Goal: Task Accomplishment & Management: Manage account settings

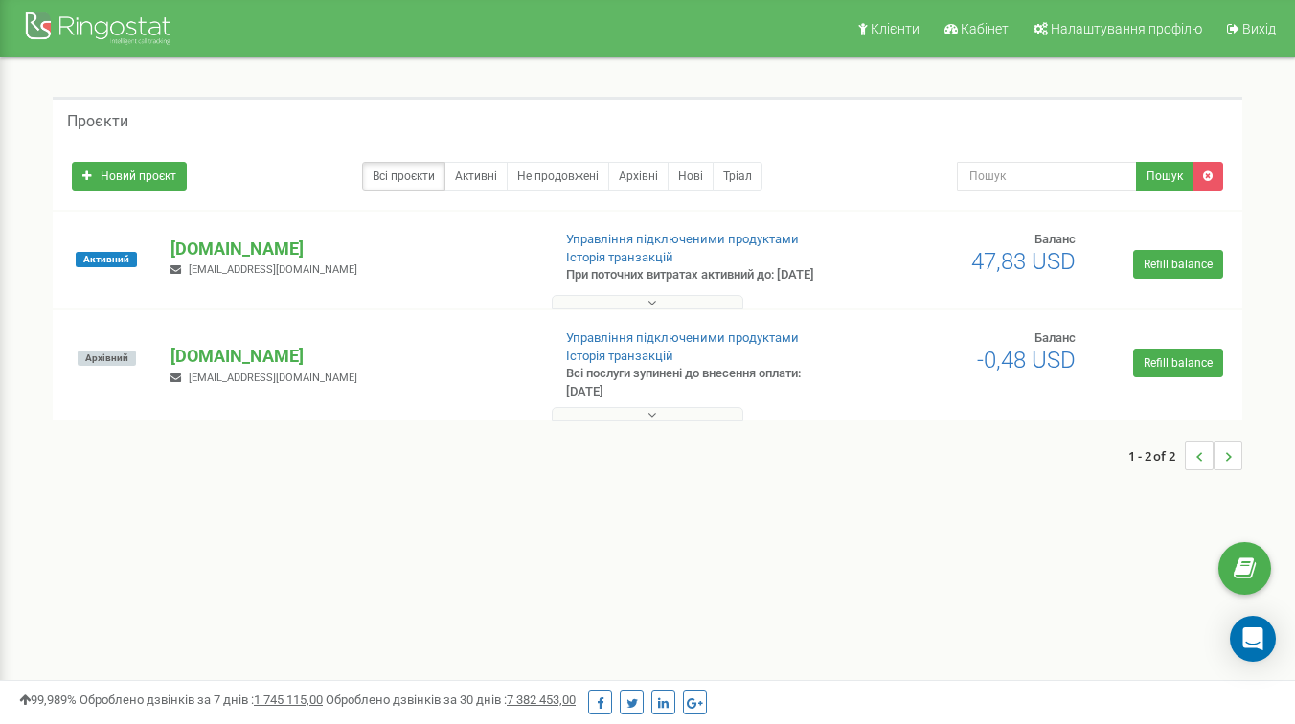
click at [378, 506] on div "Проєкти Новий проєкт Всі проєкти Активні Не продовжені Архівні Нові Тріал Пошук" at bounding box center [647, 292] width 1267 height 469
click at [309, 262] on p "[DOMAIN_NAME]" at bounding box center [353, 249] width 365 height 25
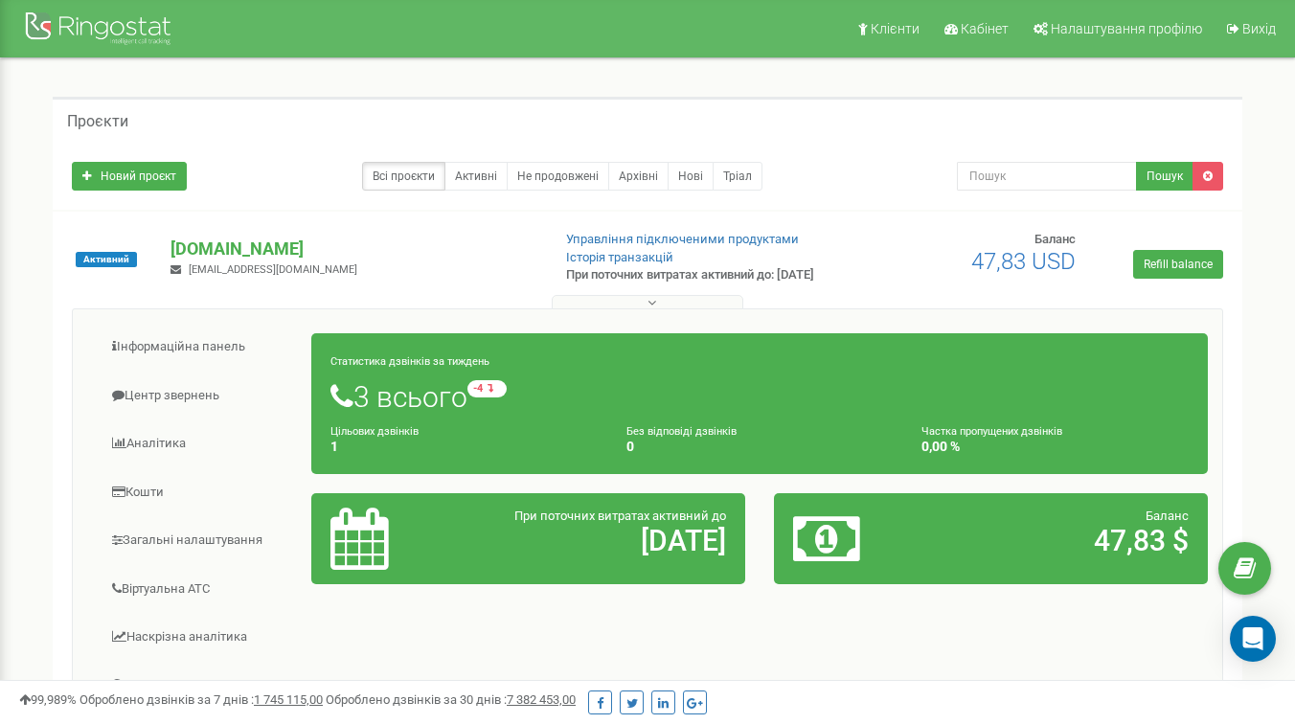
click at [659, 309] on button at bounding box center [648, 302] width 192 height 14
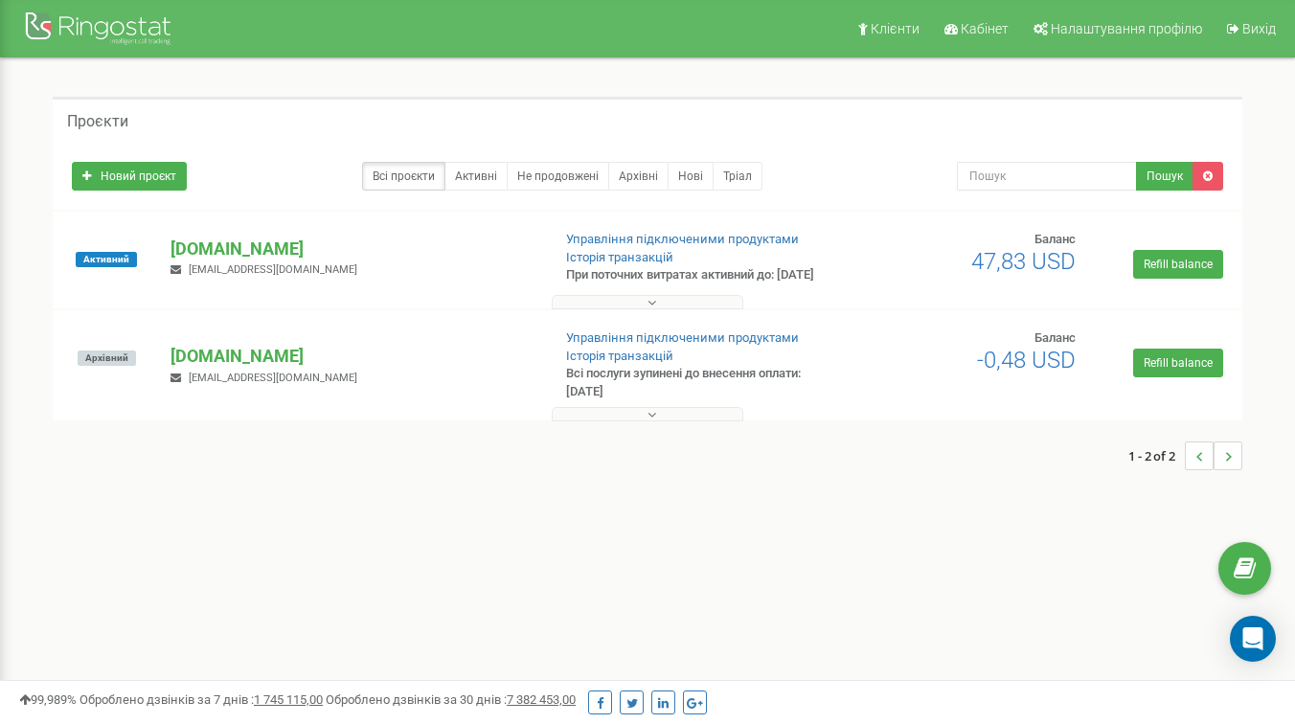
click at [659, 309] on button at bounding box center [648, 302] width 192 height 14
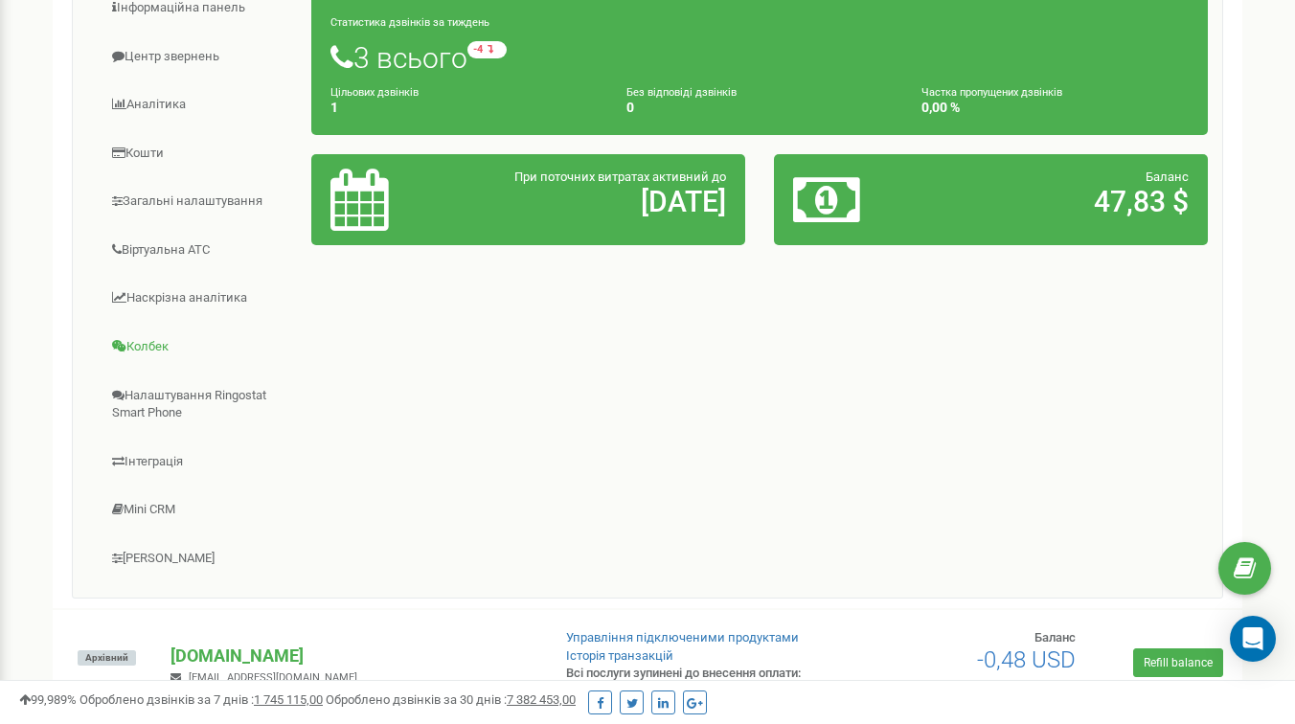
scroll to position [342, 0]
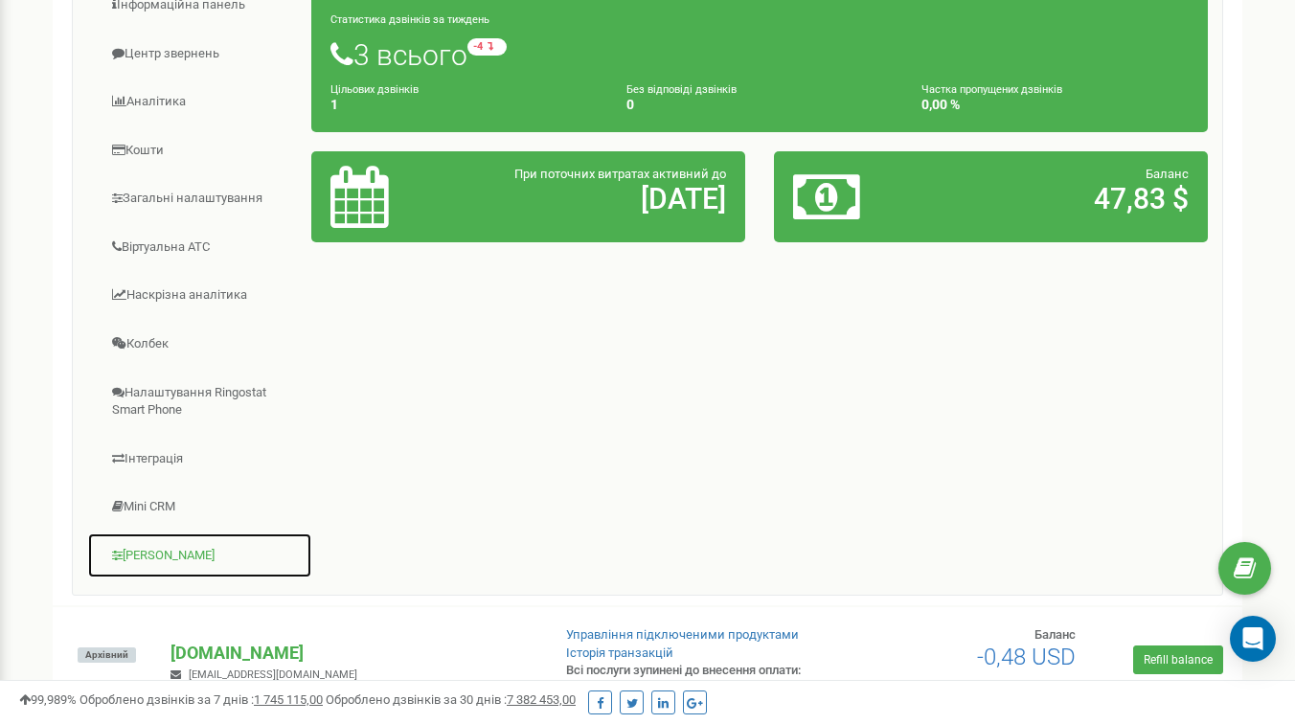
click at [164, 570] on link "[PERSON_NAME]" at bounding box center [199, 556] width 225 height 47
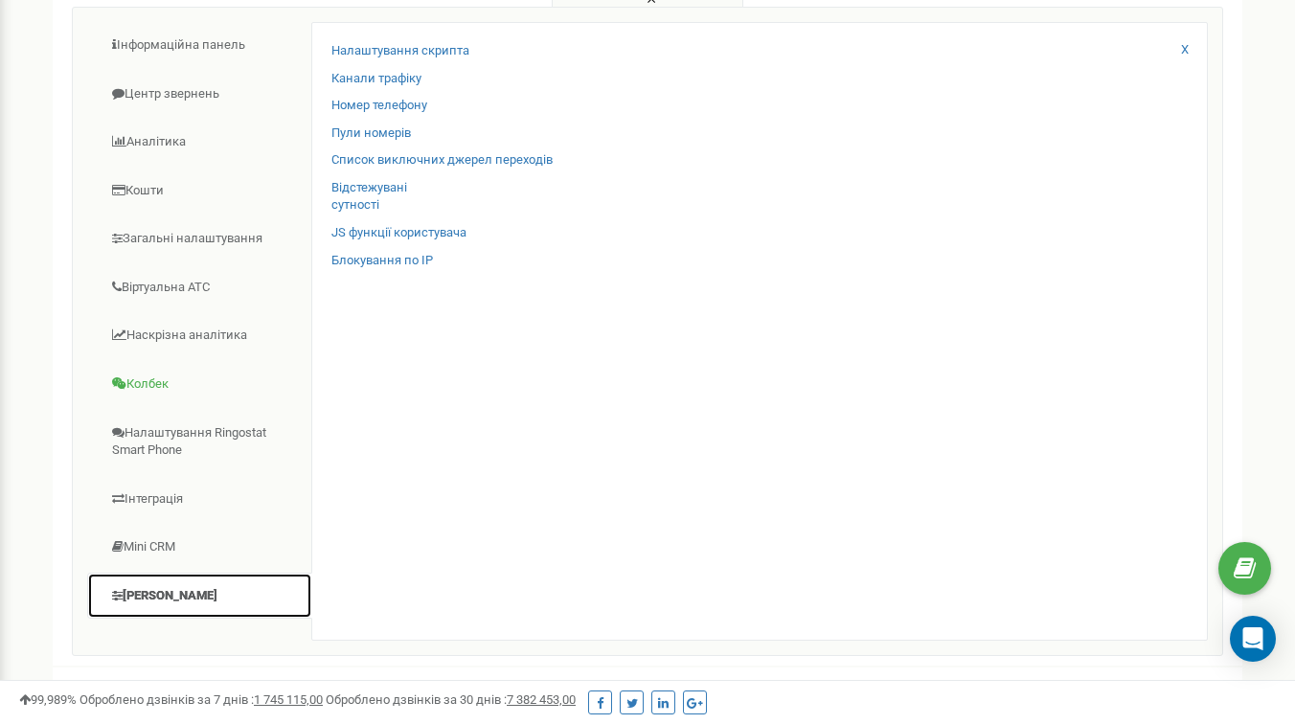
scroll to position [306, 0]
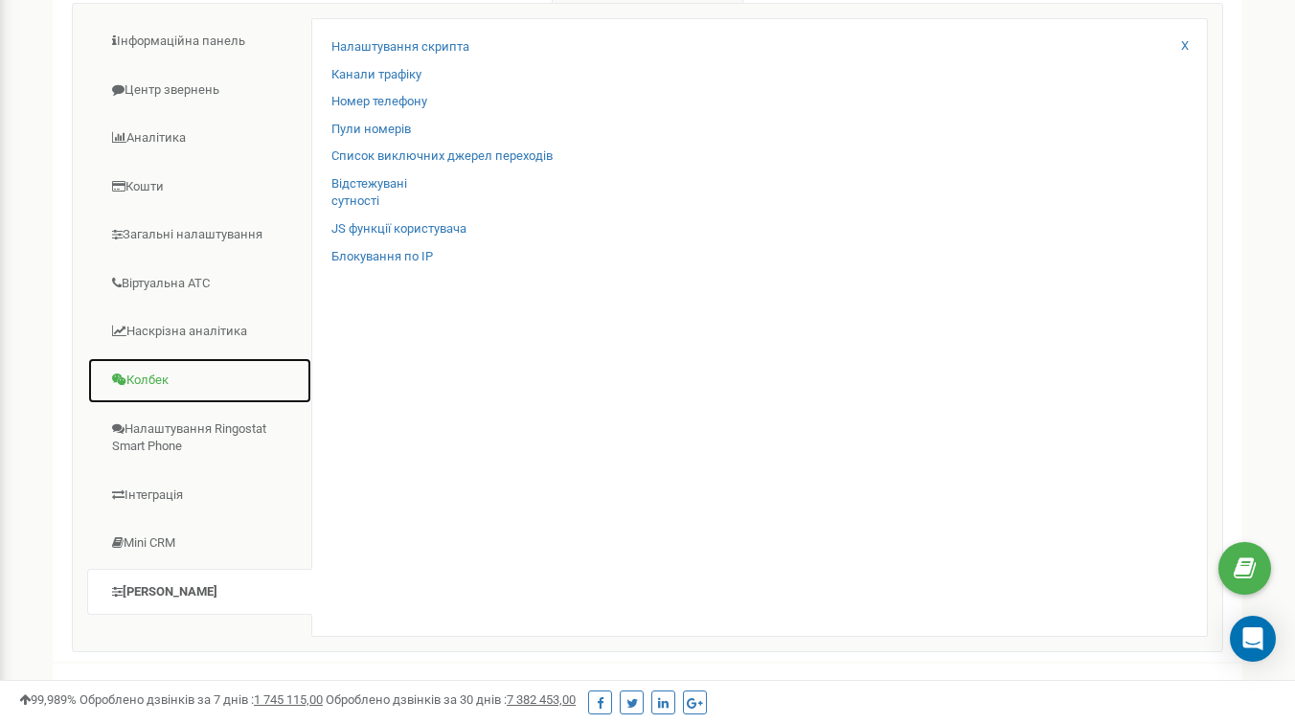
click at [164, 390] on link "Колбек" at bounding box center [199, 380] width 225 height 47
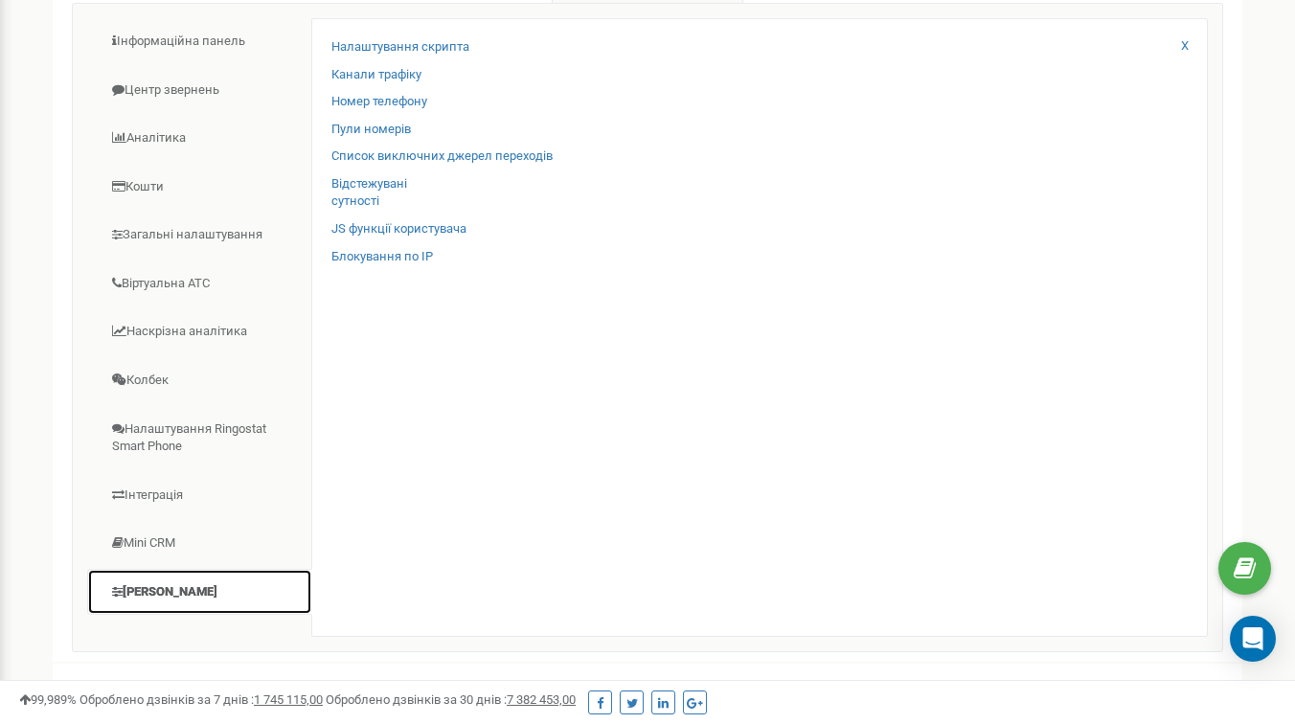
click at [153, 605] on link "Коллтрекінг" at bounding box center [199, 592] width 225 height 47
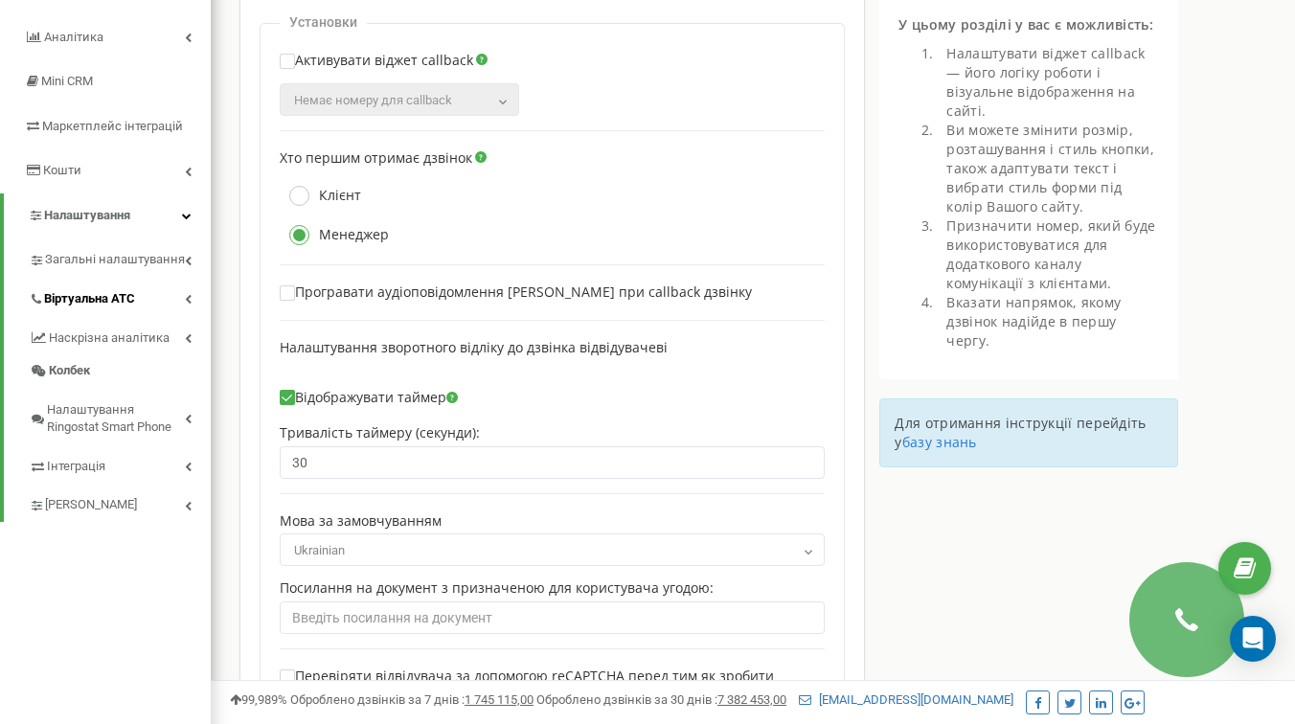
scroll to position [253, 0]
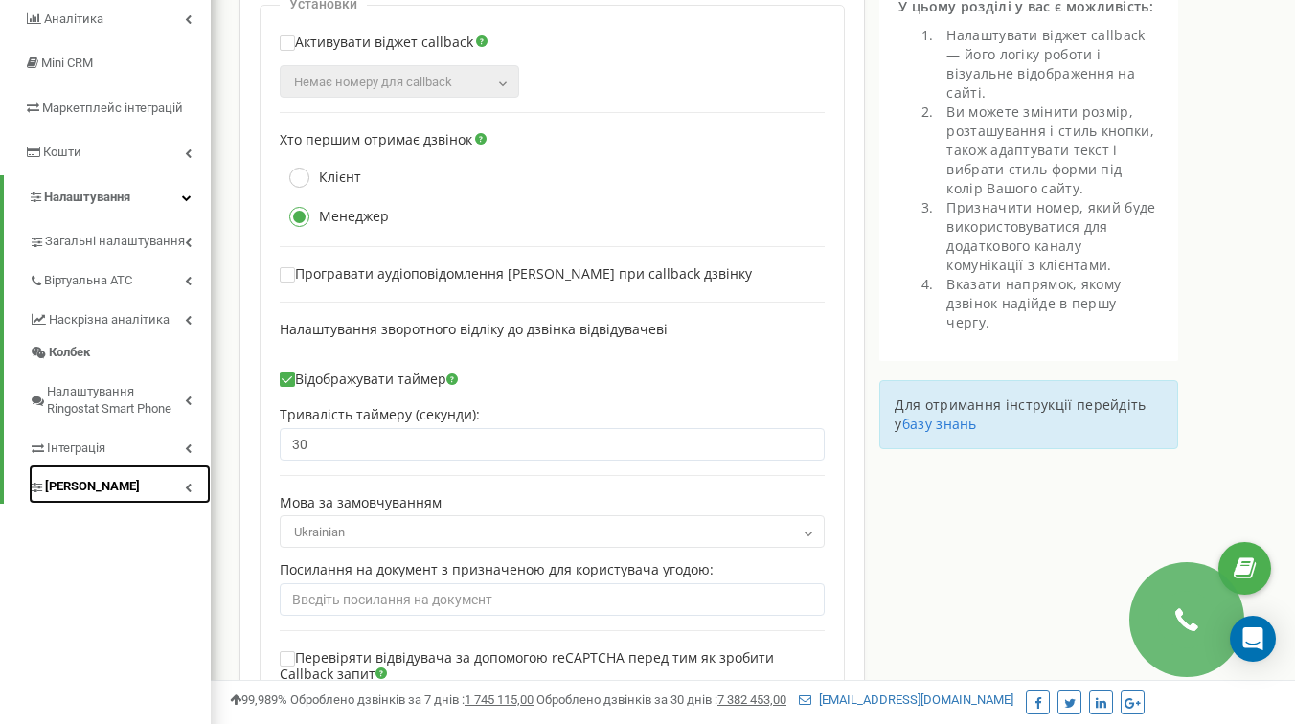
click at [101, 496] on span "[PERSON_NAME]" at bounding box center [92, 487] width 95 height 18
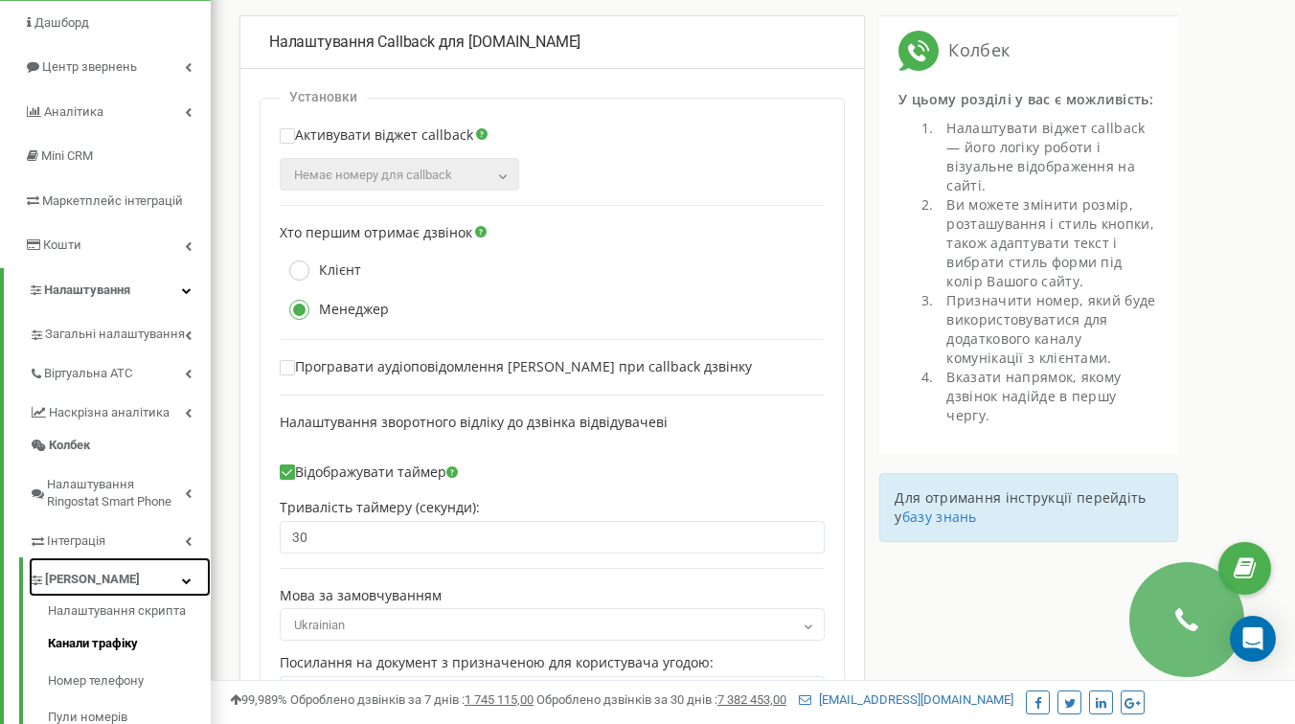
scroll to position [88, 0]
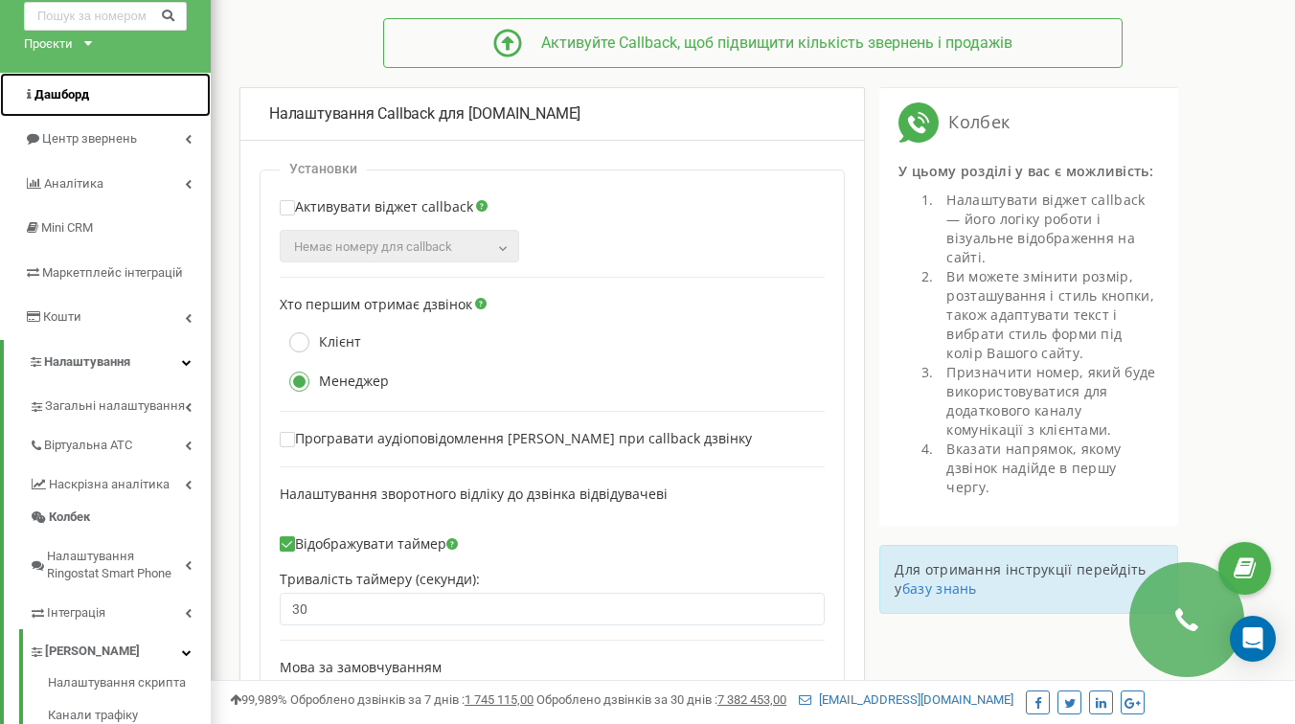
click at [104, 98] on link "Дашборд" at bounding box center [105, 95] width 211 height 45
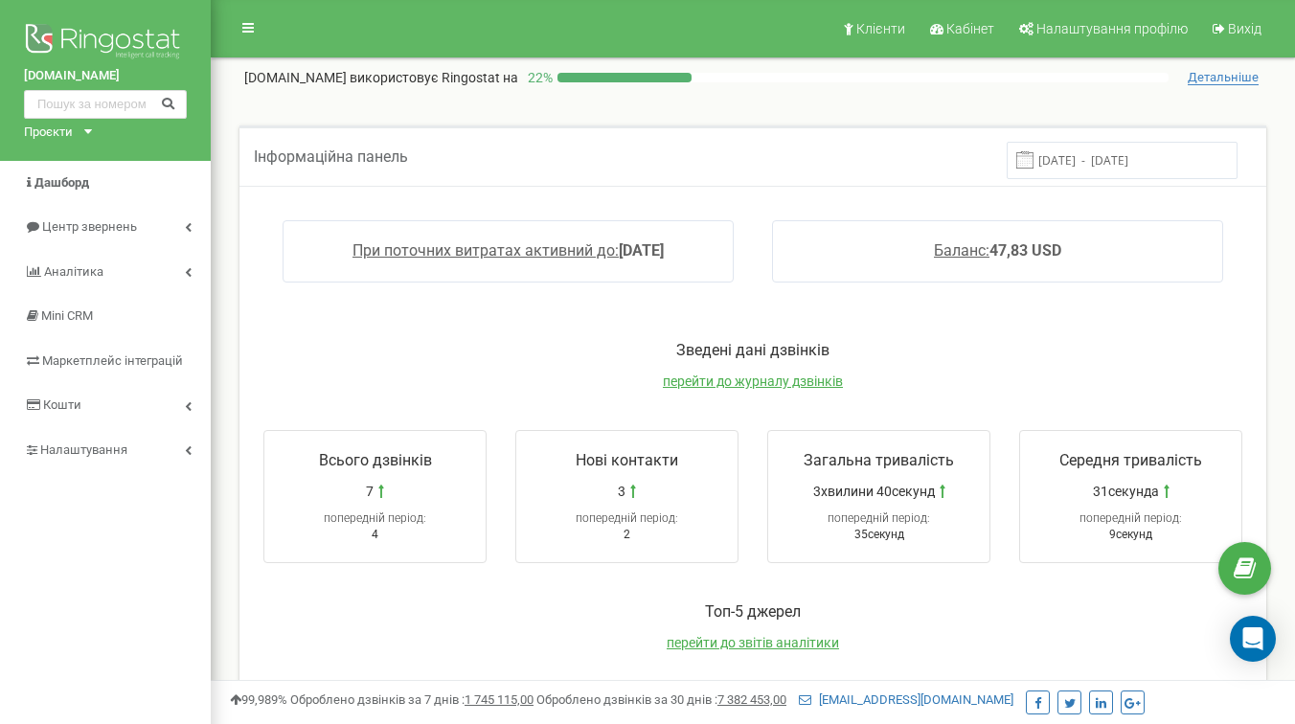
click at [712, 126] on div "Інформаційна панель [DATE] - [DATE]" at bounding box center [753, 156] width 1027 height 60
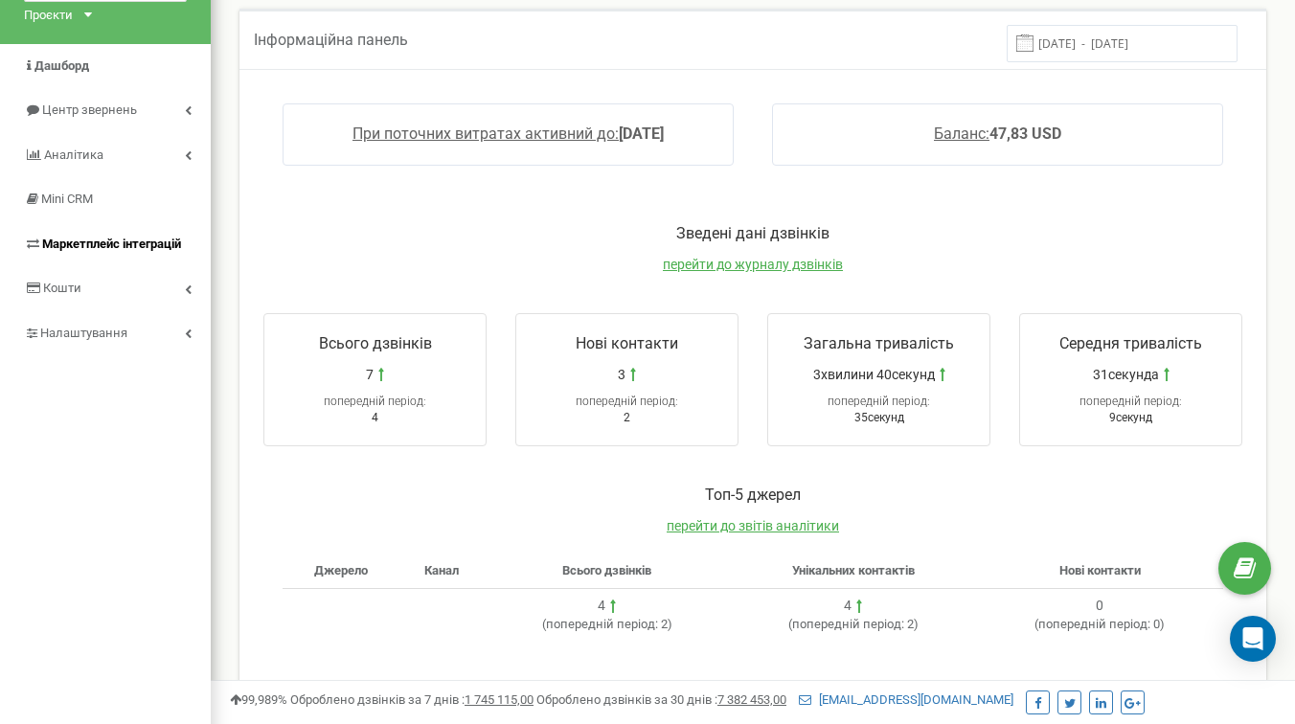
scroll to position [5, 0]
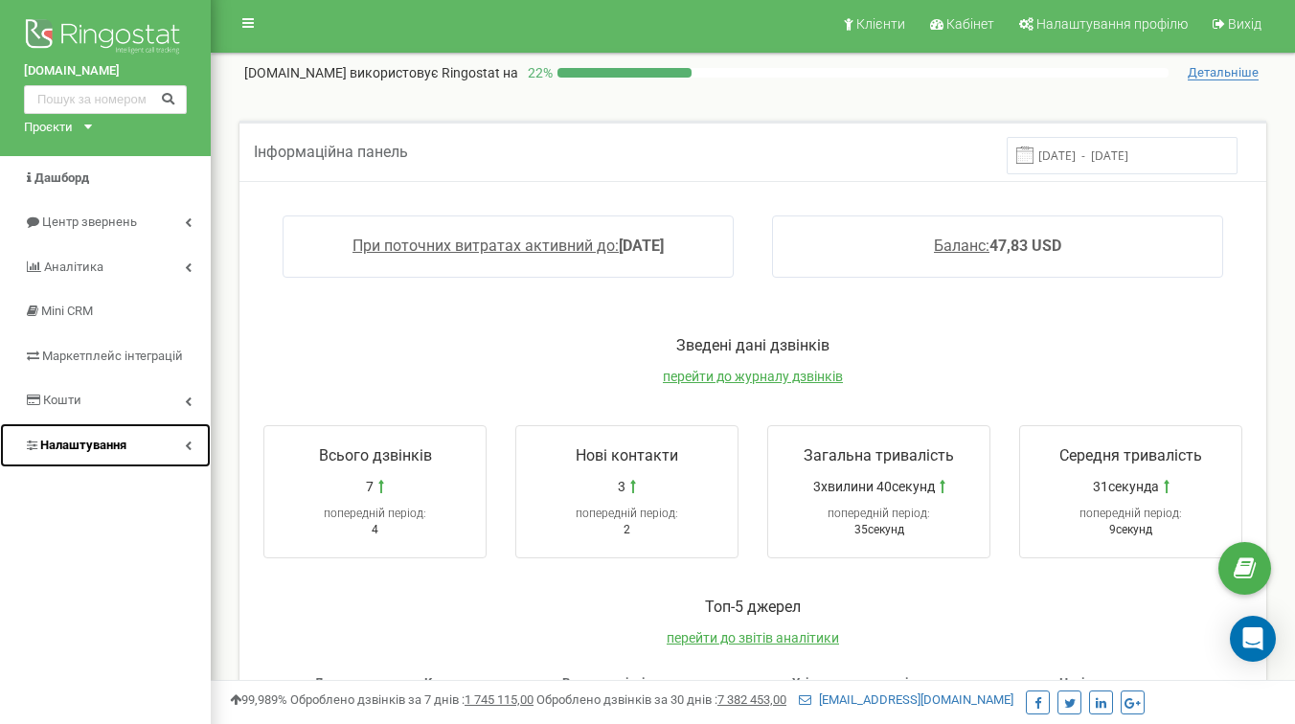
click at [166, 440] on link "Налаштування" at bounding box center [105, 445] width 211 height 45
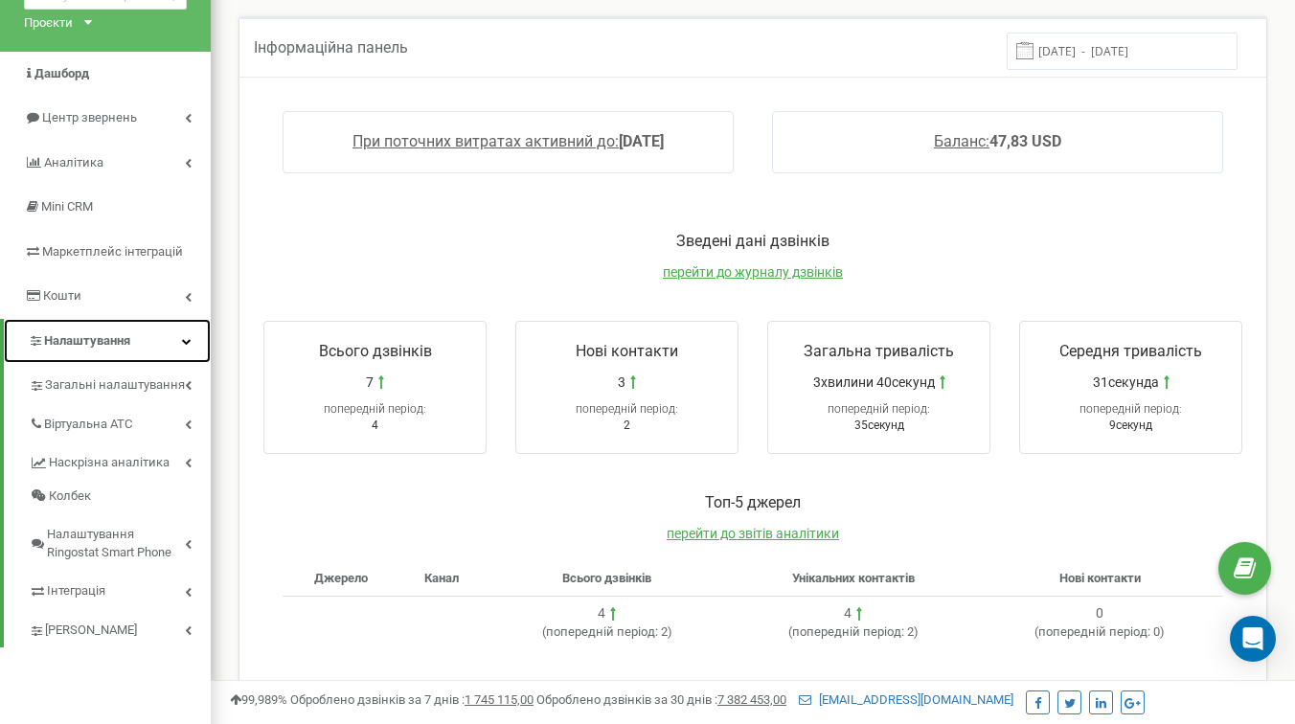
scroll to position [195, 0]
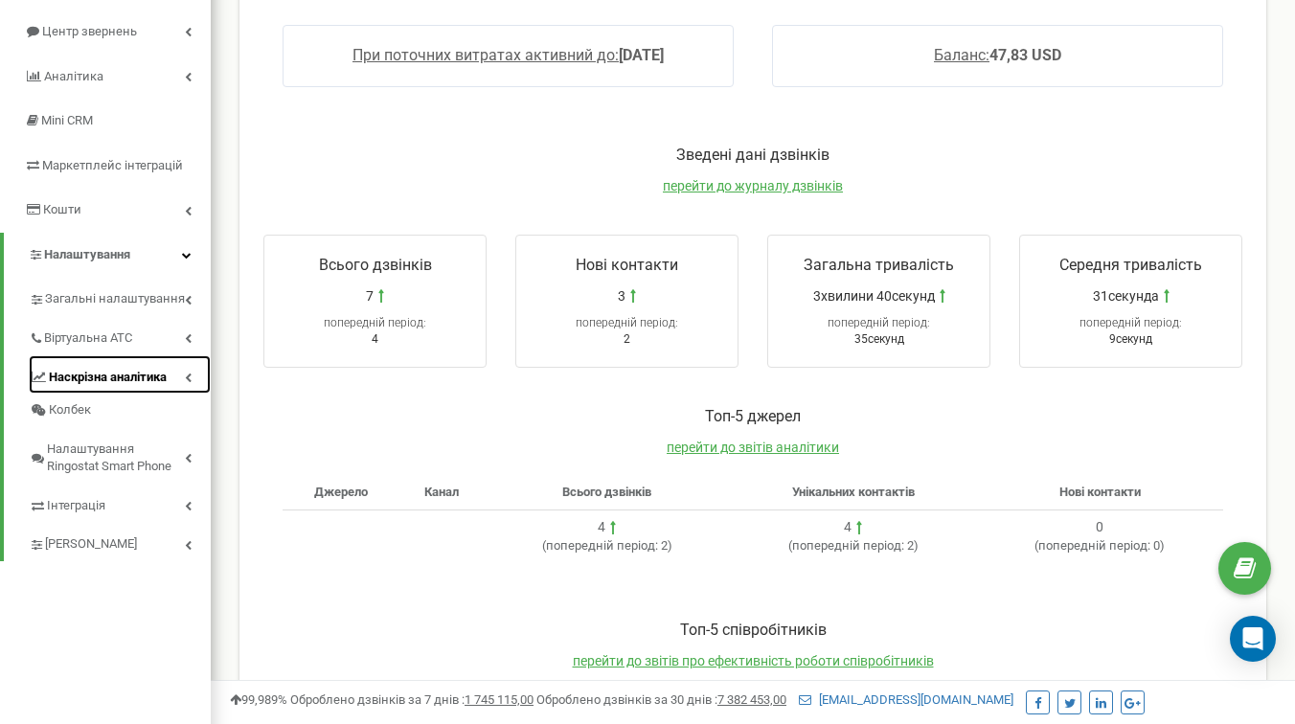
click at [105, 387] on span "Наскрізна аналітика" at bounding box center [108, 378] width 118 height 18
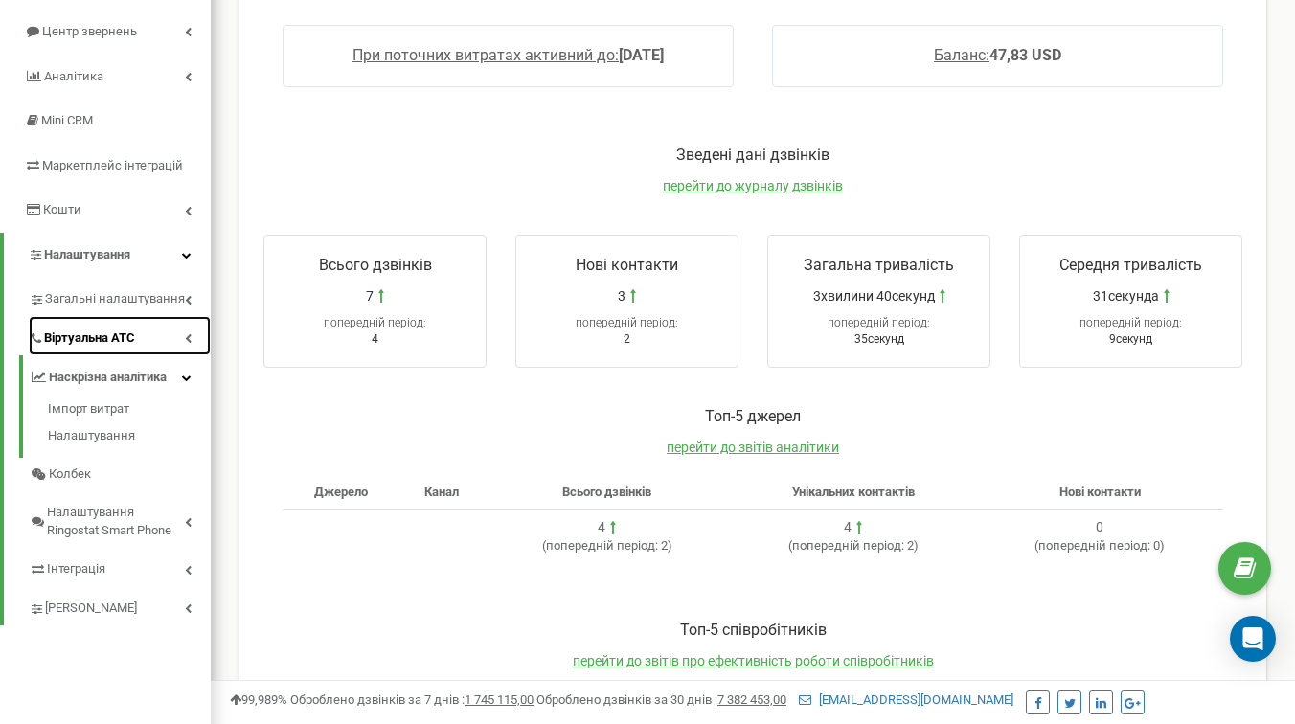
click at [108, 348] on span "Віртуальна АТС" at bounding box center [89, 339] width 91 height 18
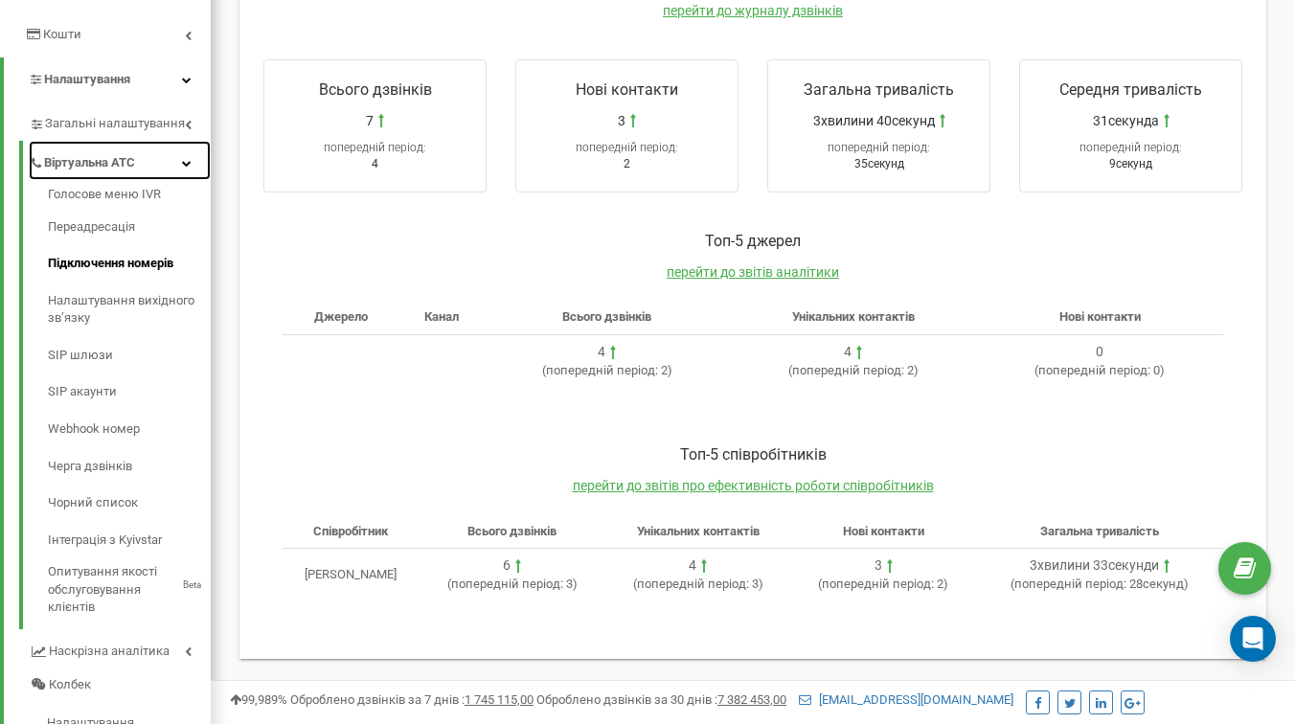
scroll to position [406, 0]
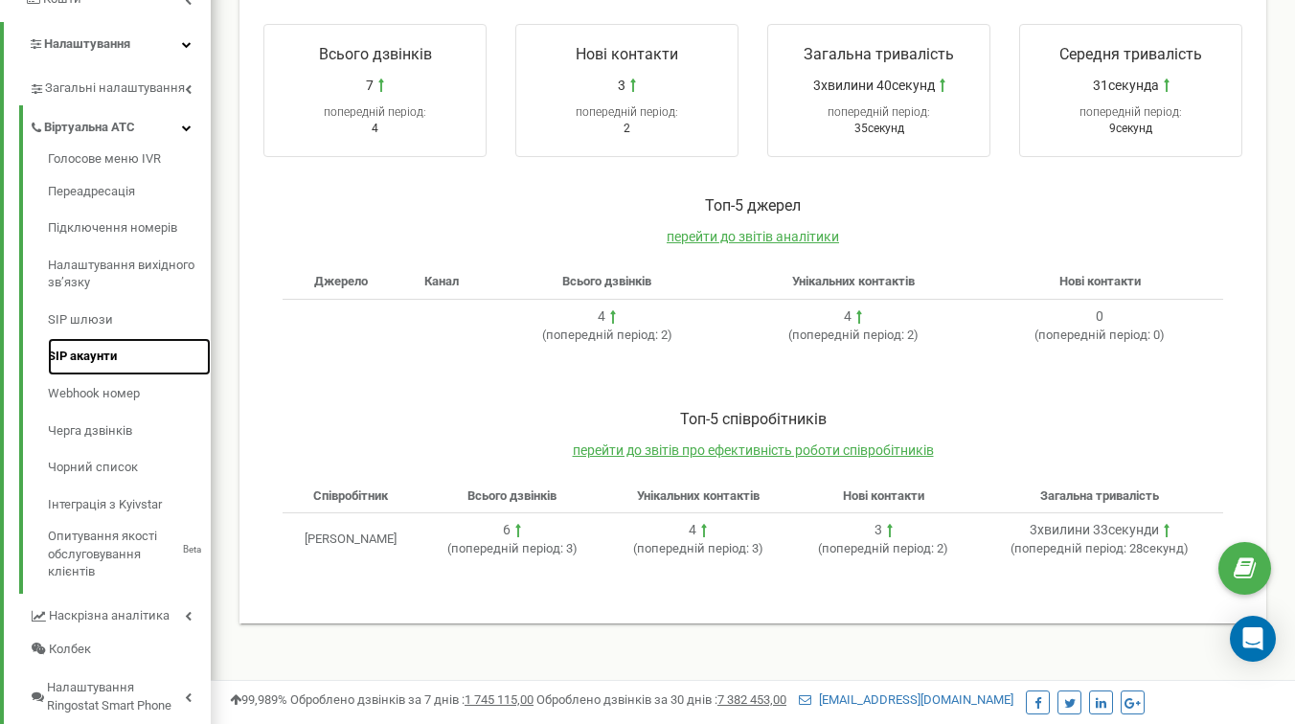
click at [85, 376] on link "SIP акаунти" at bounding box center [129, 356] width 163 height 37
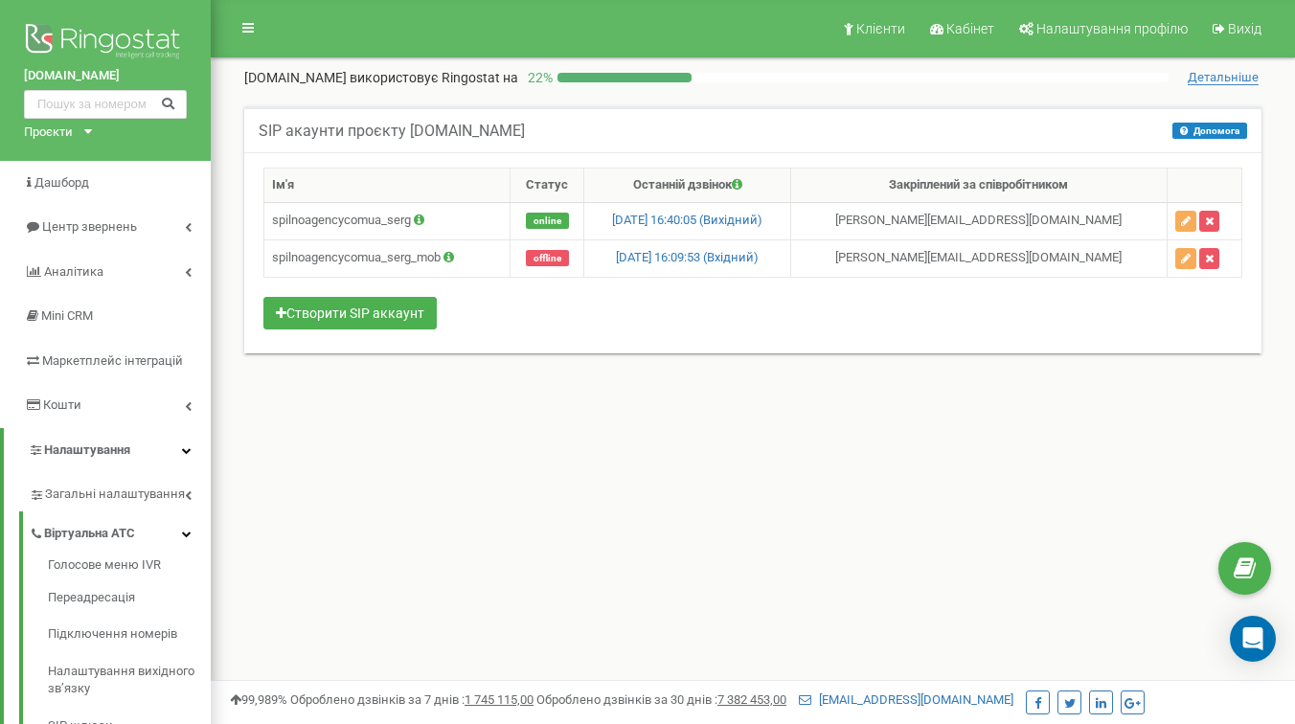
click at [783, 320] on div "Ім'я Статус Останній дзвінок Закріплений за співробітником spilnoagencycomua_se…" at bounding box center [752, 251] width 979 height 167
click at [583, 326] on div "Ім'я Статус Останній дзвінок Закріплений за співробітником spilnoagencycomua_se…" at bounding box center [752, 251] width 979 height 167
click at [691, 327] on div "Ім'я Статус Останній дзвінок Закріплений за співробітником spilnoagencycomua_se…" at bounding box center [752, 251] width 979 height 167
click at [389, 317] on button "Створити SIP аккаунт" at bounding box center [349, 313] width 173 height 33
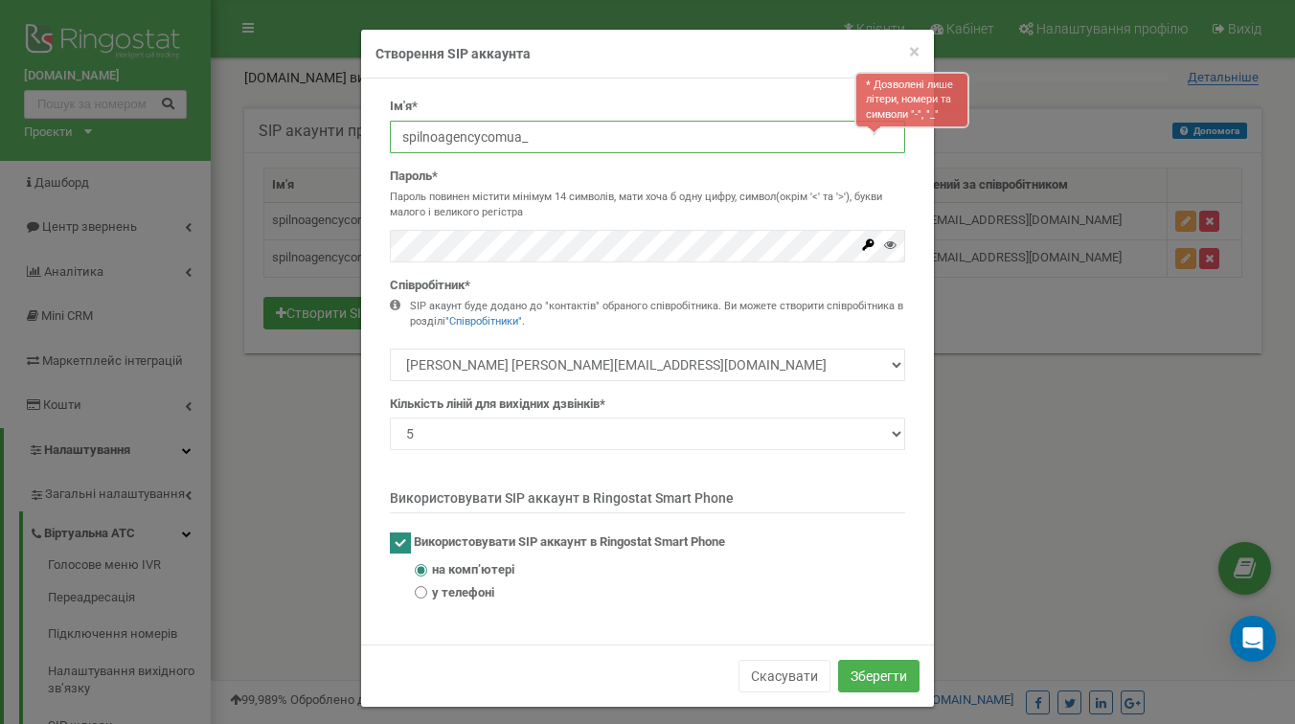
click at [472, 132] on input "spilnoagencycomua_" at bounding box center [647, 137] width 515 height 33
click at [543, 139] on input "spilnoagencycomua_" at bounding box center [647, 137] width 515 height 33
type input "spilnoagencycomua_dmitro"
click at [628, 102] on div "Ім'я* * Дозволені лише літери, номери та символи "-", "_" spilnoagencycomua_dmi…" at bounding box center [647, 126] width 515 height 56
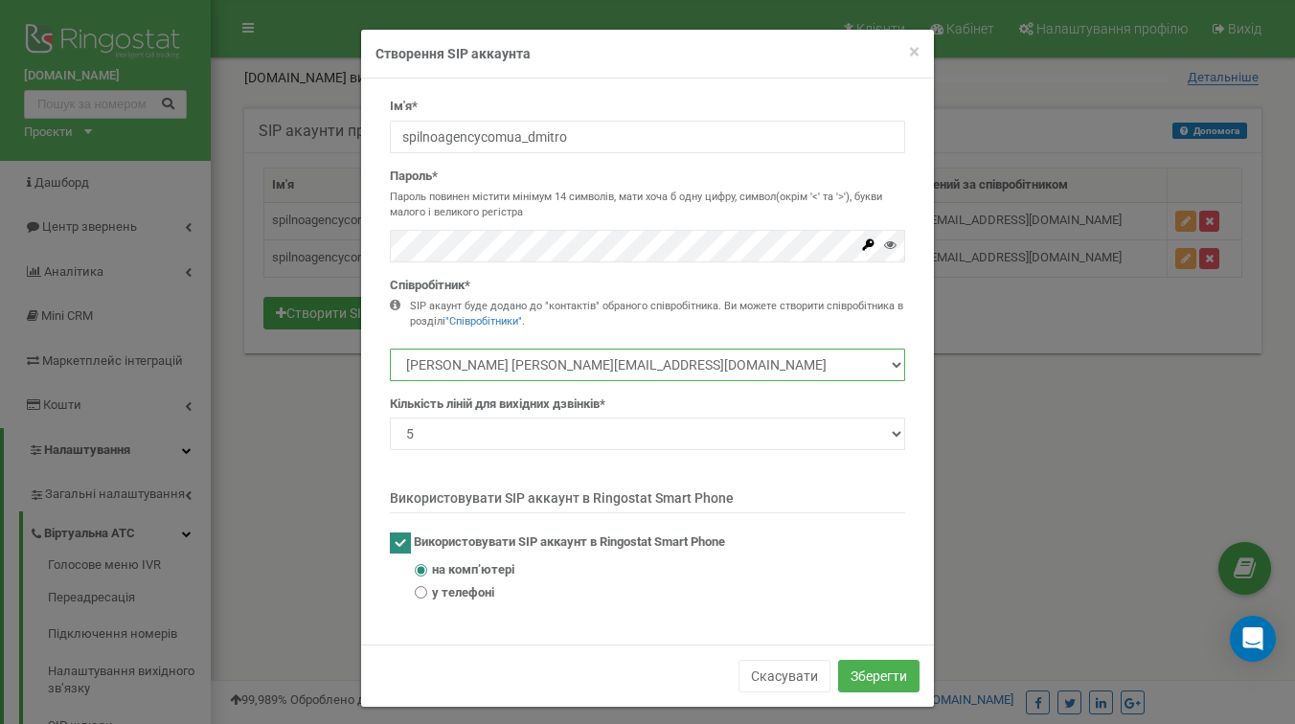
click at [627, 369] on select "Коваленко Сергій Віталійович serg.spilnoagency@gmail.com Дмитро Крайник d.krain…" at bounding box center [647, 365] width 515 height 33
select select "495067"
click at [390, 349] on select "Коваленко Сергій Віталійович serg.spilnoagency@gmail.com Дмитро Крайник d.krain…" at bounding box center [647, 365] width 515 height 33
click at [593, 303] on div "SIP акаунт буде додано до "контактів" обраного співробітника. Ви можете створит…" at bounding box center [657, 314] width 495 height 30
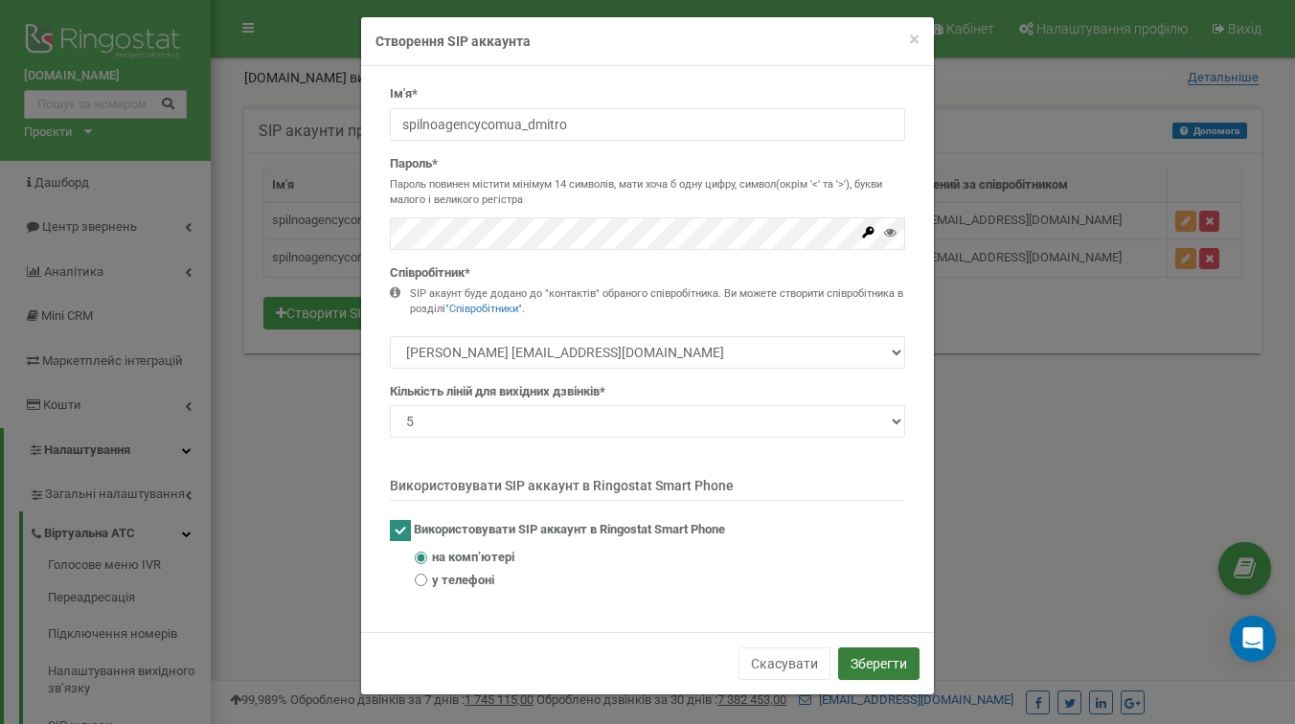
click at [883, 669] on button "Зберегти" at bounding box center [878, 664] width 81 height 33
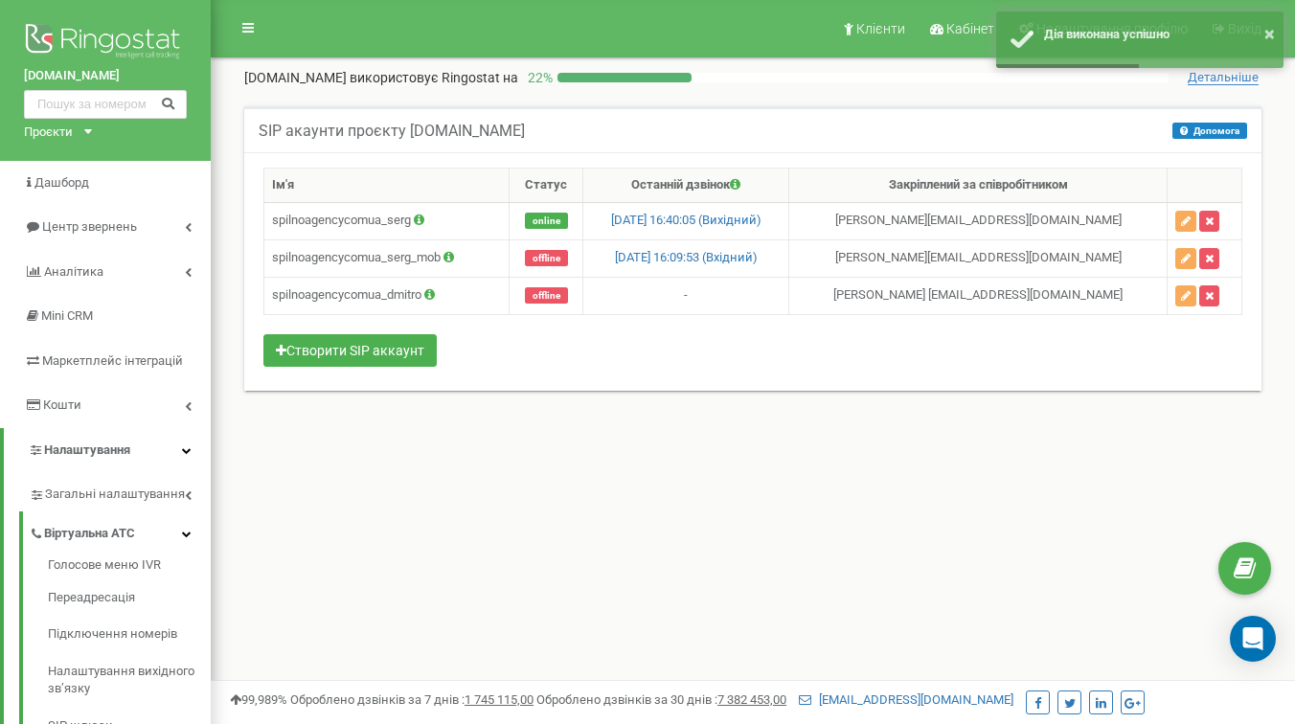
click at [554, 405] on div "SIP акаунти проєкту Spilnoagency.com.ua Допомога Допомога В даному розділі ви м…" at bounding box center [753, 260] width 1046 height 308
click at [400, 300] on td "spilnoagencycomua_dmitro" at bounding box center [386, 295] width 245 height 37
click at [545, 360] on div "Ім'я Статус Останній дзвінок Закріплений за співробітником spilnoagencycomua_se…" at bounding box center [752, 270] width 979 height 204
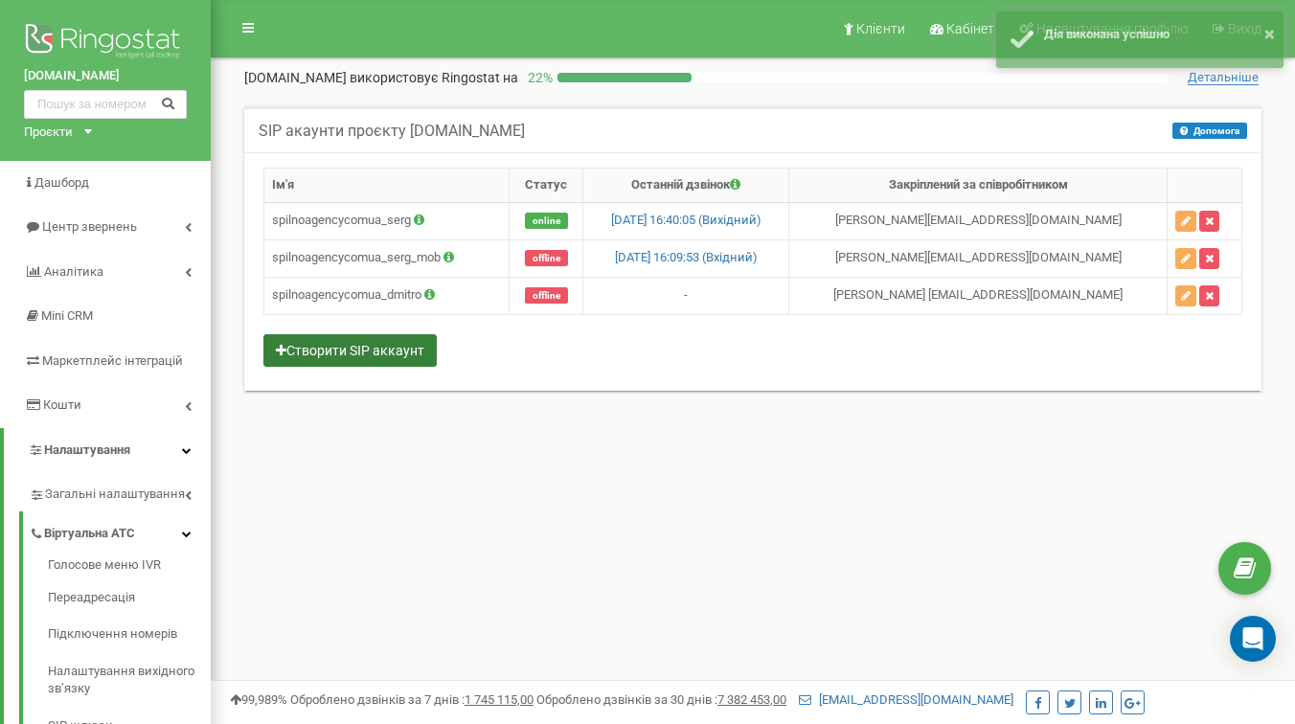
click at [385, 352] on button "Створити SIP аккаунт" at bounding box center [349, 350] width 173 height 33
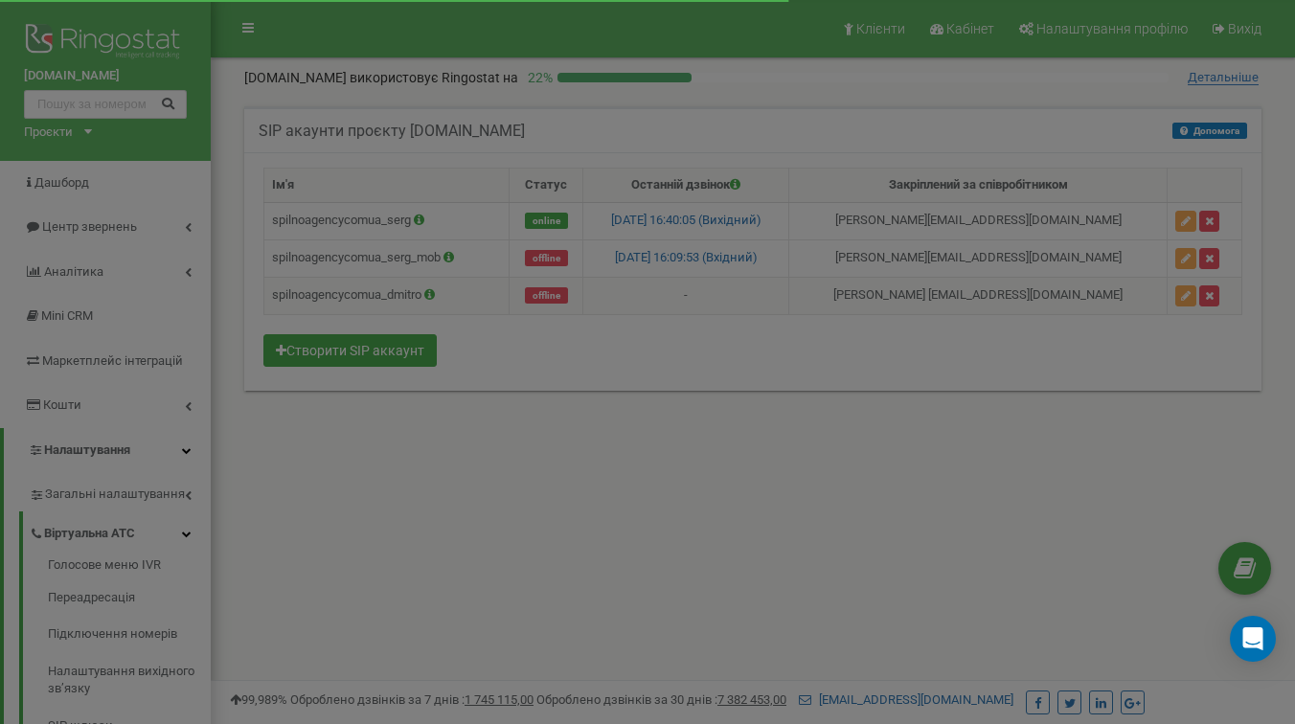
scroll to position [0, 0]
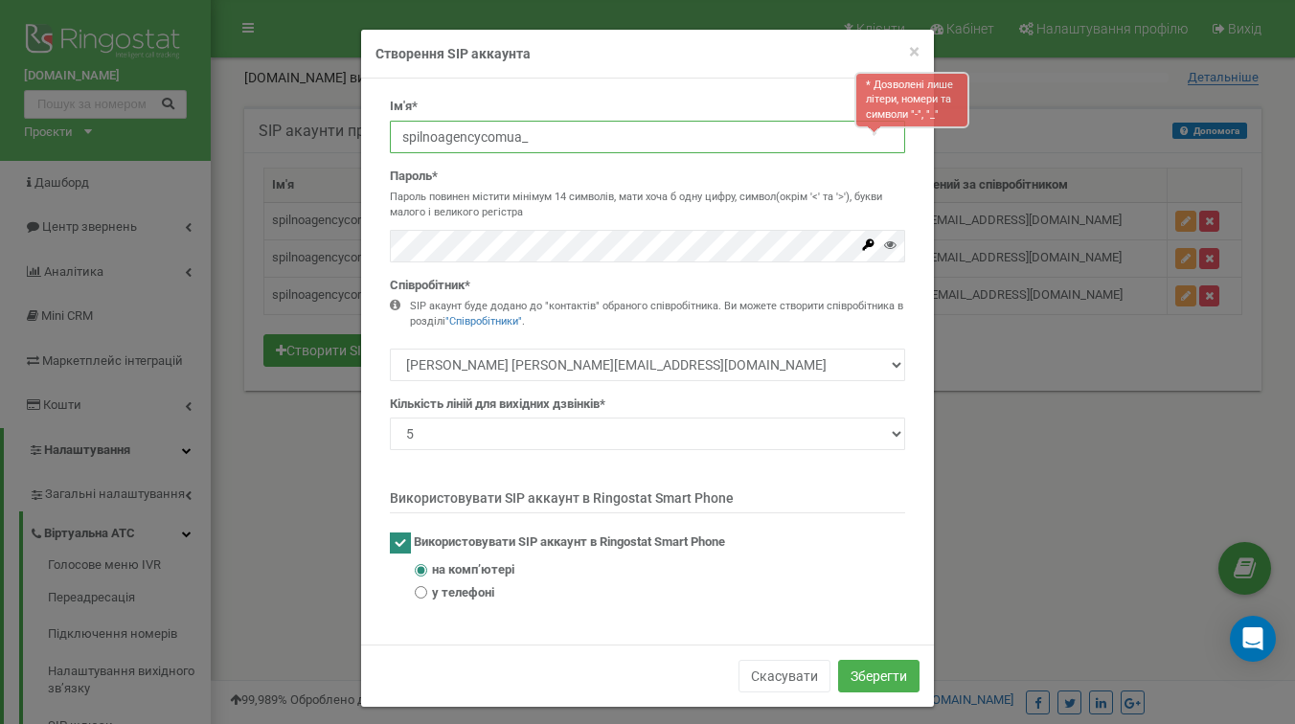
click at [555, 131] on input "spilnoagencycomua_" at bounding box center [647, 137] width 515 height 33
type input "spilnoagencycomua_dmitro_mob"
click at [567, 209] on p "Пароль повинен містити мінімум 14 символів, мати хоча б одну цифру, символ(окрі…" at bounding box center [647, 205] width 515 height 30
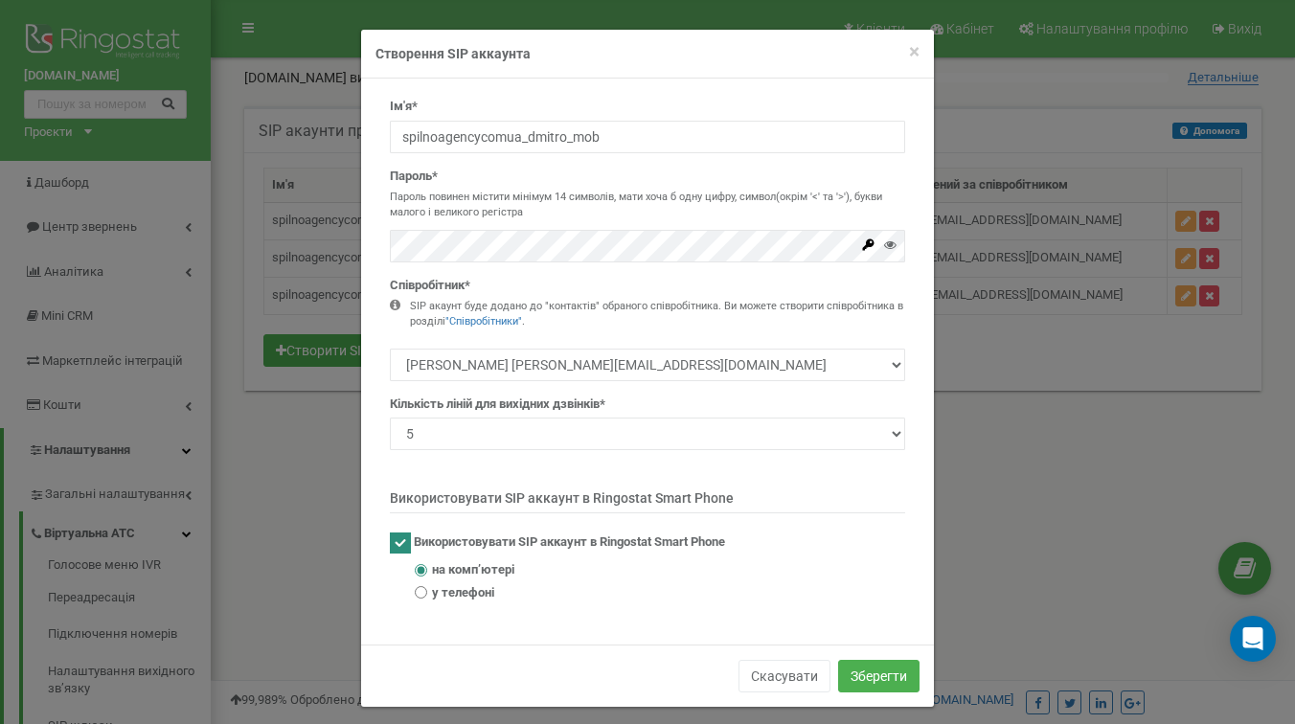
click at [445, 592] on span "у телефоні" at bounding box center [463, 593] width 62 height 18
click at [427, 592] on input "у телефоні" at bounding box center [421, 592] width 12 height 12
radio input "true"
click at [870, 672] on button "Зберегти" at bounding box center [878, 676] width 81 height 33
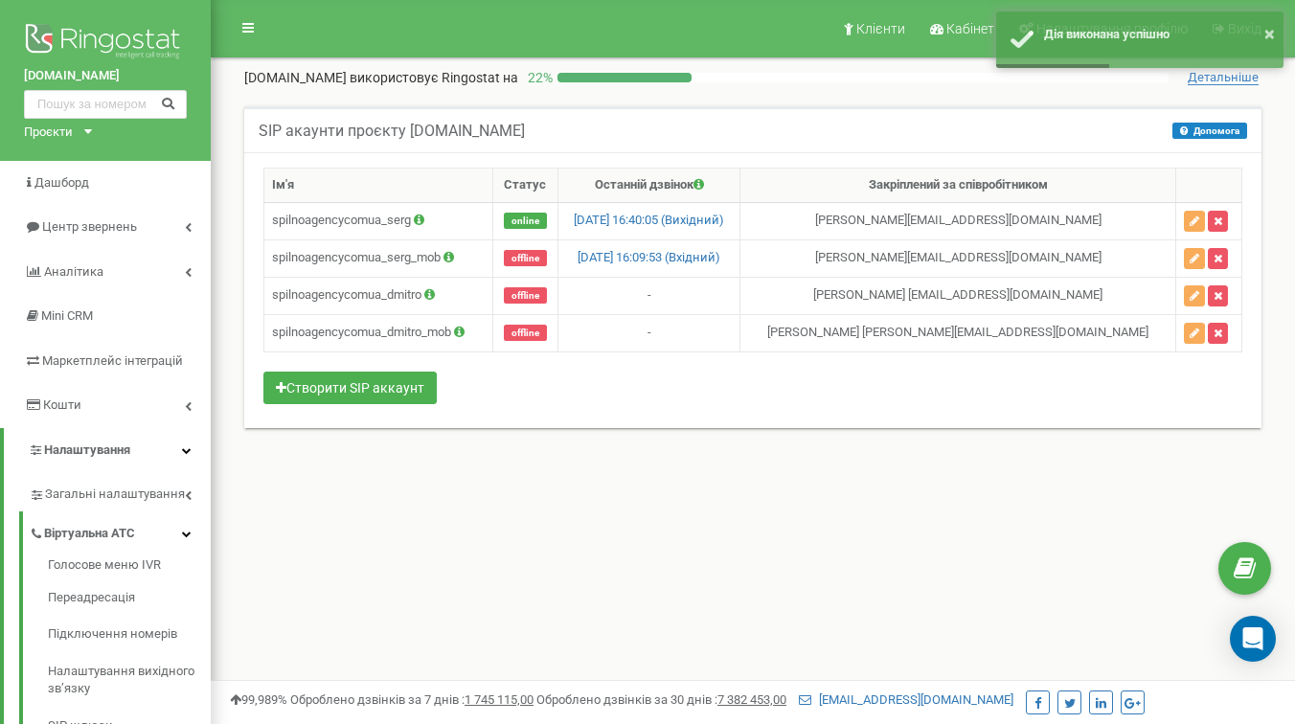
click at [568, 515] on div "Клієнти Кабінет Налаштування профілю Вихід Spilnoagency.com.ua використовує Rin…" at bounding box center [753, 575] width 1085 height 1150
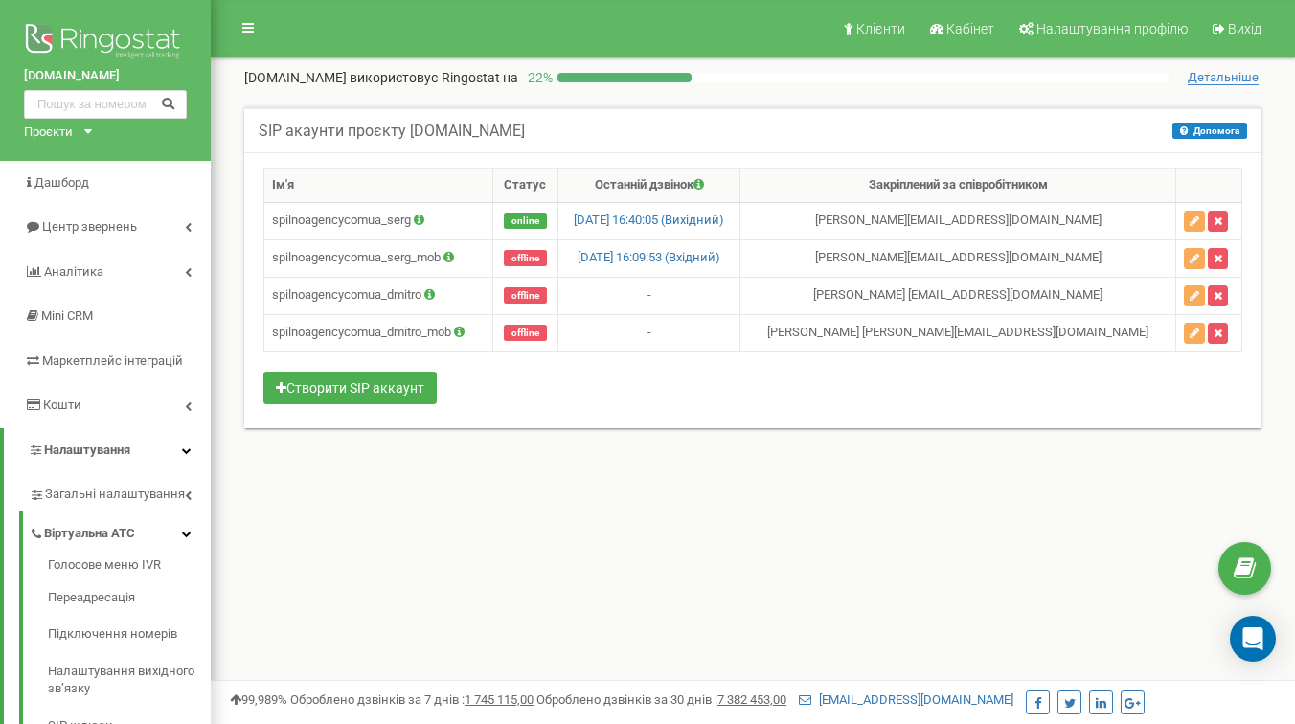
click at [584, 415] on div "Ім'я Статус Останній дзвінок Закріплений за співробітником spilnoagencycomua_se…" at bounding box center [752, 290] width 1017 height 276
click at [536, 300] on span "offline" at bounding box center [525, 295] width 43 height 16
click at [584, 548] on div "Клієнти Кабінет Налаштування профілю Вихід Spilnoagency.com.ua використовує Rin…" at bounding box center [753, 575] width 1085 height 1150
click at [654, 559] on div "Клієнти Кабінет Налаштування профілю Вихід Spilnoagency.com.ua використовує Rin…" at bounding box center [753, 575] width 1085 height 1150
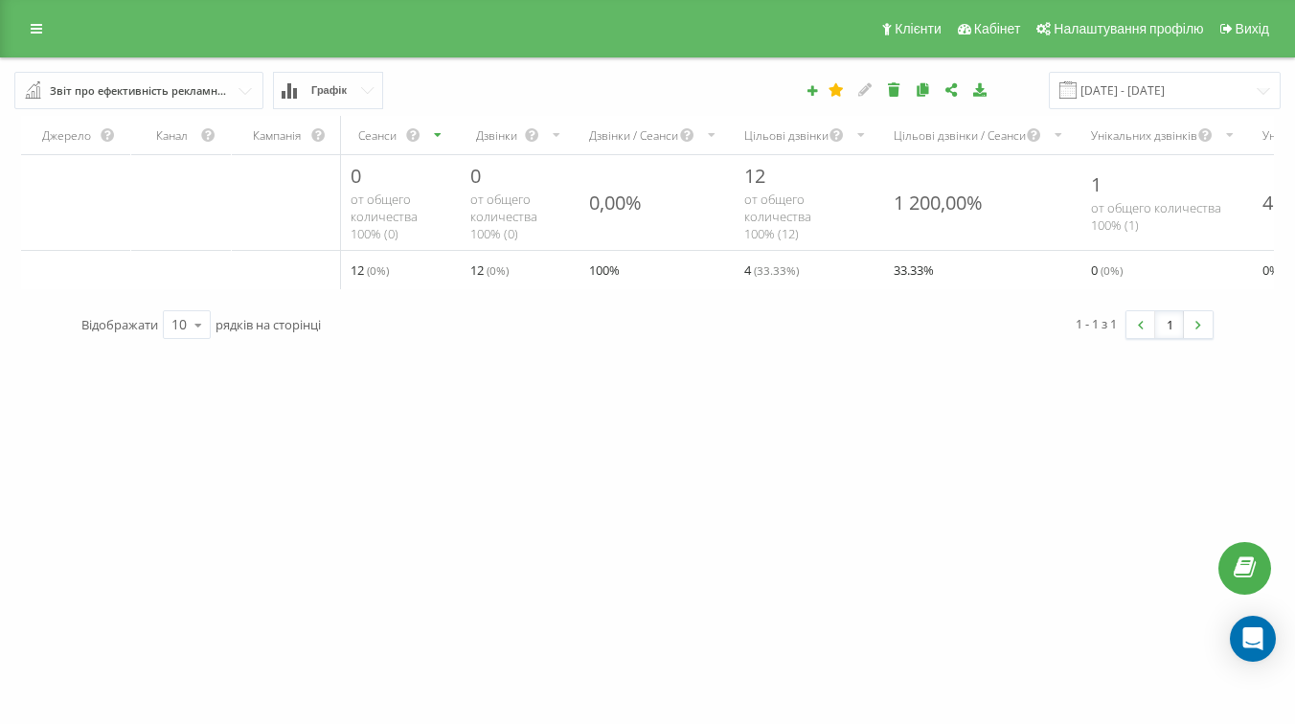
click at [187, 107] on div "Звіт про ефективність рекламних кампаній Браузер відвідувачів За сторінкою вихо…" at bounding box center [138, 90] width 249 height 37
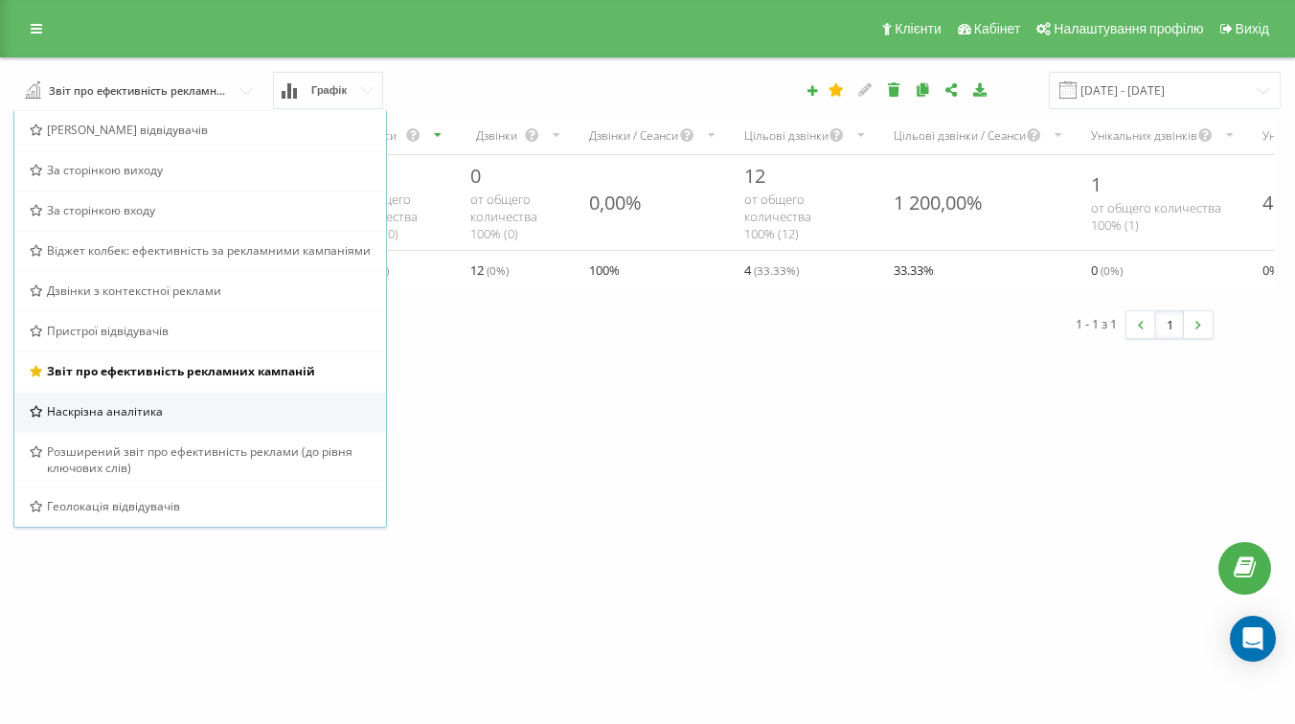
click at [98, 415] on span "Наскрізна аналітика" at bounding box center [105, 411] width 116 height 16
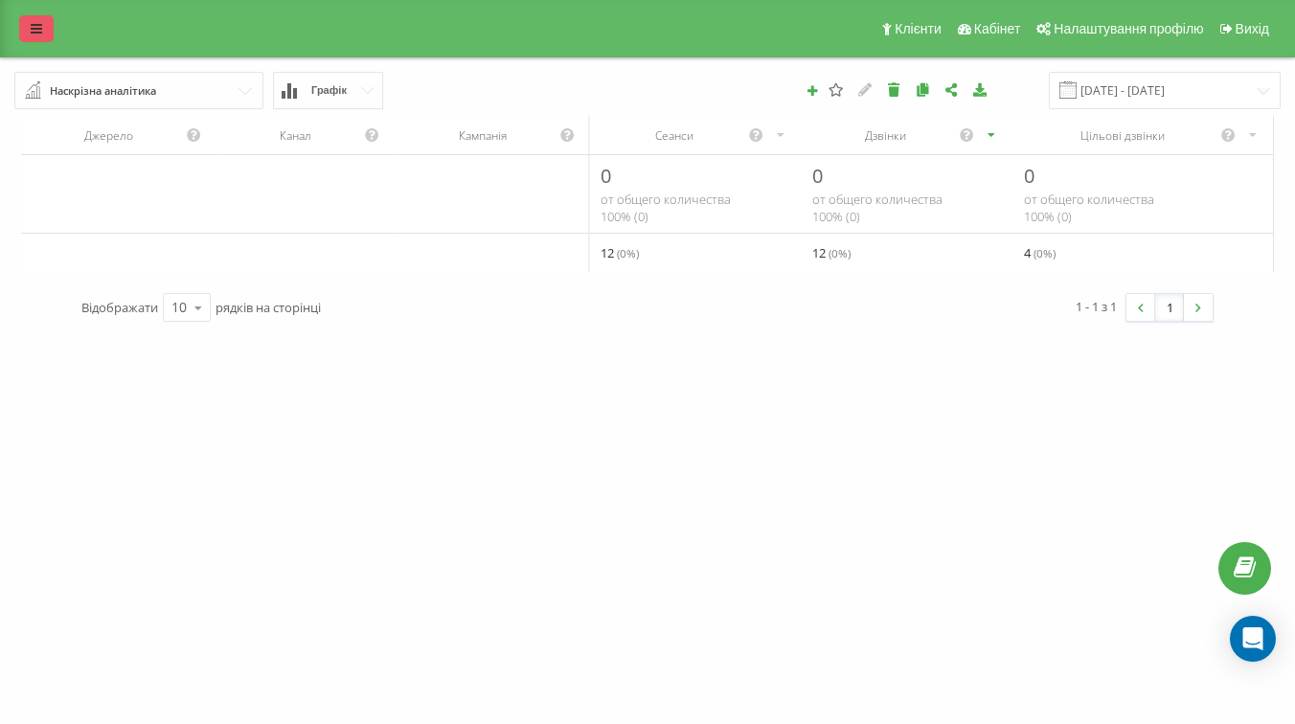
click at [47, 30] on link at bounding box center [36, 28] width 34 height 27
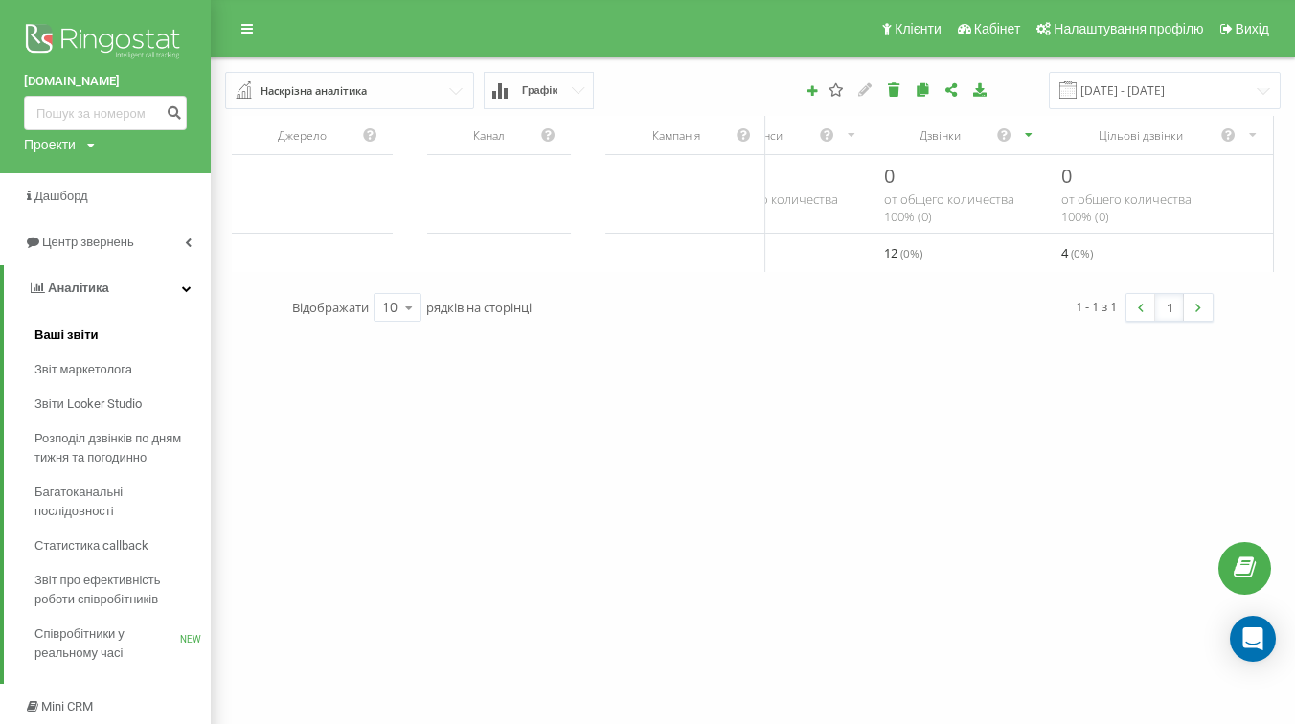
click at [76, 348] on link "Ваші звіти" at bounding box center [122, 335] width 176 height 34
click at [96, 192] on link "Дашборд" at bounding box center [105, 196] width 211 height 46
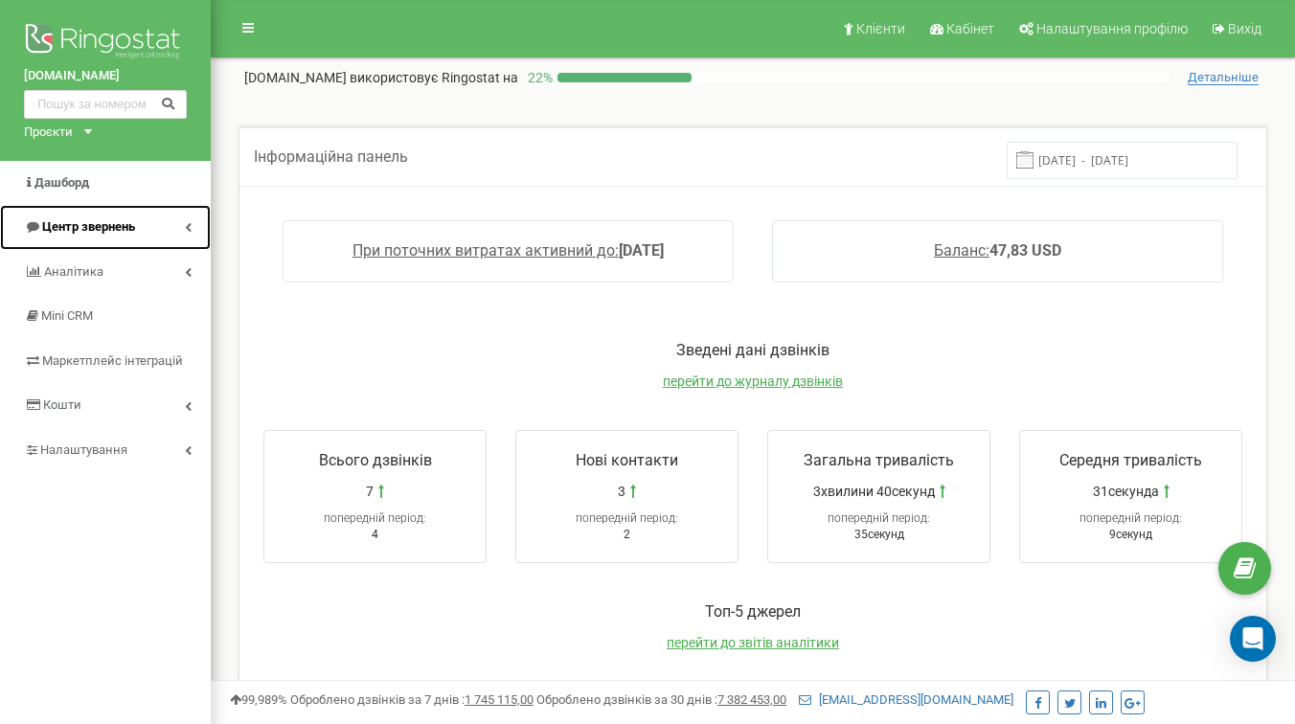
click at [191, 223] on icon at bounding box center [188, 227] width 7 height 10
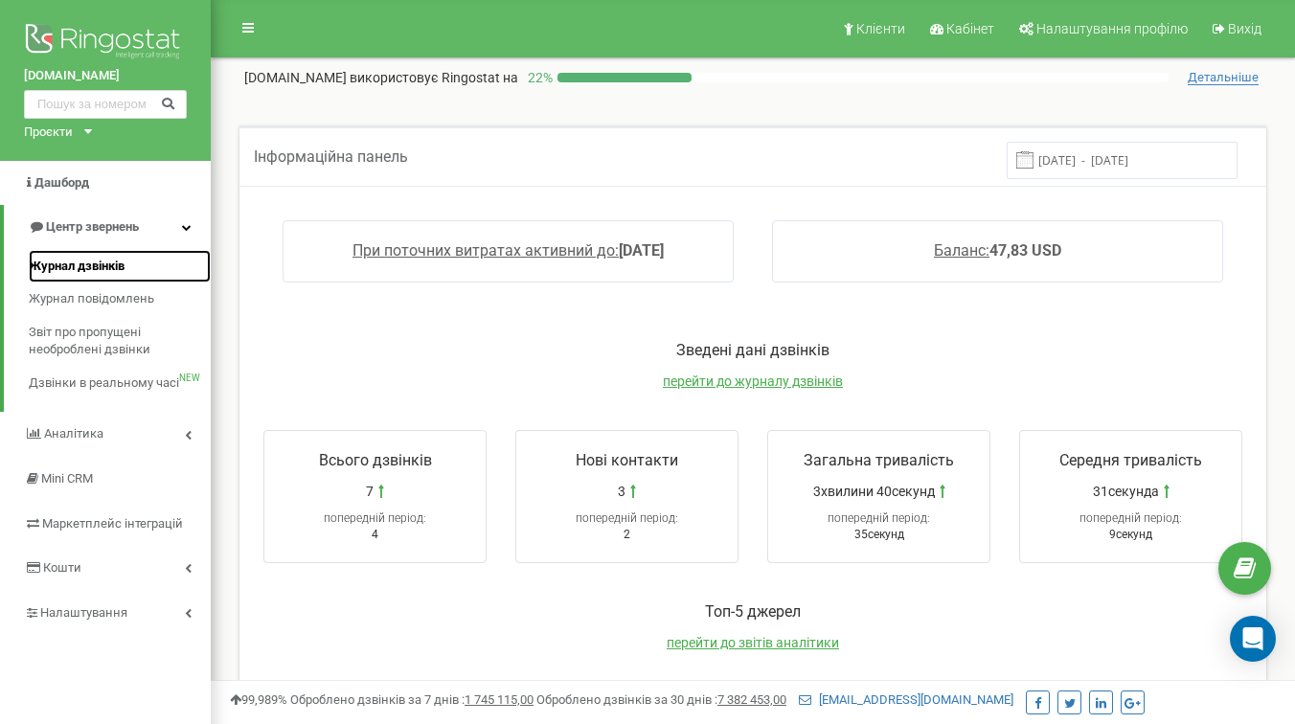
click at [119, 262] on span "Журнал дзвінків" at bounding box center [77, 267] width 96 height 18
click at [248, 31] on icon at bounding box center [247, 27] width 11 height 13
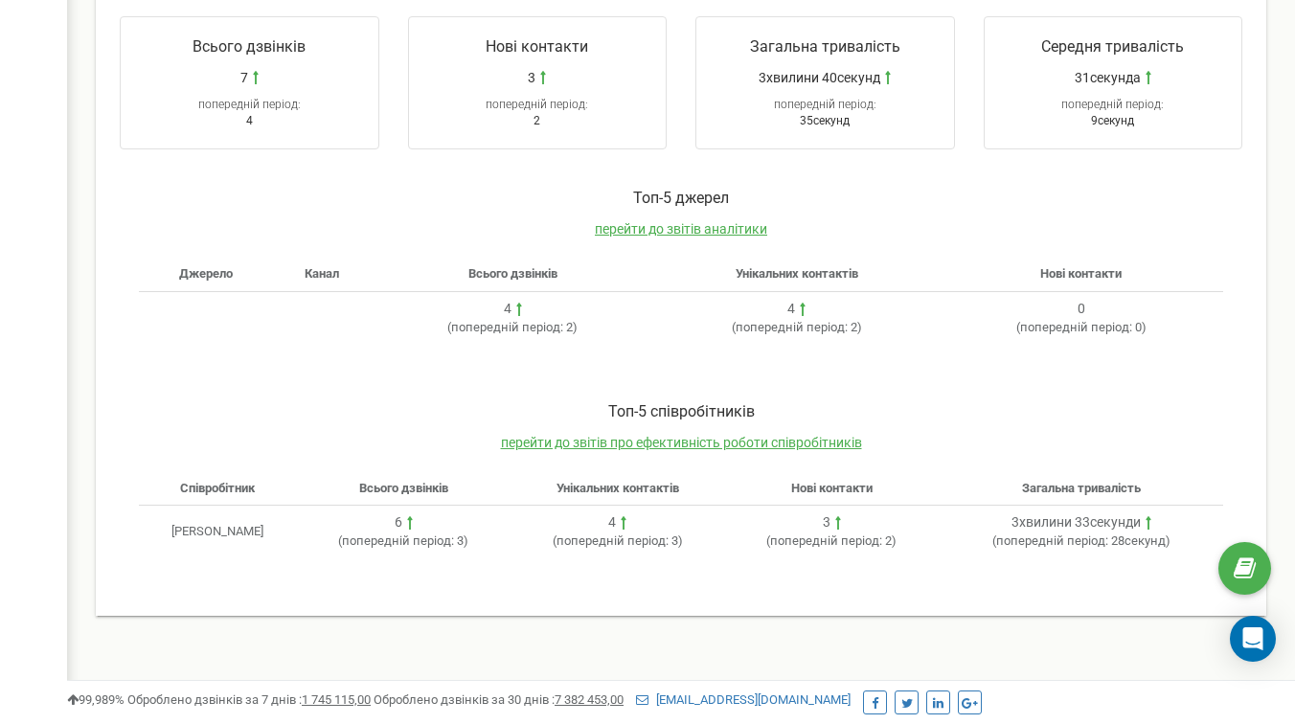
scroll to position [425, 0]
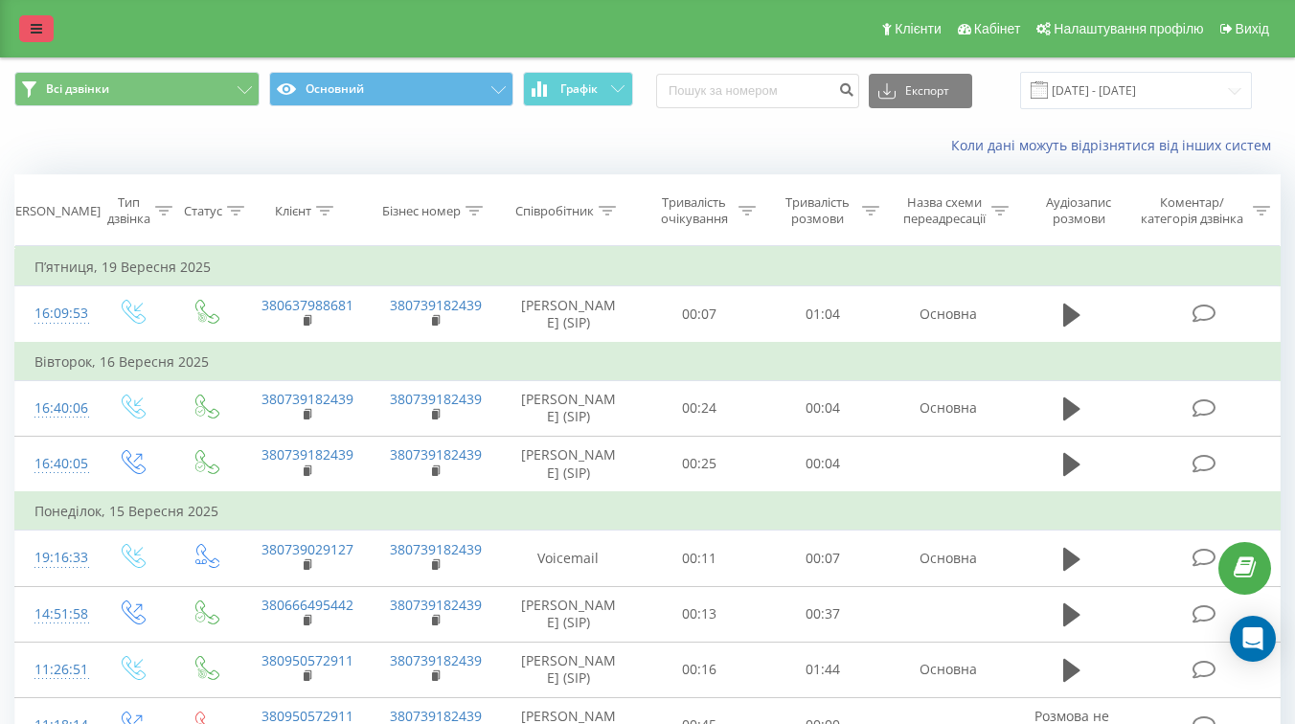
click at [33, 32] on icon at bounding box center [36, 28] width 11 height 13
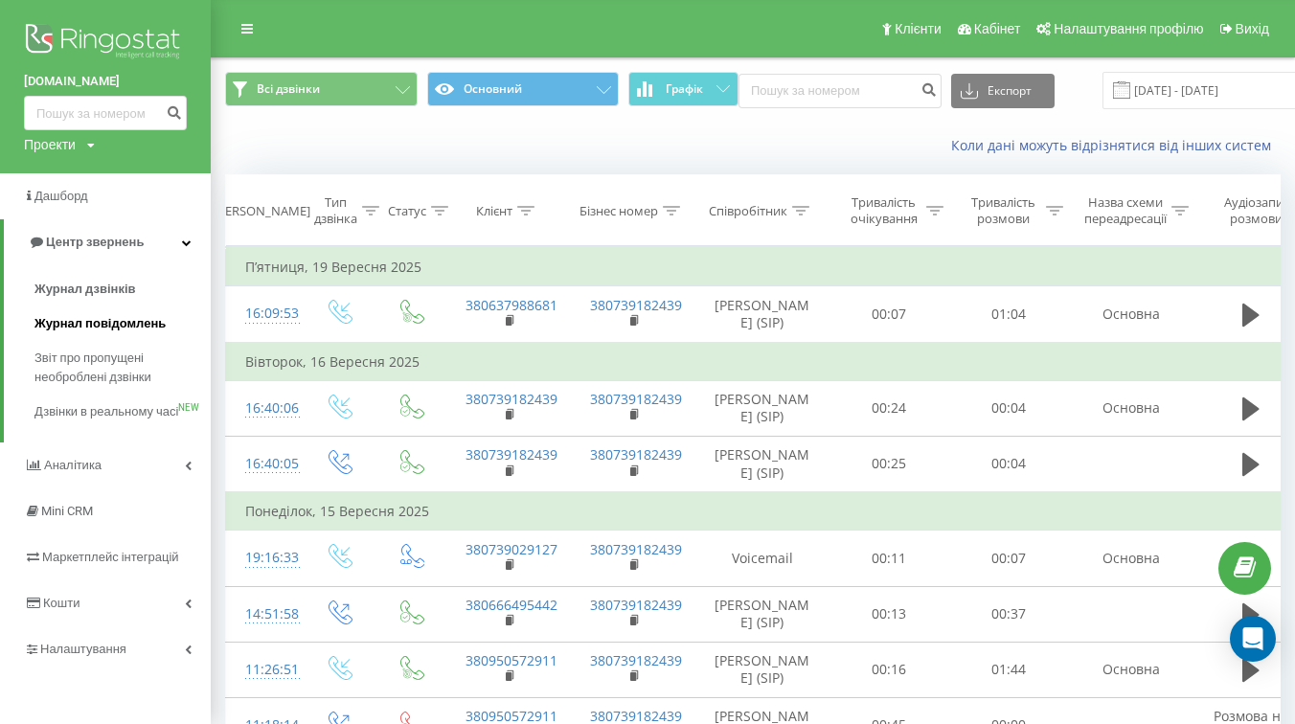
click at [110, 326] on span "Журнал повідомлень" at bounding box center [99, 323] width 131 height 19
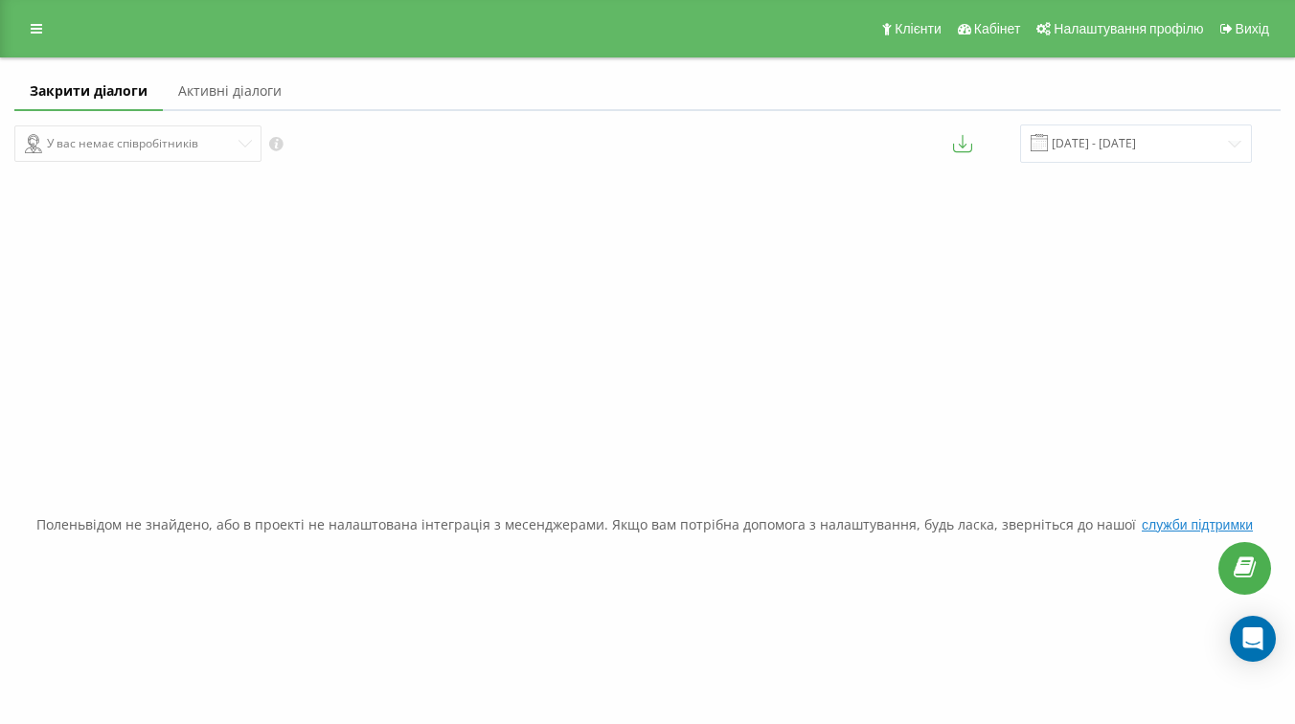
click at [355, 143] on div "У вас немає співробітників" at bounding box center [323, 143] width 619 height 37
click at [41, 29] on icon at bounding box center [36, 28] width 11 height 13
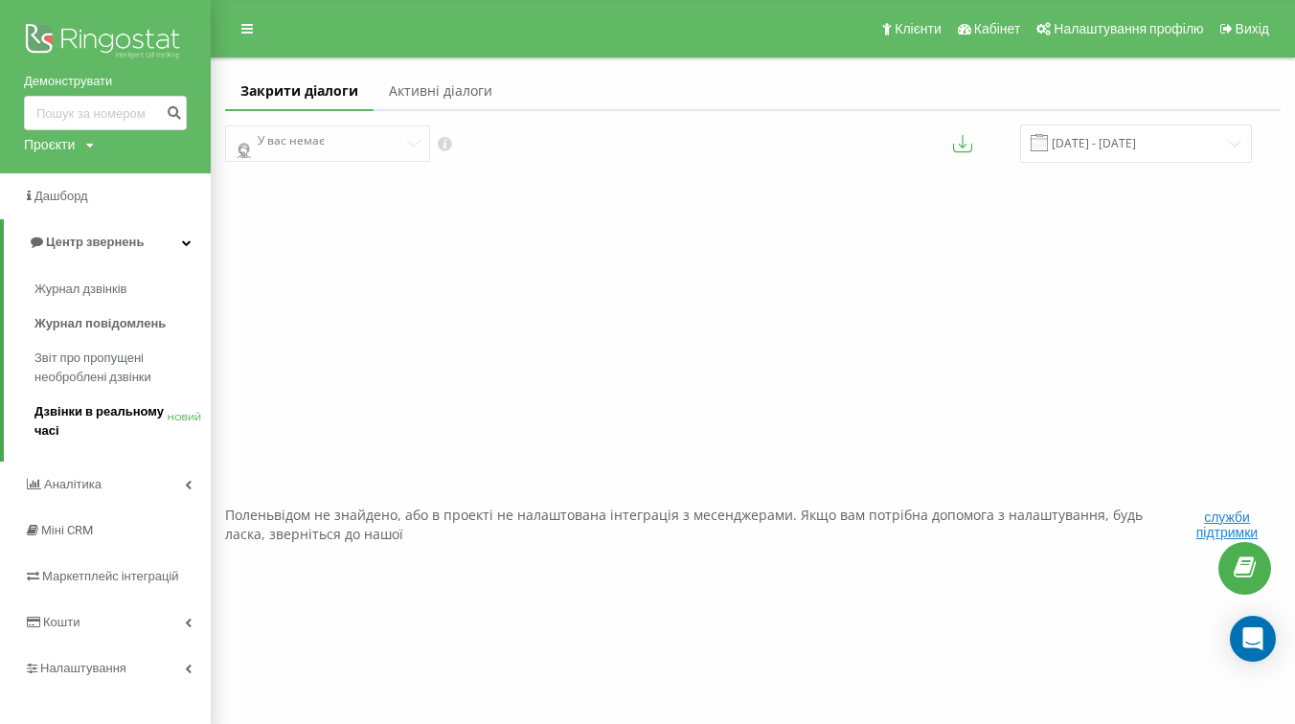
scroll to position [62, 0]
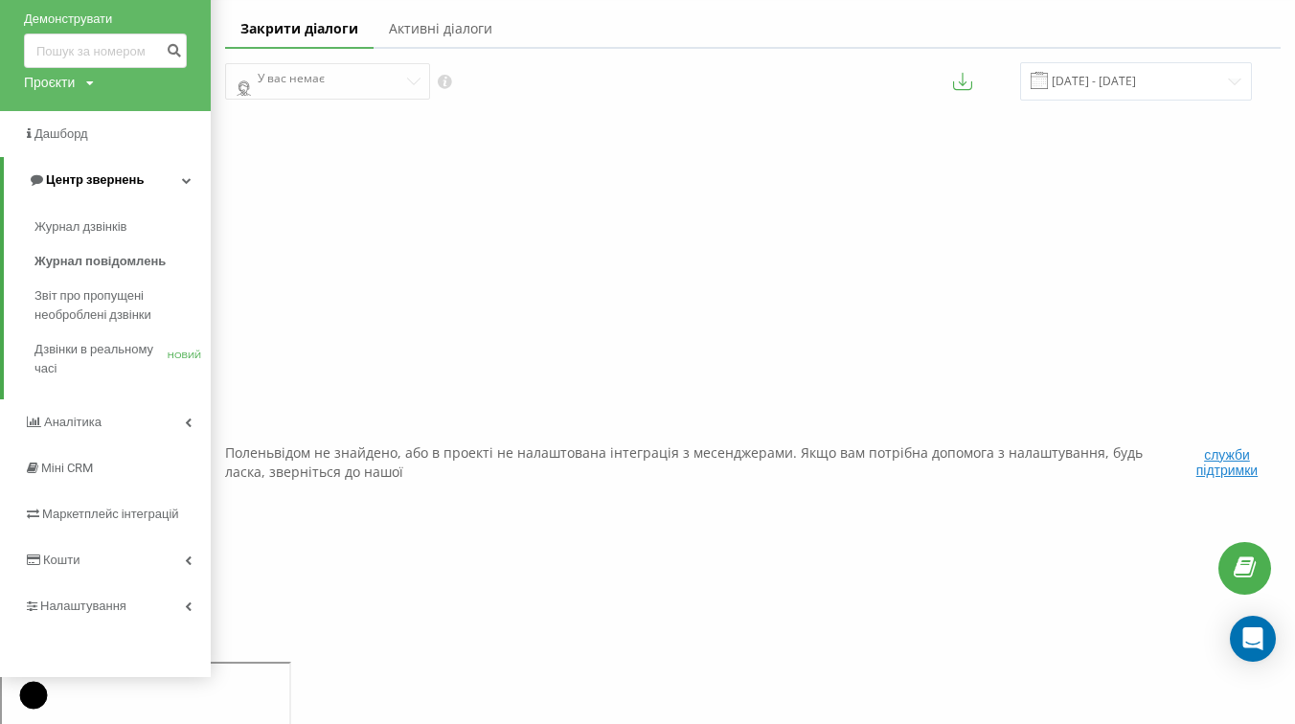
click at [192, 177] on link "Центр звернень" at bounding box center [107, 180] width 207 height 46
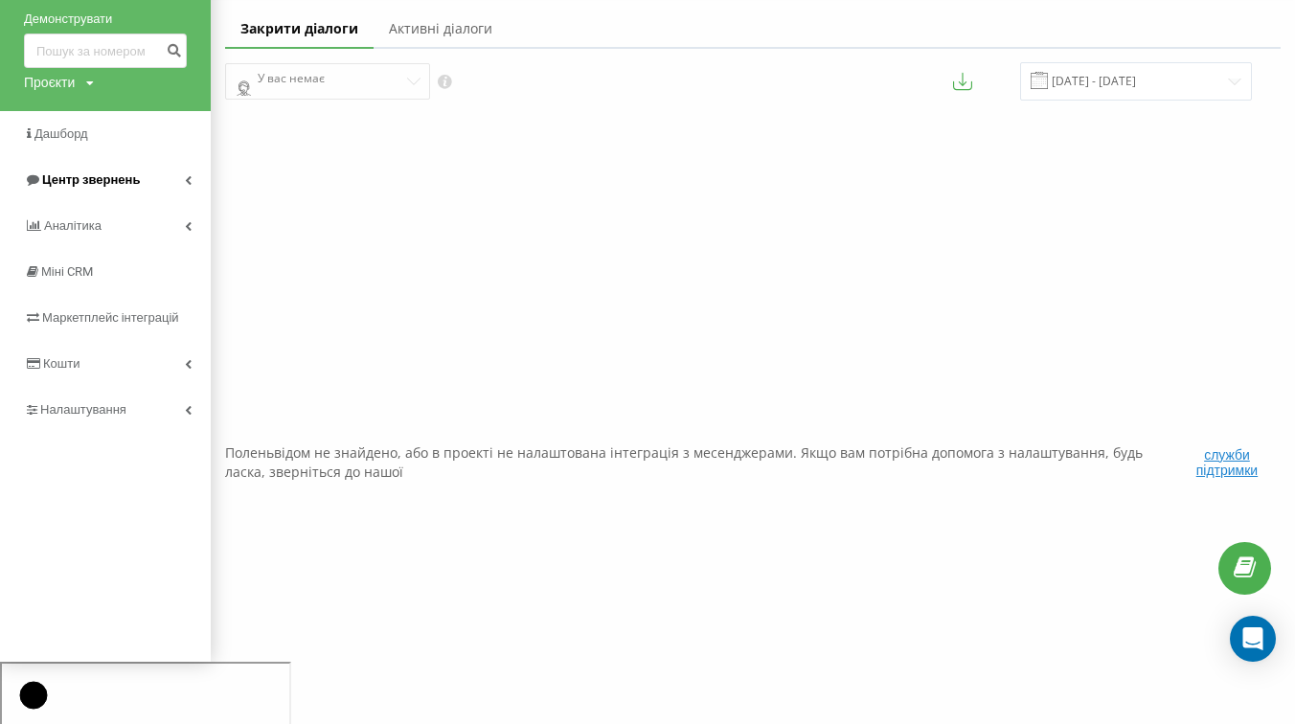
click at [192, 177] on link "Центр звернень" at bounding box center [105, 180] width 211 height 46
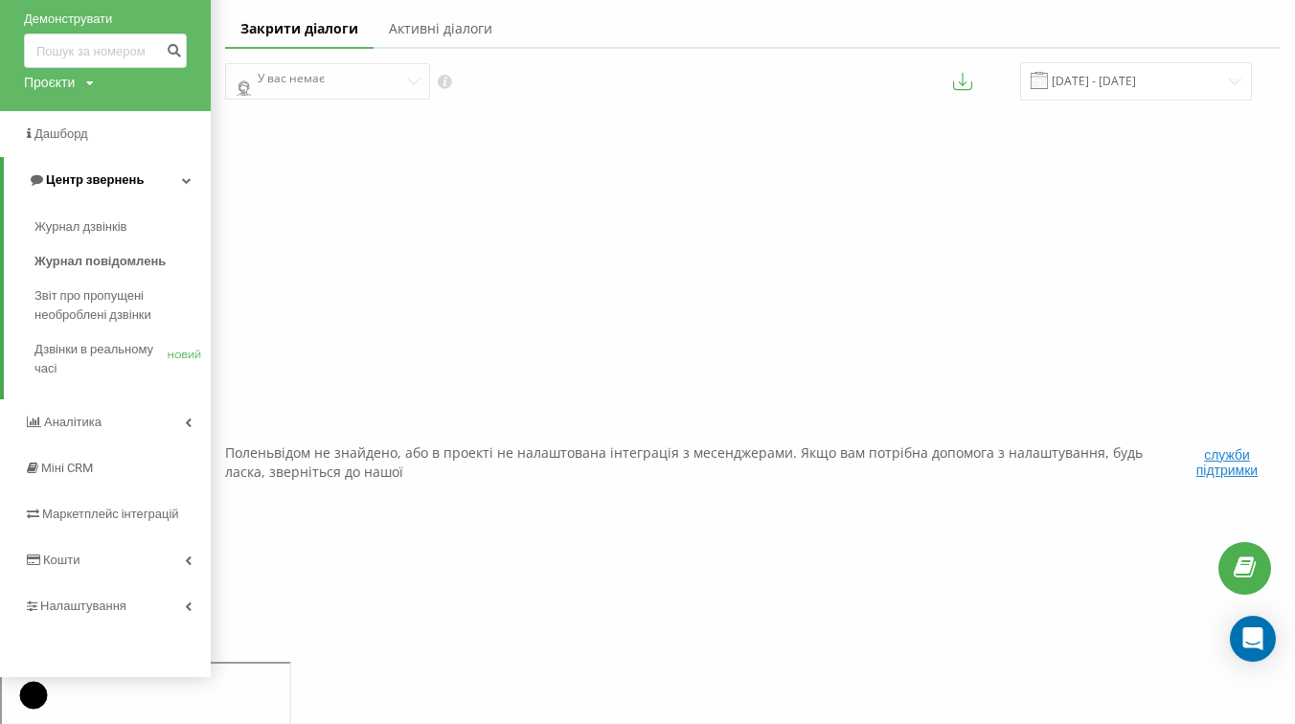
click at [192, 177] on link "Центр звернень" at bounding box center [107, 180] width 207 height 46
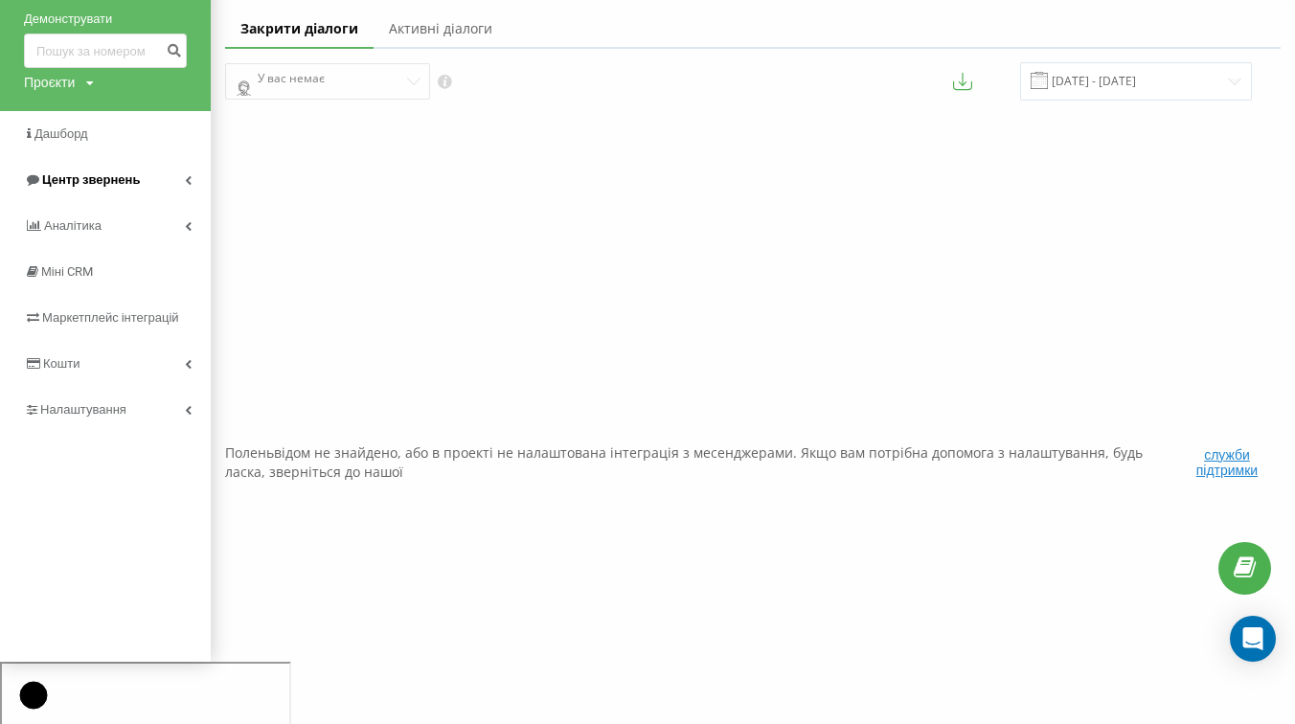
click at [192, 177] on link "Центр звернень" at bounding box center [105, 180] width 211 height 46
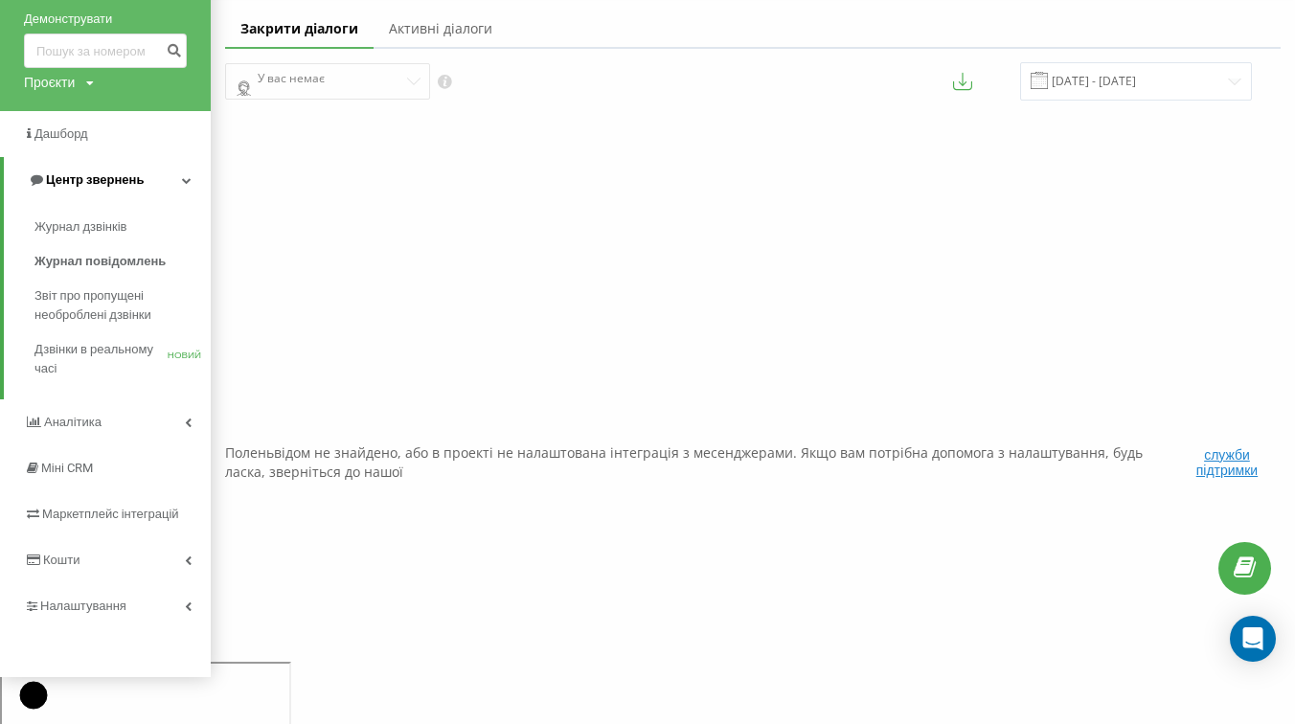
click at [192, 177] on link "Центр звернень" at bounding box center [107, 180] width 207 height 46
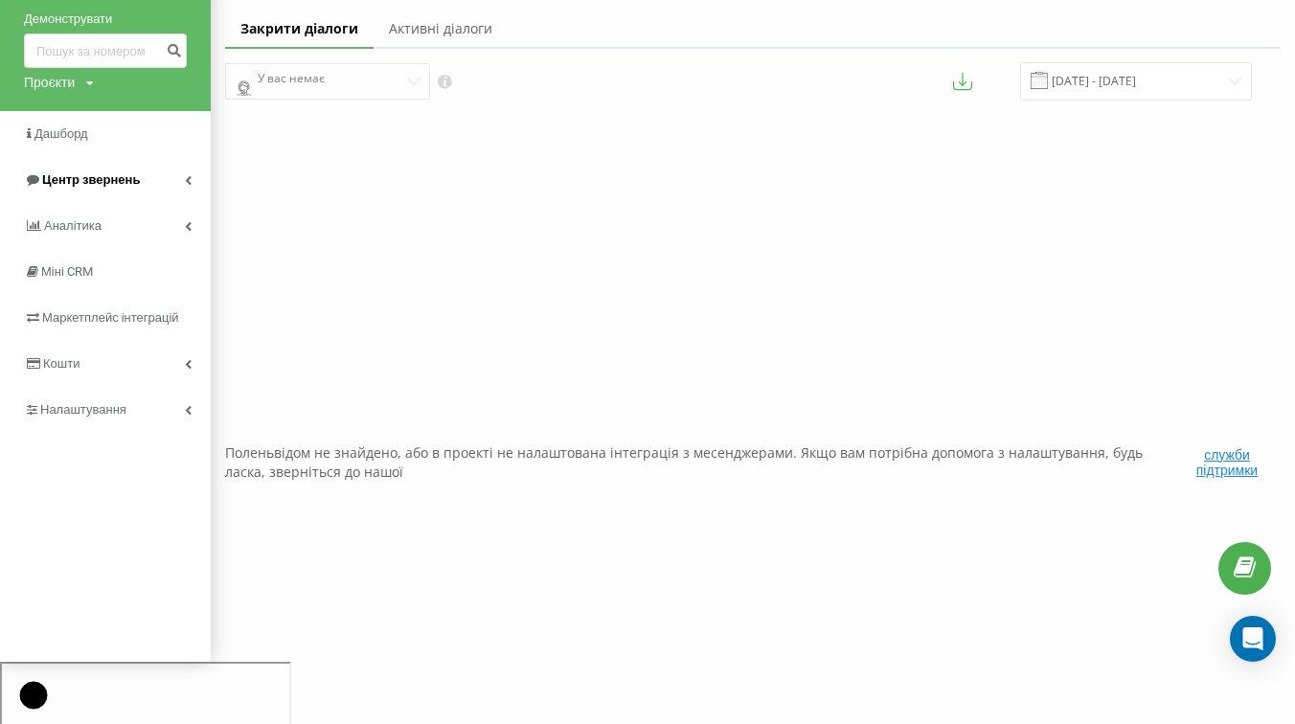
click at [192, 177] on link "Центр звернень" at bounding box center [105, 180] width 211 height 46
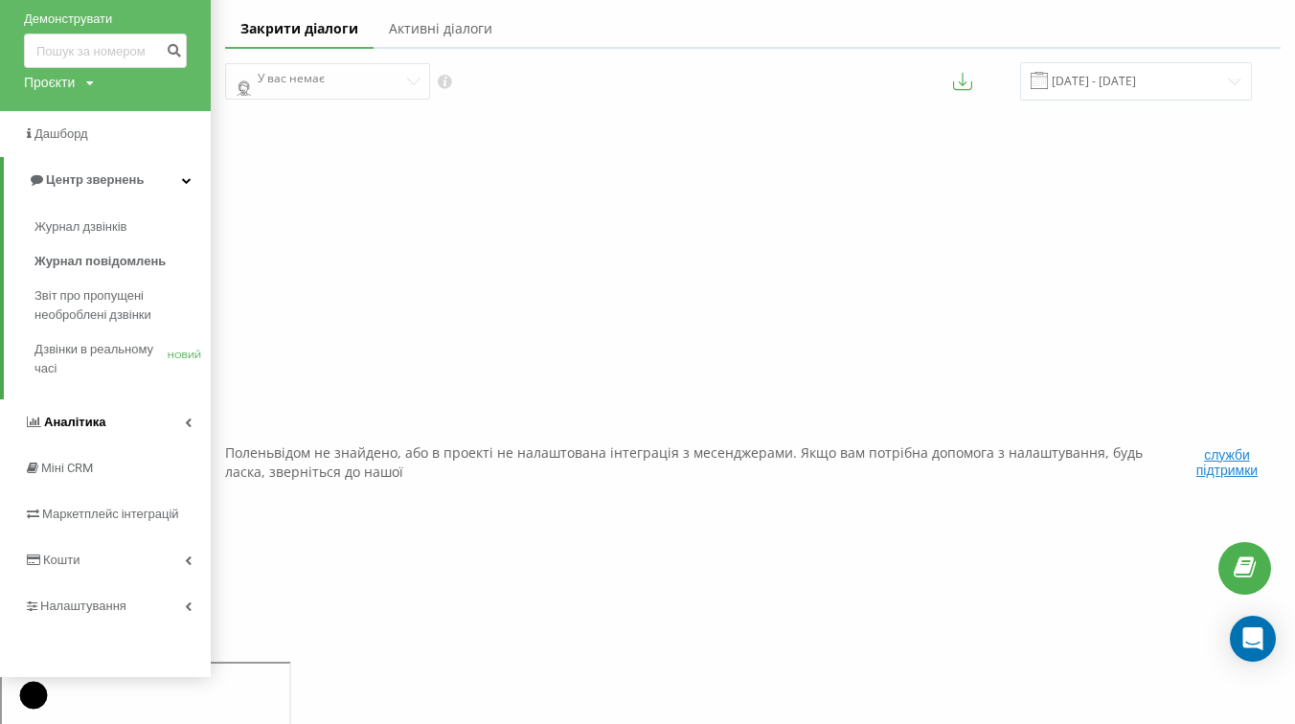
click at [187, 418] on icon at bounding box center [188, 423] width 7 height 10
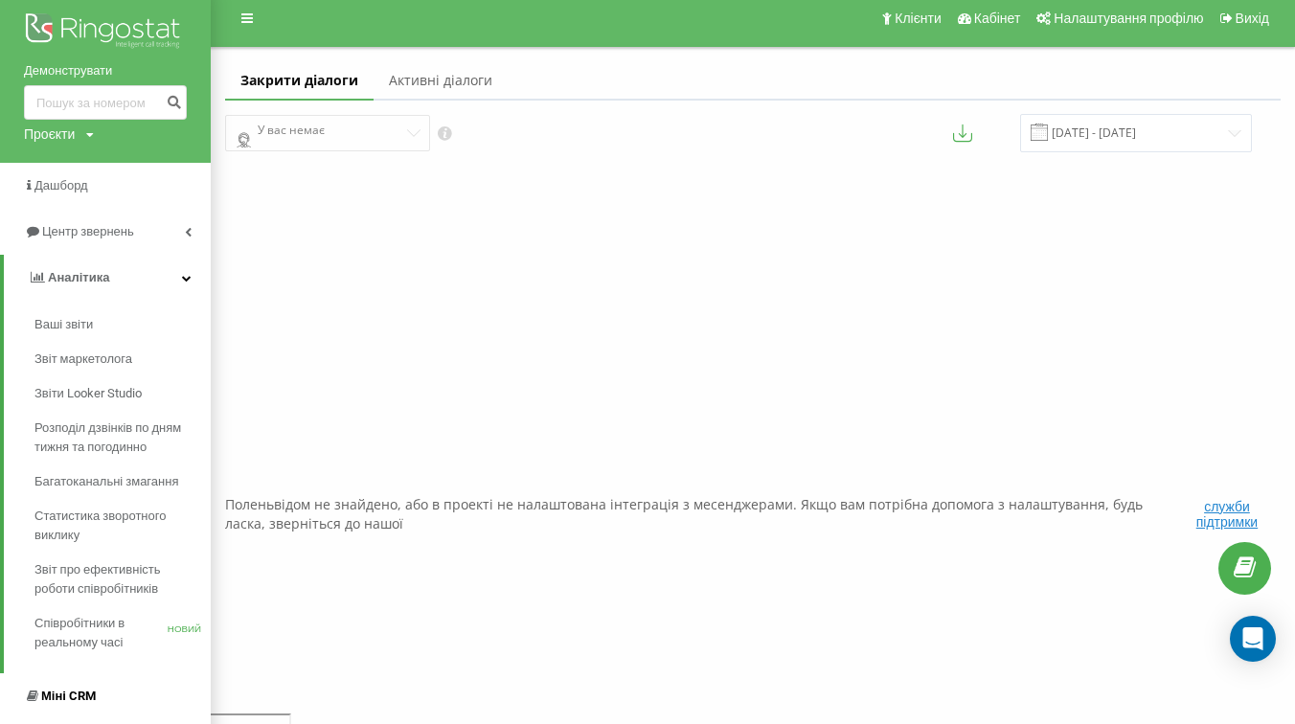
scroll to position [0, 0]
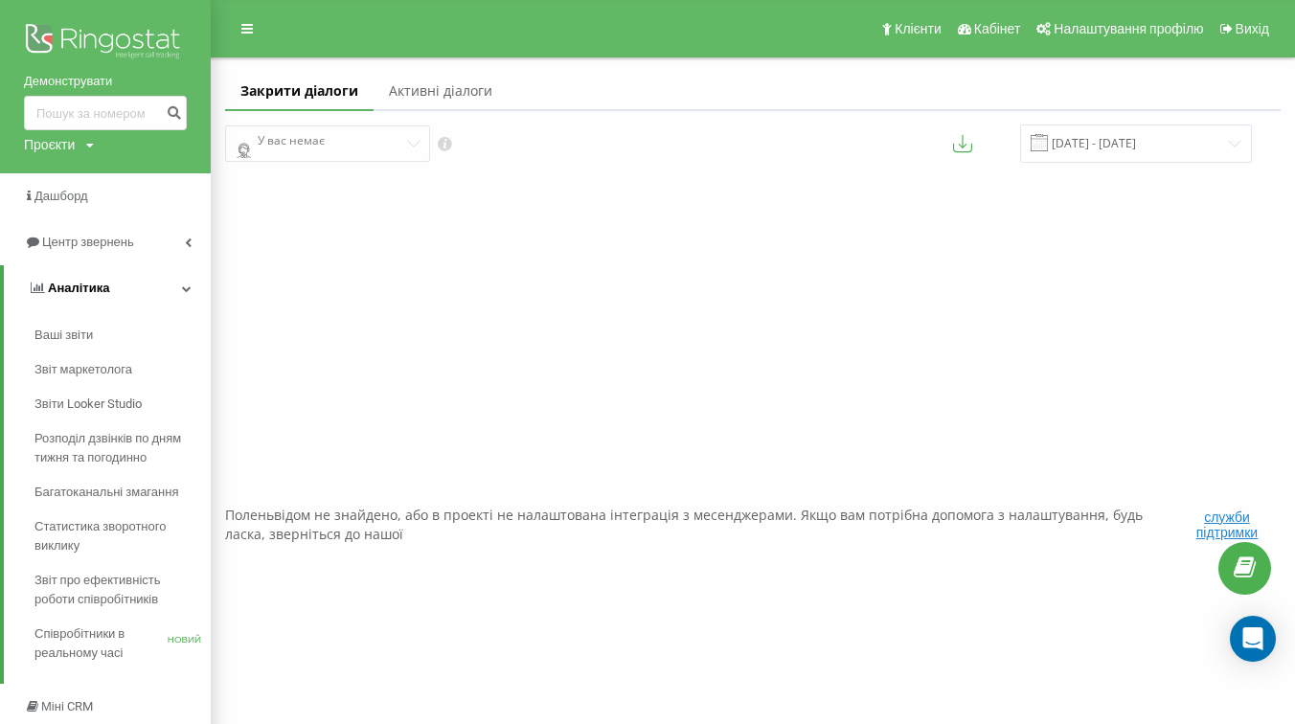
click at [191, 283] on link "Аналітика" at bounding box center [107, 288] width 207 height 46
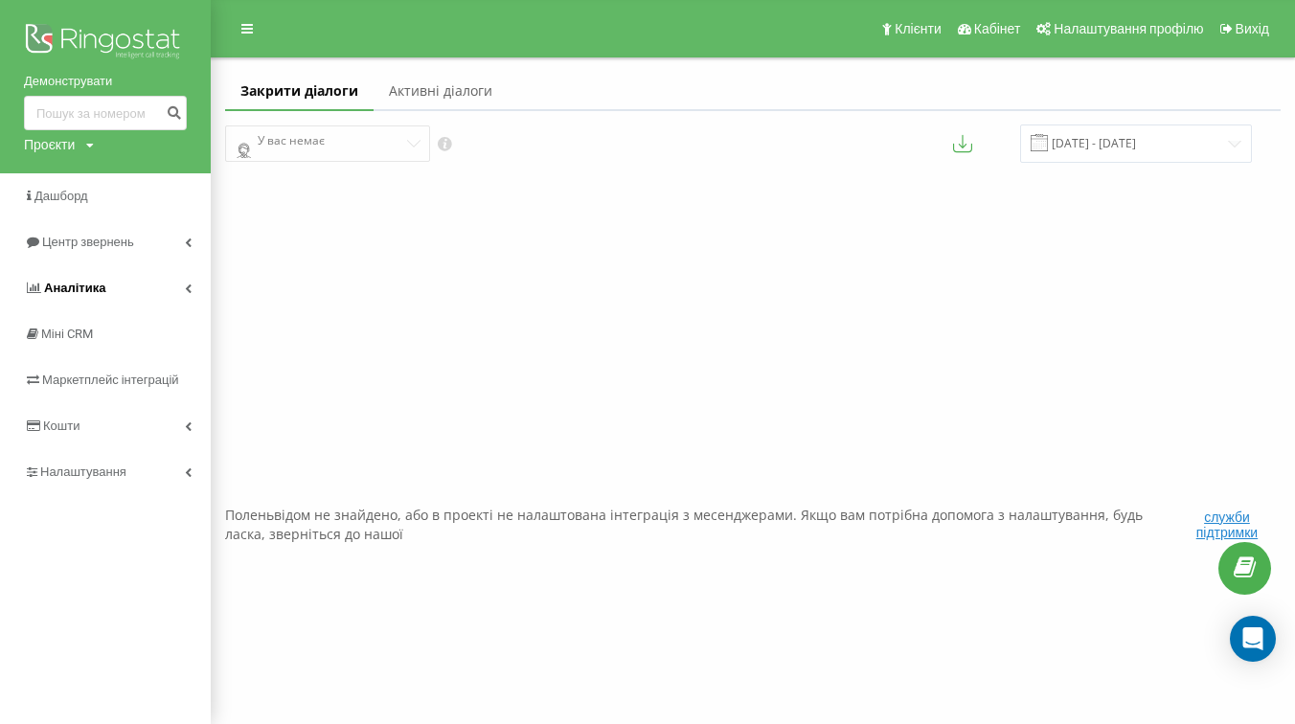
click at [191, 283] on link "Аналітика" at bounding box center [105, 288] width 211 height 46
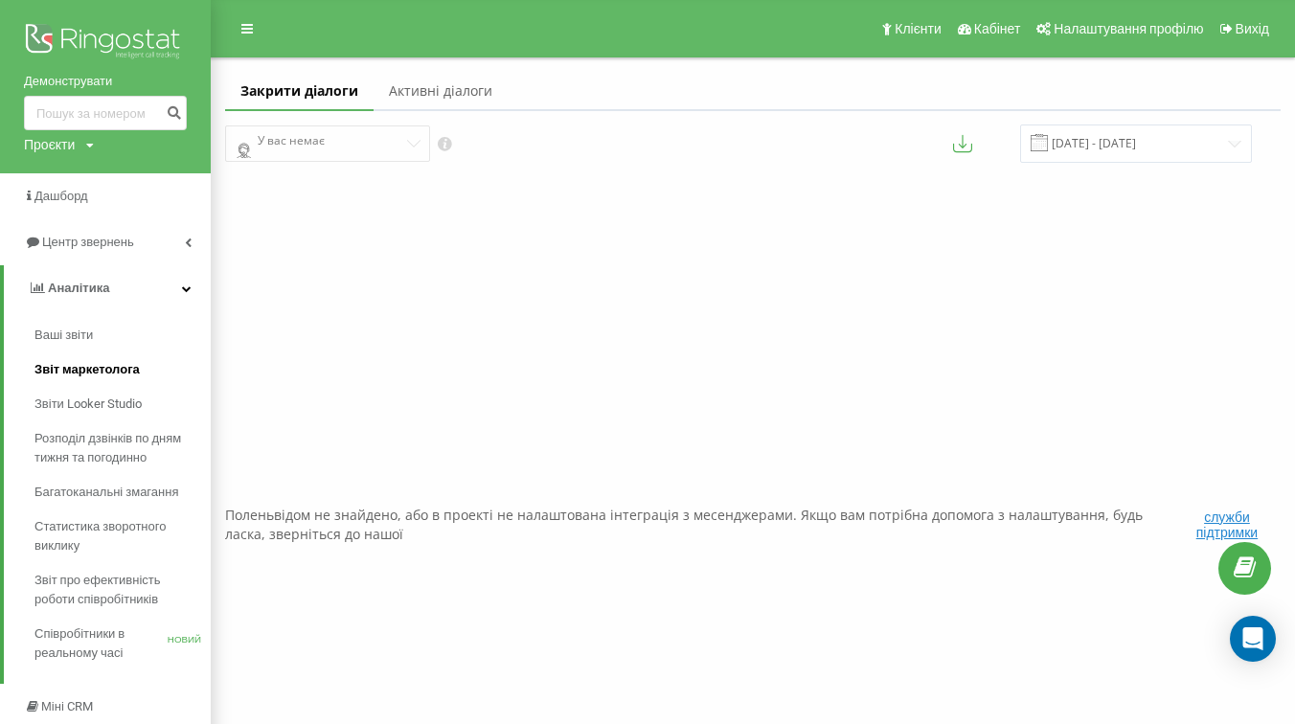
click at [114, 372] on font "Звіт маркетолога" at bounding box center [86, 369] width 105 height 14
click at [254, 32] on link at bounding box center [247, 28] width 34 height 27
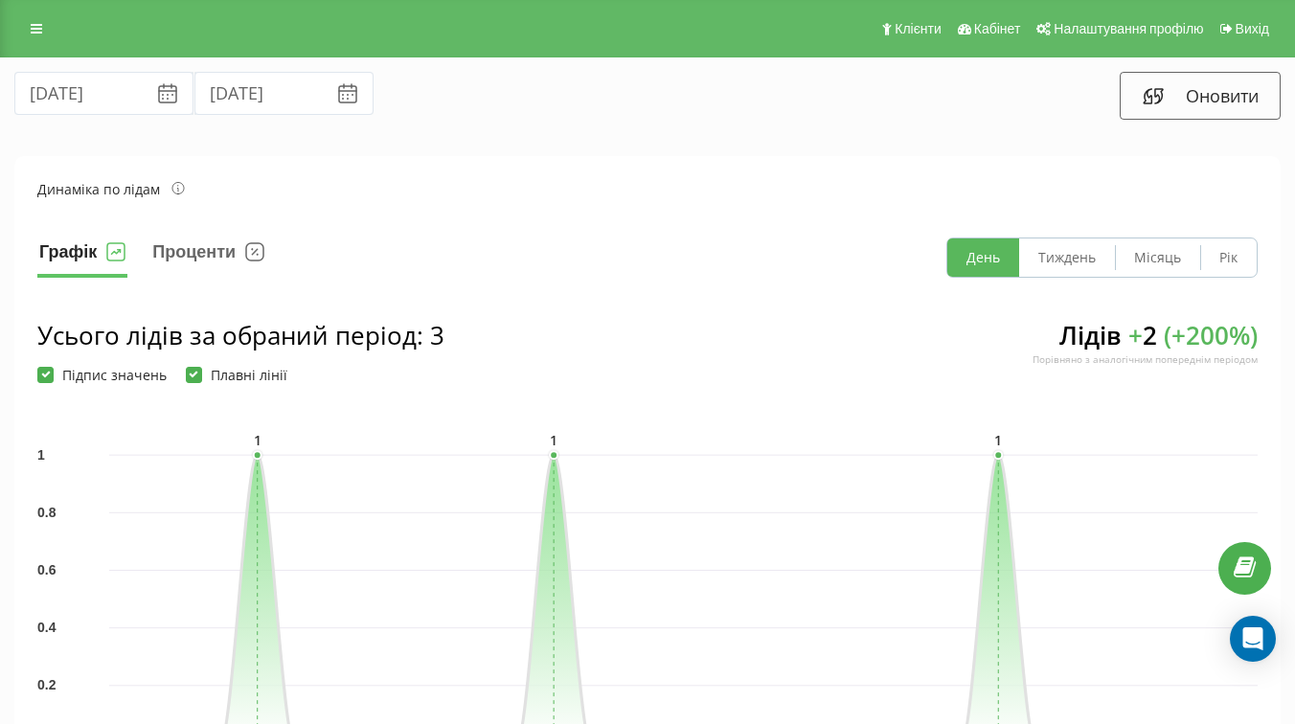
click at [514, 130] on div "[DATE] [DATE] Оновити" at bounding box center [647, 95] width 1293 height 75
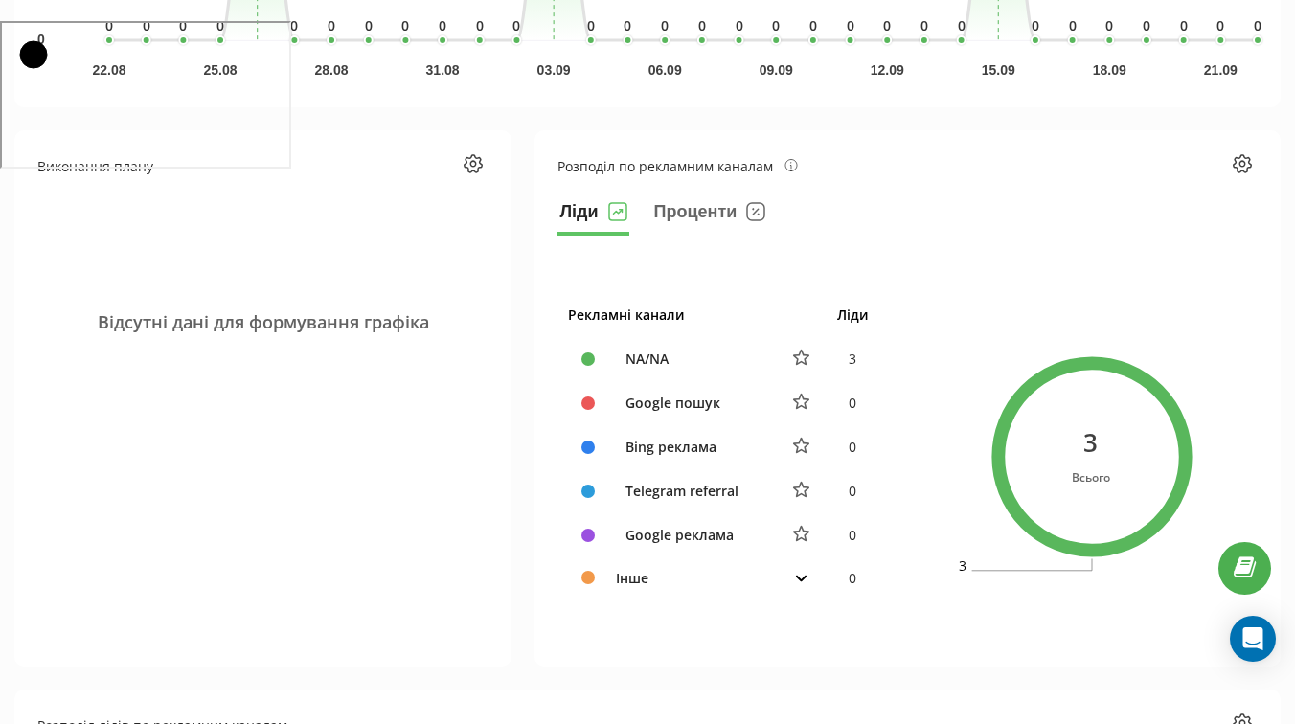
scroll to position [705, 0]
click at [675, 575] on td "Інше" at bounding box center [690, 576] width 170 height 41
click at [828, 580] on td "0" at bounding box center [853, 576] width 53 height 41
click at [798, 576] on icon at bounding box center [801, 577] width 12 height 8
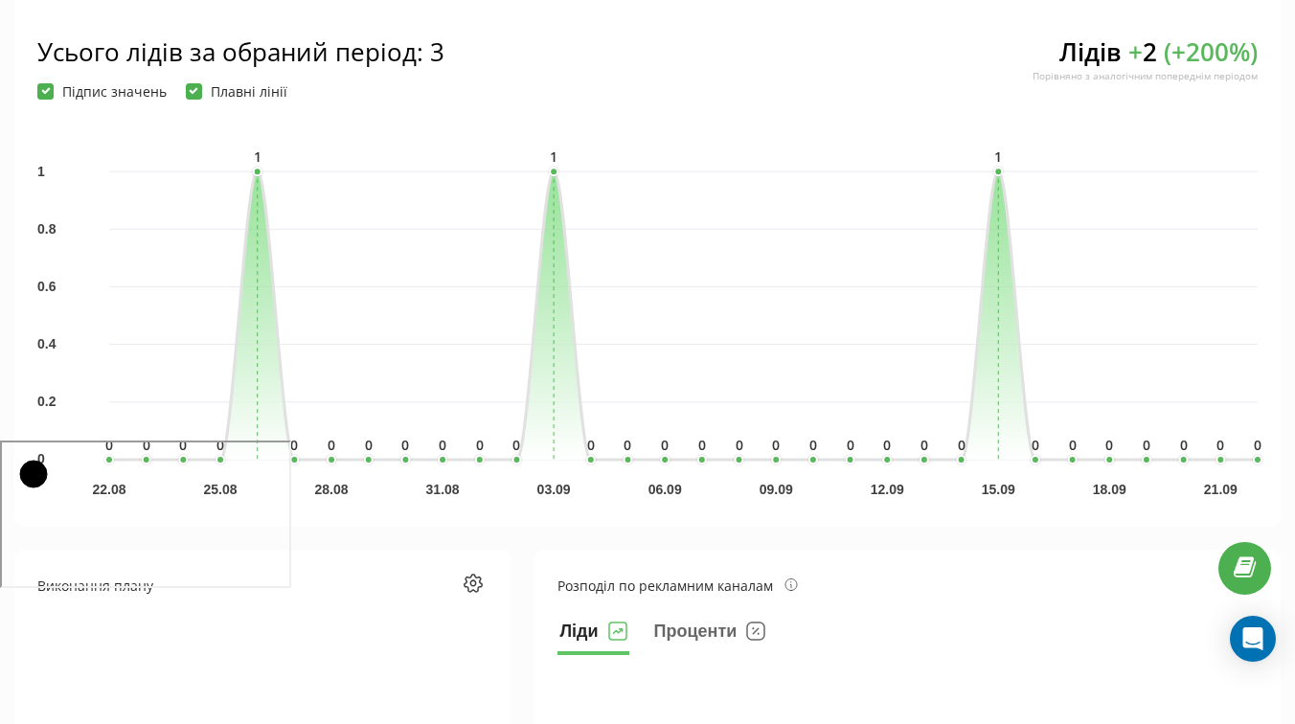
scroll to position [0, 0]
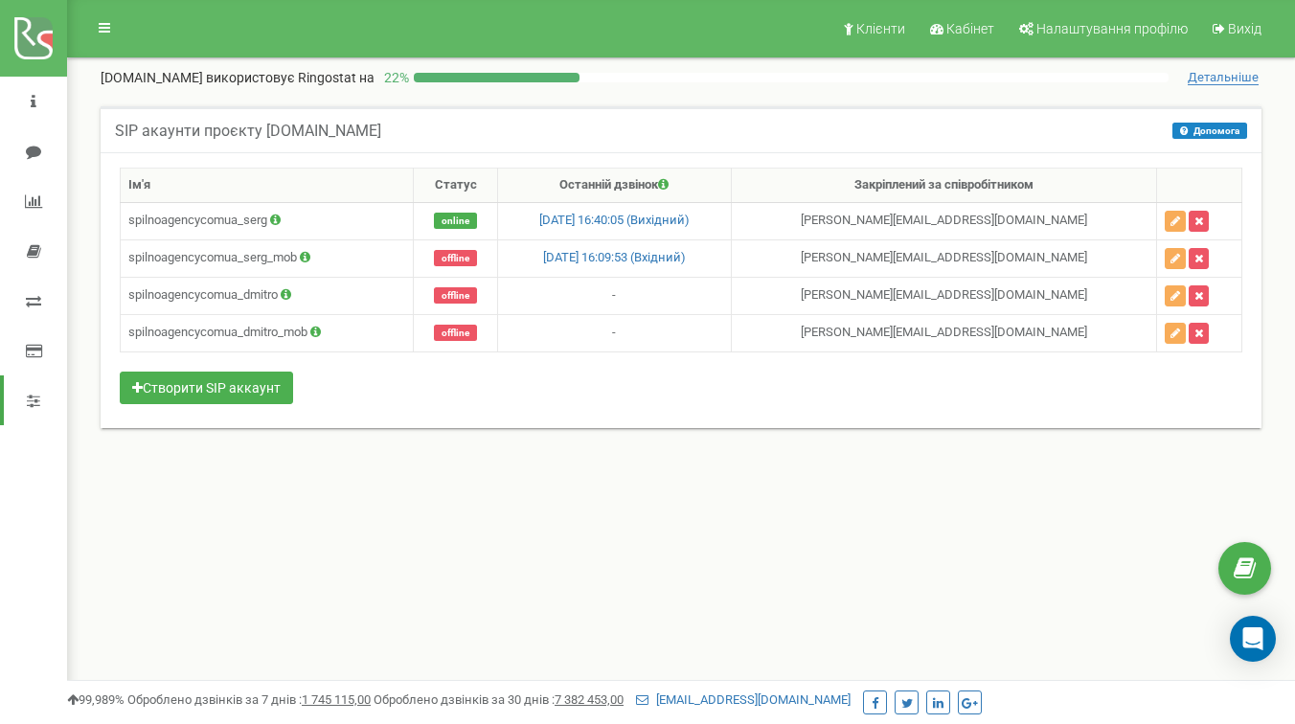
click at [501, 403] on div "Ім'я Статус Останній дзвінок Закріплений за співробітником spilnoagencycomua_se…" at bounding box center [681, 288] width 1123 height 241
click at [205, 220] on td "spilnoagencycomua_serg" at bounding box center [267, 220] width 293 height 37
click at [308, 221] on td "spilnoagencycomua_serg" at bounding box center [267, 220] width 293 height 37
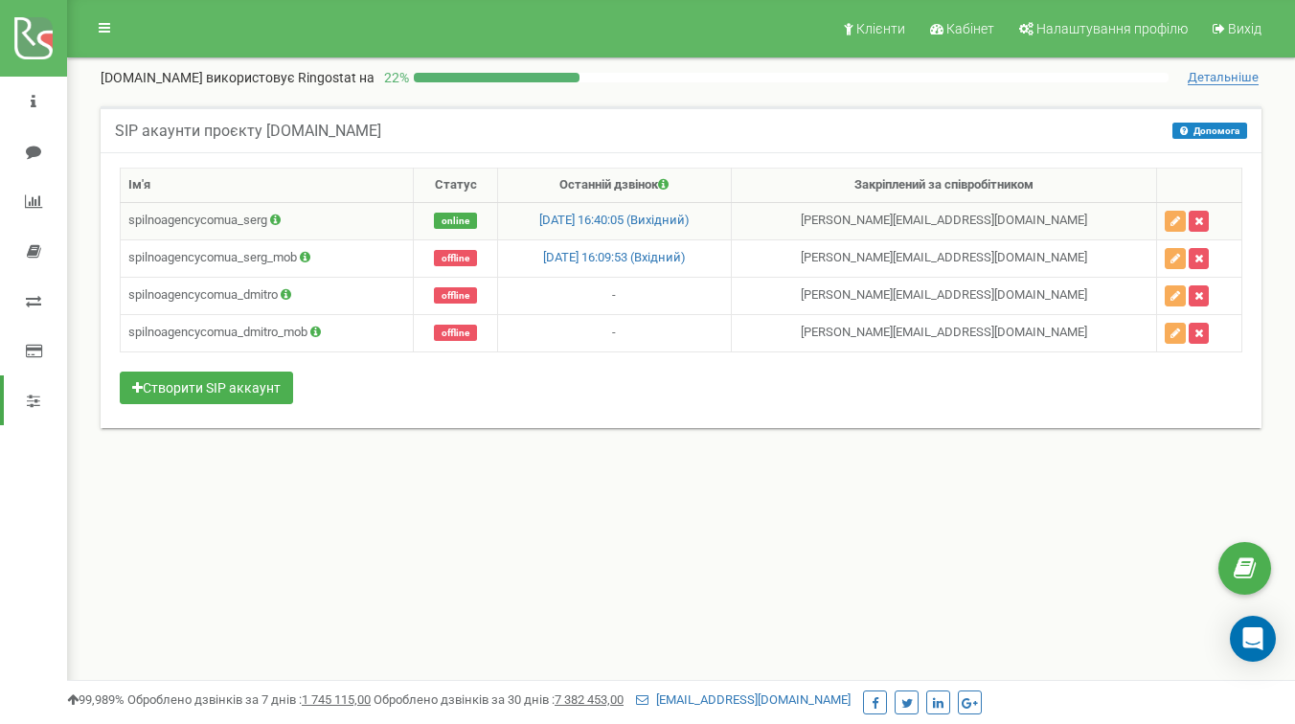
click at [216, 226] on td "spilnoagencycomua_serg" at bounding box center [267, 220] width 293 height 37
click at [303, 226] on td "spilnoagencycomua_serg" at bounding box center [267, 220] width 293 height 37
drag, startPoint x: 139, startPoint y: 220, endPoint x: 255, endPoint y: 220, distance: 115.9
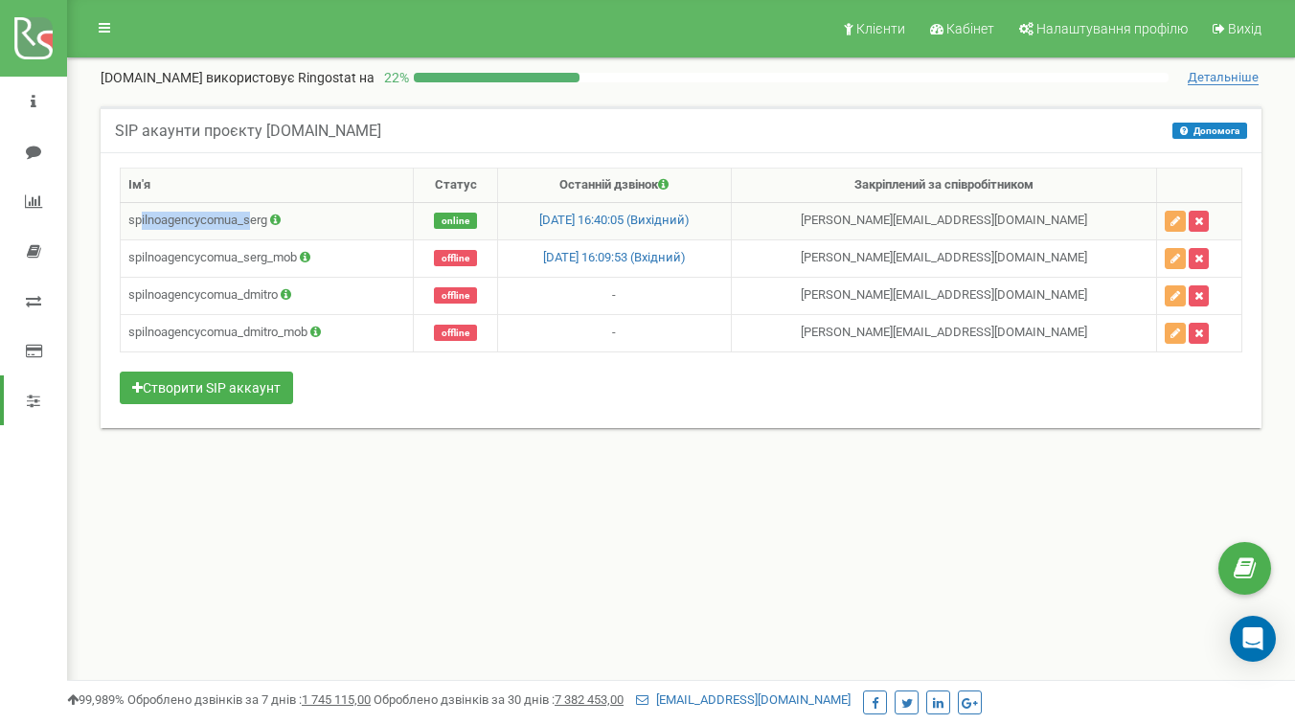
click at [255, 220] on td "spilnoagencycomua_serg" at bounding box center [267, 220] width 293 height 37
click at [351, 210] on td "spilnoagencycomua_serg" at bounding box center [267, 220] width 293 height 37
click at [214, 220] on td "spilnoagencycomua_serg" at bounding box center [267, 220] width 293 height 37
click at [231, 266] on td "spilnoagencycomua_serg_mob" at bounding box center [267, 258] width 293 height 37
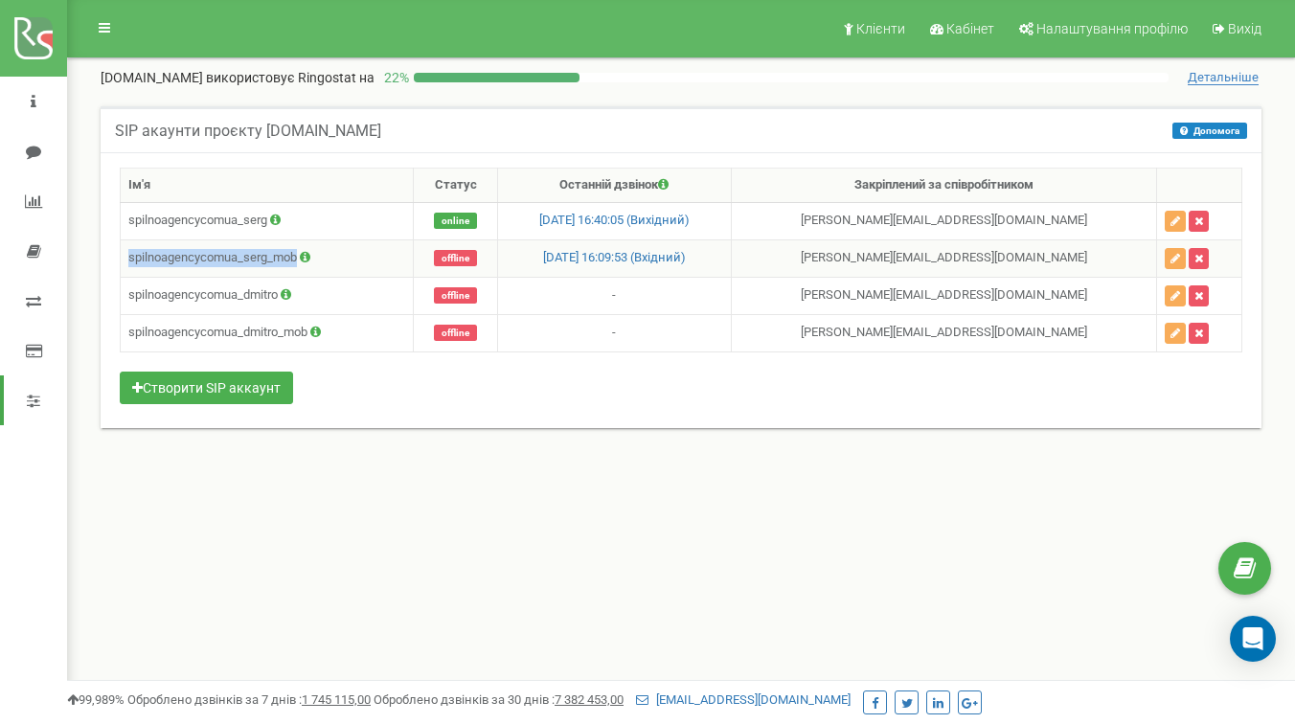
click at [231, 266] on td "spilnoagencycomua_serg_mob" at bounding box center [267, 258] width 293 height 37
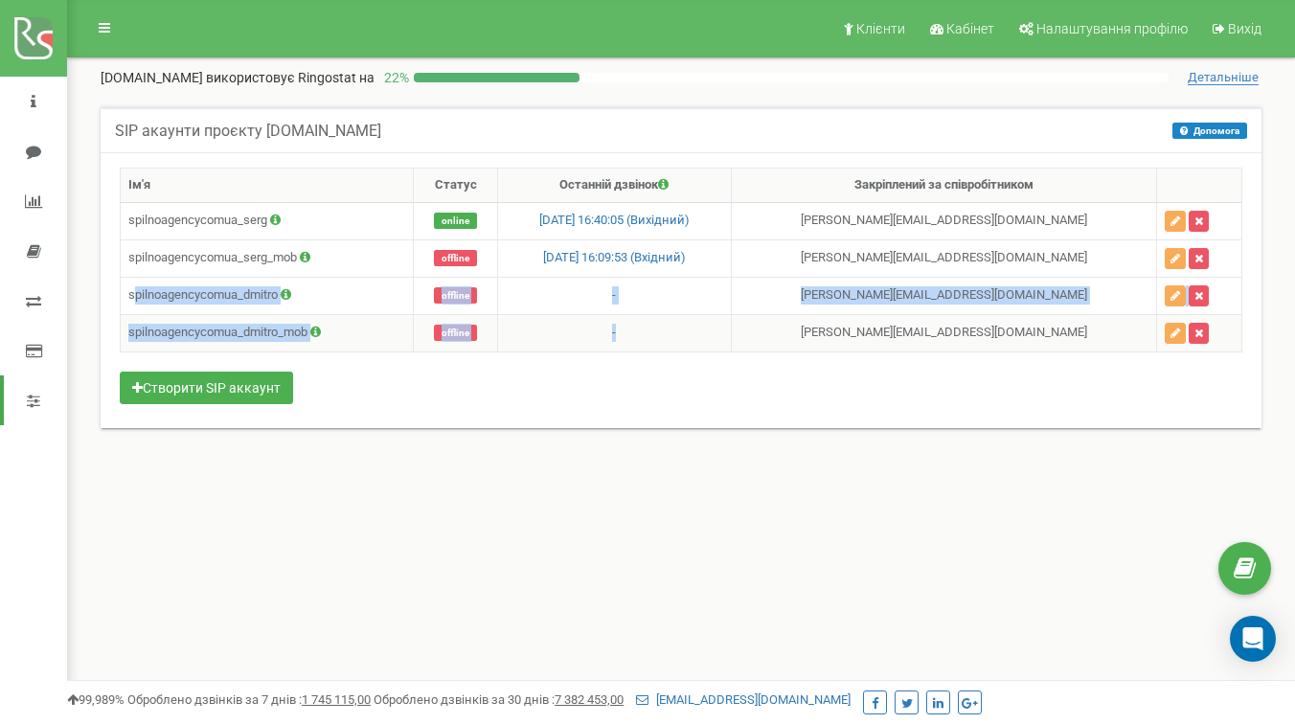
drag, startPoint x: 133, startPoint y: 300, endPoint x: 546, endPoint y: 344, distance: 415.3
click at [547, 345] on tbody "spilnoagencycomua_serg online 16.09.2025 16:40:05 (Вихідний) Коваленко Сергій В…" at bounding box center [682, 276] width 1122 height 149
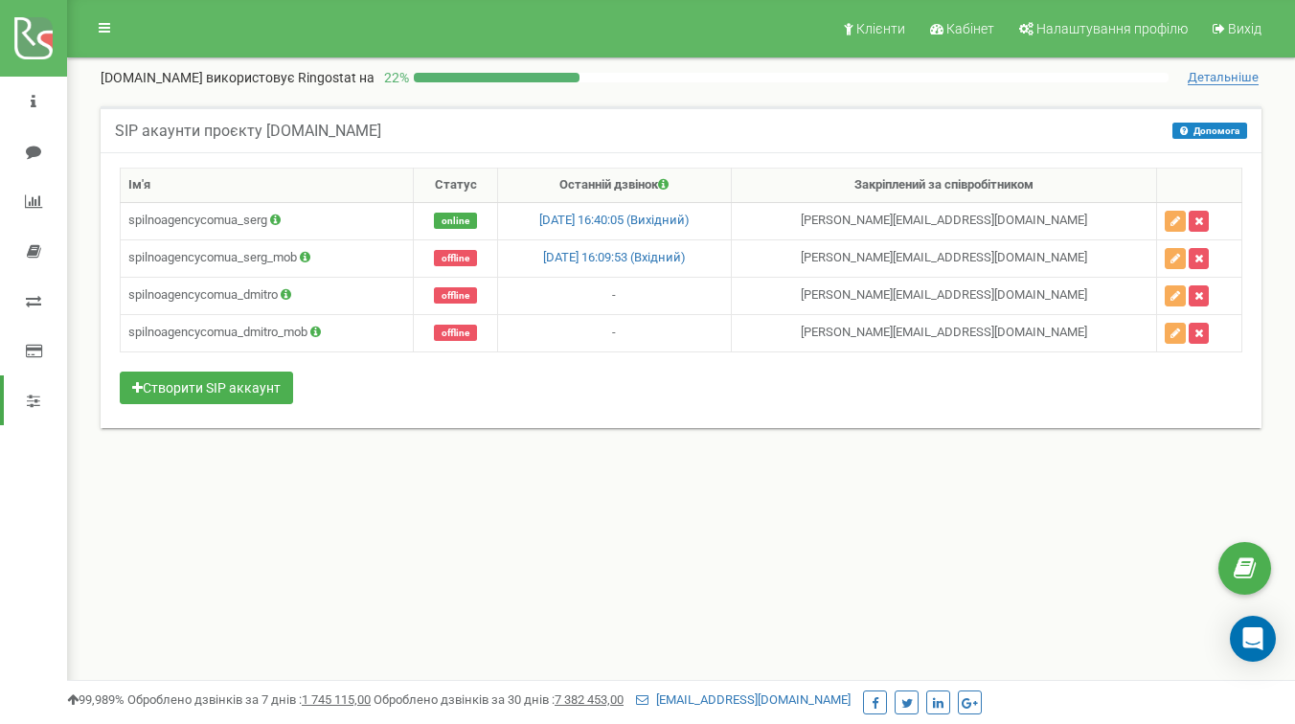
click at [556, 430] on div "SIP акаунти проєкту Spilnoagency.com.ua Допомога Допомога В даному розділі ви м…" at bounding box center [681, 279] width 1190 height 346
click at [218, 218] on td "spilnoagencycomua_serg" at bounding box center [267, 220] width 293 height 37
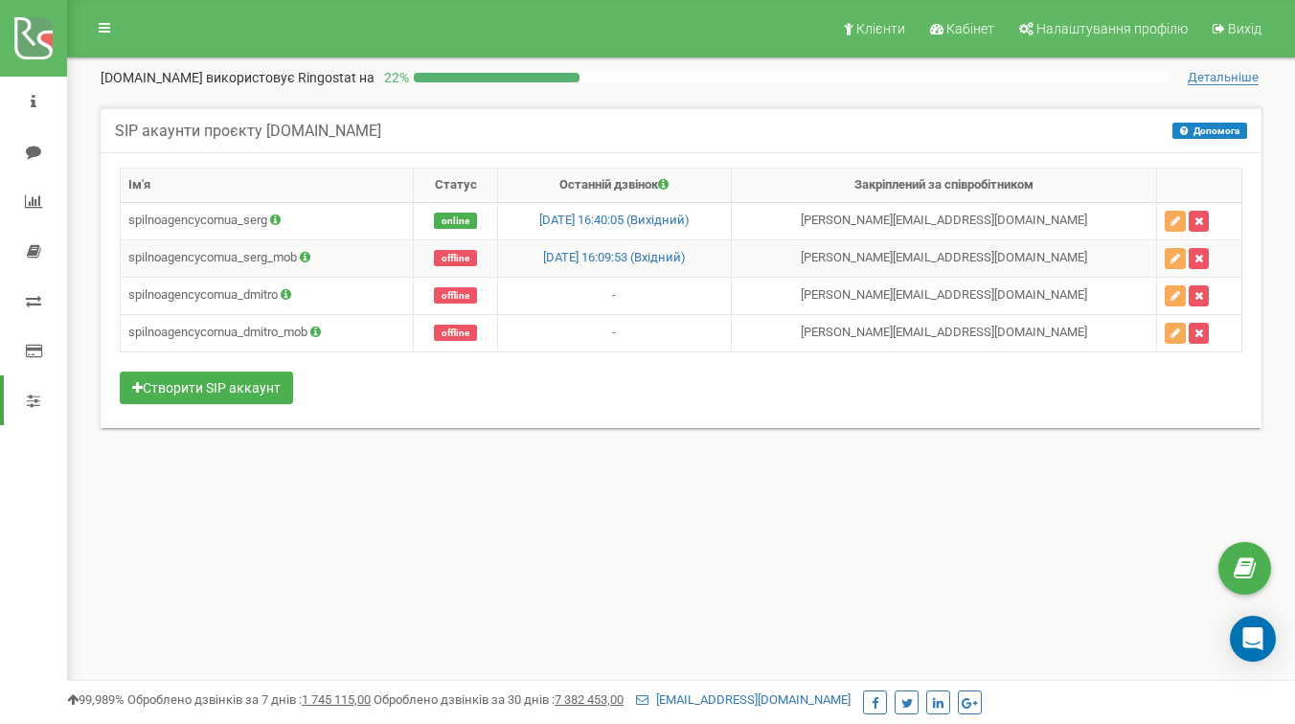
click at [218, 252] on td "spilnoagencycomua_serg_mob" at bounding box center [267, 258] width 293 height 37
click at [218, 229] on td "spilnoagencycomua_serg" at bounding box center [267, 220] width 293 height 37
click at [218, 265] on td "spilnoagencycomua_serg_mob" at bounding box center [267, 258] width 293 height 37
click at [208, 224] on td "spilnoagencycomua_serg" at bounding box center [267, 220] width 293 height 37
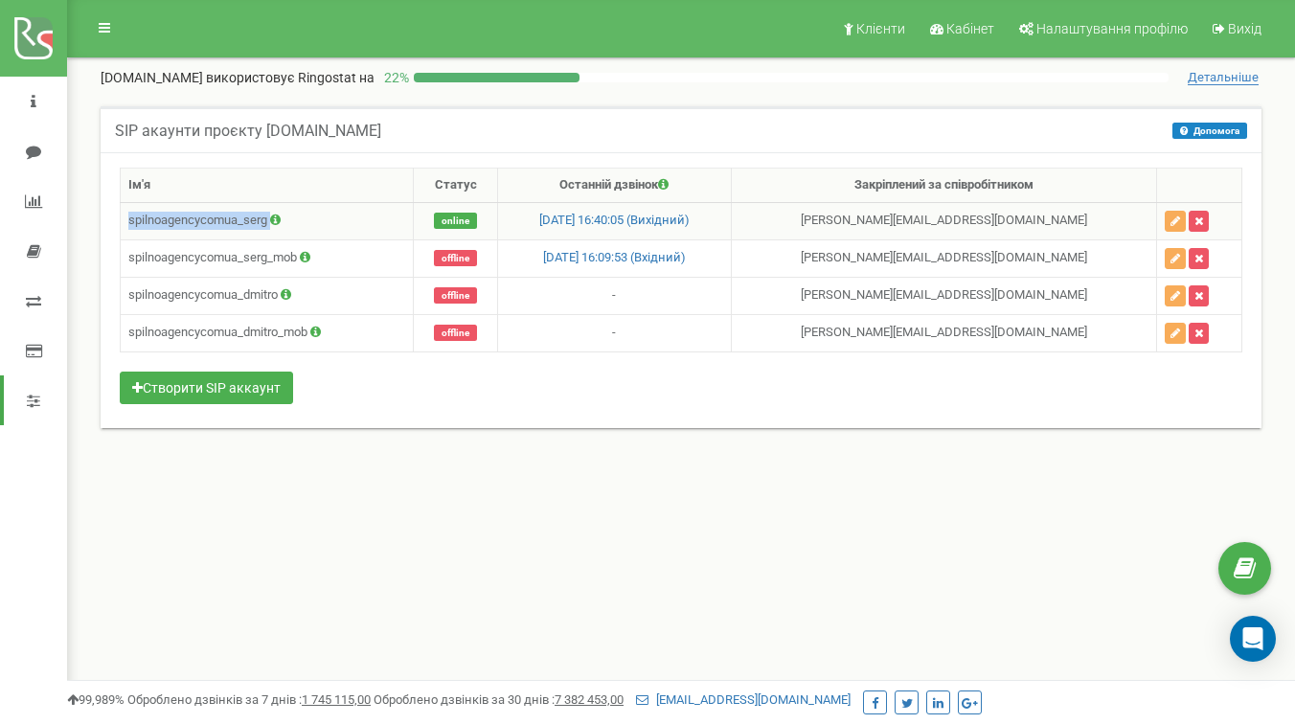
click at [208, 224] on td "spilnoagencycomua_serg" at bounding box center [267, 220] width 293 height 37
click at [219, 270] on td "spilnoagencycomua_serg_mob" at bounding box center [267, 258] width 293 height 37
click at [217, 258] on td "spilnoagencycomua_serg_mob" at bounding box center [267, 258] width 293 height 37
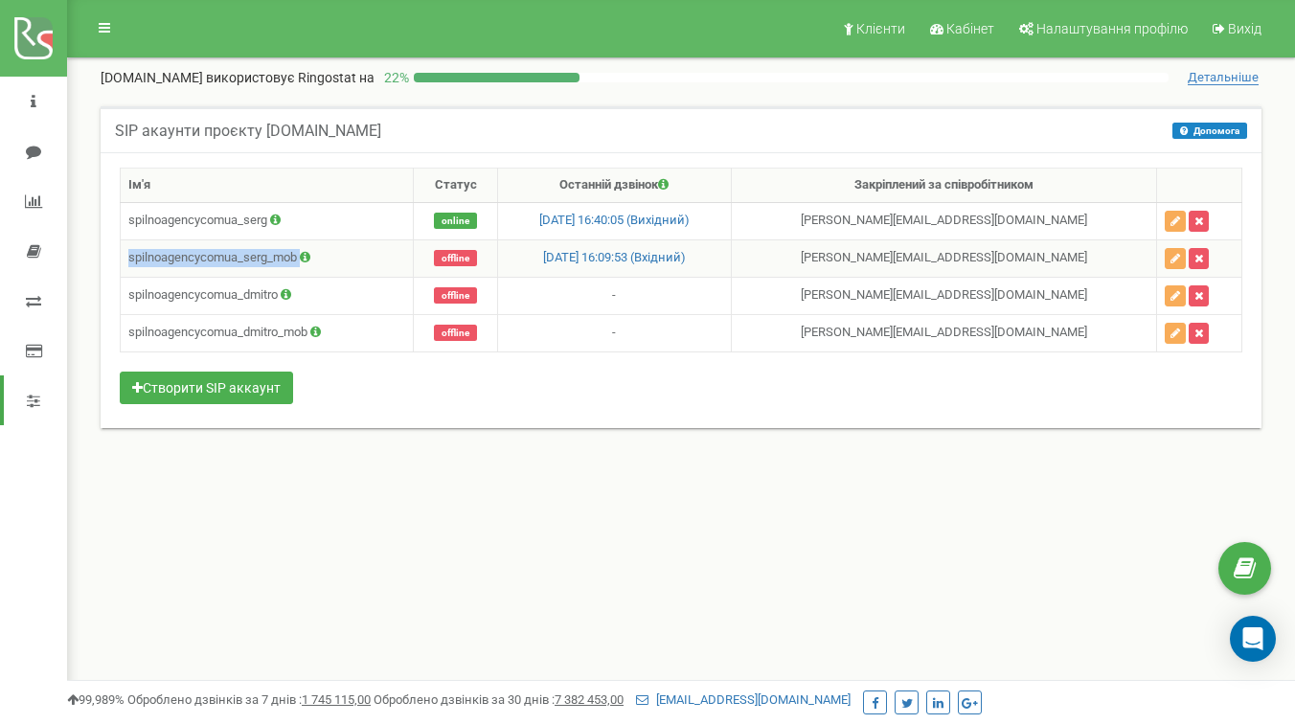
click at [217, 258] on td "spilnoagencycomua_serg_mob" at bounding box center [267, 258] width 293 height 37
click at [229, 293] on td "spilnoagencycomua_dmitro" at bounding box center [267, 295] width 293 height 37
click at [279, 331] on td "spilnoagencycomua_dmitro_mob" at bounding box center [267, 332] width 293 height 37
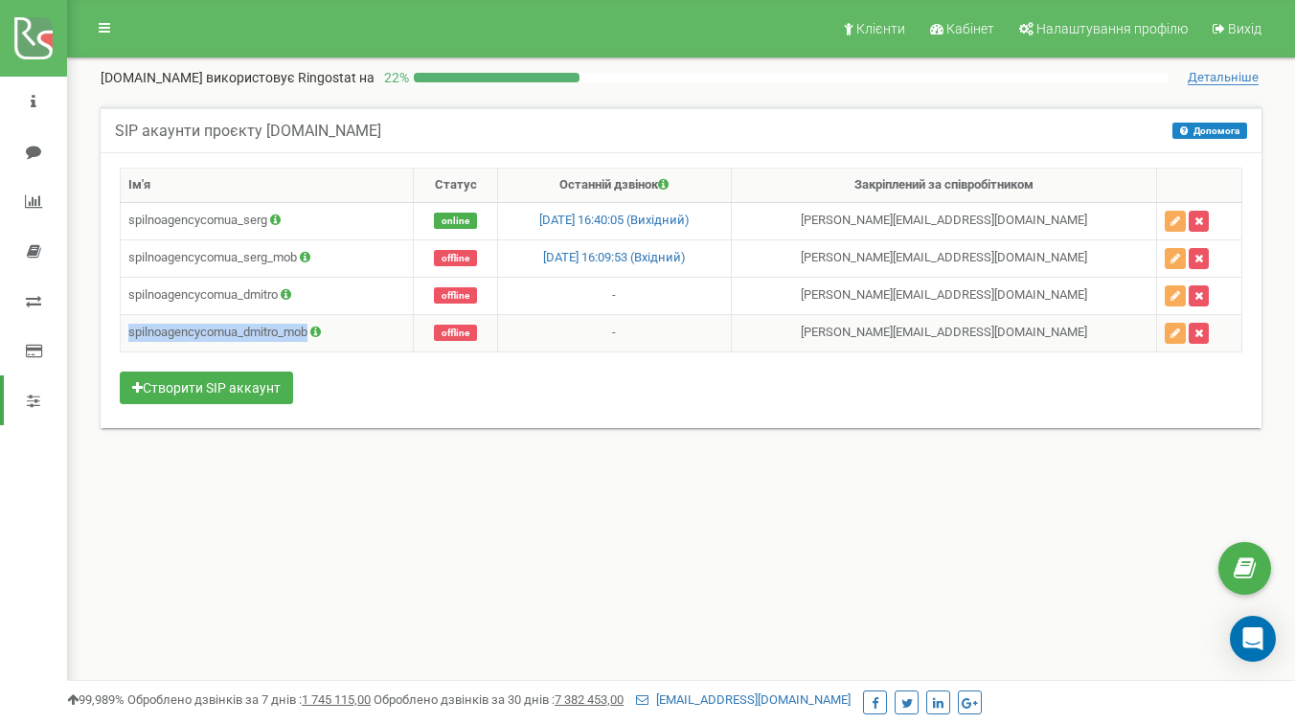
click at [279, 331] on td "spilnoagencycomua_dmitro_mob" at bounding box center [267, 332] width 293 height 37
click at [423, 373] on div "Ім'я Статус Останній дзвінок Закріплений за співробітником spilnoagencycomua_se…" at bounding box center [681, 288] width 1123 height 241
click at [434, 225] on span "online" at bounding box center [455, 221] width 43 height 16
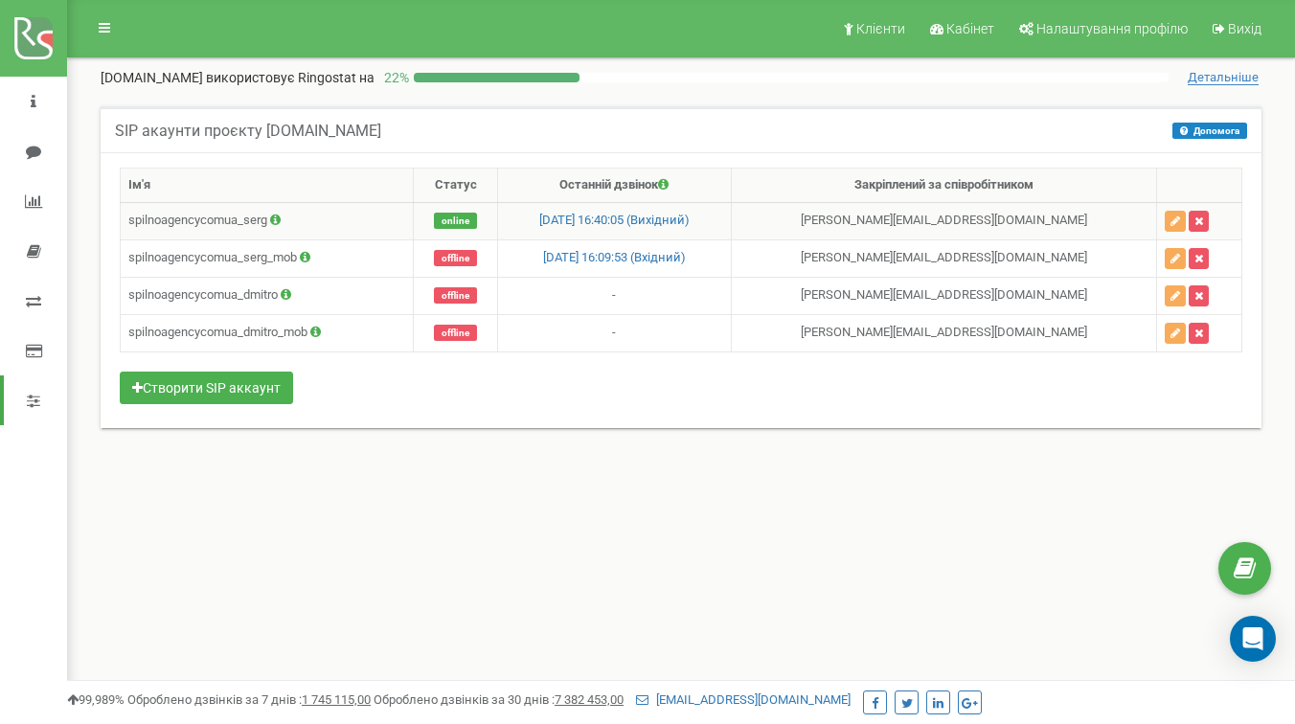
click at [324, 209] on td "spilnoagencycomua_serg" at bounding box center [267, 220] width 293 height 37
click at [434, 221] on span "online" at bounding box center [455, 221] width 43 height 16
click at [434, 296] on span "offline" at bounding box center [455, 295] width 43 height 16
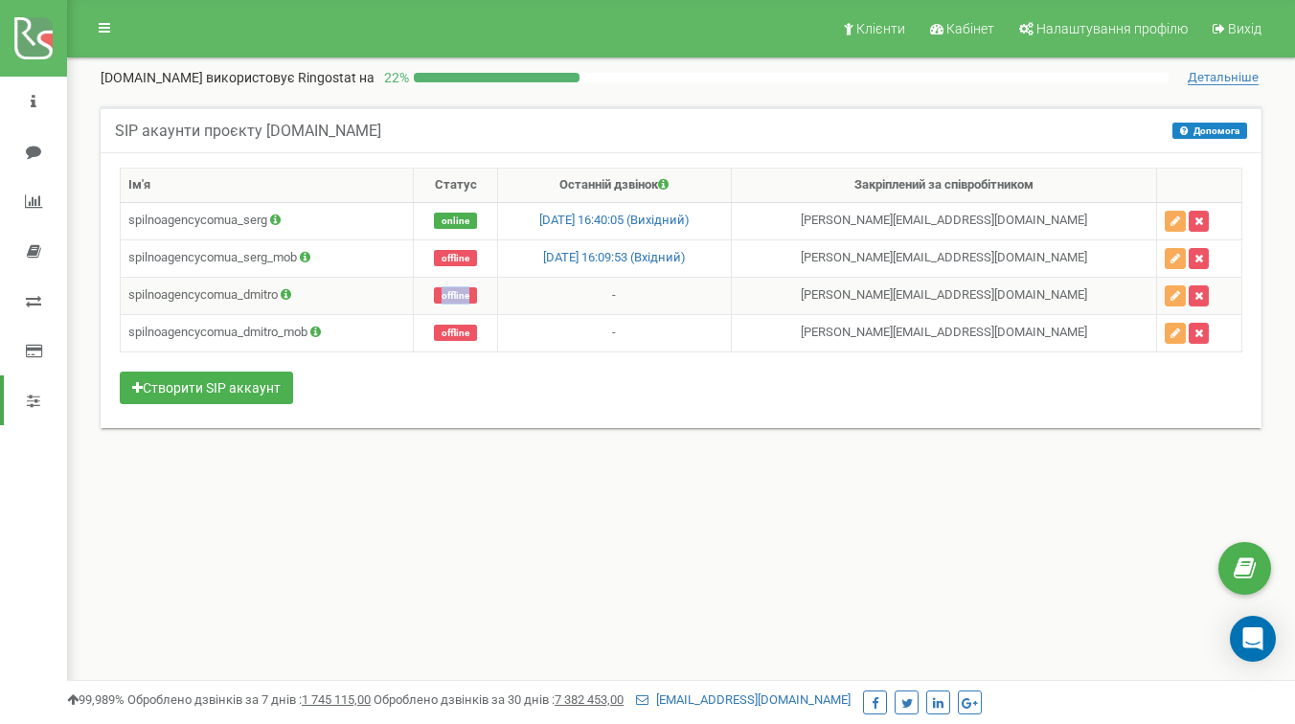
click at [434, 296] on span "offline" at bounding box center [455, 295] width 43 height 16
click at [236, 220] on td "spilnoagencycomua_serg" at bounding box center [267, 220] width 293 height 37
click at [342, 232] on td "spilnoagencycomua_serg" at bounding box center [267, 220] width 293 height 37
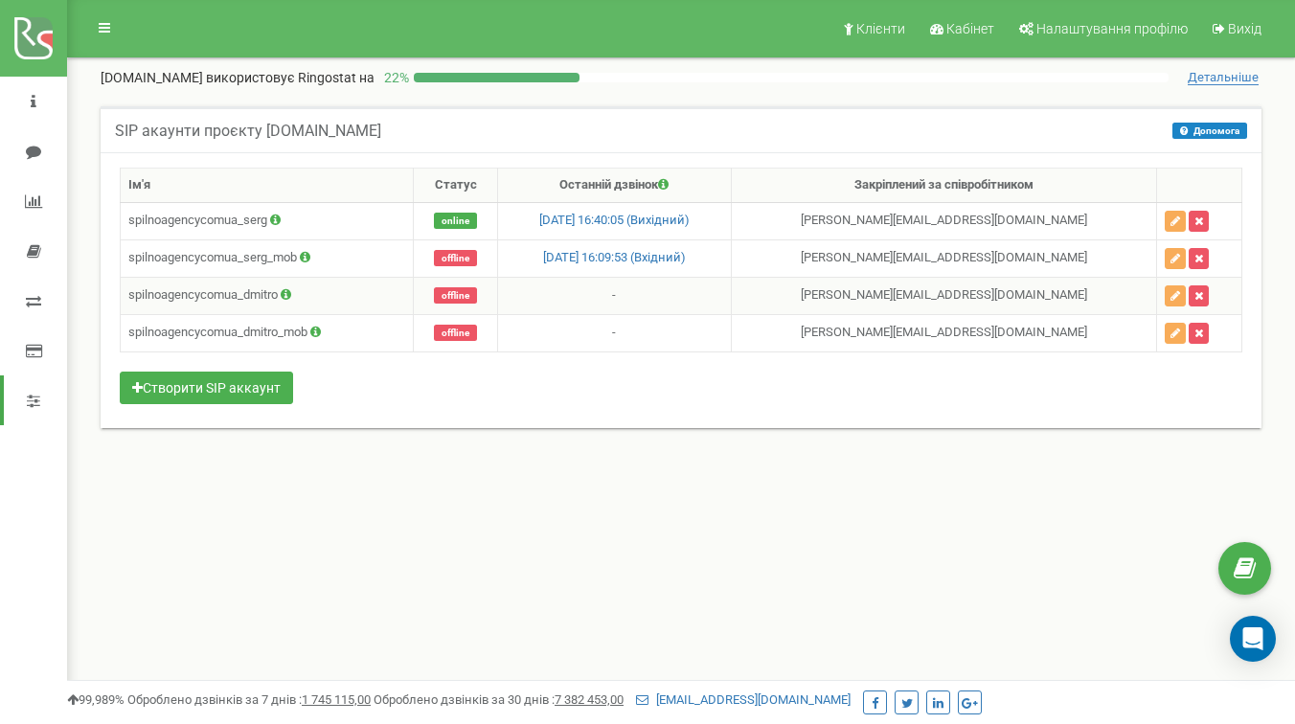
click at [434, 298] on span "offline" at bounding box center [455, 295] width 43 height 16
drag, startPoint x: 428, startPoint y: 298, endPoint x: 385, endPoint y: 347, distance: 65.2
click at [434, 298] on span "offline" at bounding box center [455, 295] width 43 height 16
click at [295, 320] on td "spilnoagencycomua_dmitro_mob" at bounding box center [267, 332] width 293 height 37
click at [245, 262] on td "spilnoagencycomua_serg_mob" at bounding box center [267, 258] width 293 height 37
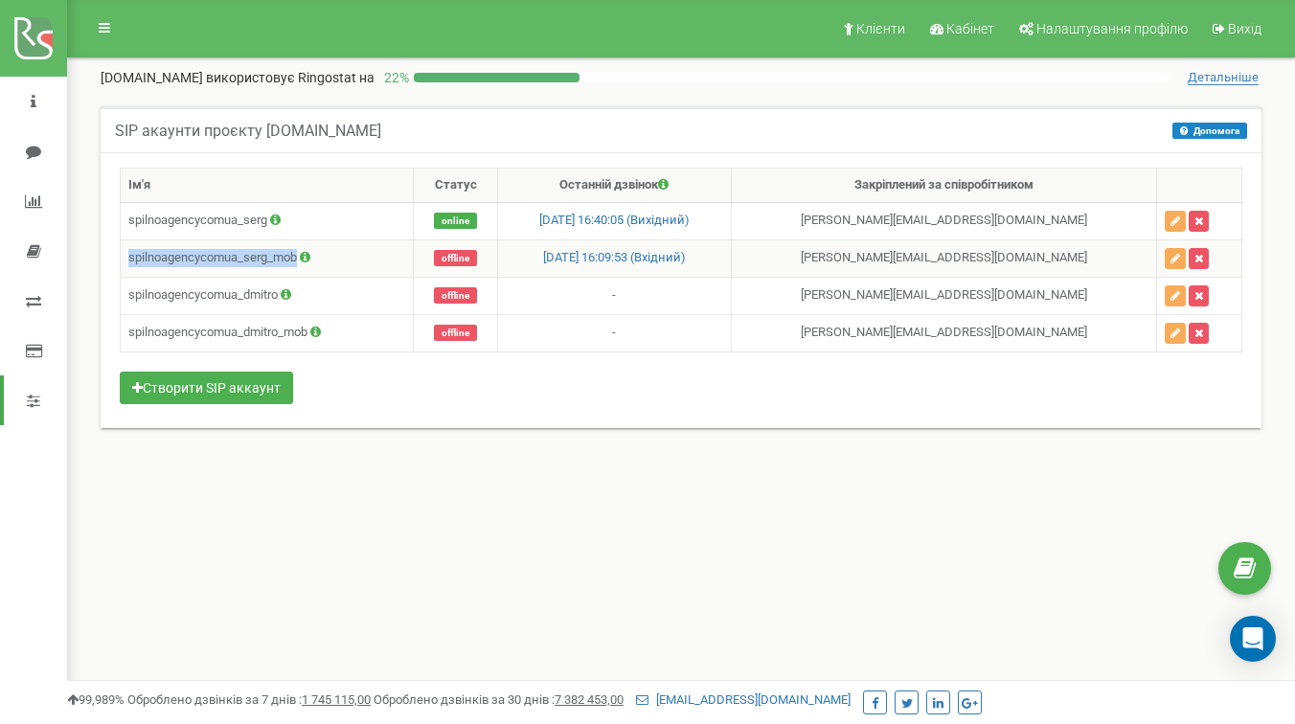
click at [245, 262] on td "spilnoagencycomua_serg_mob" at bounding box center [267, 258] width 293 height 37
click at [264, 293] on td "spilnoagencycomua_dmitro" at bounding box center [267, 295] width 293 height 37
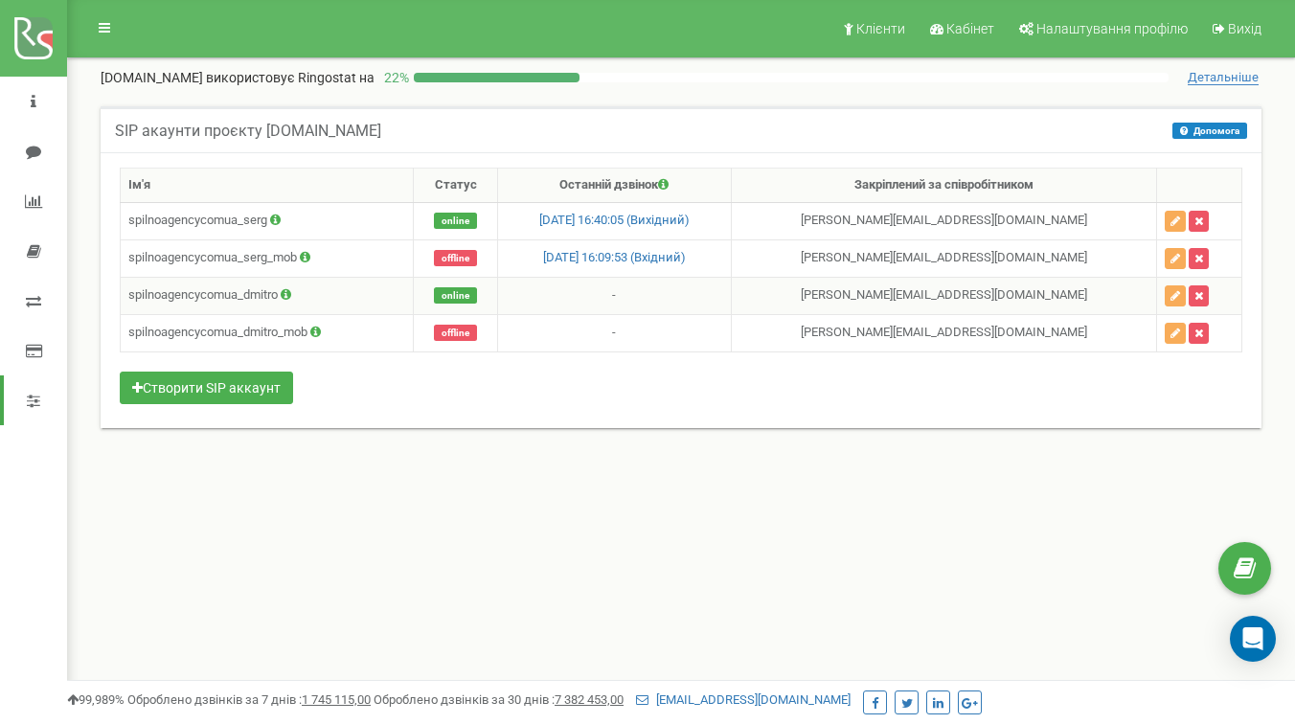
click at [434, 289] on span "online" at bounding box center [455, 295] width 43 height 16
click at [693, 381] on div "Ім'я Статус Останній дзвінок Закріплений за співробітником spilnoagencycomua_se…" at bounding box center [681, 288] width 1123 height 241
click at [608, 366] on div "Ім'я Статус Останній дзвінок Закріплений за співробітником spilnoagencycomua_se…" at bounding box center [681, 288] width 1123 height 241
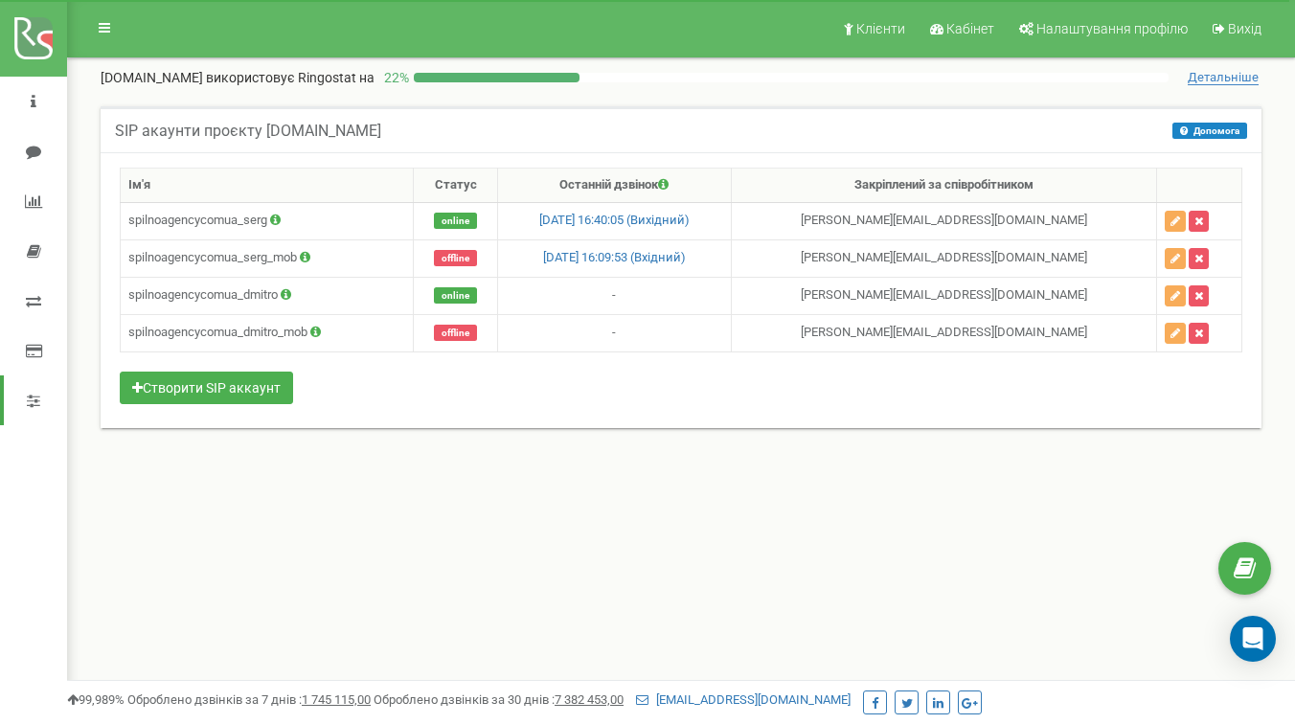
click at [572, 505] on div "Клієнти Кабінет Налаштування профілю Вихід [DOMAIN_NAME] використовує Ringostat…" at bounding box center [681, 575] width 1228 height 1150
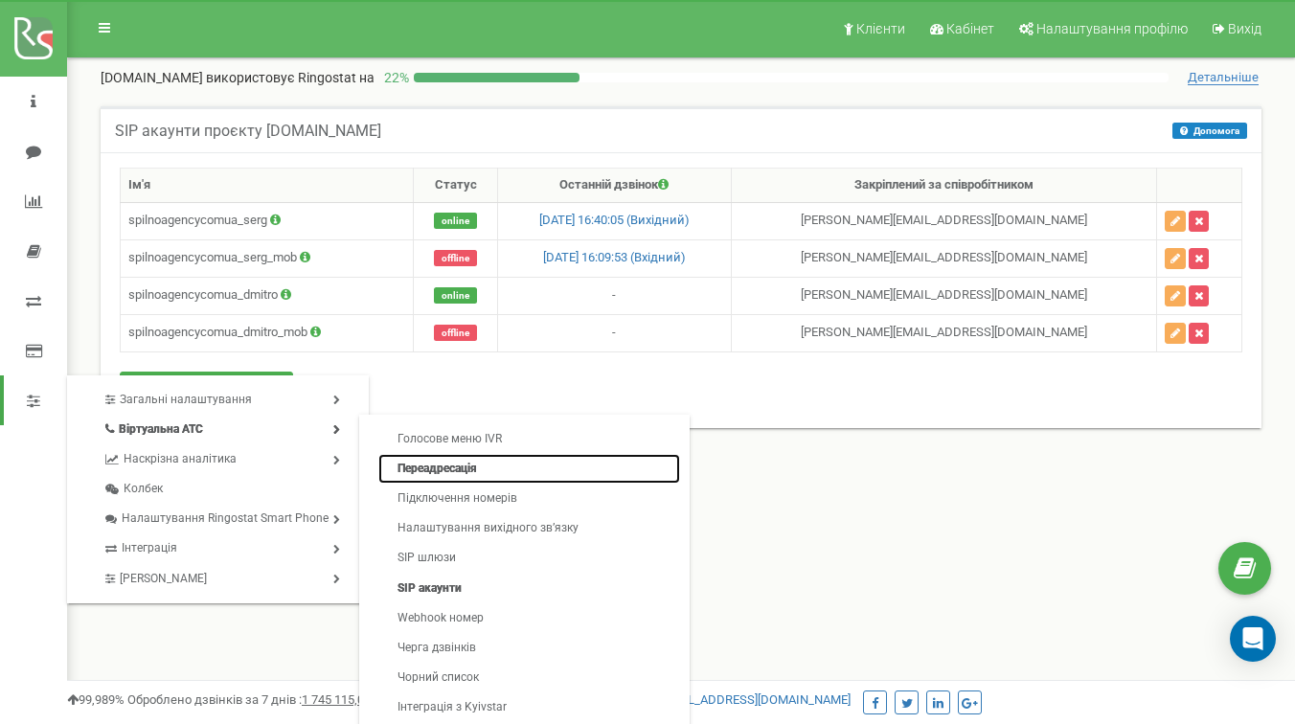
click at [462, 469] on link "Переадресація" at bounding box center [529, 469] width 302 height 30
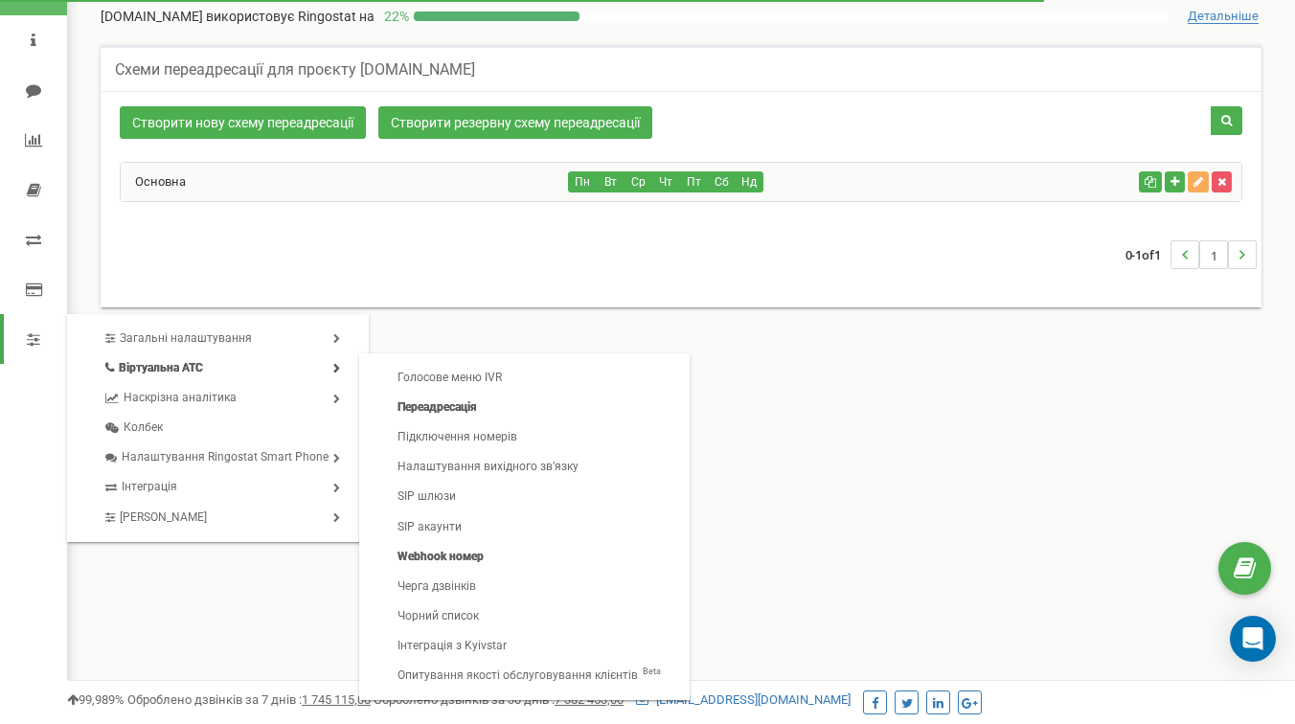
scroll to position [108, 0]
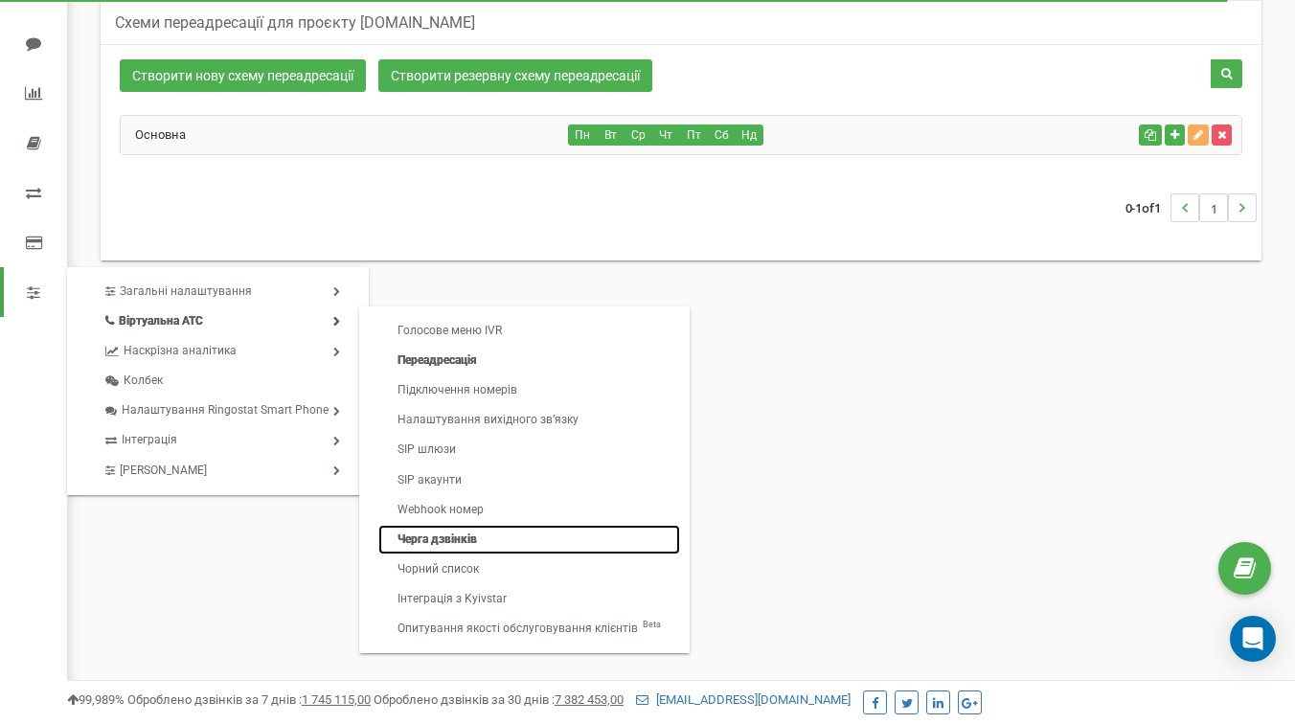
click at [453, 539] on link "Черга дзвінків" at bounding box center [529, 540] width 302 height 30
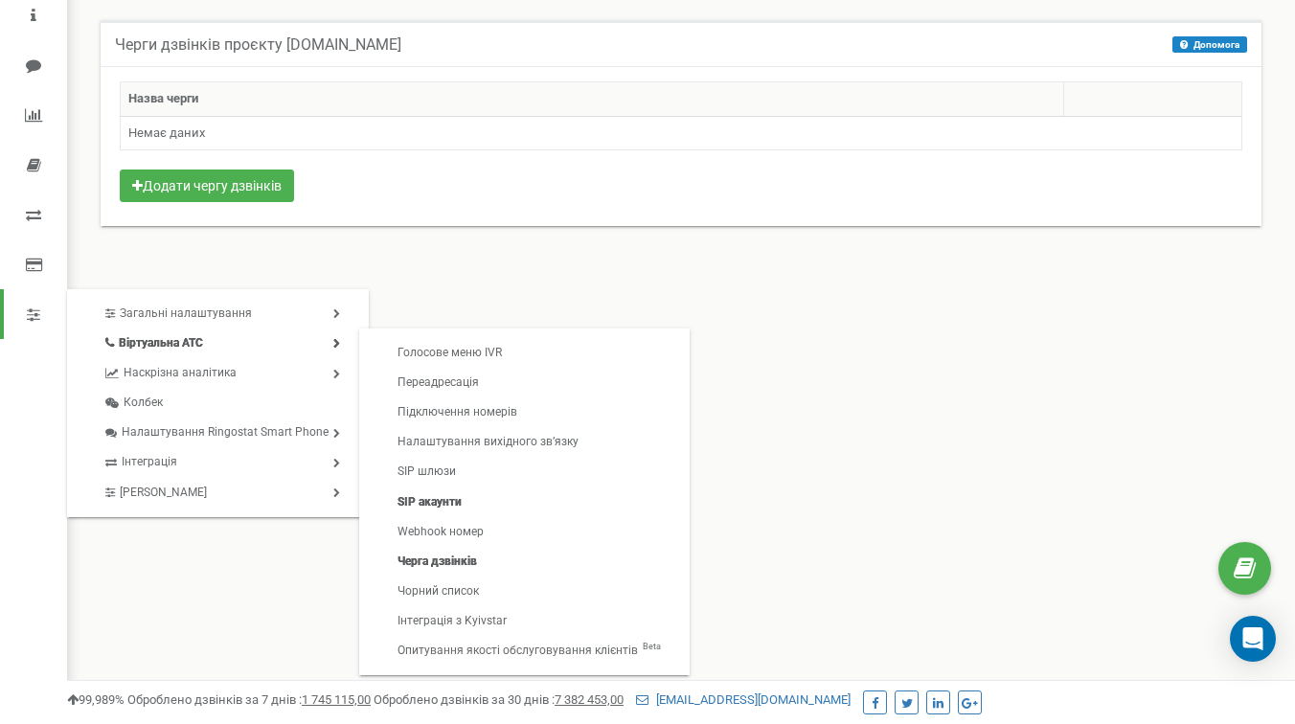
scroll to position [88, 0]
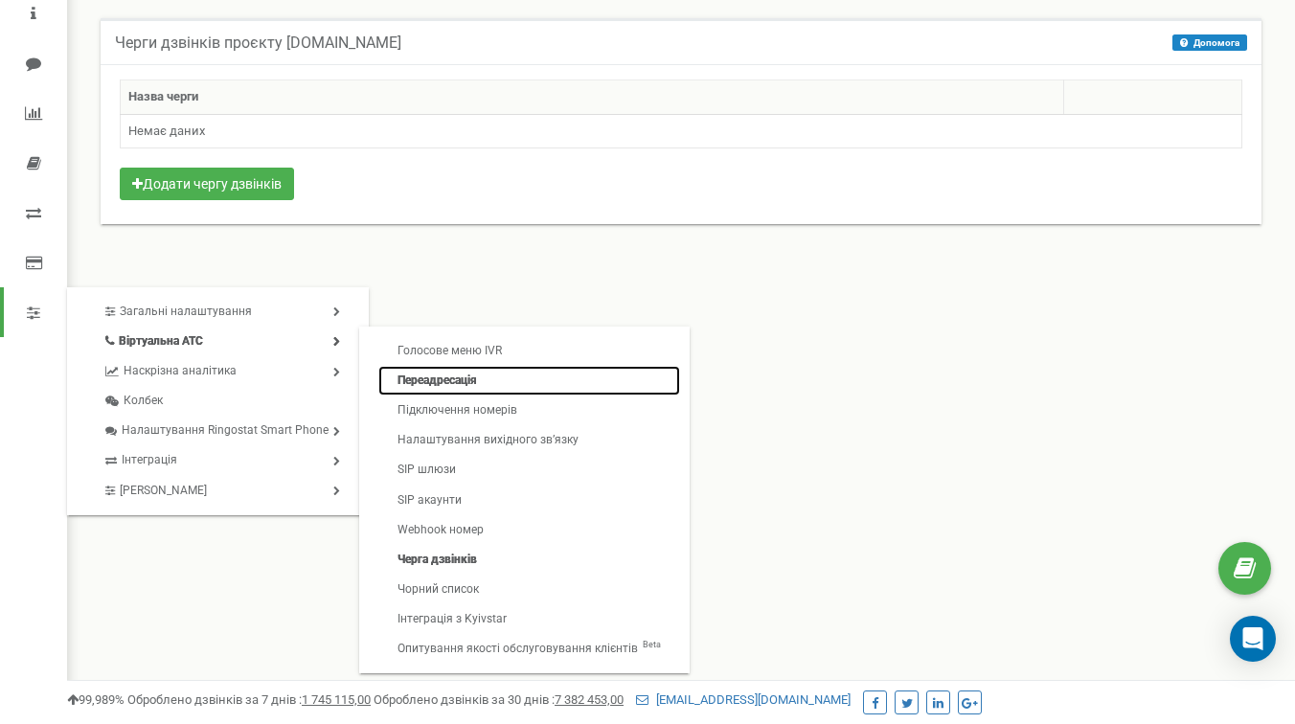
click at [422, 382] on link "Переадресація" at bounding box center [529, 381] width 302 height 30
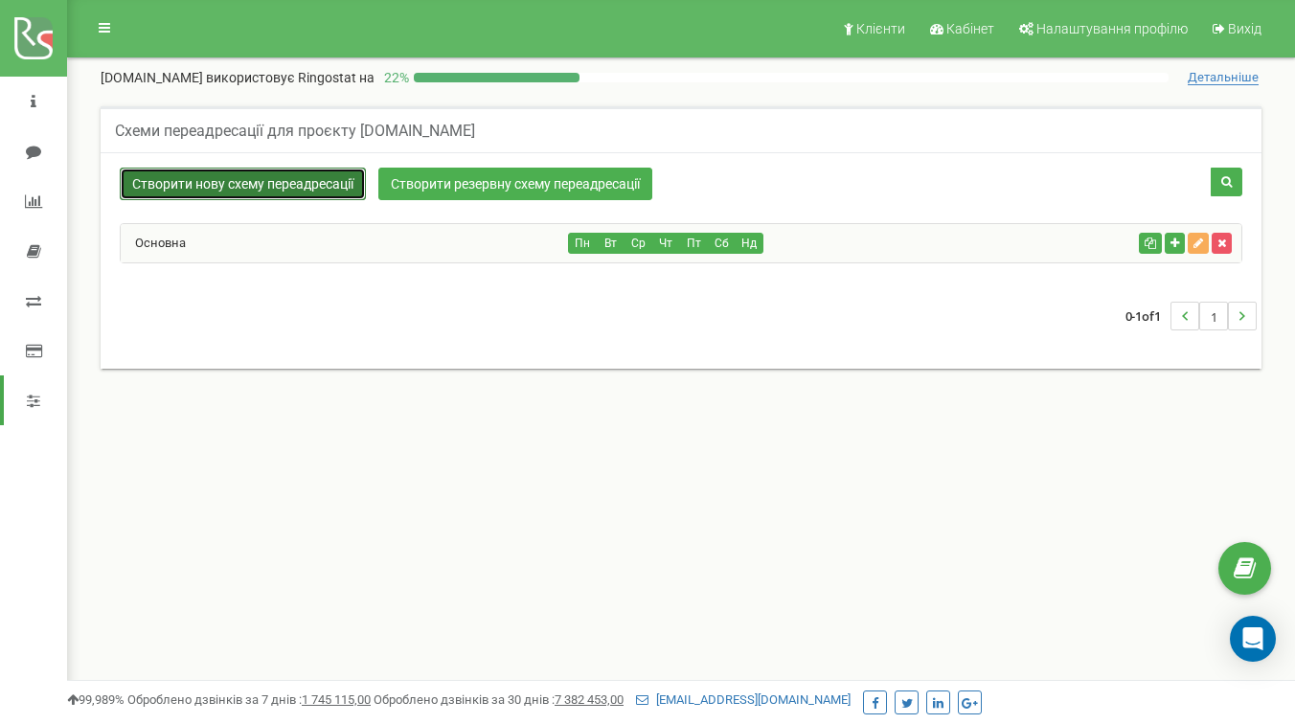
click at [306, 184] on link "Створити нову схему переадресації" at bounding box center [243, 184] width 246 height 33
click at [347, 326] on div "0-1 of 1 1" at bounding box center [681, 316] width 1152 height 67
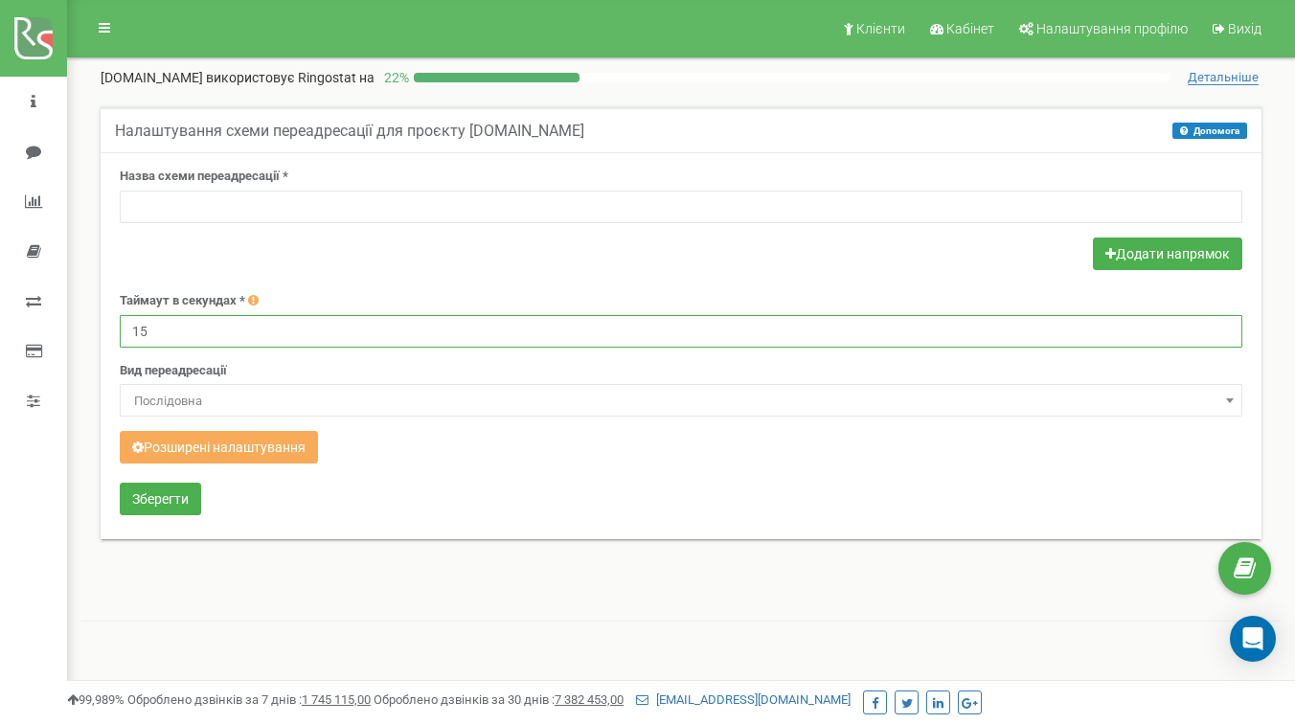
click at [293, 345] on input "15" at bounding box center [681, 331] width 1123 height 33
click at [213, 330] on input "15" at bounding box center [681, 331] width 1123 height 33
type input "1"
type input "30"
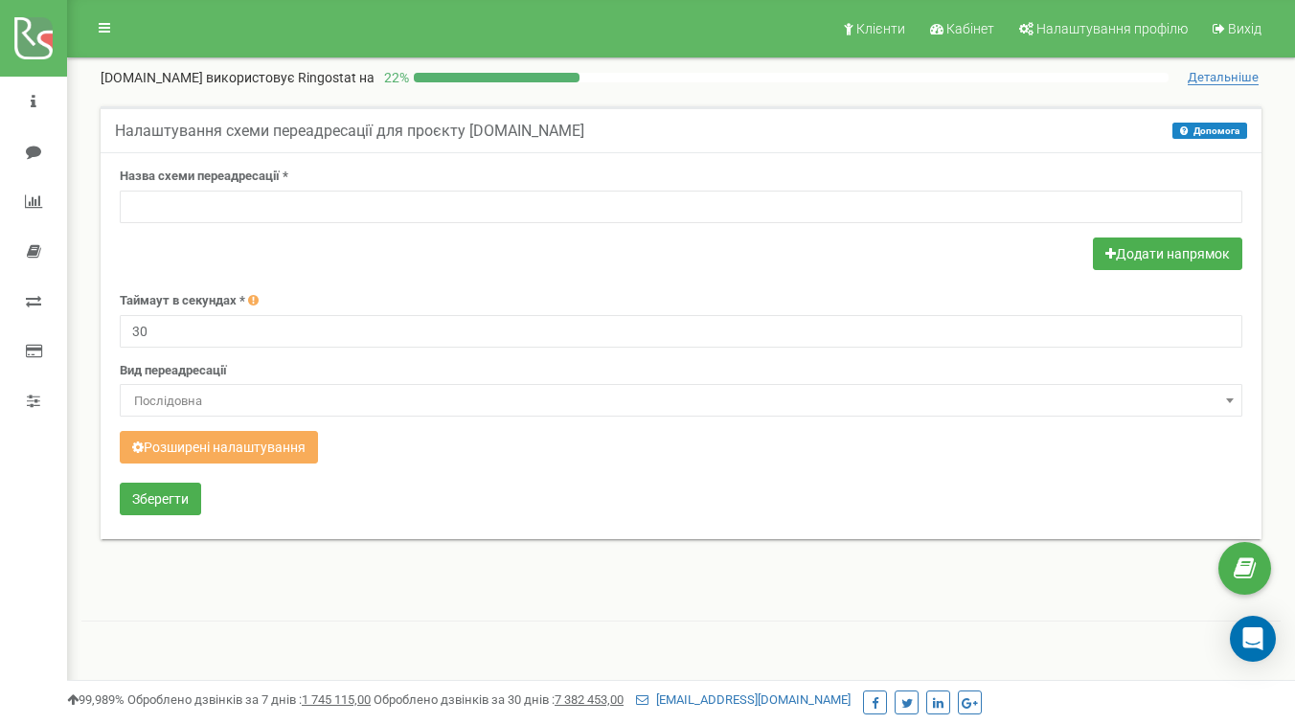
click at [356, 243] on div at bounding box center [681, 256] width 1123 height 37
click at [331, 393] on span "Послідовна" at bounding box center [680, 401] width 1109 height 27
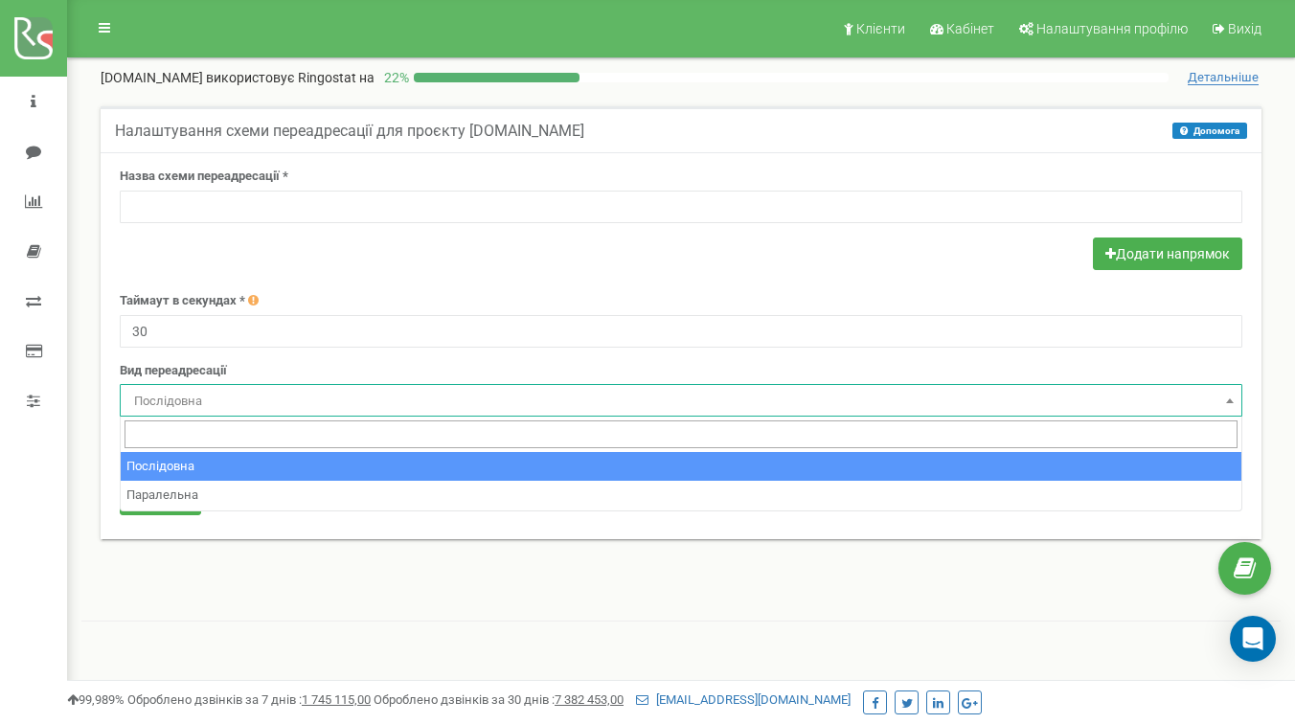
click at [331, 393] on span "Послідовна" at bounding box center [680, 401] width 1109 height 27
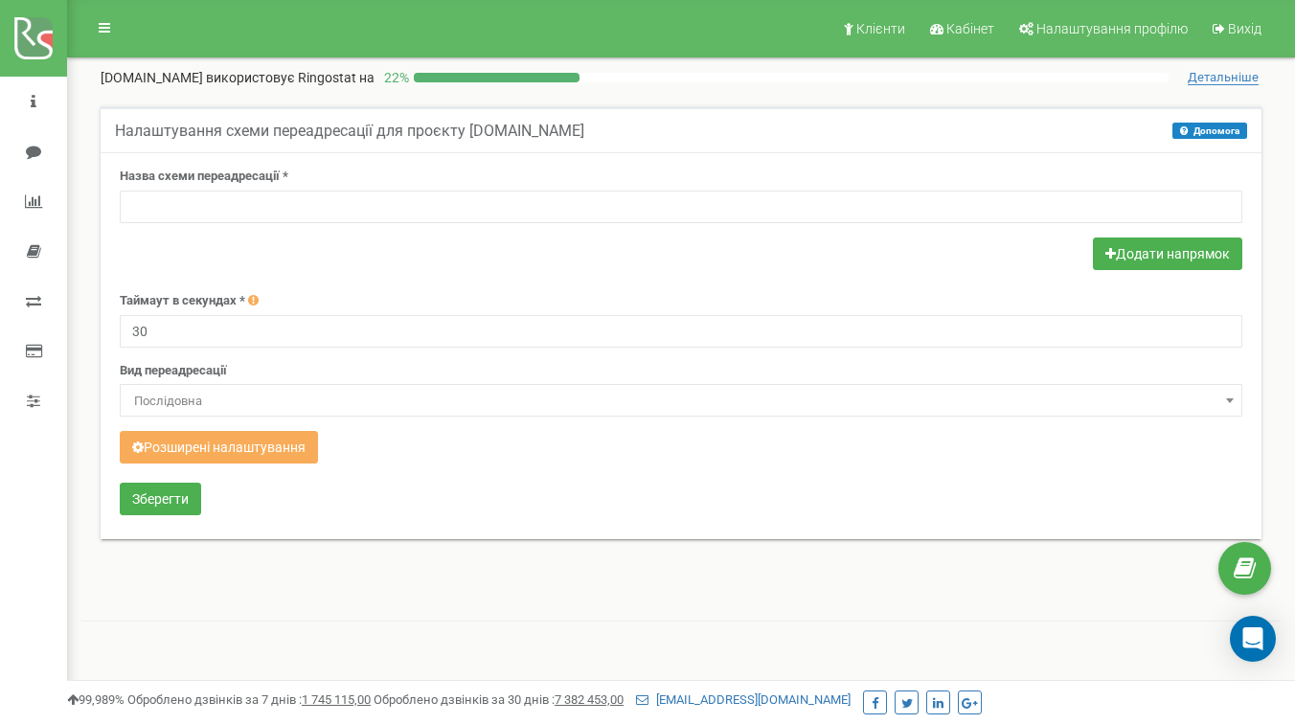
click at [352, 307] on div "Таймаут в секундах * 30" at bounding box center [681, 320] width 1123 height 56
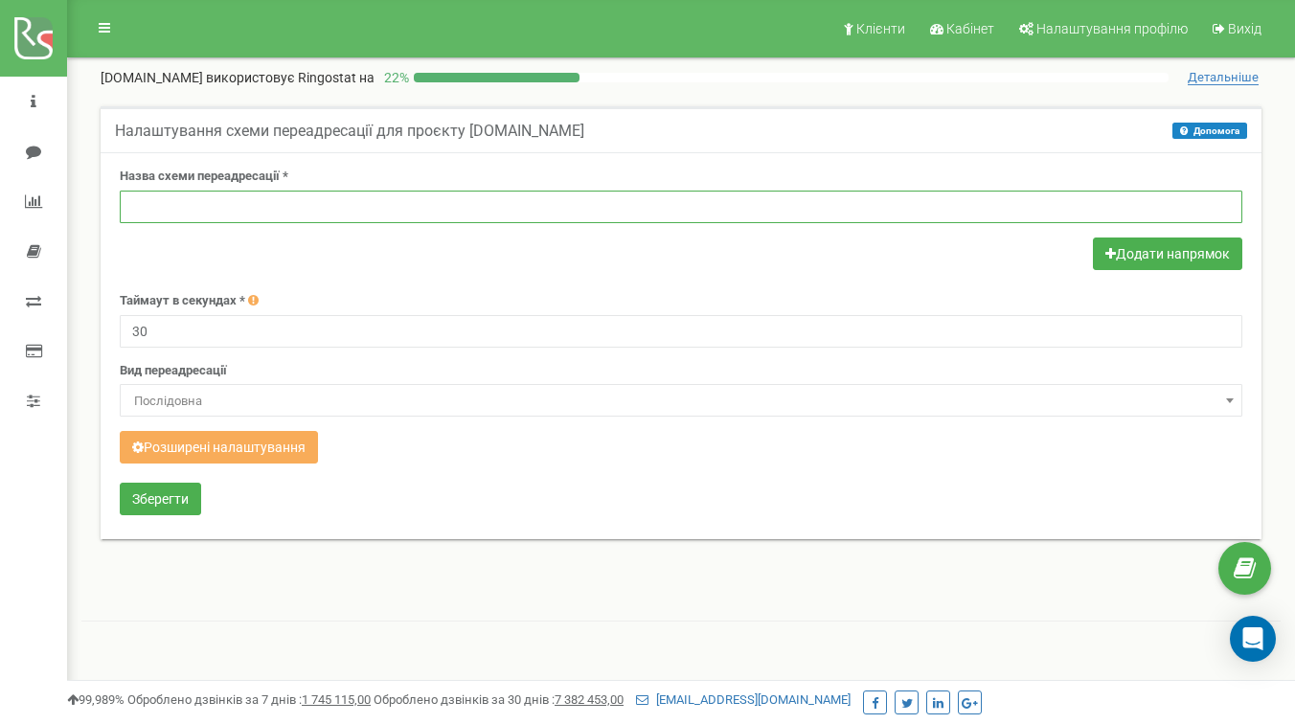
click at [217, 203] on input "text" at bounding box center [681, 207] width 1123 height 33
type input "C"
type input "С"
type input "L"
type input "Дмитро -> Сергій"
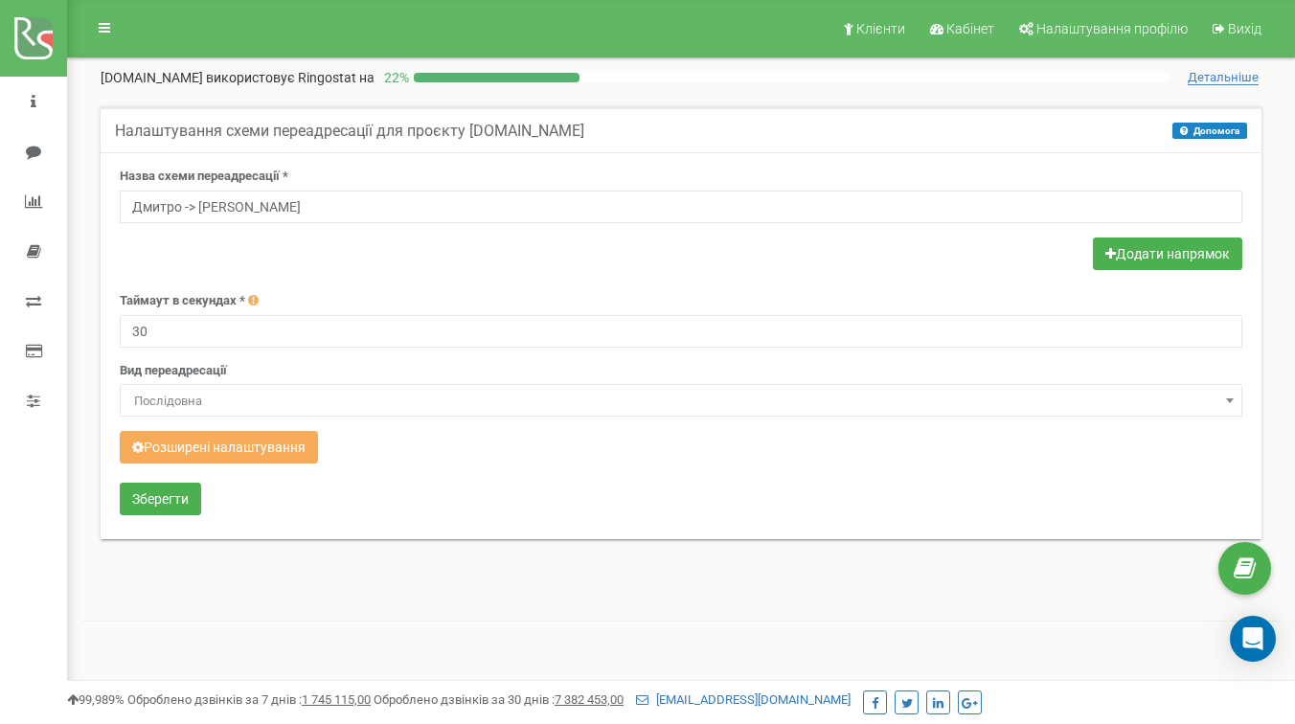
click at [404, 303] on div "Таймаут в секундах * 30" at bounding box center [681, 320] width 1123 height 56
click at [340, 518] on div "Зберегти" at bounding box center [681, 501] width 1152 height 37
click at [217, 450] on button "Розширені налаштування" at bounding box center [219, 447] width 198 height 33
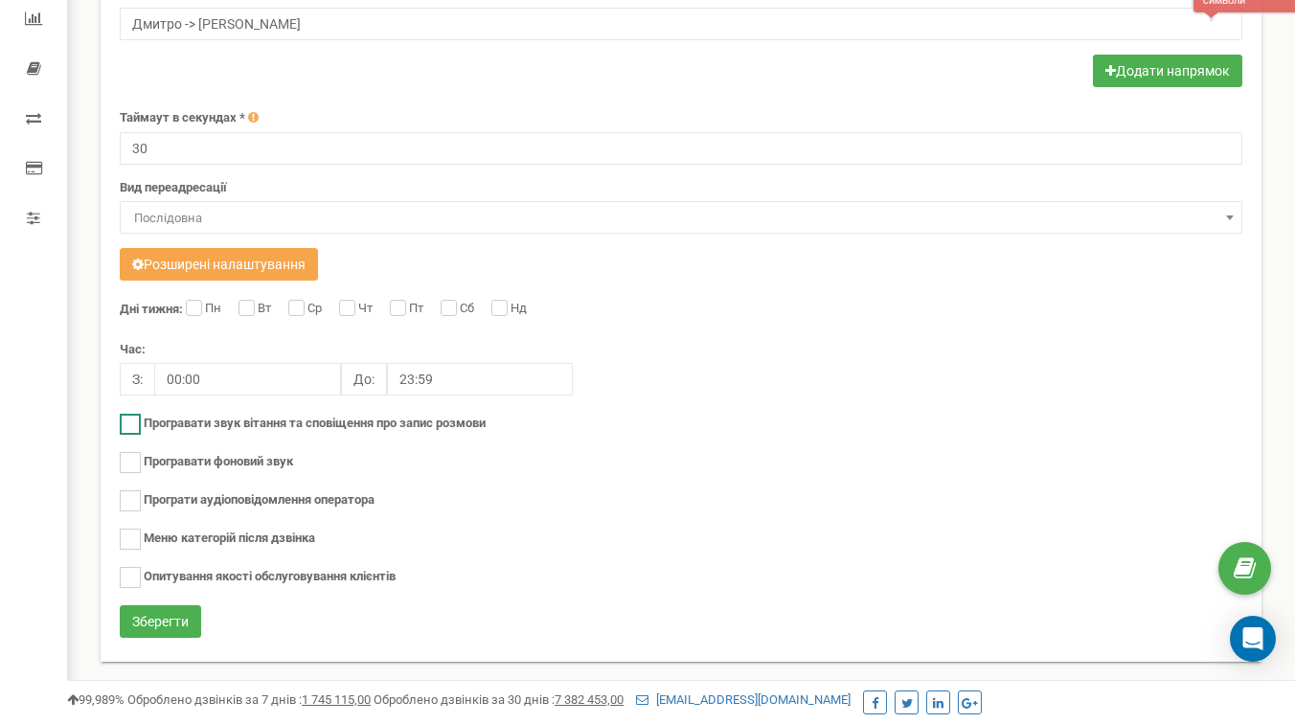
scroll to position [235, 0]
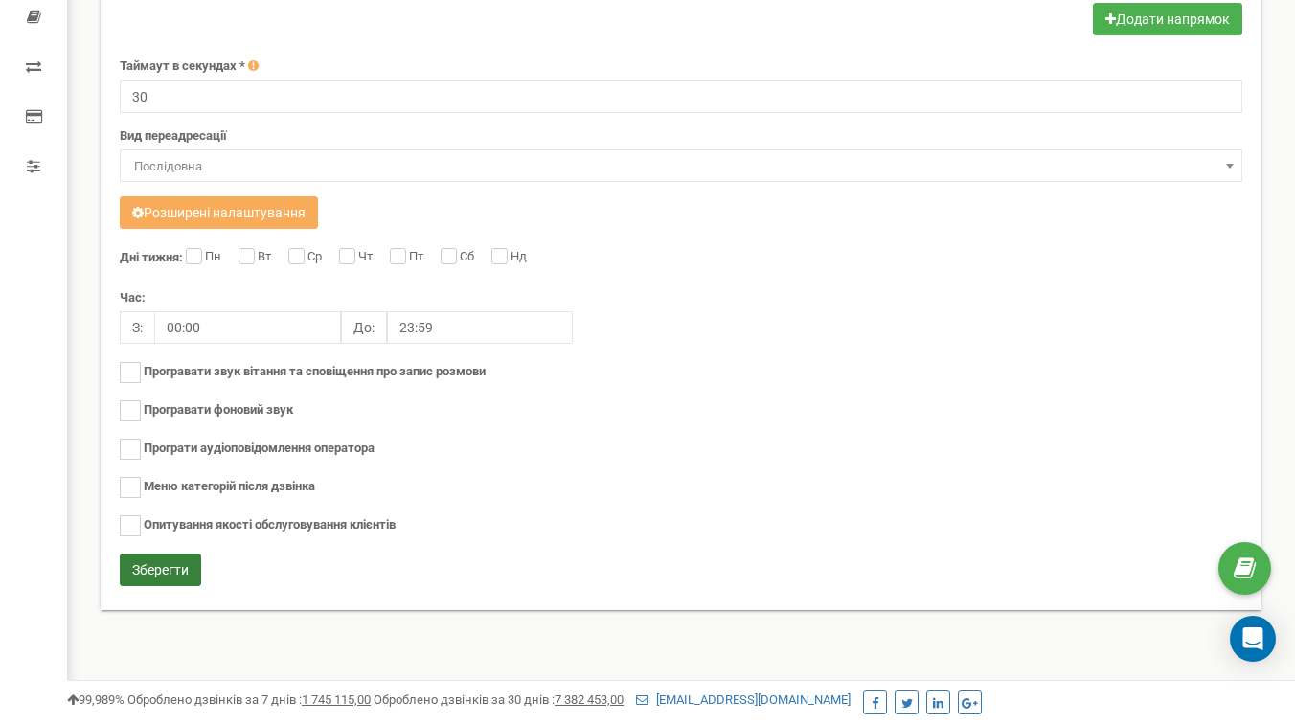
click at [177, 569] on button "Зберегти" at bounding box center [160, 570] width 81 height 33
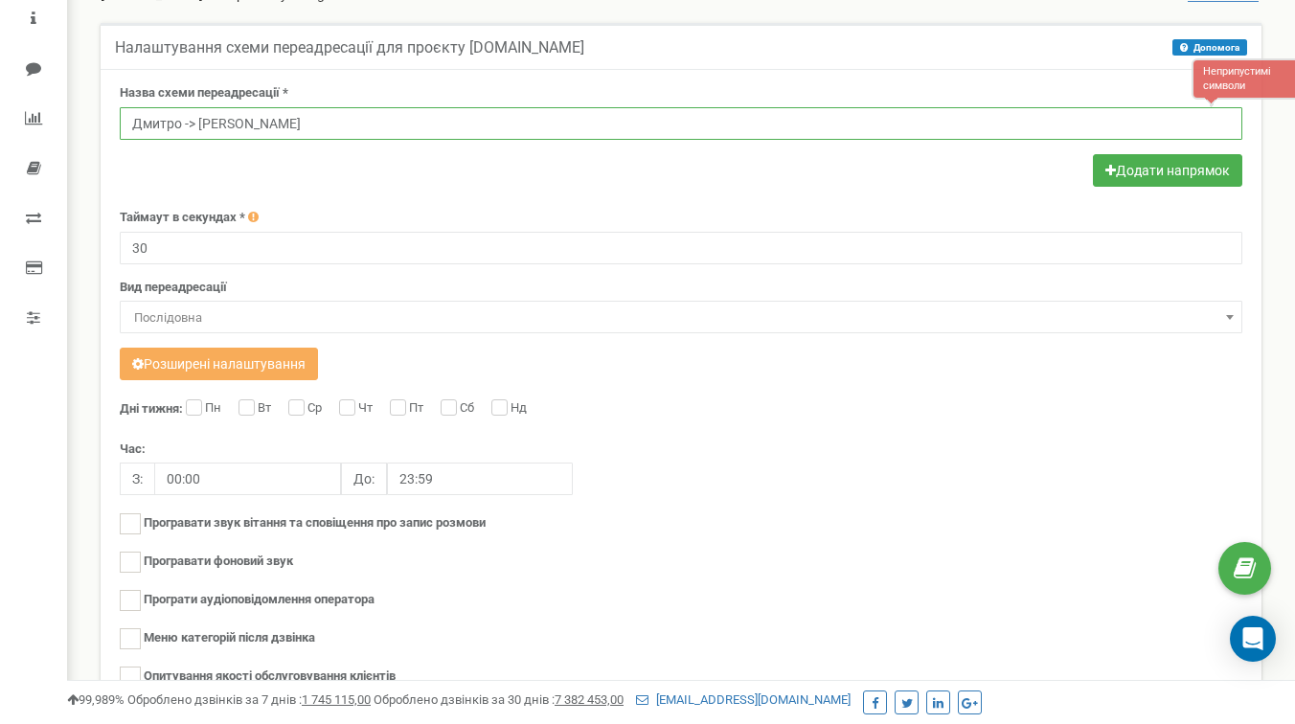
scroll to position [81, 0]
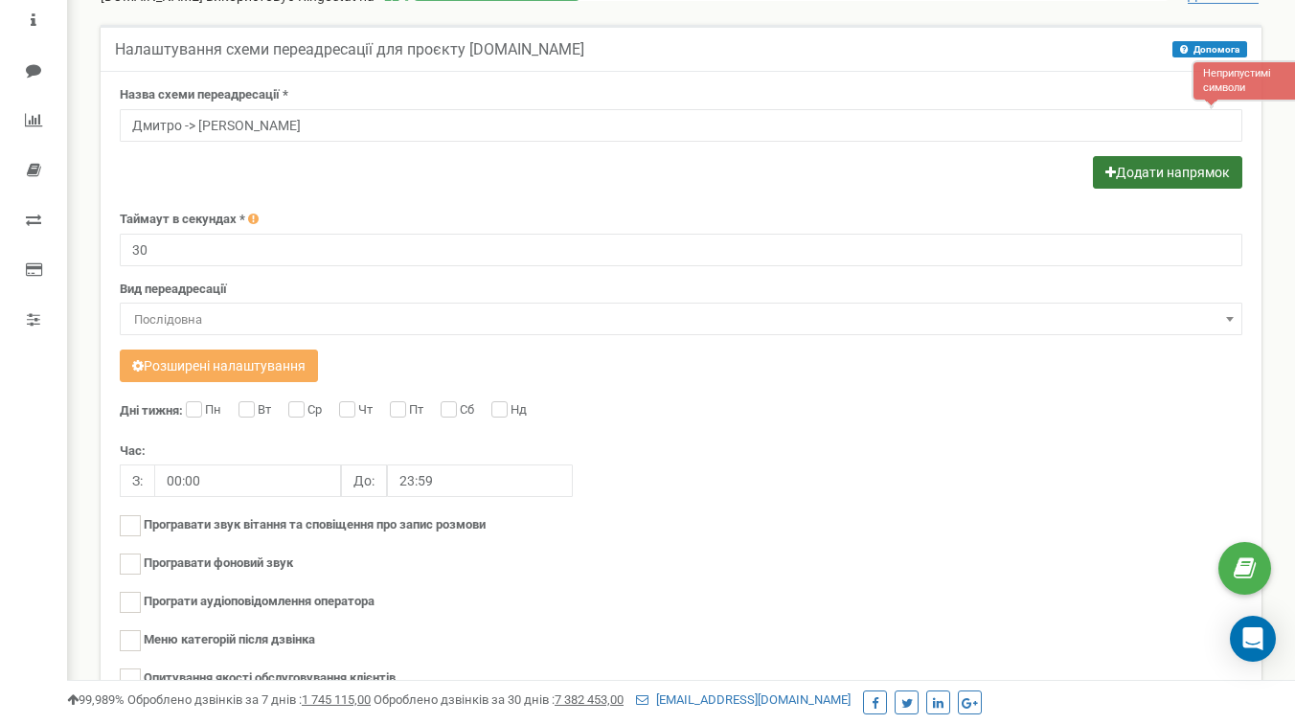
click at [1129, 175] on button "Додати напрямок" at bounding box center [1167, 172] width 149 height 33
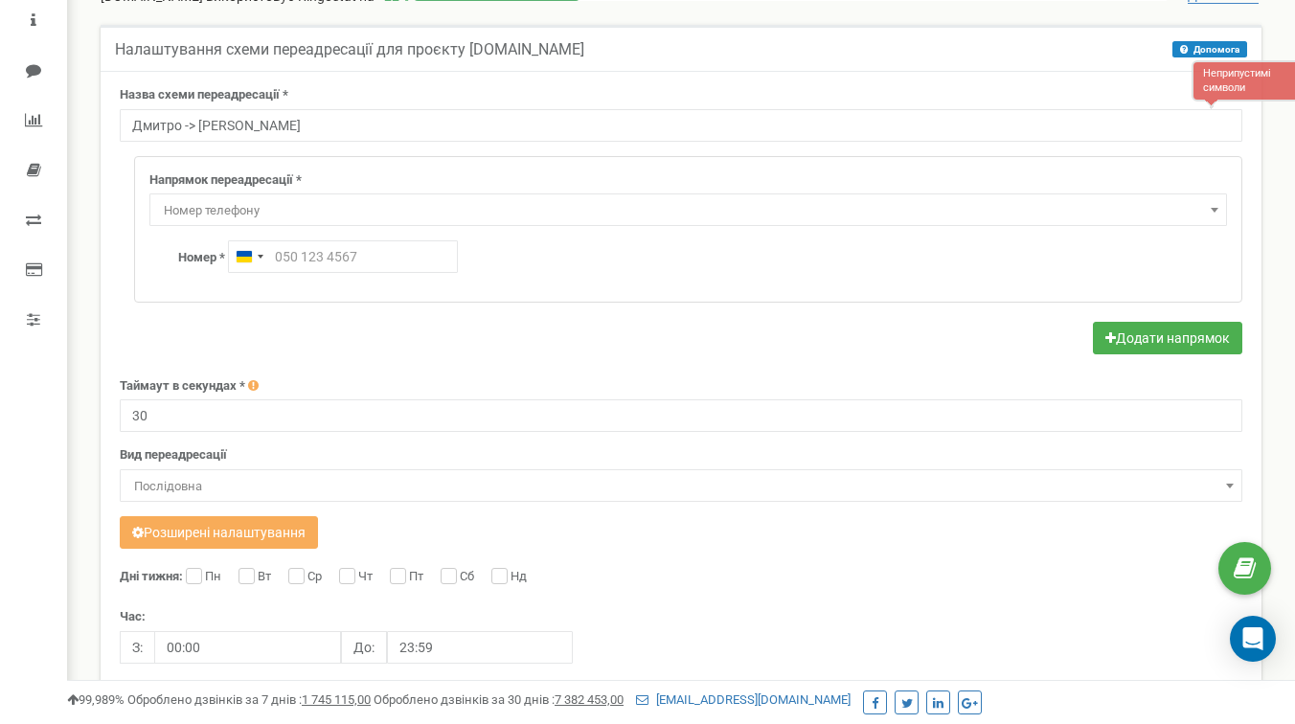
click at [346, 202] on span "Номер телефону" at bounding box center [688, 210] width 1064 height 27
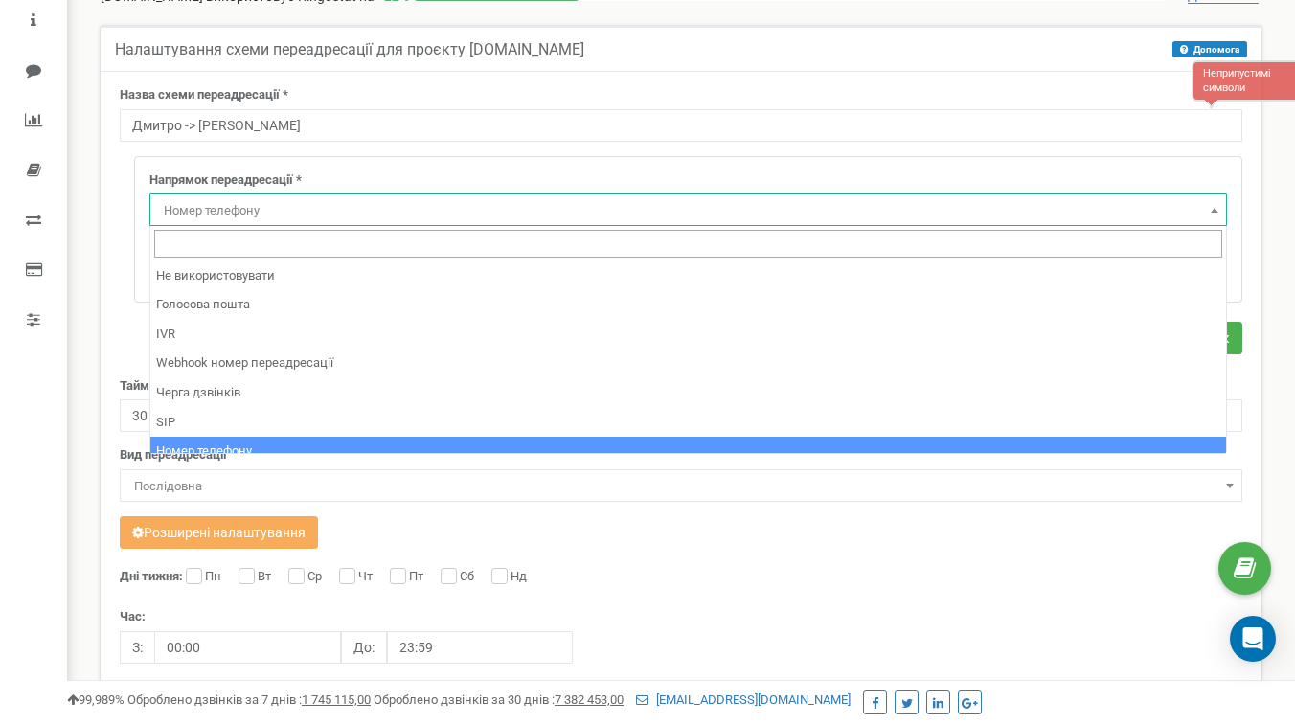
click at [333, 218] on span "Номер телефону" at bounding box center [688, 210] width 1064 height 27
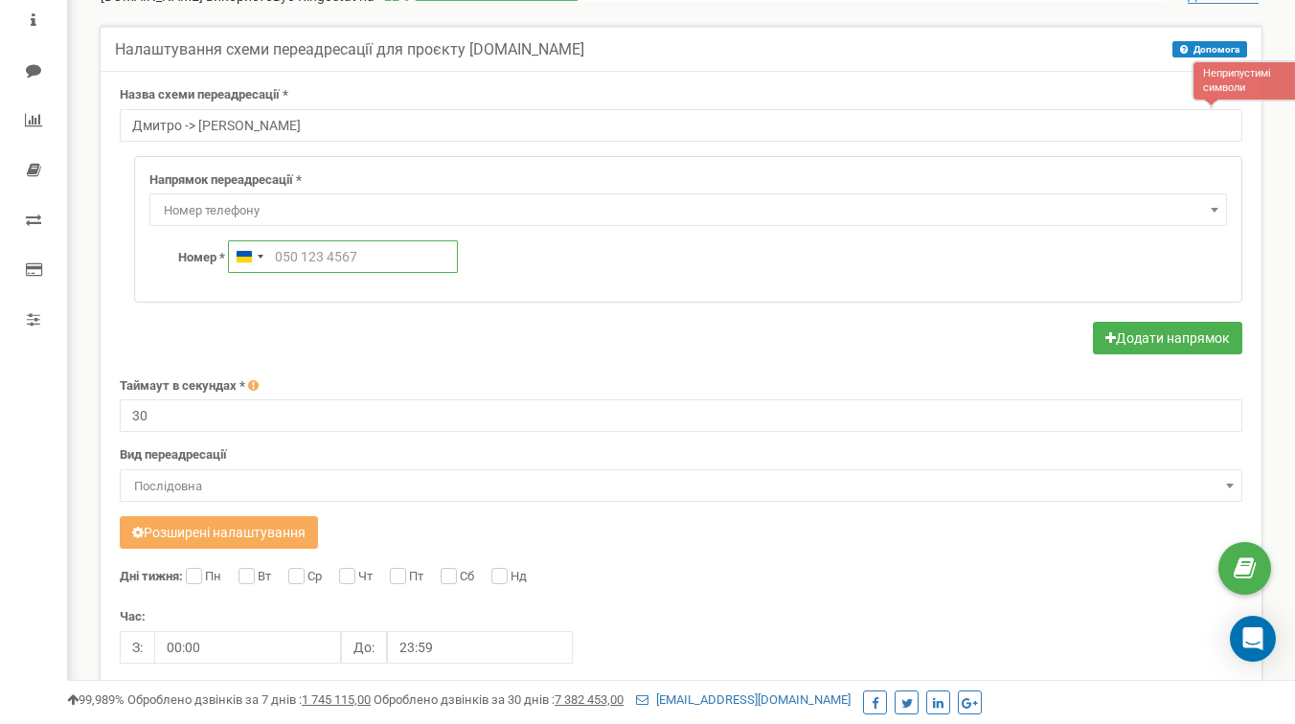
click at [320, 265] on input "text" at bounding box center [343, 256] width 230 height 33
click at [253, 257] on div "Ukraine +380" at bounding box center [249, 256] width 40 height 31
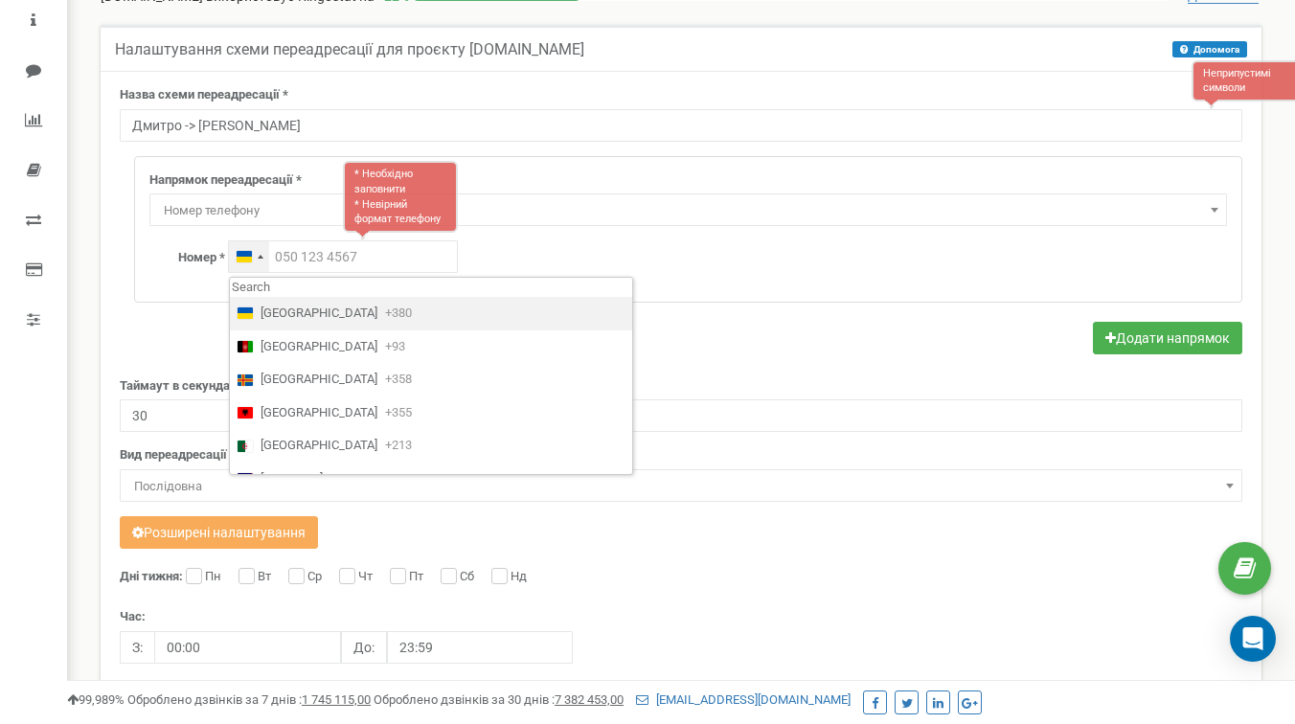
click at [257, 256] on div "Ukraine +380" at bounding box center [249, 256] width 40 height 31
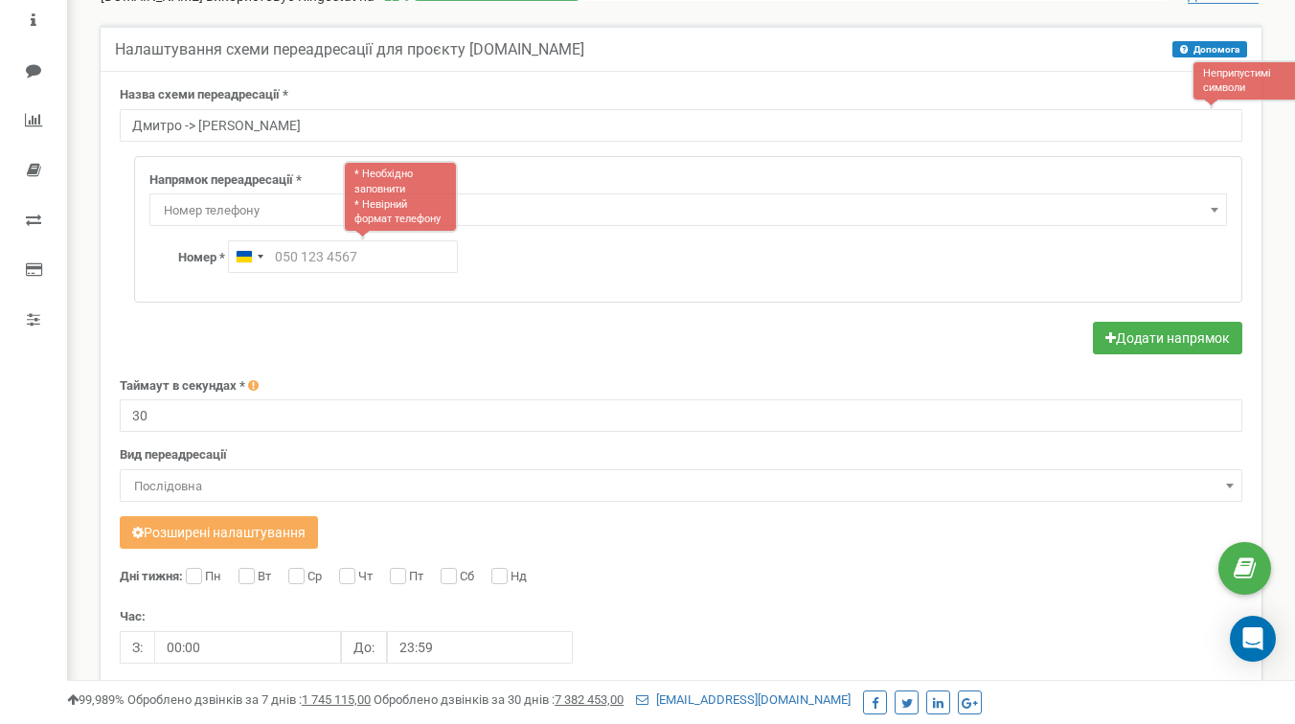
click at [252, 198] on span "Номер телефону" at bounding box center [688, 210] width 1064 height 27
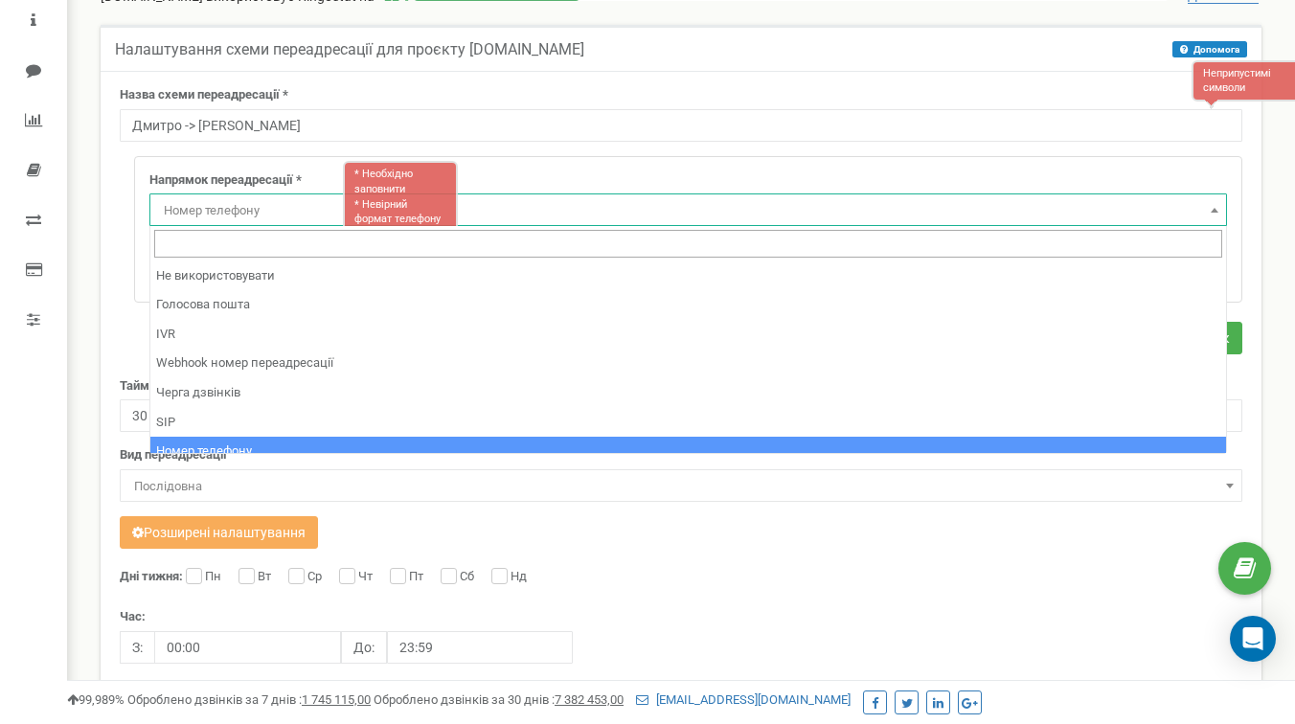
scroll to position [130, 0]
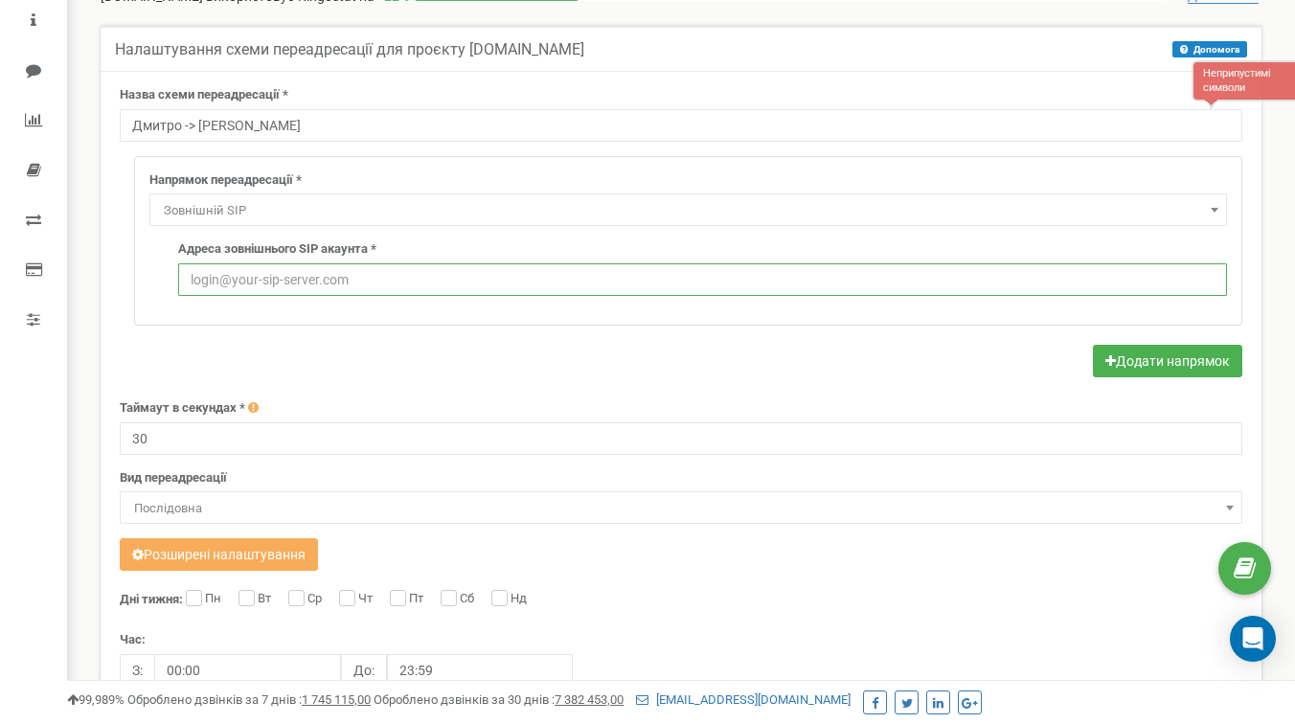
click at [259, 273] on input "text" at bounding box center [702, 279] width 1049 height 33
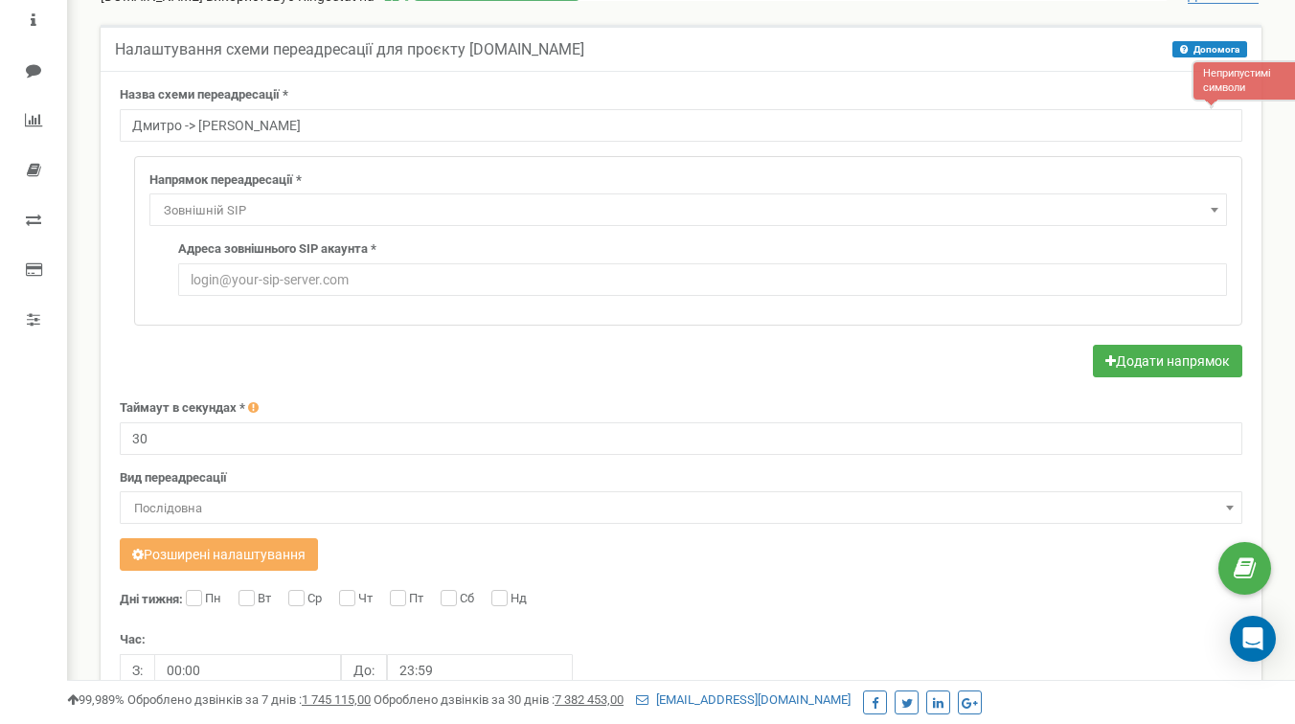
click at [250, 205] on span "Зовнішній SIP" at bounding box center [688, 210] width 1064 height 27
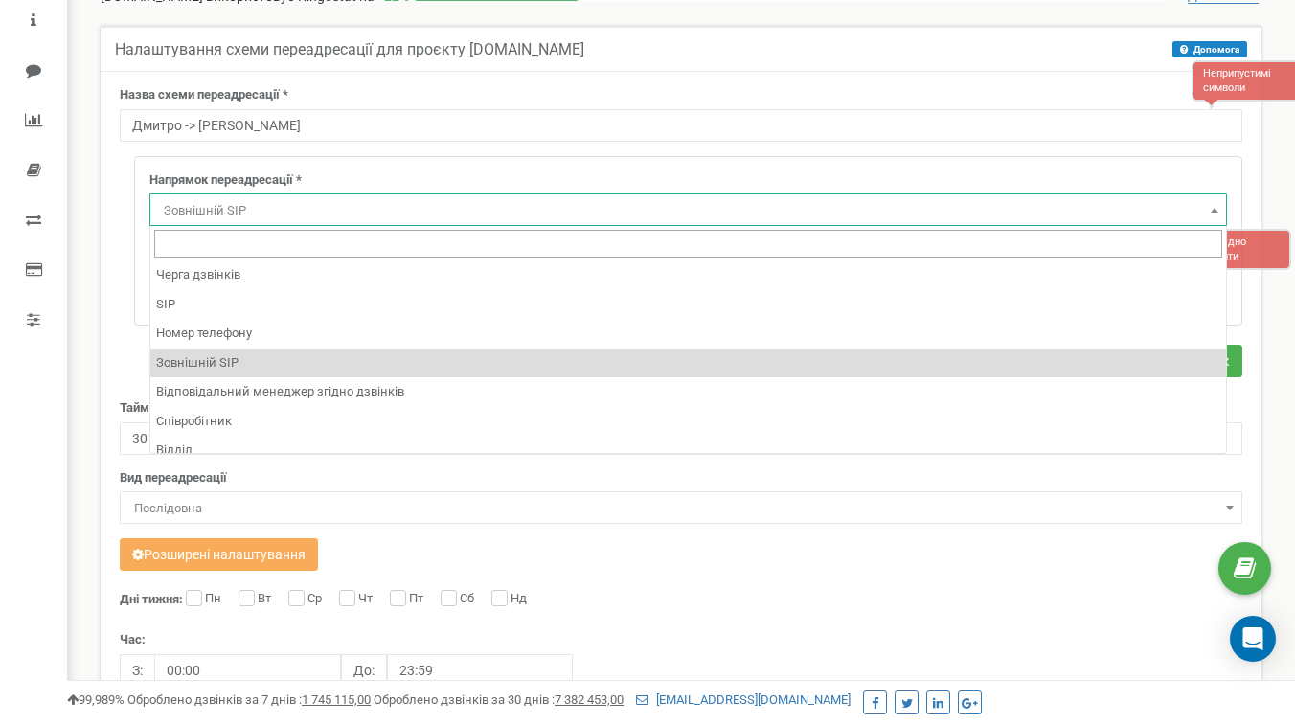
scroll to position [128, 0]
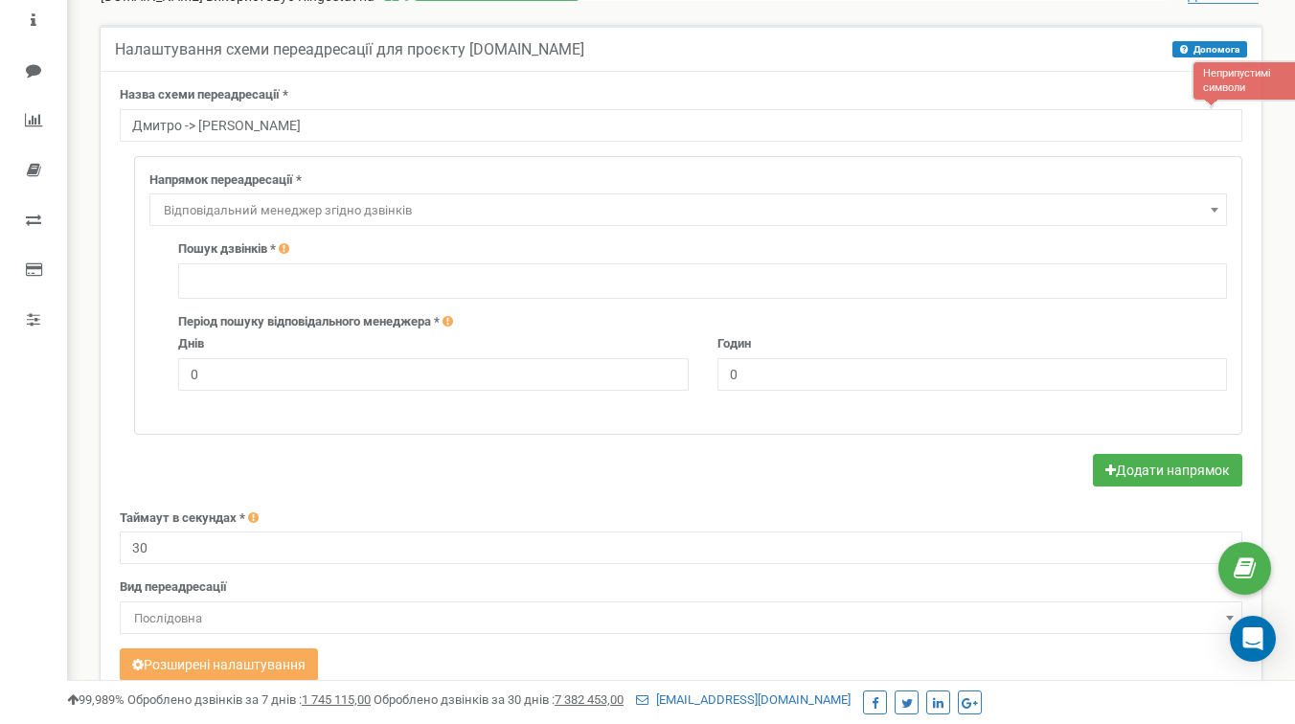
click at [278, 279] on ul at bounding box center [703, 278] width 1036 height 23
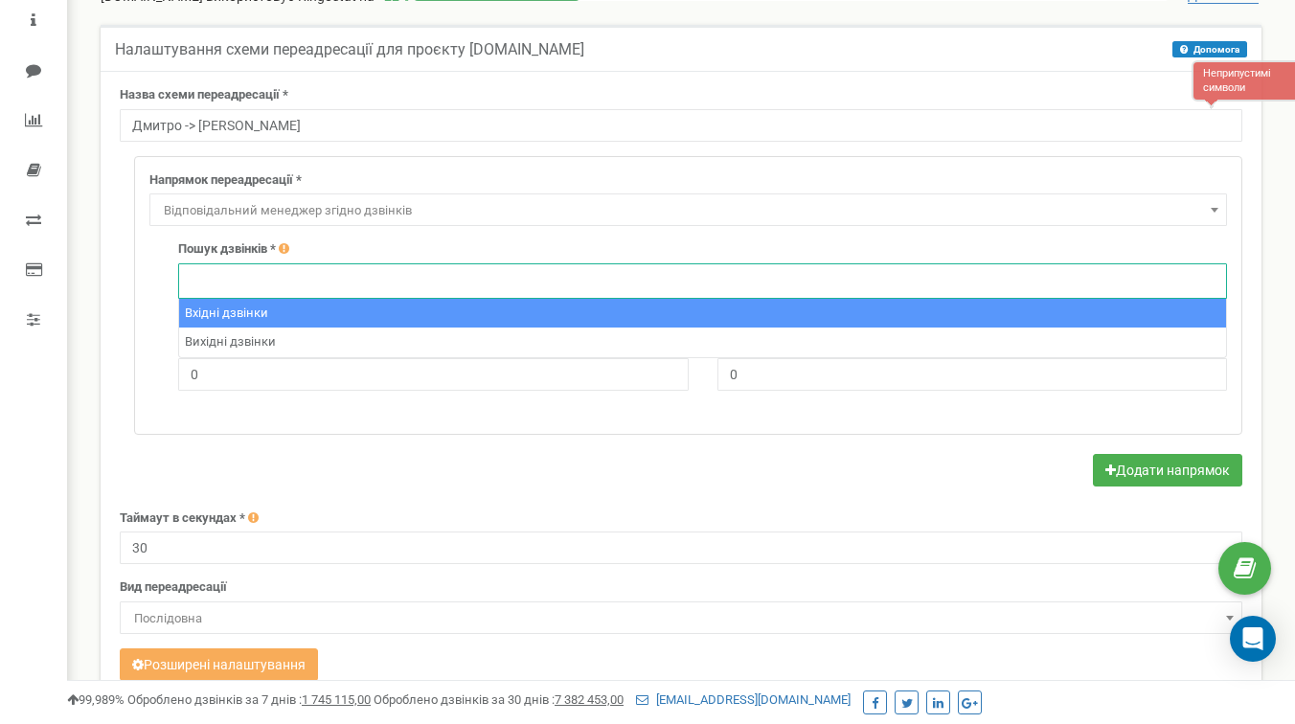
click at [153, 281] on div "Напрямок переадресації * Не використовувати Голосова пошта IVR Webhook номер пе…" at bounding box center [688, 295] width 1107 height 277
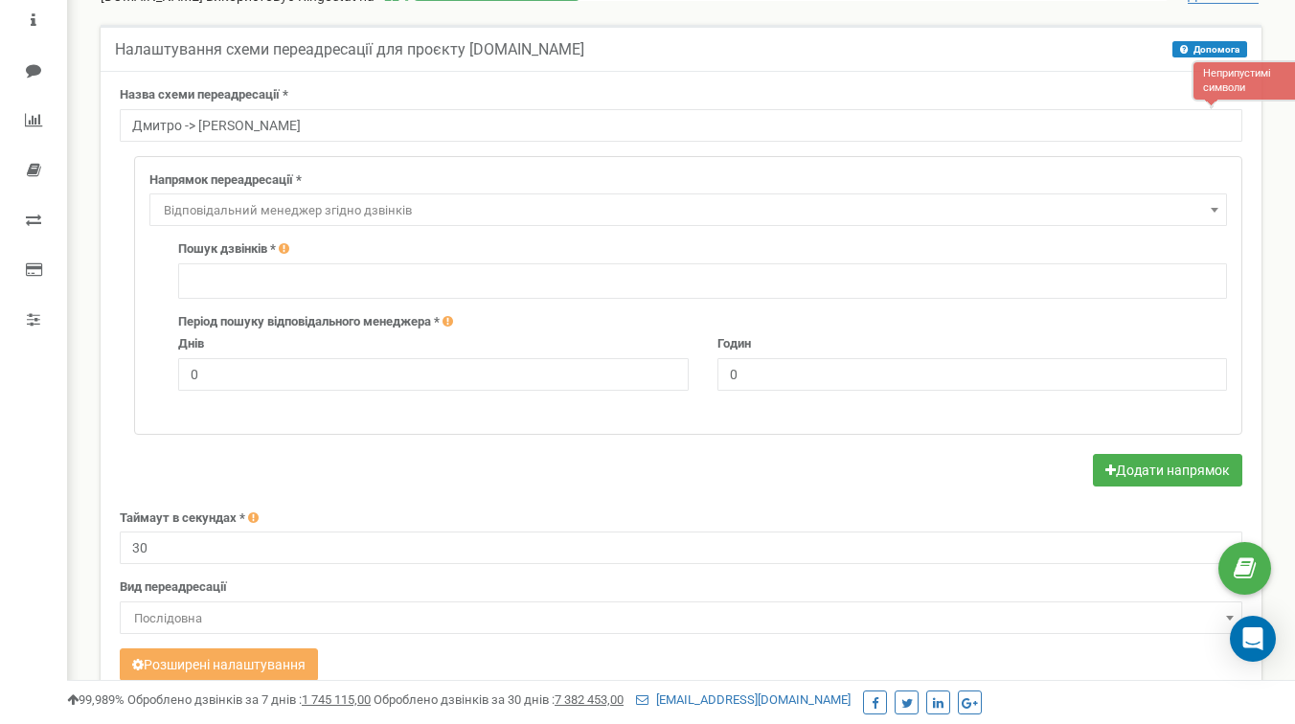
click at [268, 280] on ul at bounding box center [703, 278] width 1036 height 23
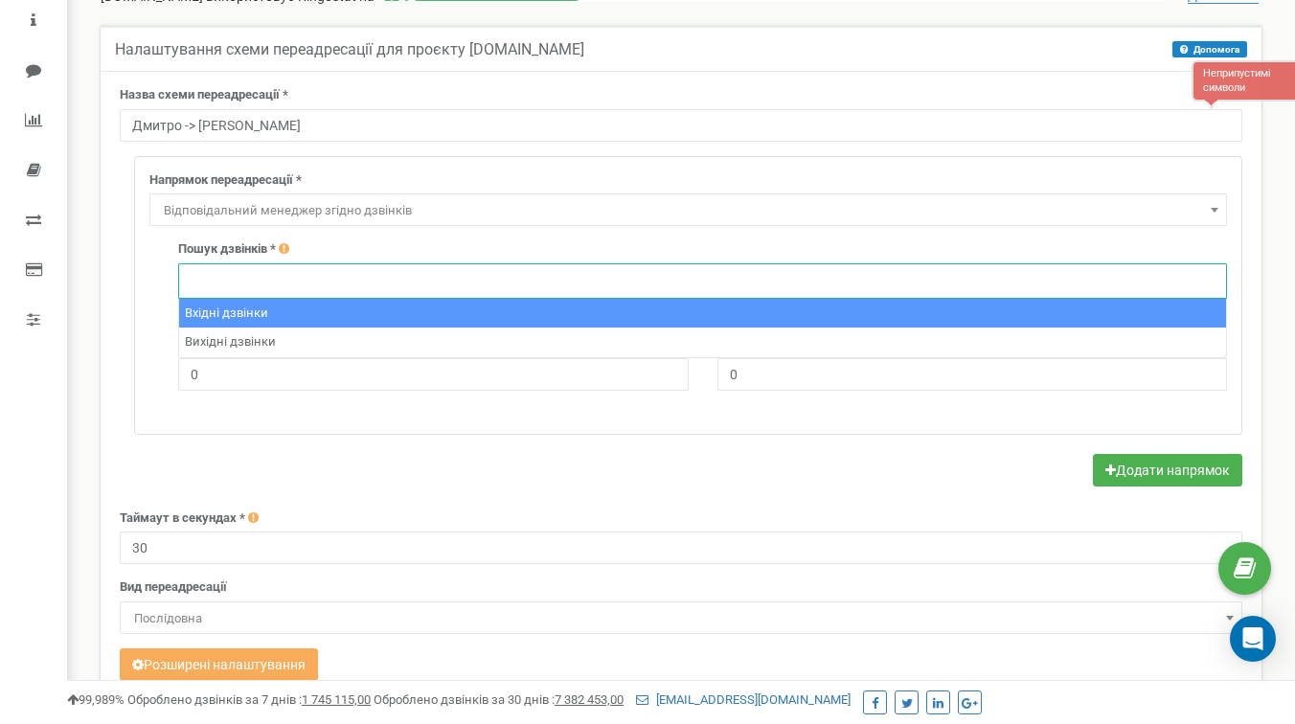
click at [270, 214] on span "Відповідальний менеджер згідно дзвінків" at bounding box center [688, 210] width 1064 height 27
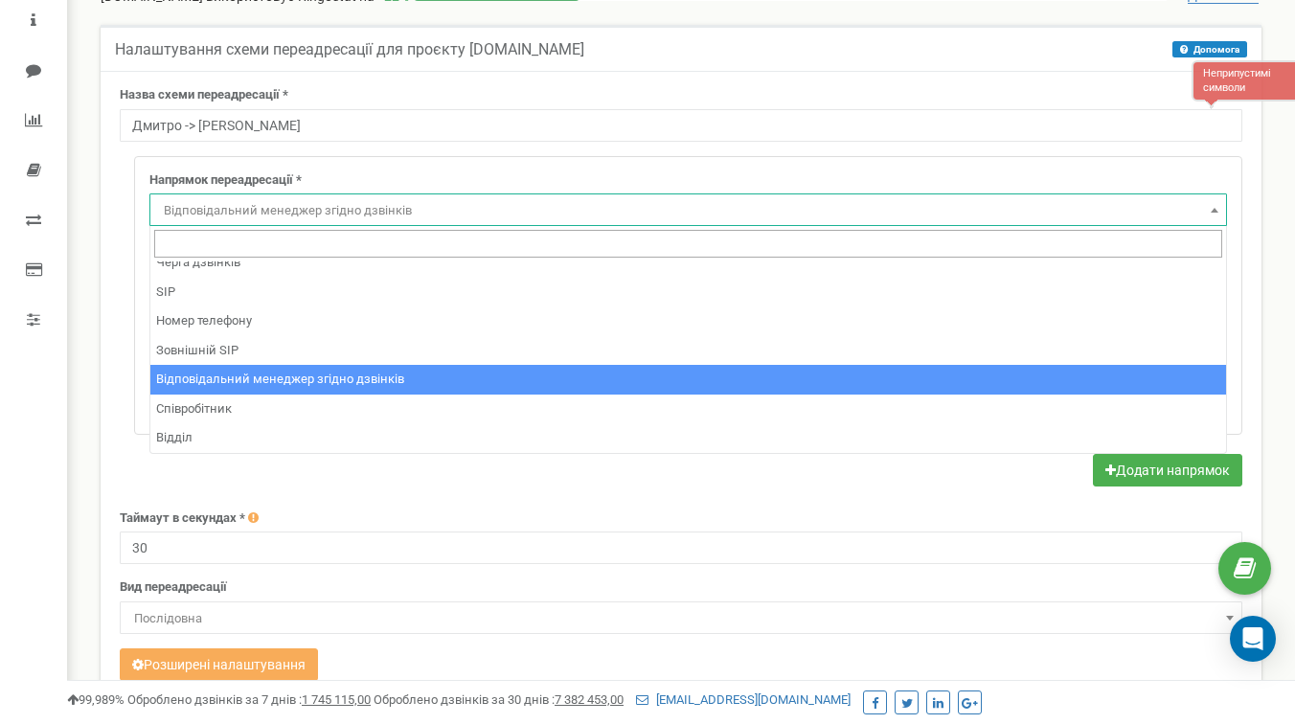
scroll to position [130, 0]
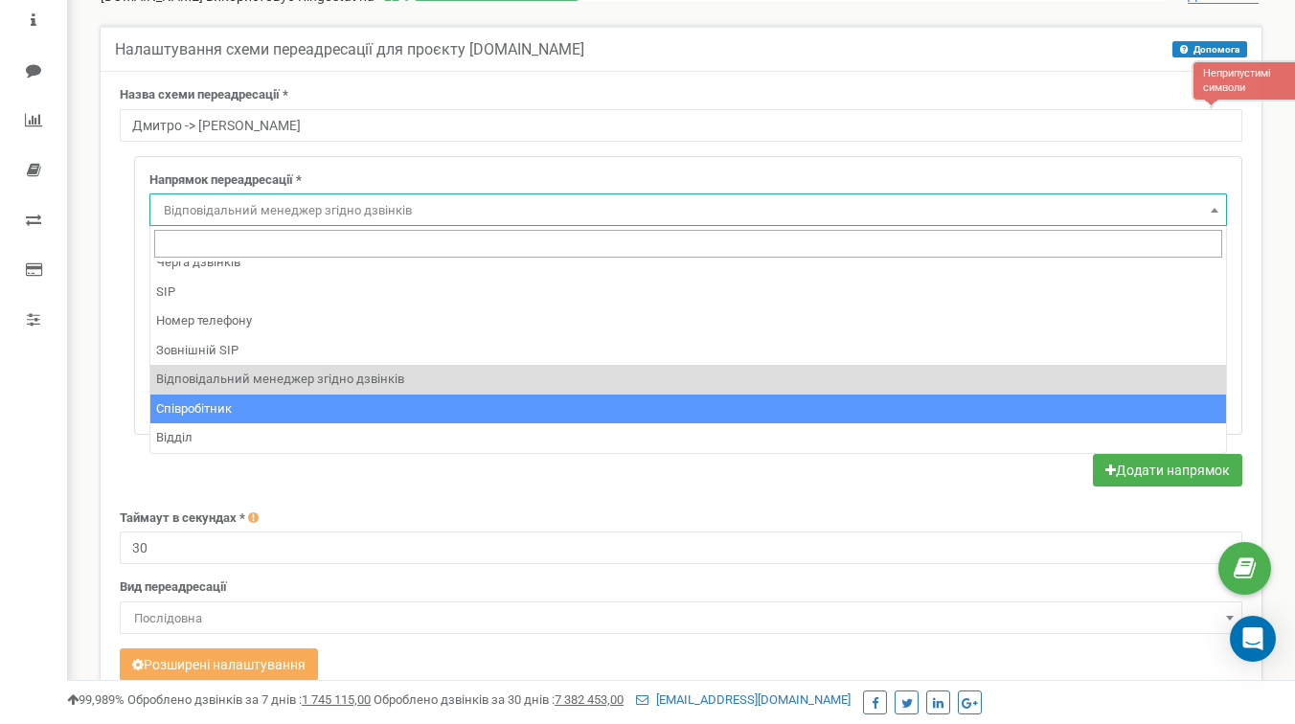
select select "Employee"
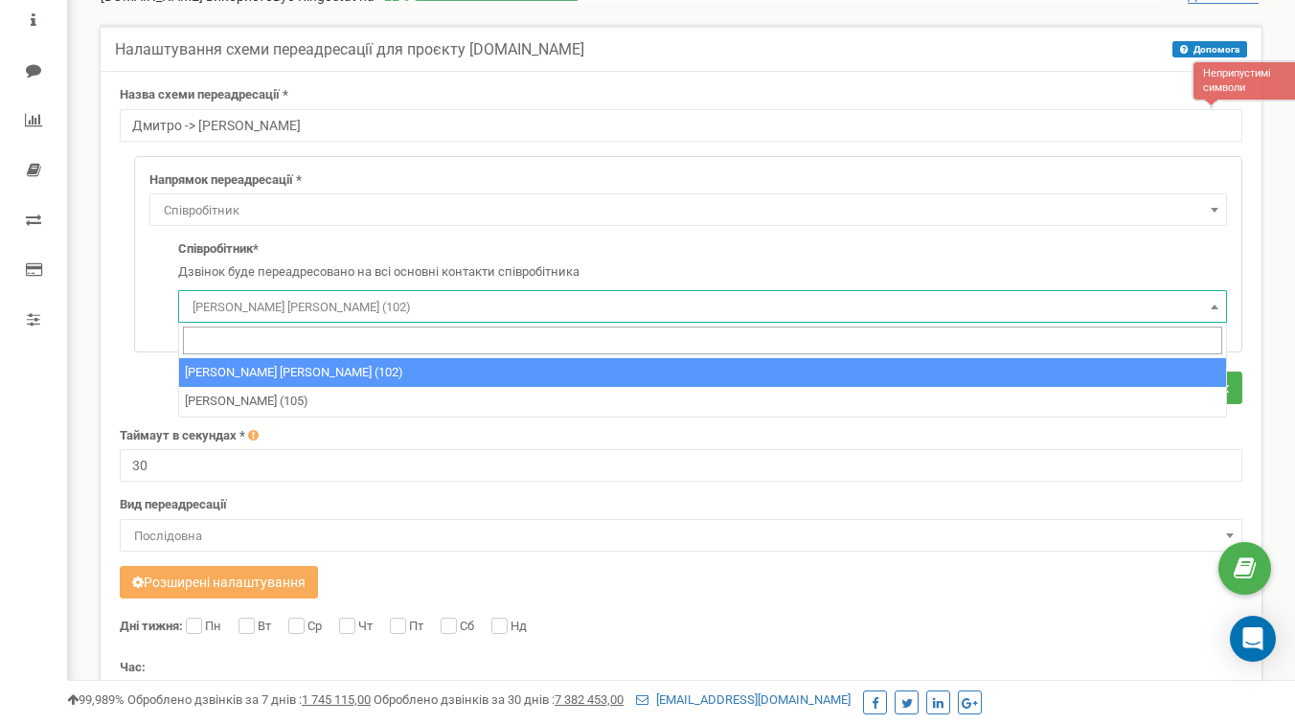
click at [267, 306] on span "Коваленко Сергій Віталійович (102)" at bounding box center [703, 307] width 1036 height 27
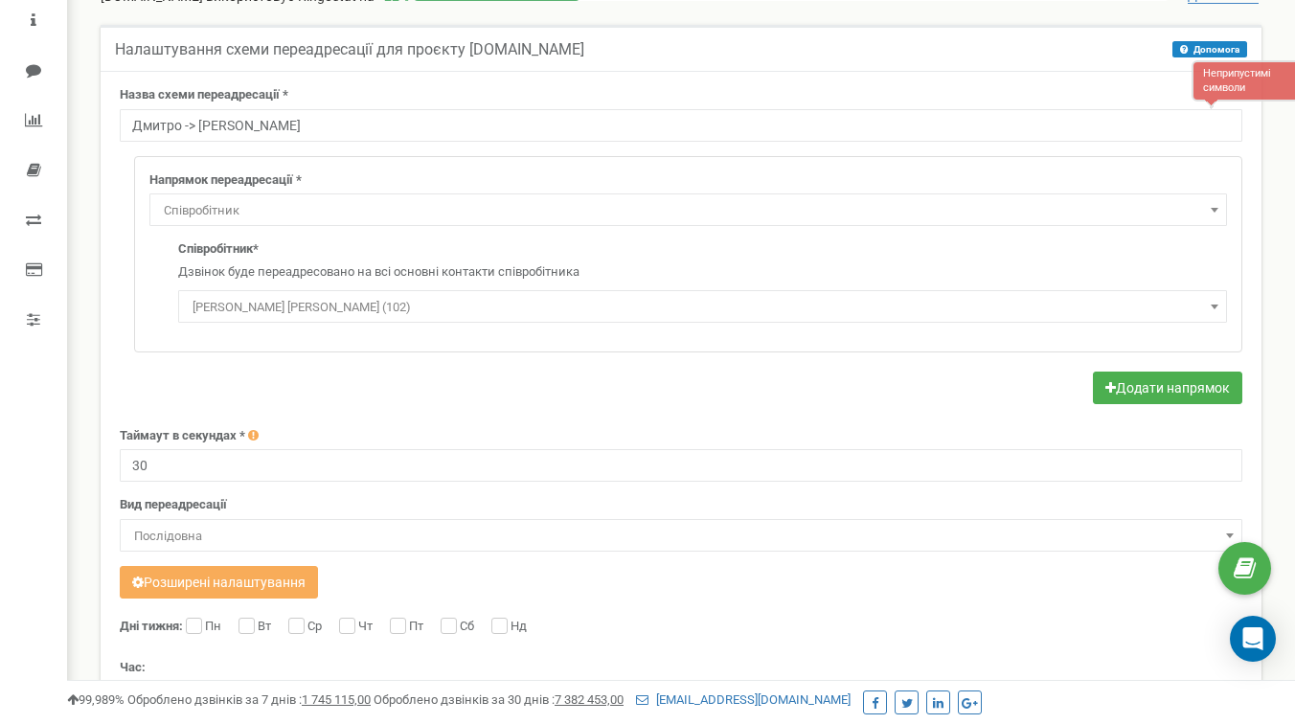
click at [130, 257] on div "Напрямок переадресації * Не використовувати Голосова пошта IVR Webhook номер пе…" at bounding box center [681, 254] width 1123 height 197
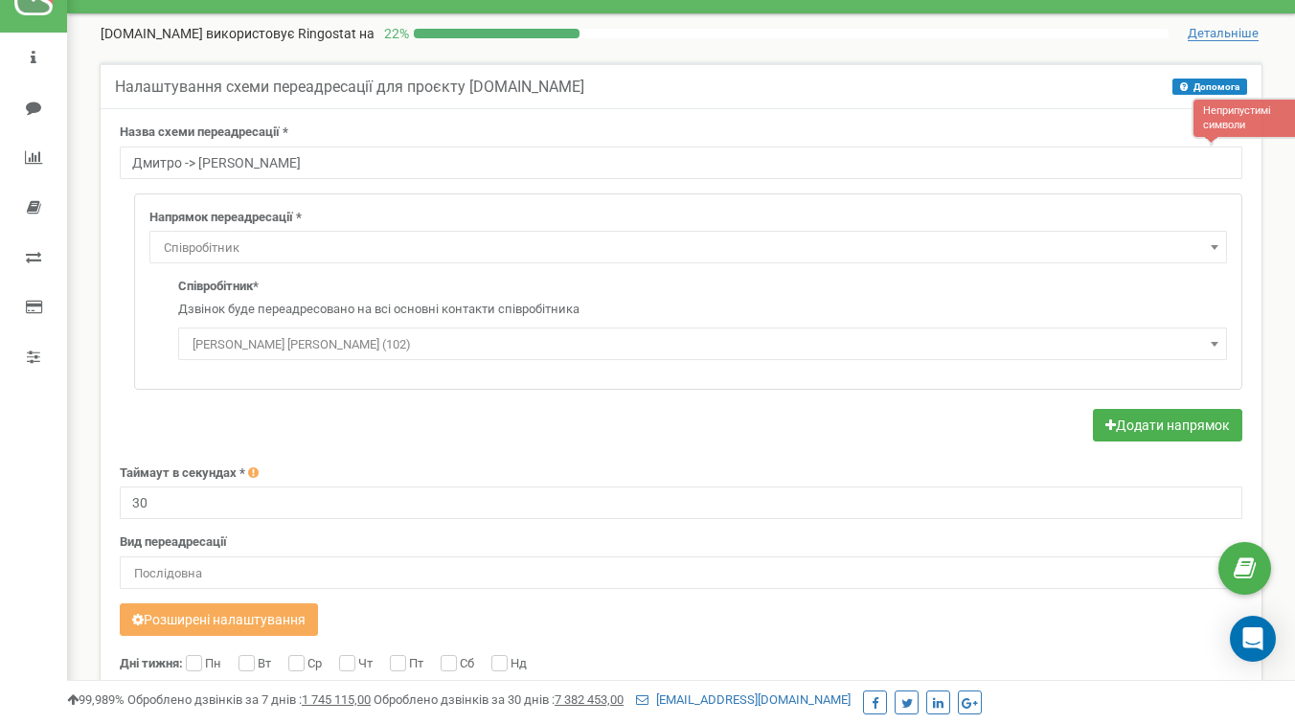
scroll to position [60, 0]
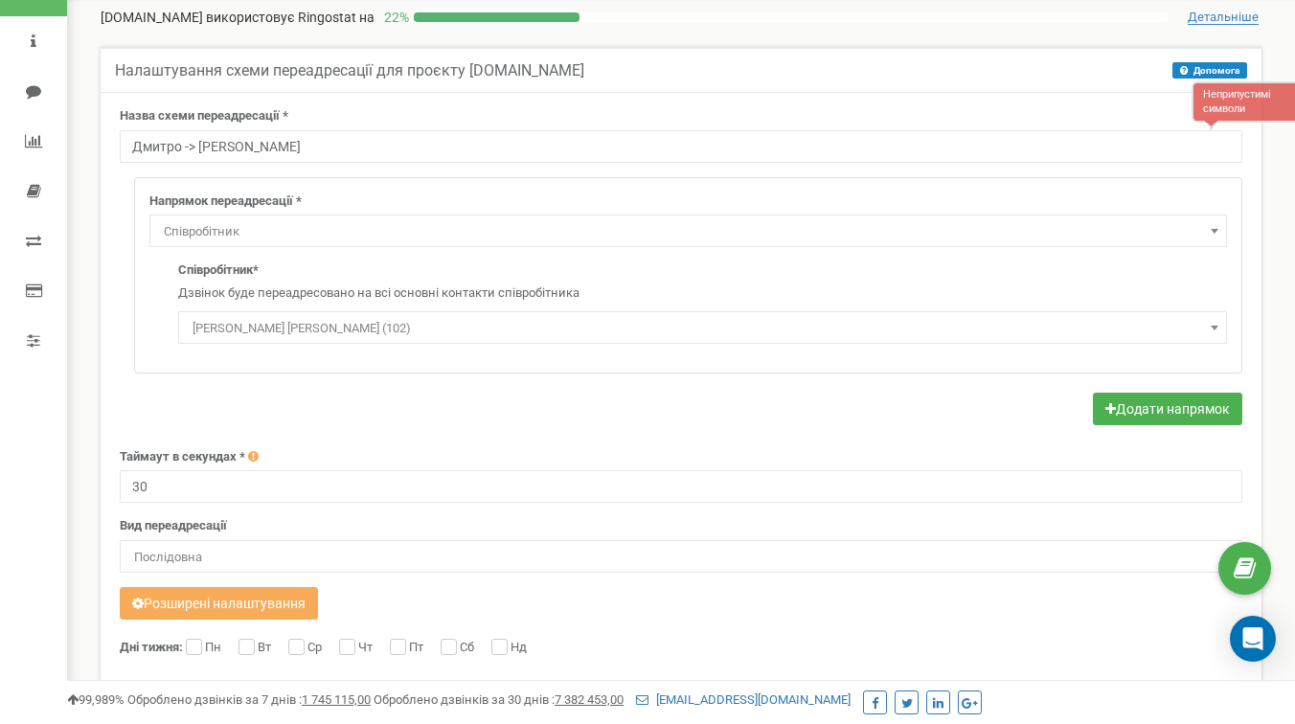
click at [391, 331] on span "Коваленко Сергій Віталійович (102)" at bounding box center [703, 328] width 1036 height 27
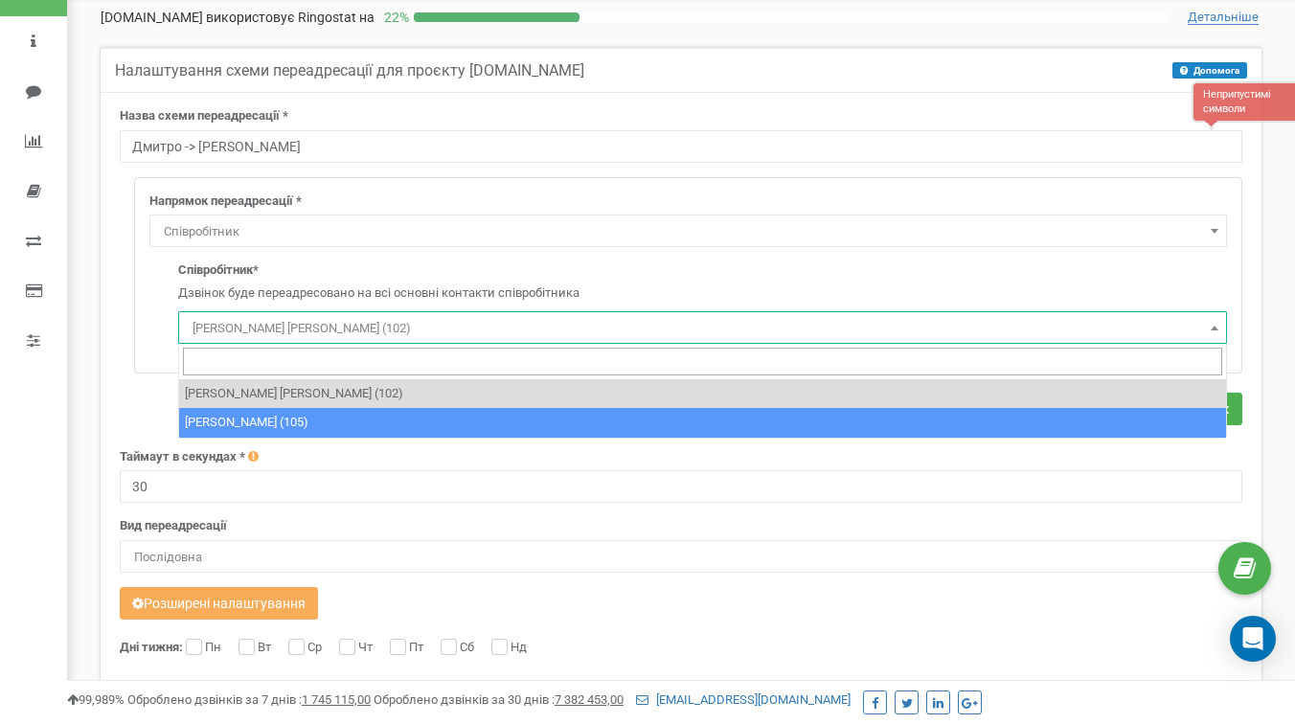
select select "495067"
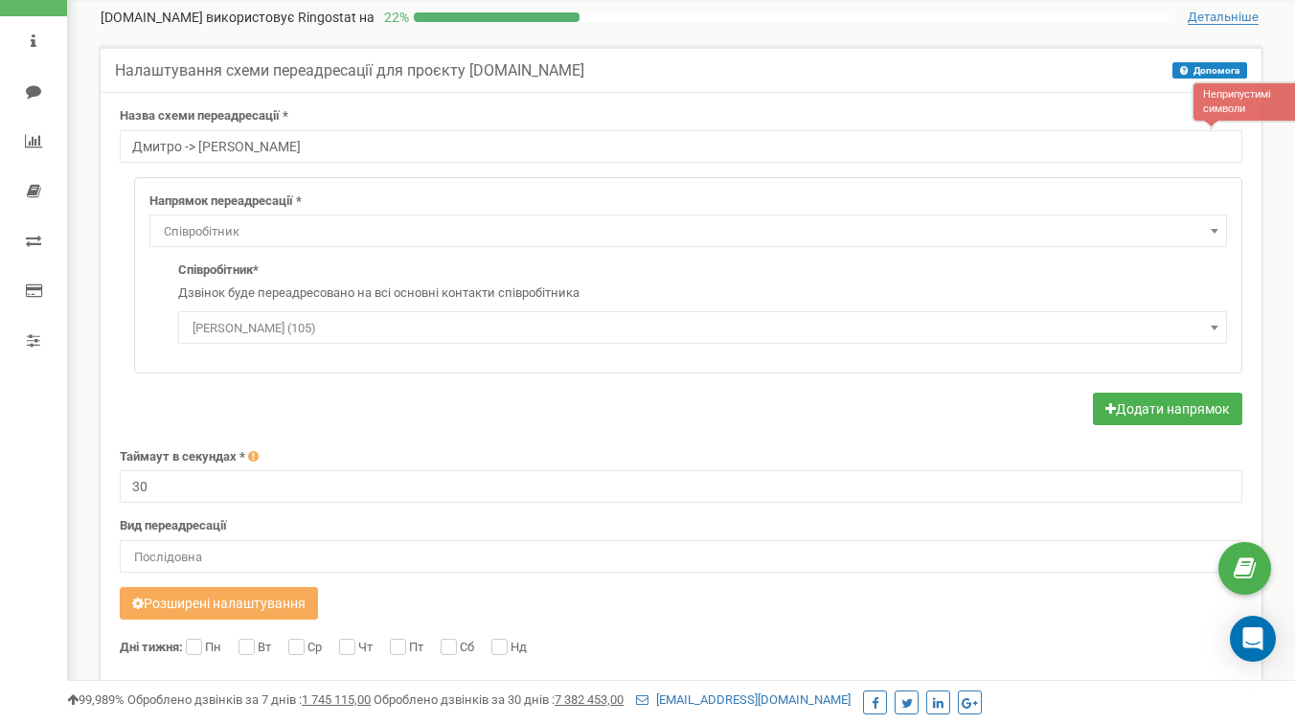
click at [658, 379] on form "Назва схеми переадресації * Неприпустимі символи Дмитро -> Сергій Напрямок пере…" at bounding box center [681, 544] width 1123 height 875
click at [1120, 411] on button "Додати напрямок" at bounding box center [1167, 409] width 149 height 33
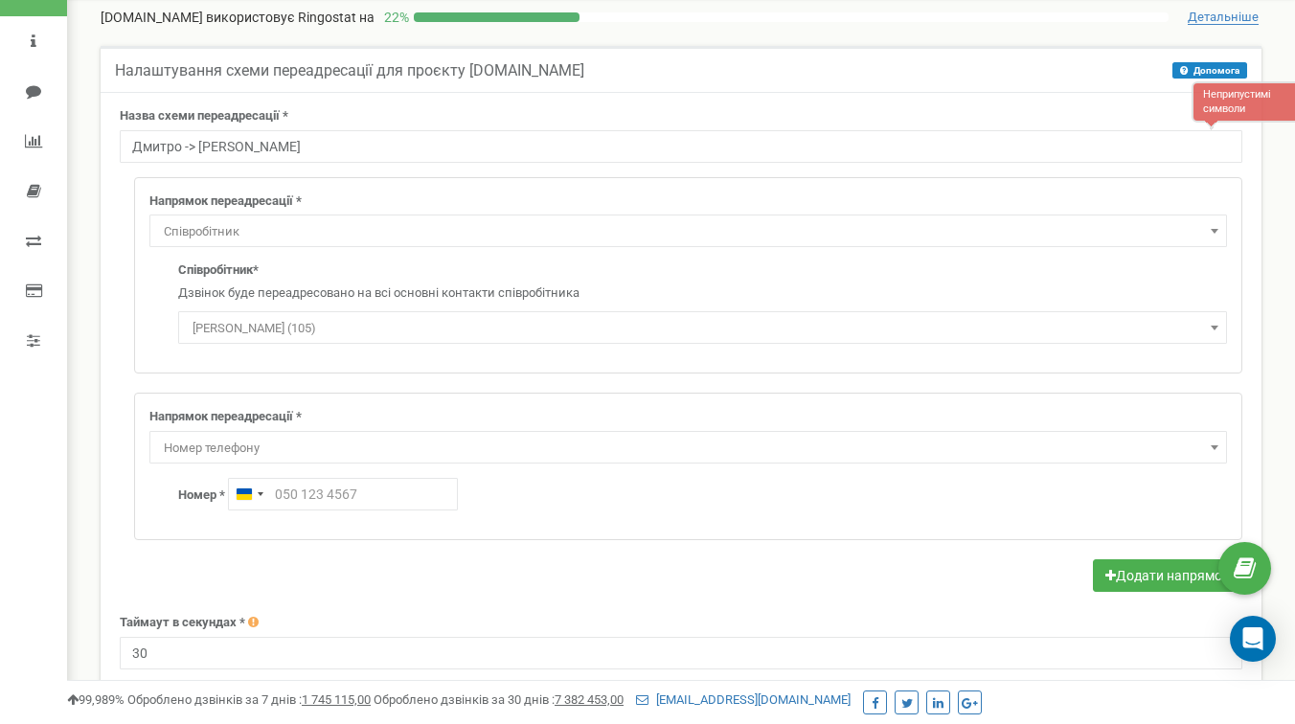
click at [257, 441] on span "Номер телефону" at bounding box center [688, 448] width 1064 height 27
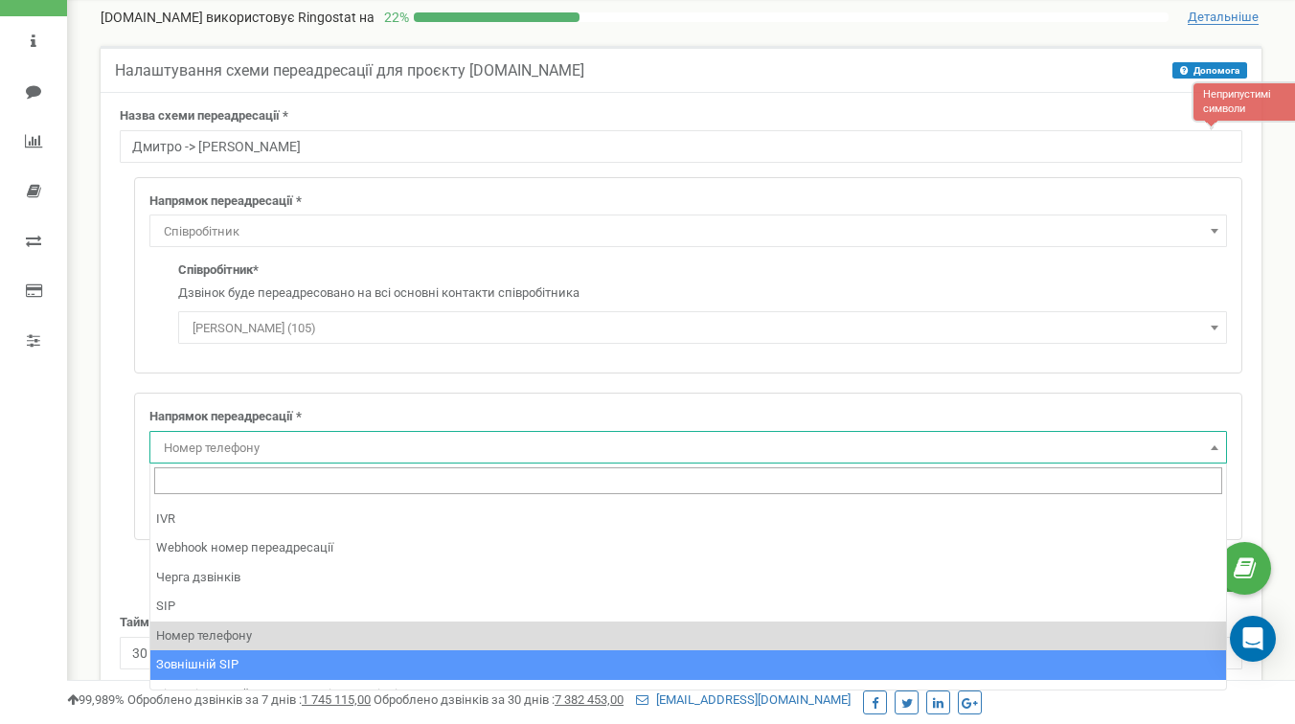
scroll to position [130, 0]
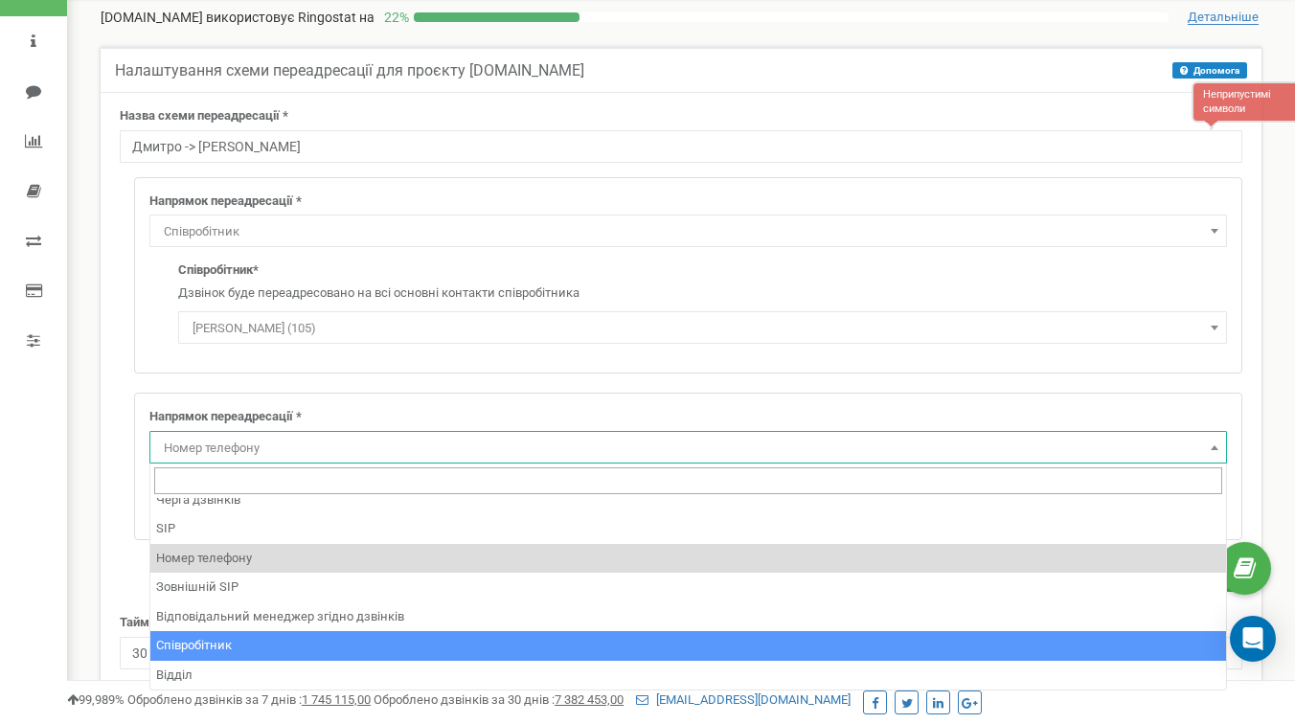
select select "Employee"
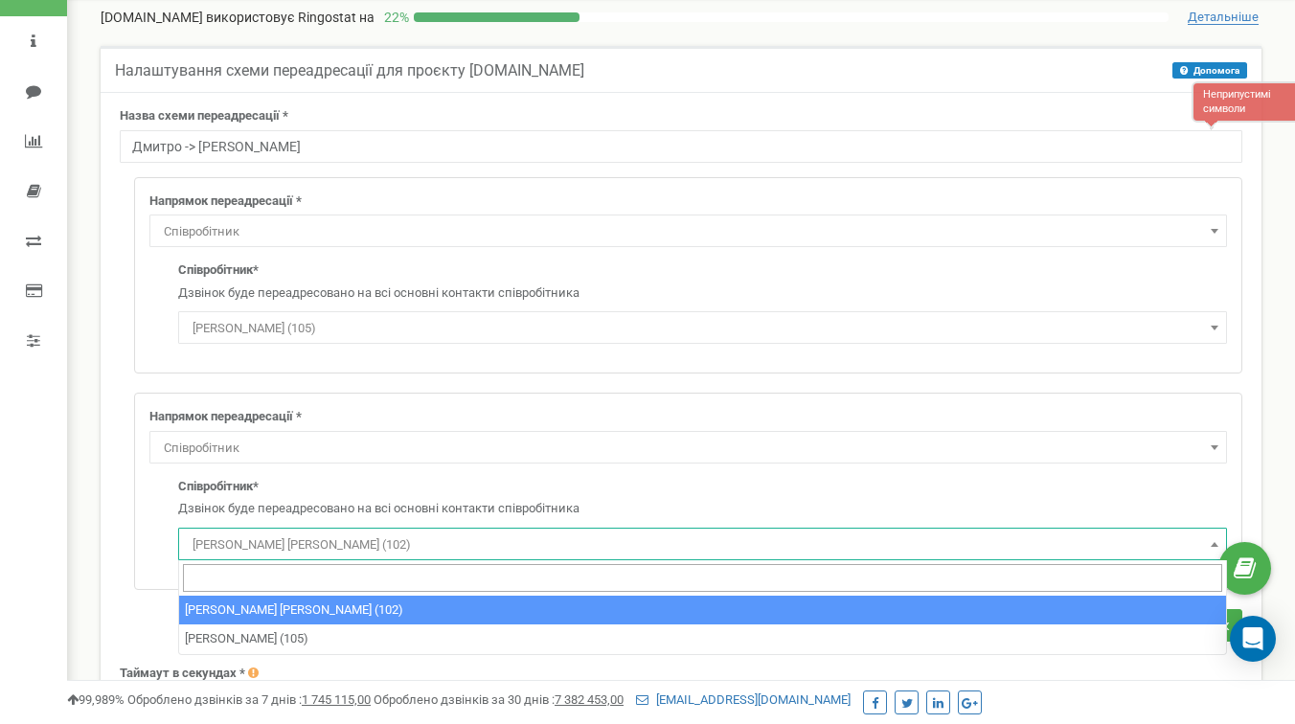
click at [297, 537] on span "Коваленко Сергій Віталійович (102)" at bounding box center [703, 545] width 1036 height 27
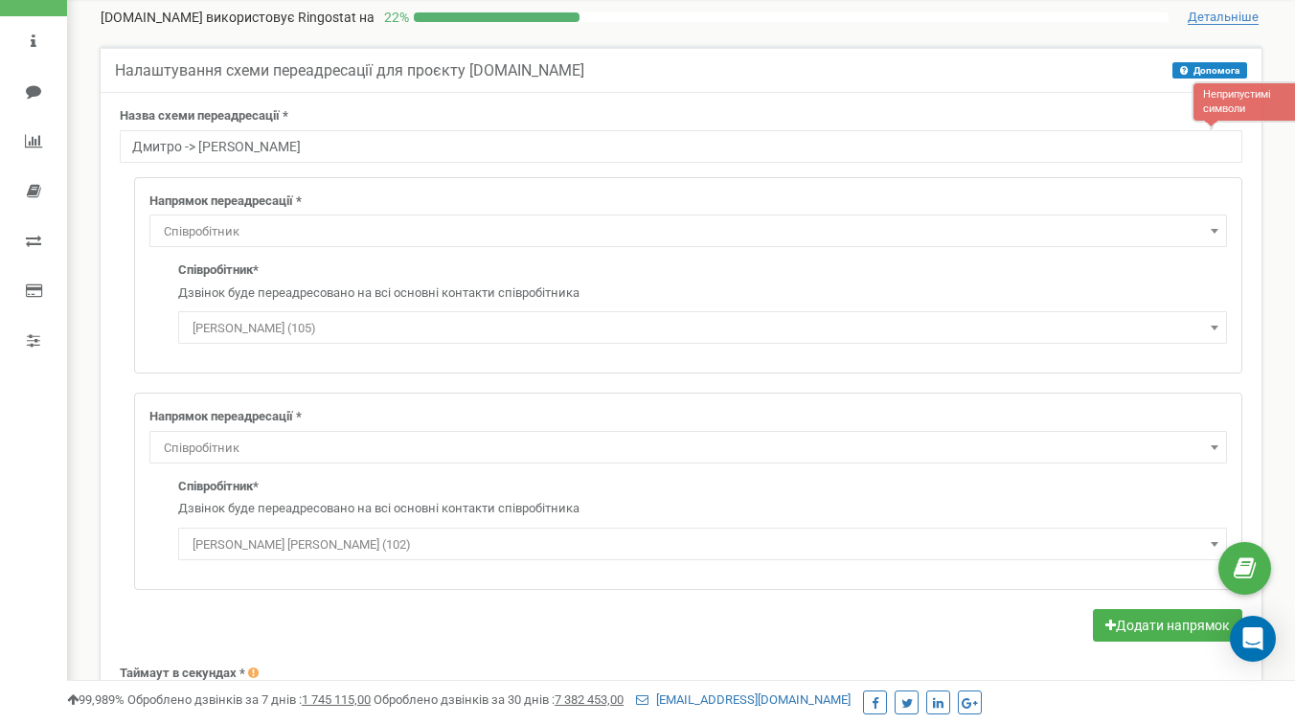
scroll to position [0, 0]
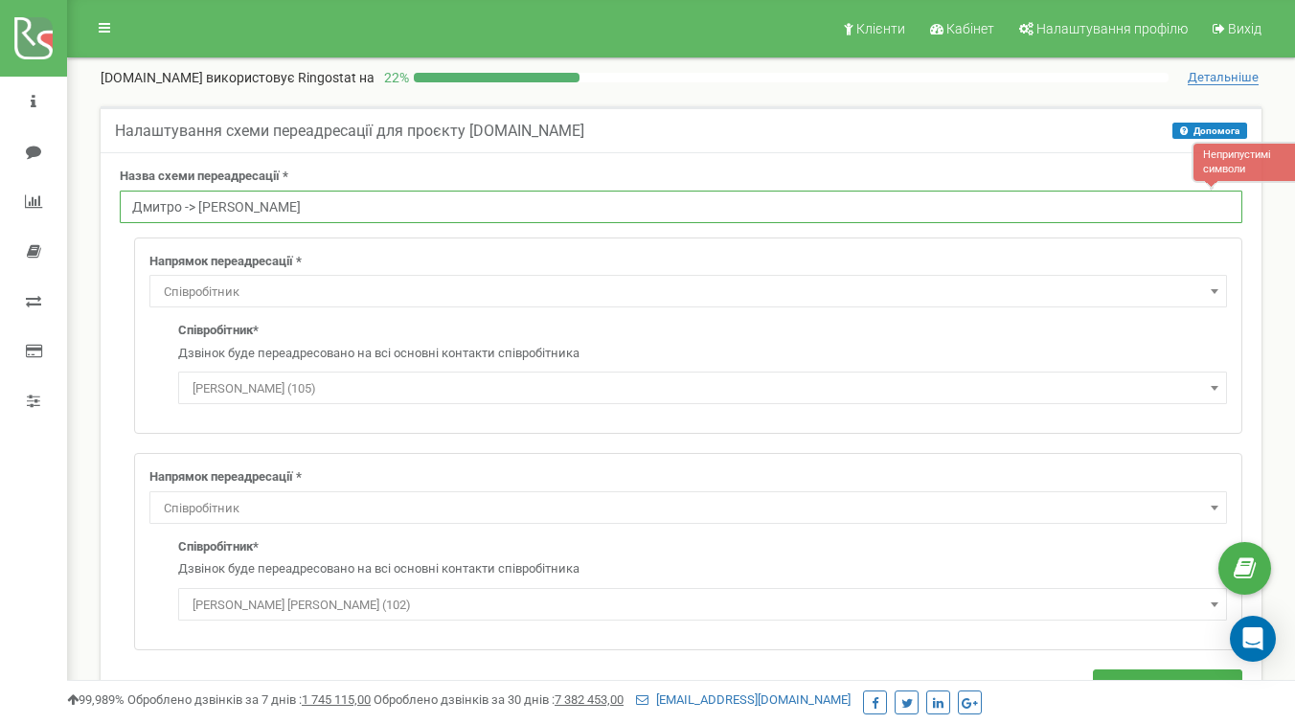
click at [181, 211] on input "Дмитро -> Сергій" at bounding box center [681, 207] width 1123 height 33
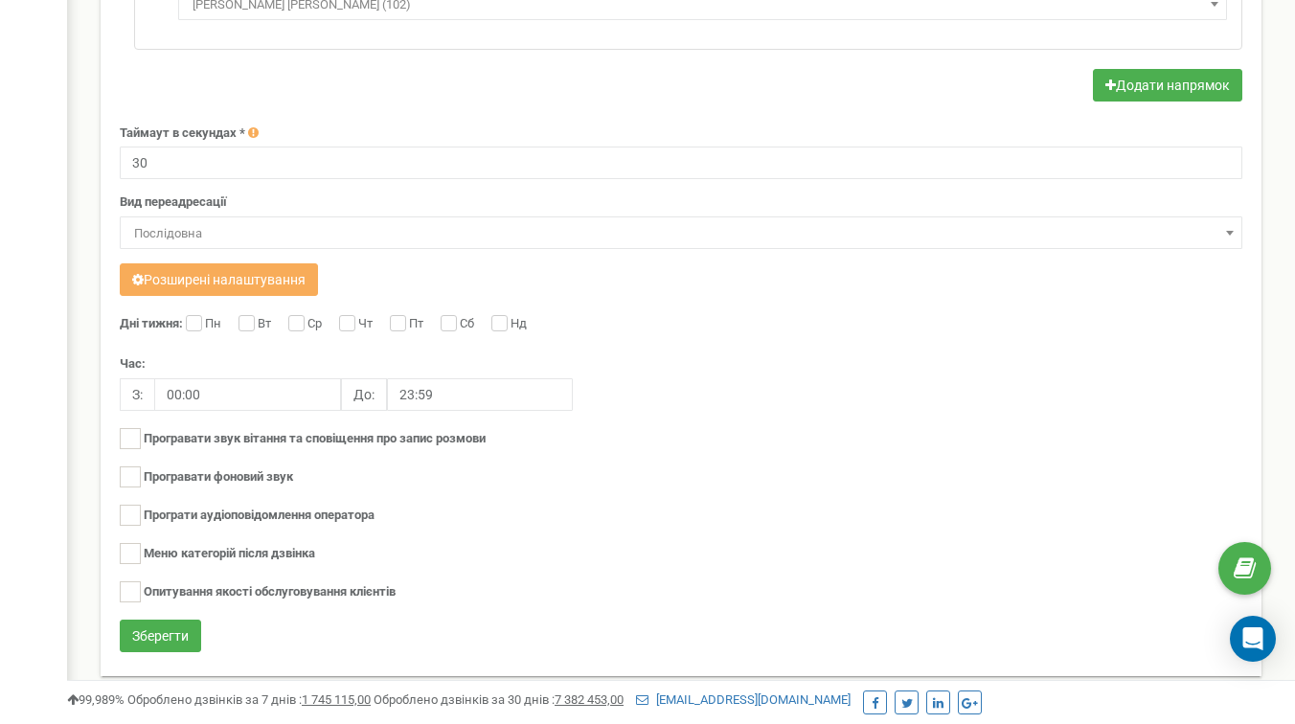
scroll to position [622, 0]
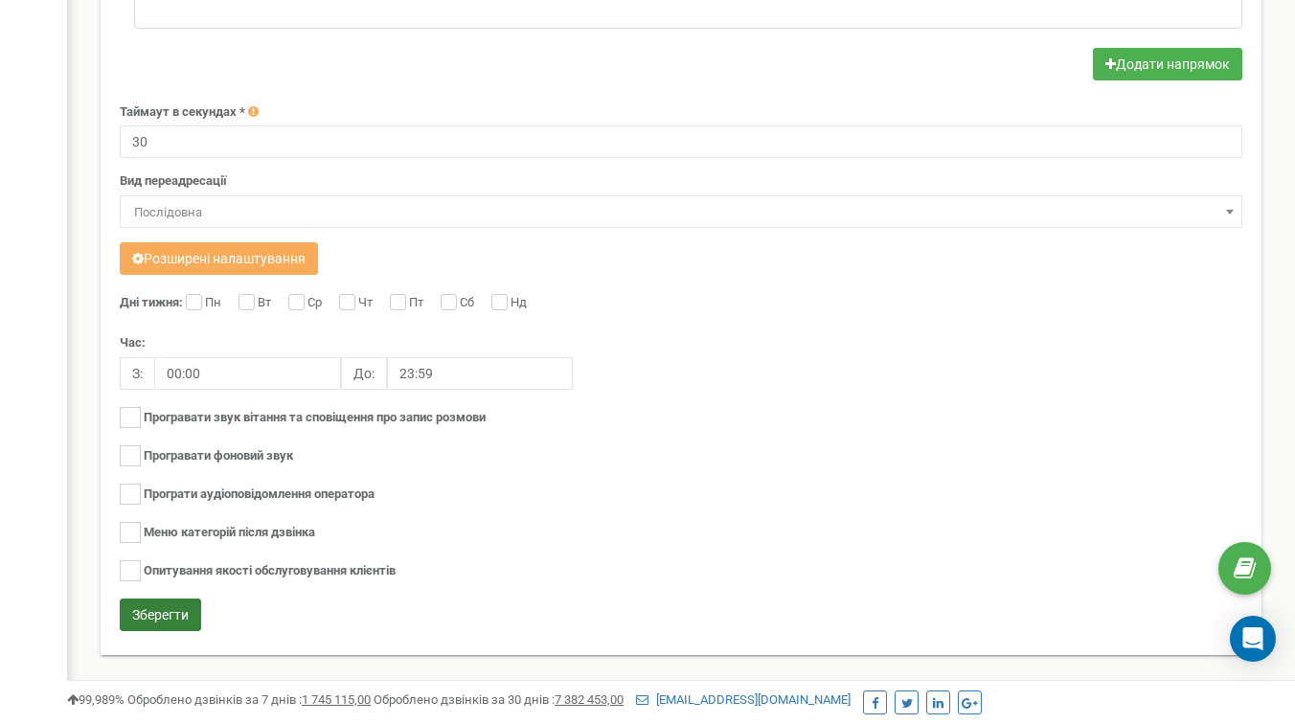
click at [161, 614] on button "Зберегти" at bounding box center [160, 615] width 81 height 33
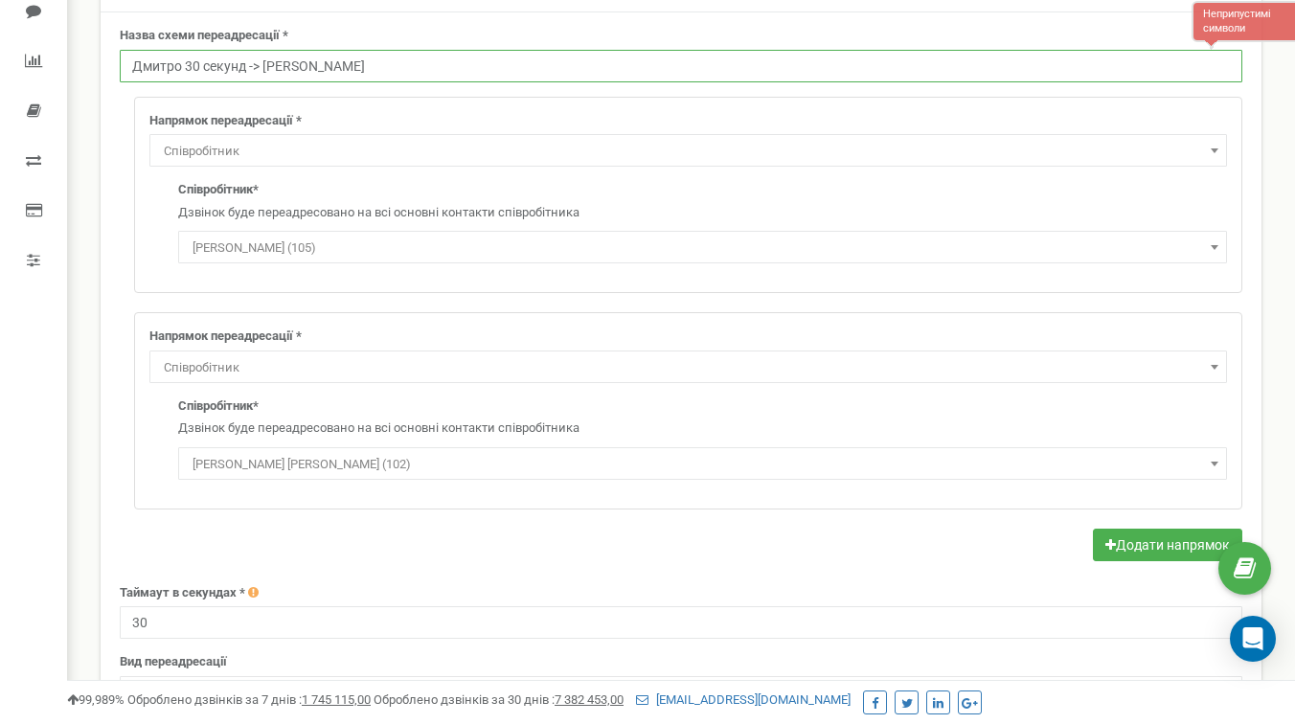
scroll to position [0, 0]
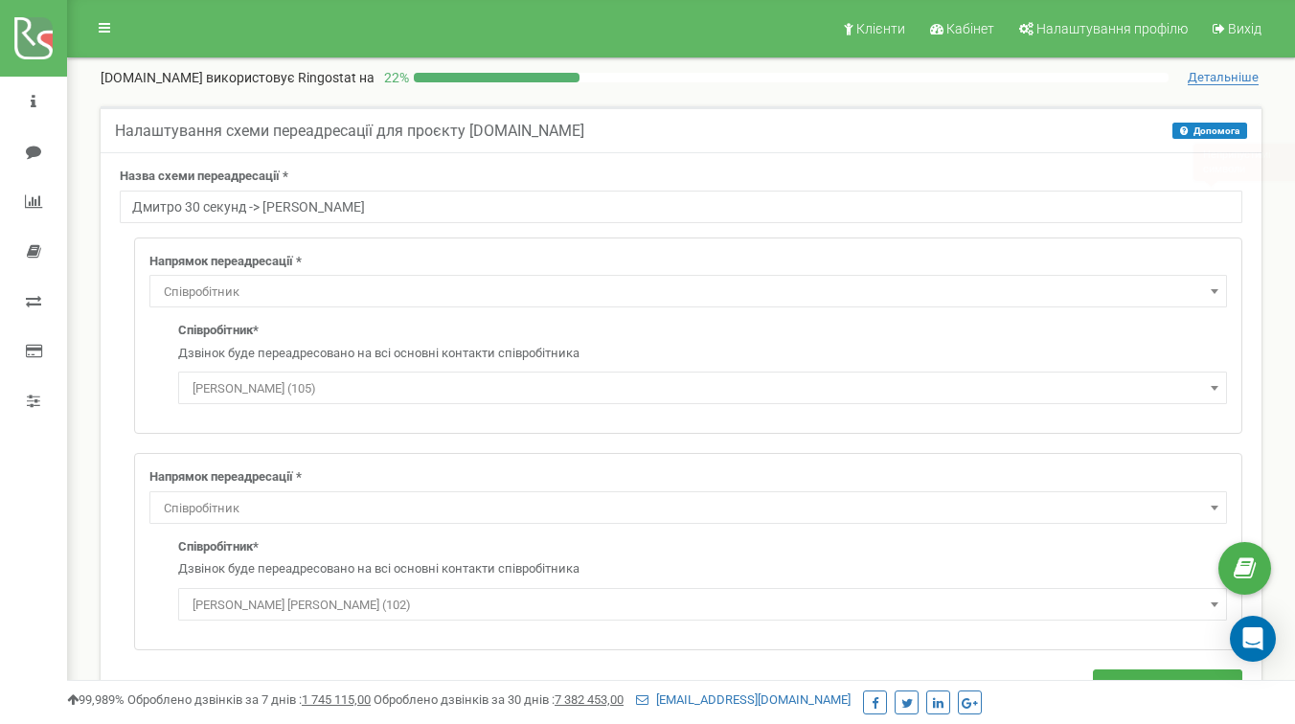
click at [1068, 166] on div "Назва схеми переадресації * Неприпустимі символи Дмитро 30 секунд -> Сергій Нап…" at bounding box center [681, 714] width 1161 height 1125
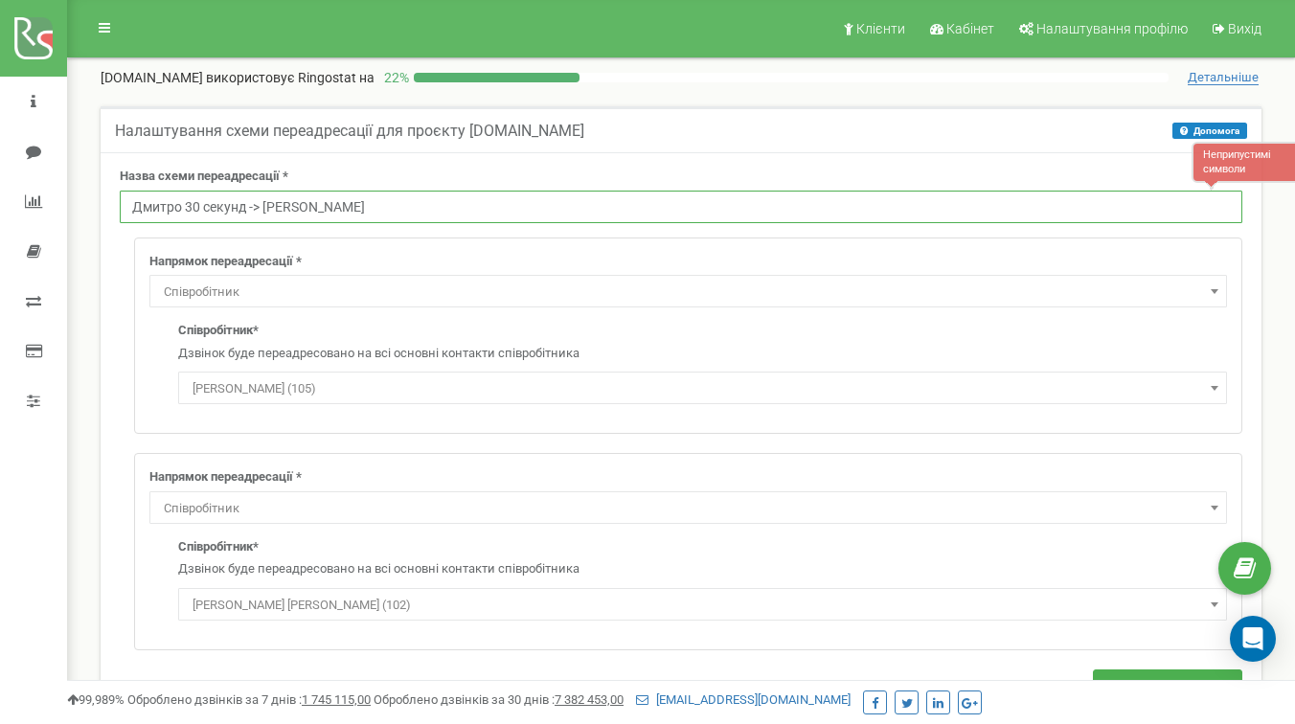
click at [258, 211] on input "Дмитро 30 секунд -> Сергій" at bounding box center [681, 207] width 1123 height 33
click at [264, 211] on input "Дмитро 30 секунд -> Сергій" at bounding box center [681, 207] width 1123 height 33
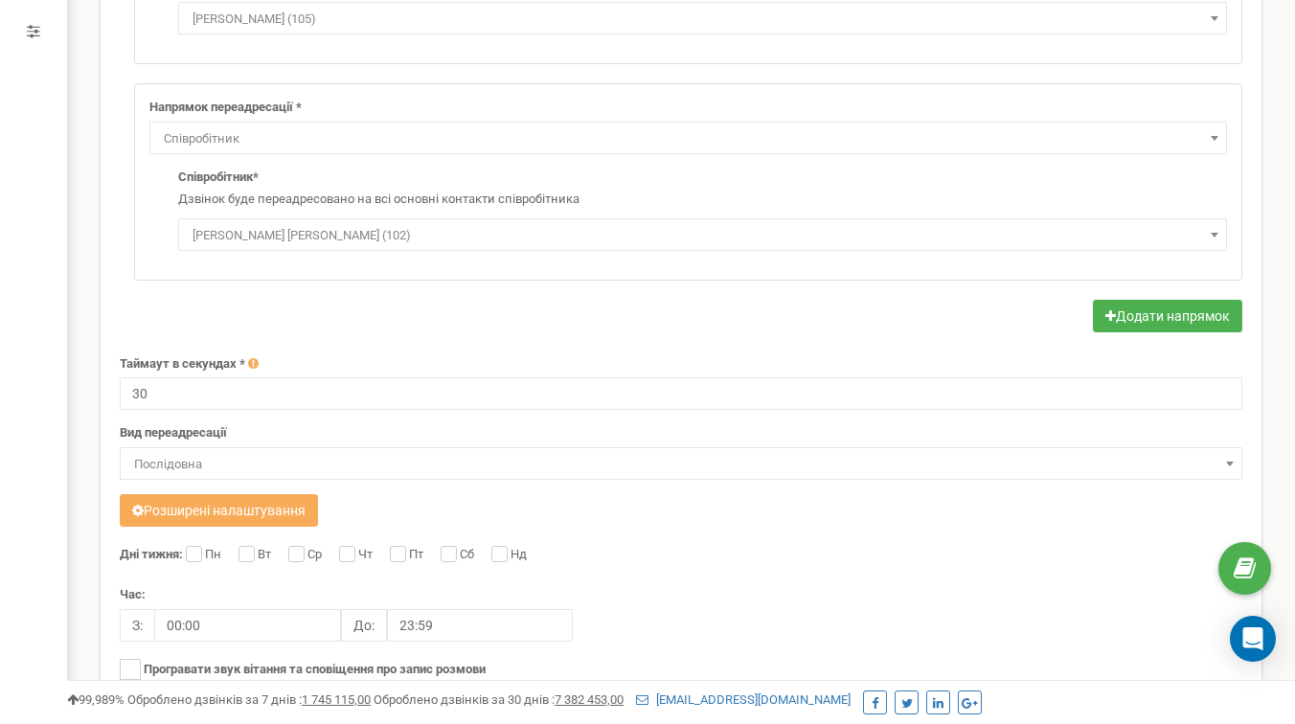
scroll to position [651, 0]
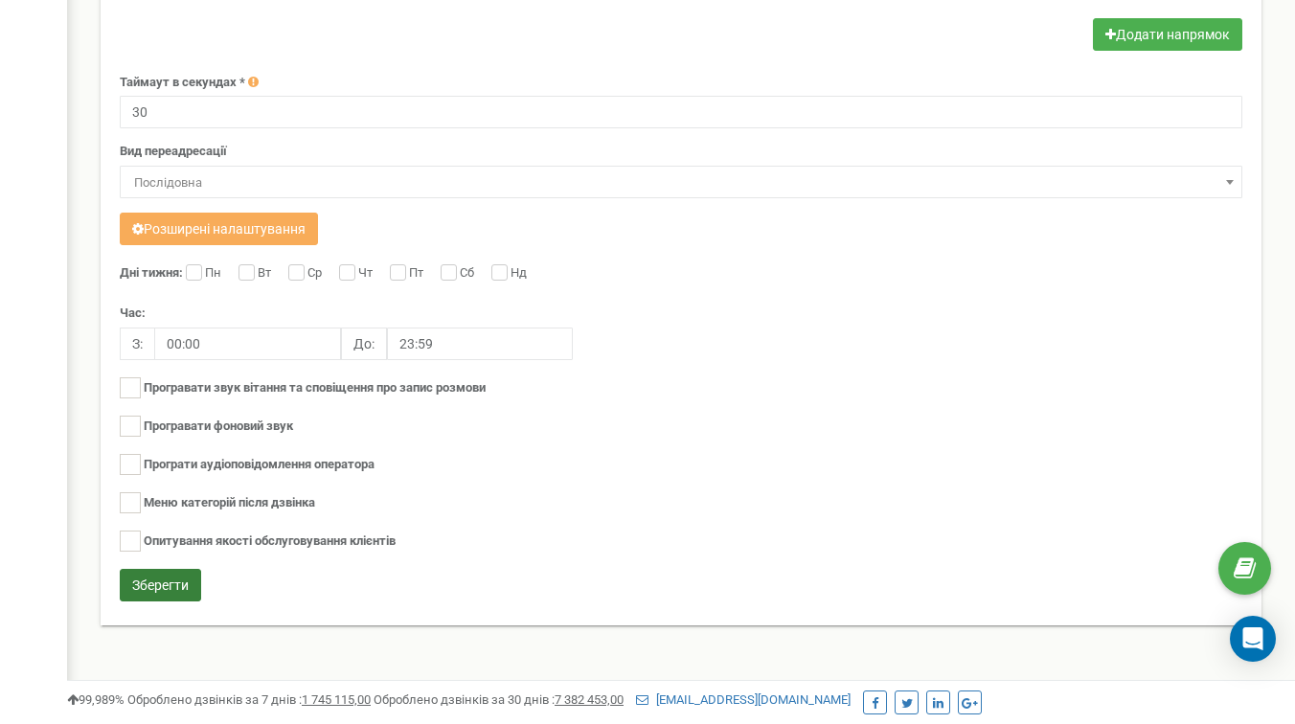
type input "Дмитро 30 секунд - Сергій"
click at [160, 572] on button "Зберегти" at bounding box center [160, 585] width 81 height 33
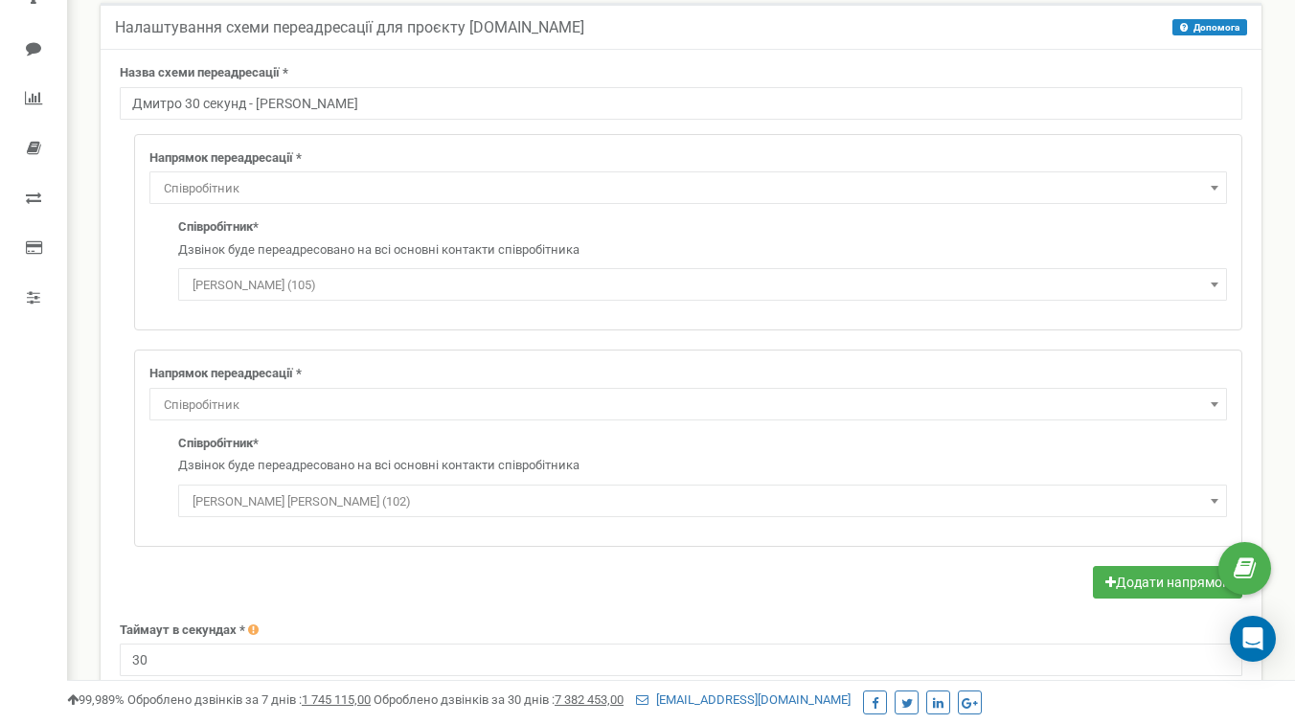
scroll to position [0, 0]
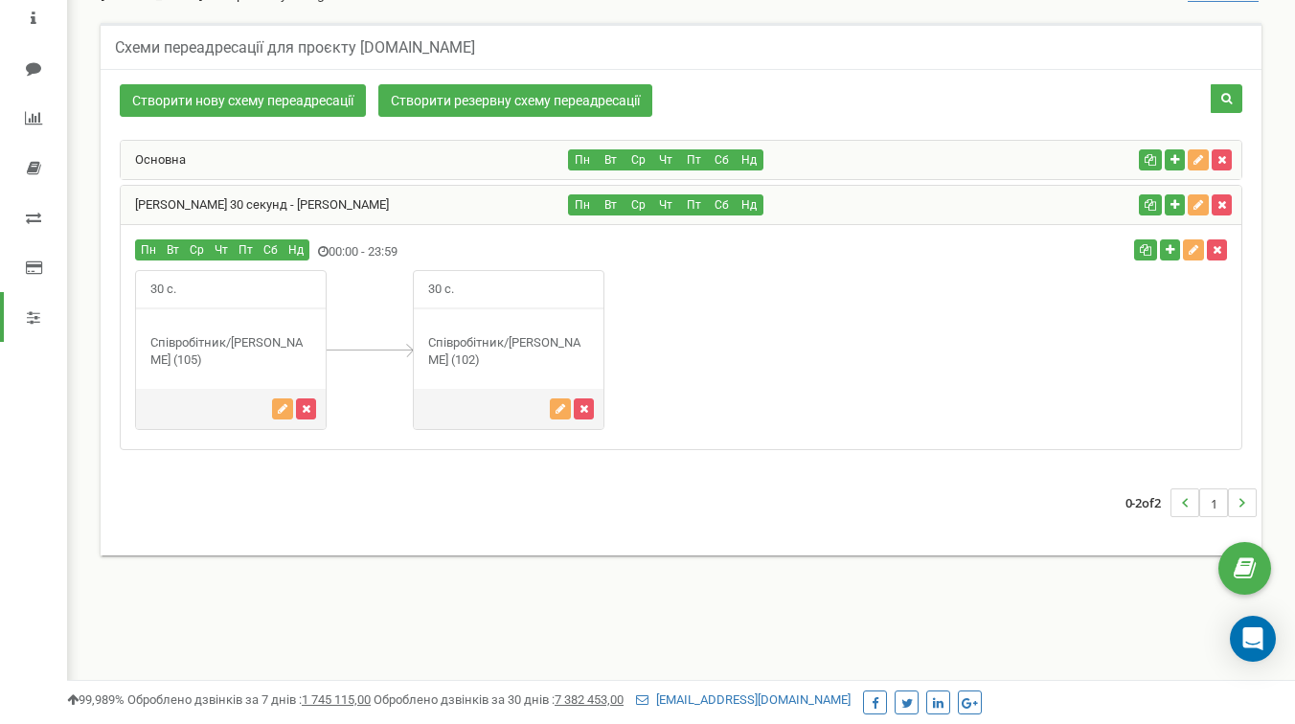
scroll to position [79, 0]
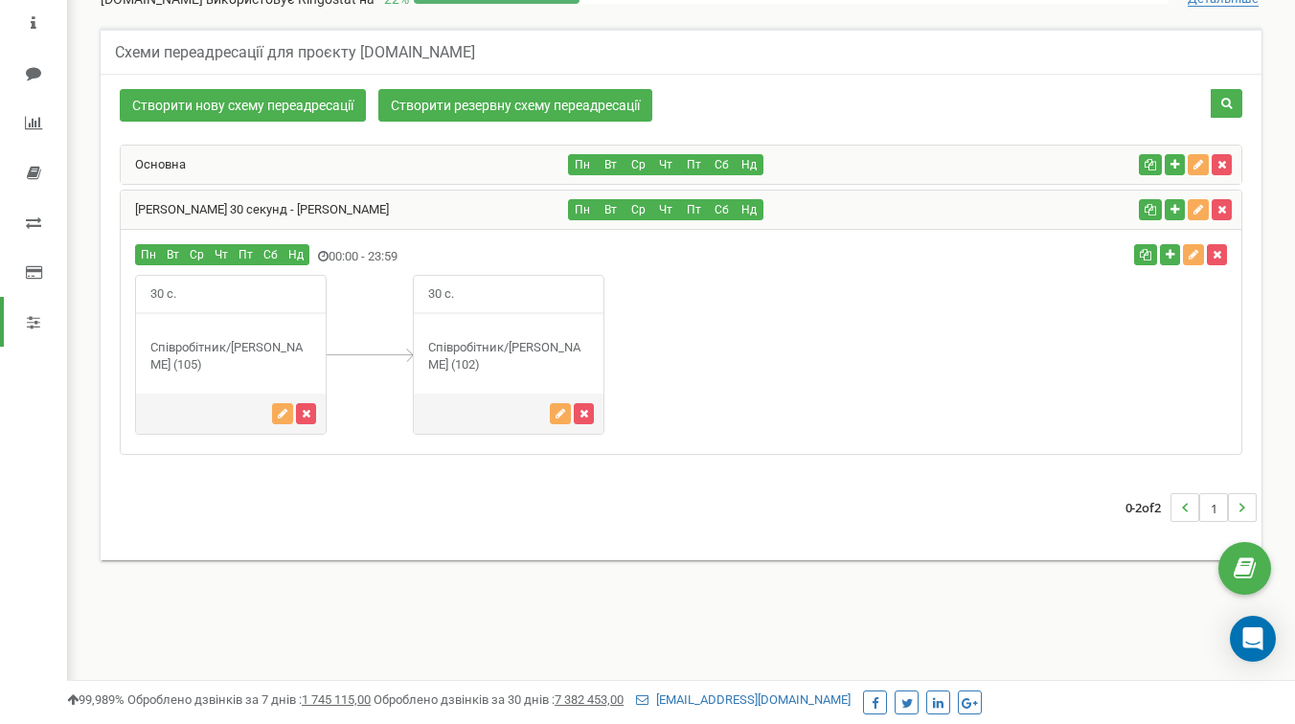
click at [400, 175] on div "Основна" at bounding box center [345, 165] width 448 height 38
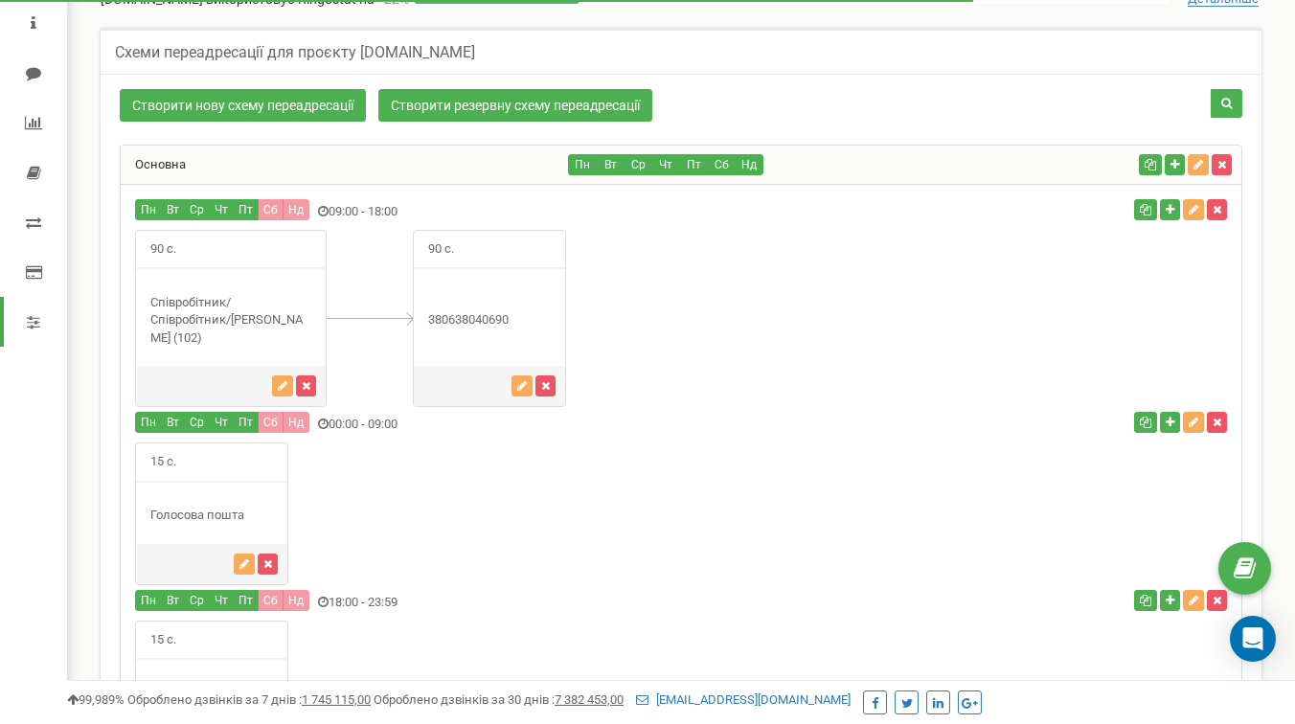
click at [400, 175] on div "Основна" at bounding box center [345, 165] width 448 height 38
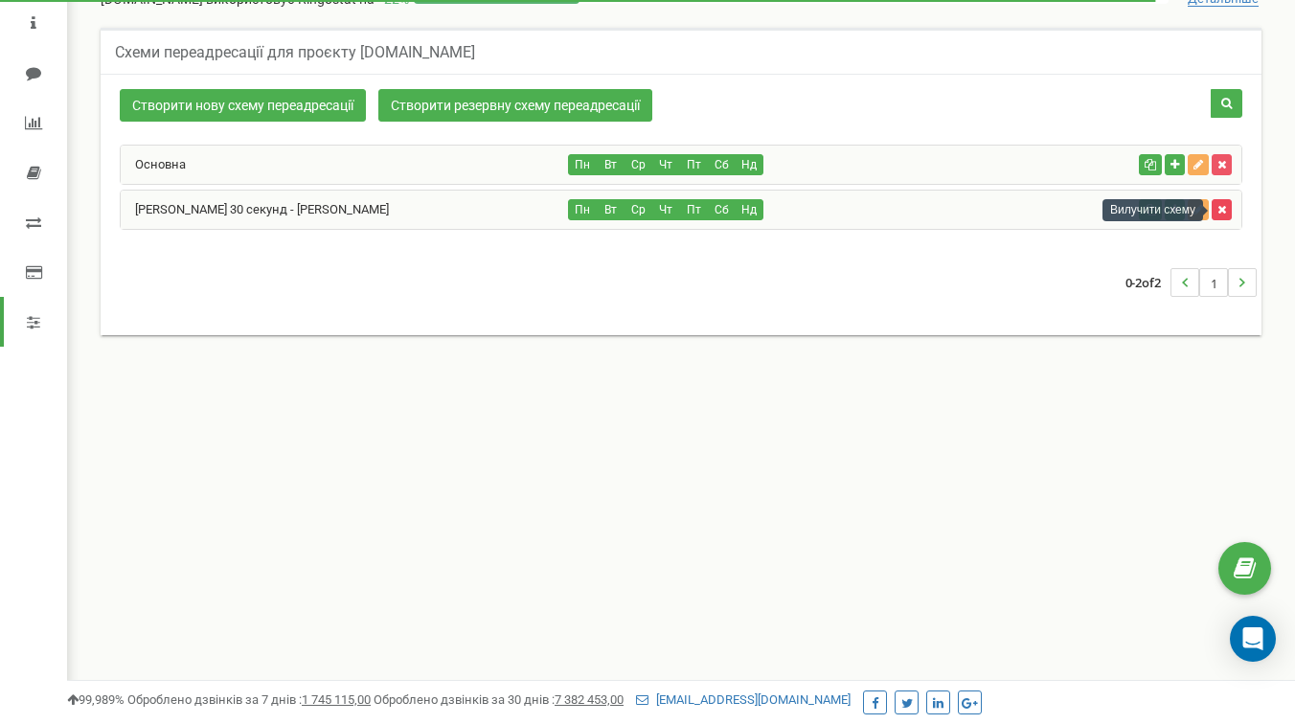
click at [1223, 212] on icon "button" at bounding box center [1222, 209] width 9 height 11
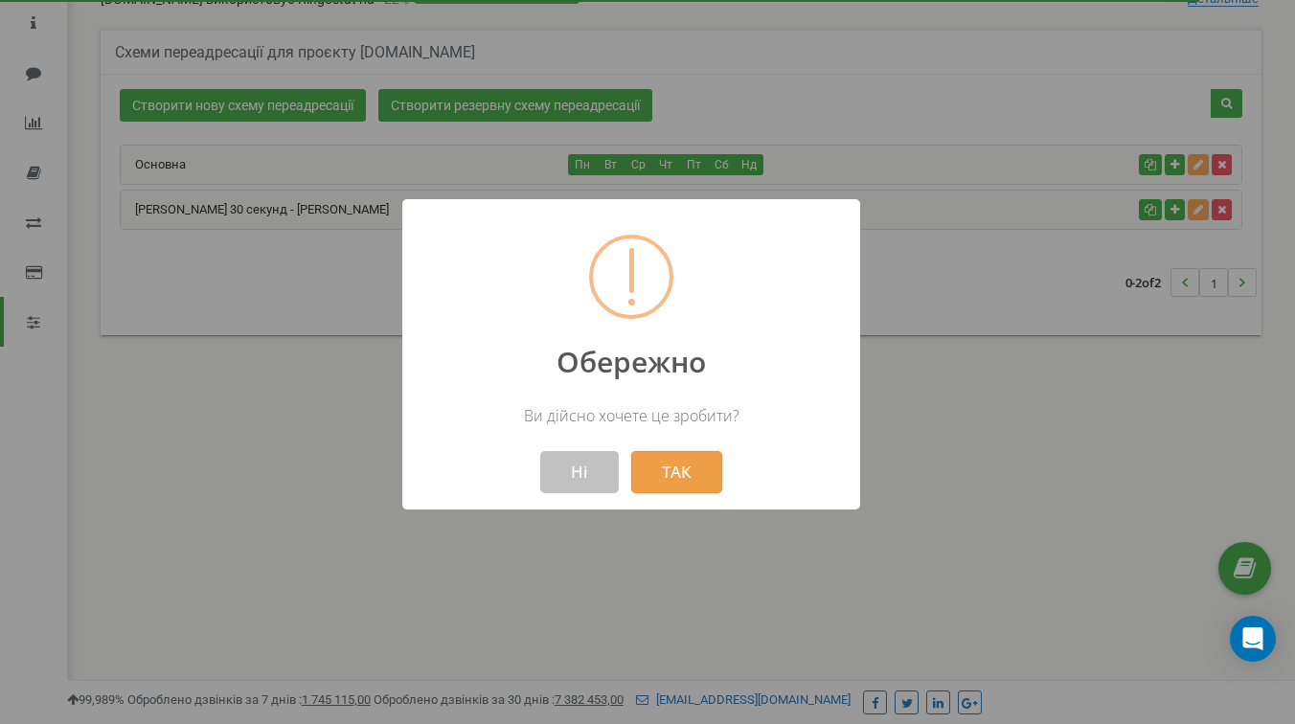
click at [677, 479] on button "ТАК" at bounding box center [676, 472] width 91 height 42
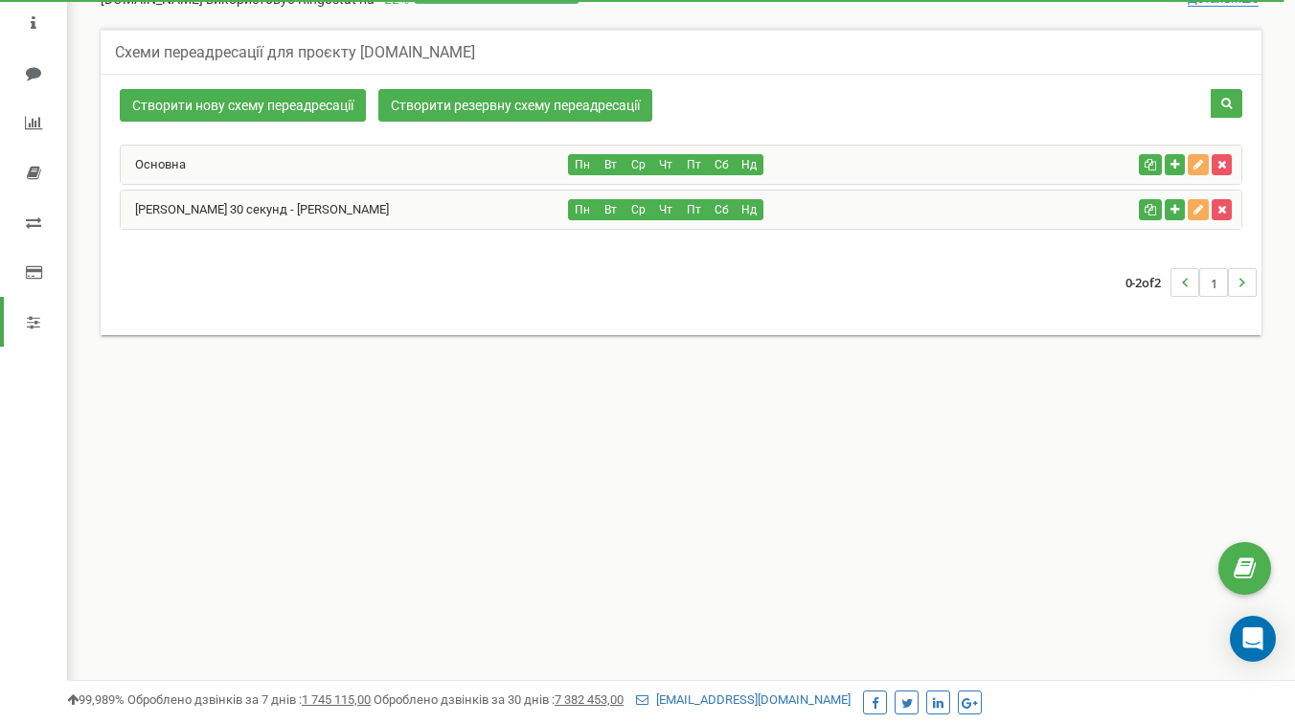
click at [470, 169] on div "Основна" at bounding box center [345, 165] width 448 height 38
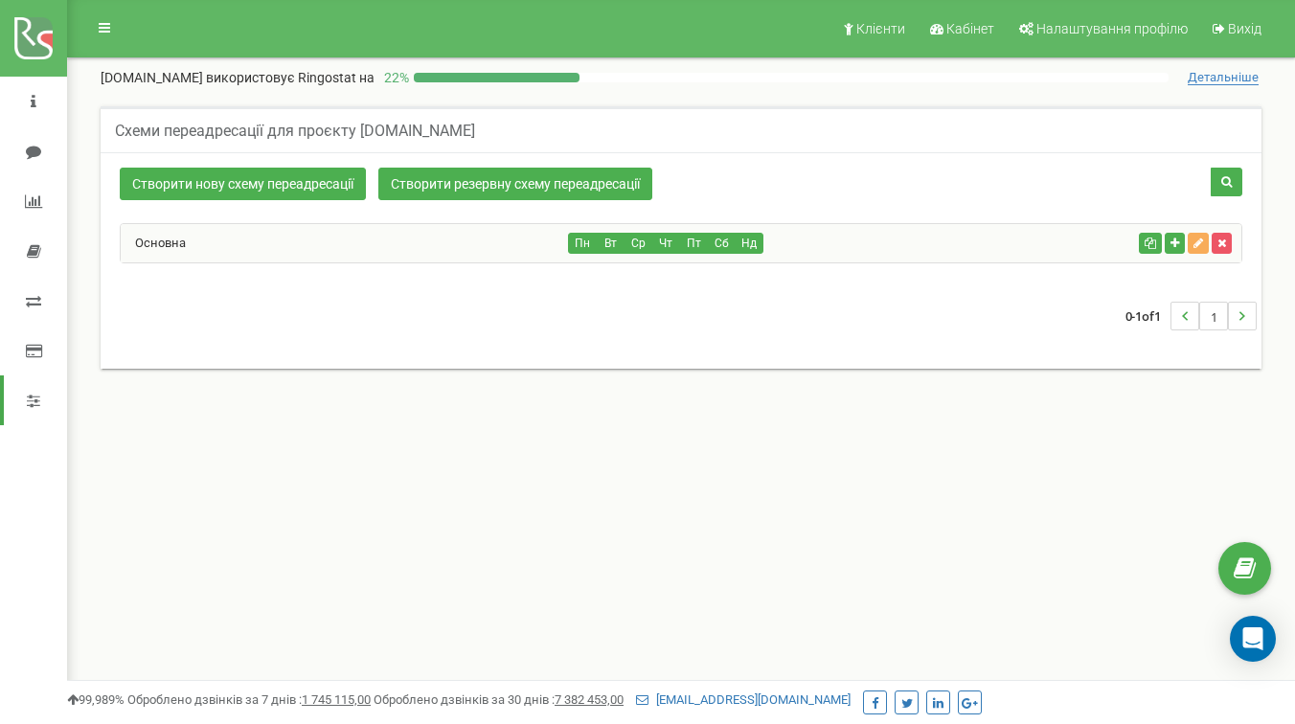
click at [507, 260] on div "Основна" at bounding box center [345, 243] width 448 height 38
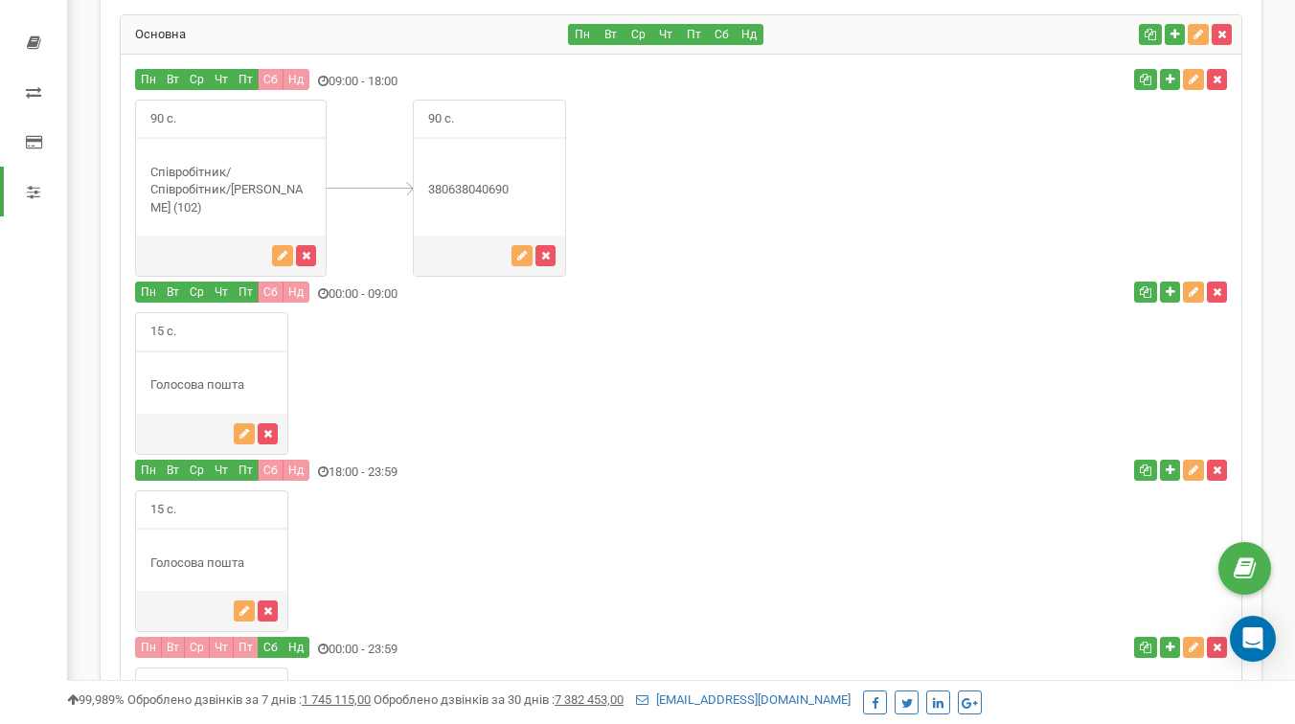
scroll to position [142, 0]
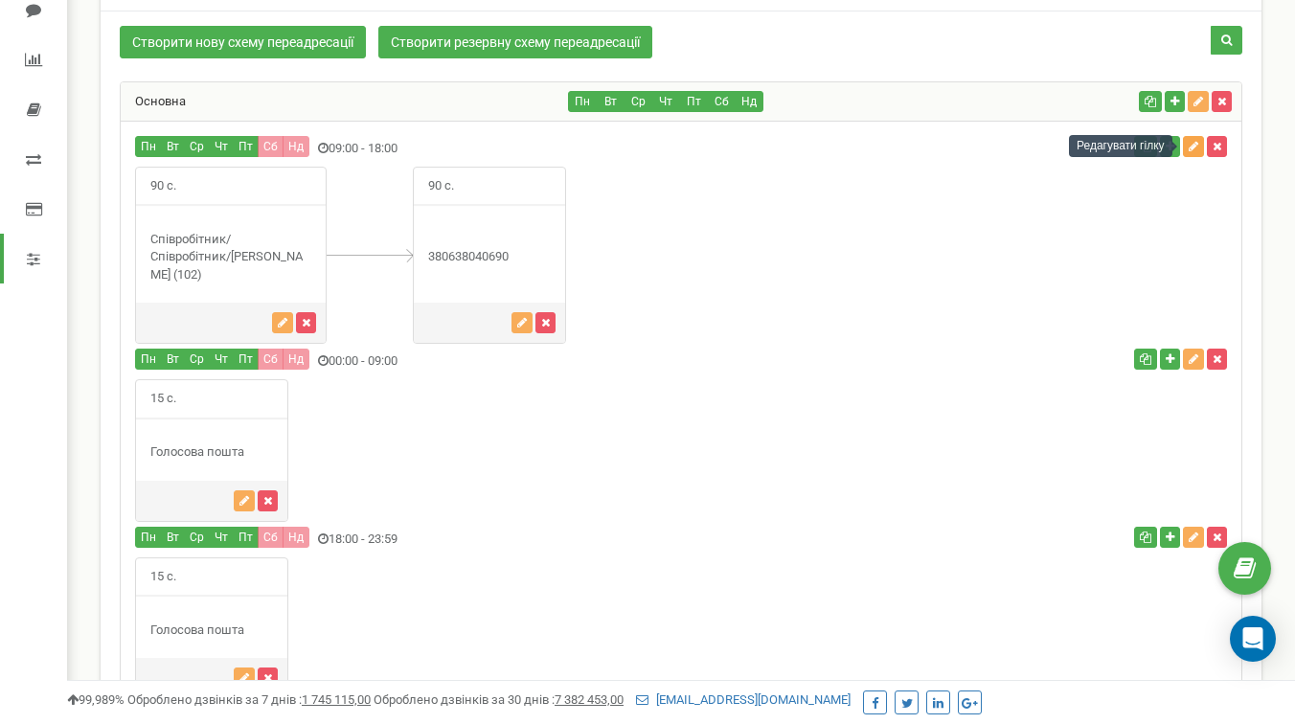
click at [1196, 148] on icon "button" at bounding box center [1194, 146] width 10 height 11
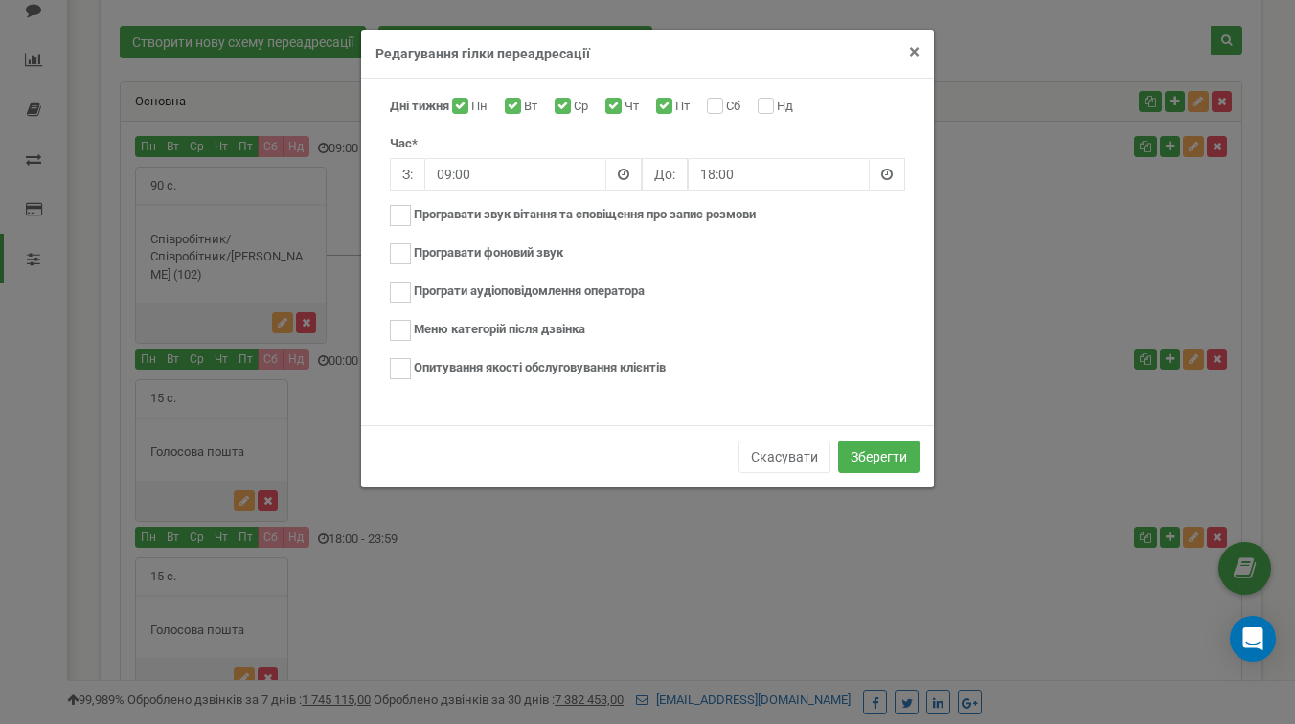
click at [916, 48] on span "×" at bounding box center [914, 51] width 11 height 23
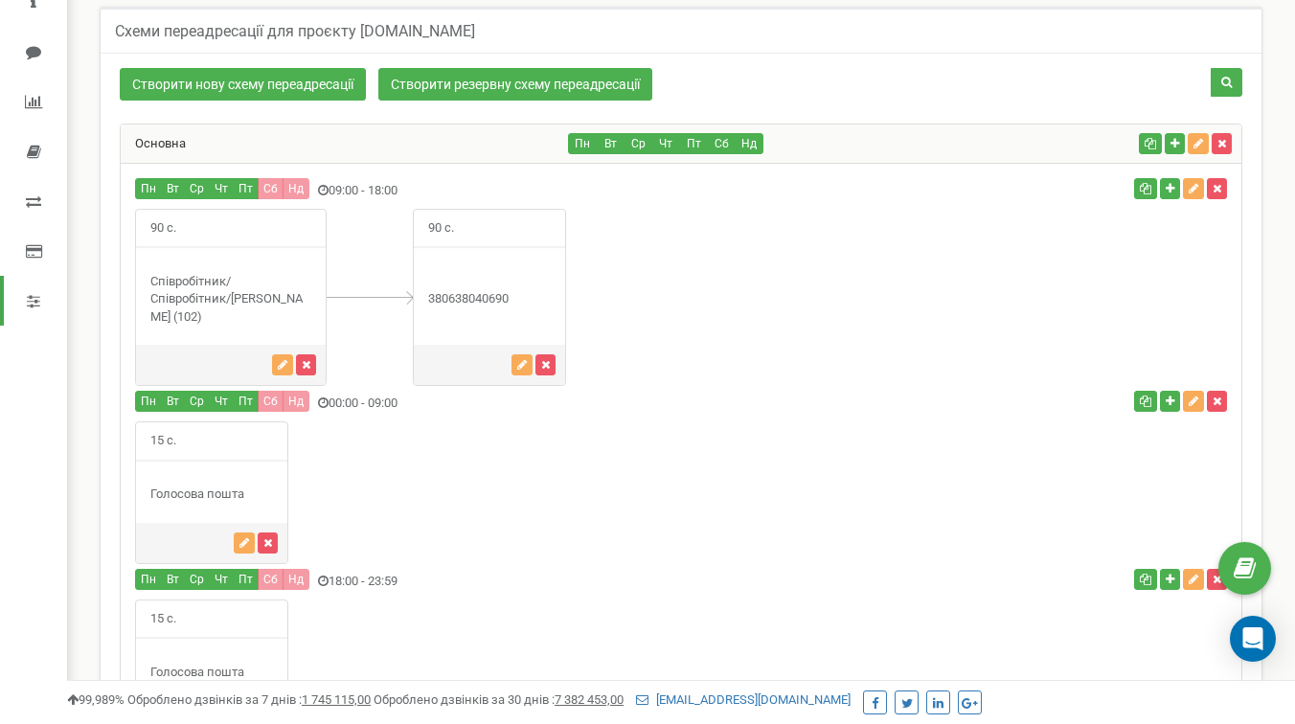
scroll to position [74, 0]
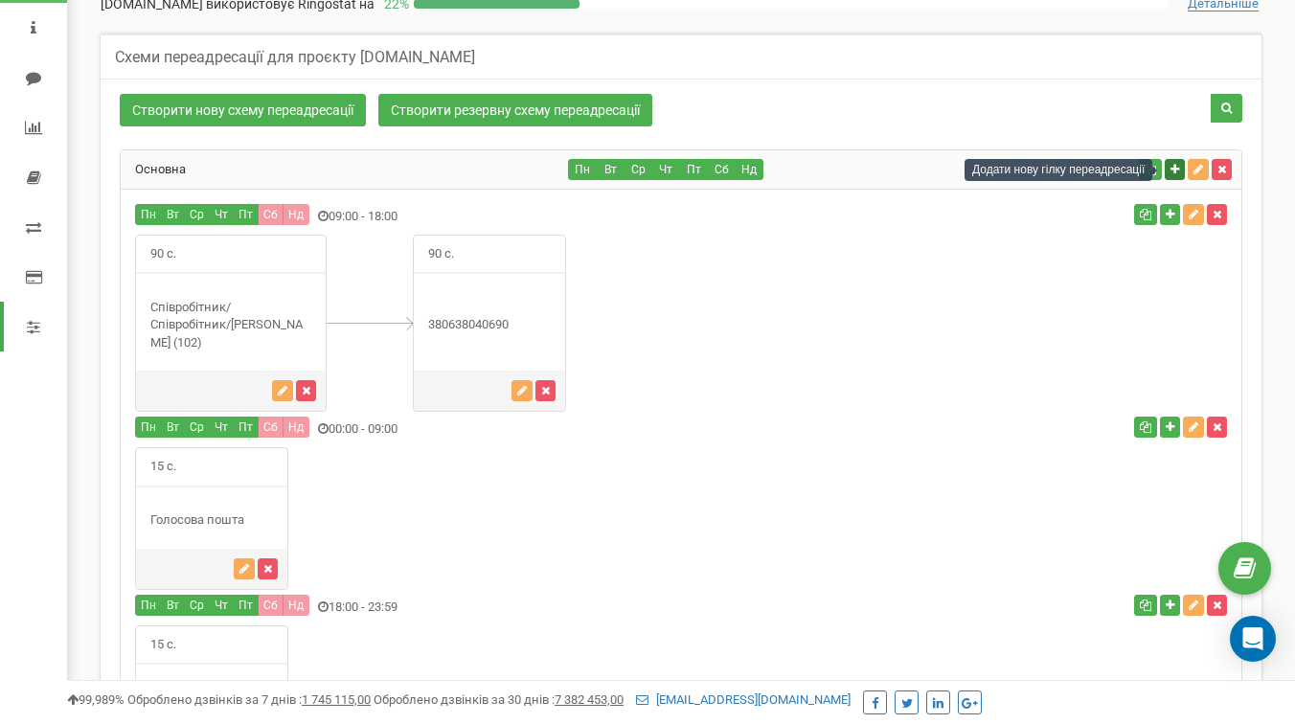
click at [1177, 172] on icon "button" at bounding box center [1175, 169] width 9 height 11
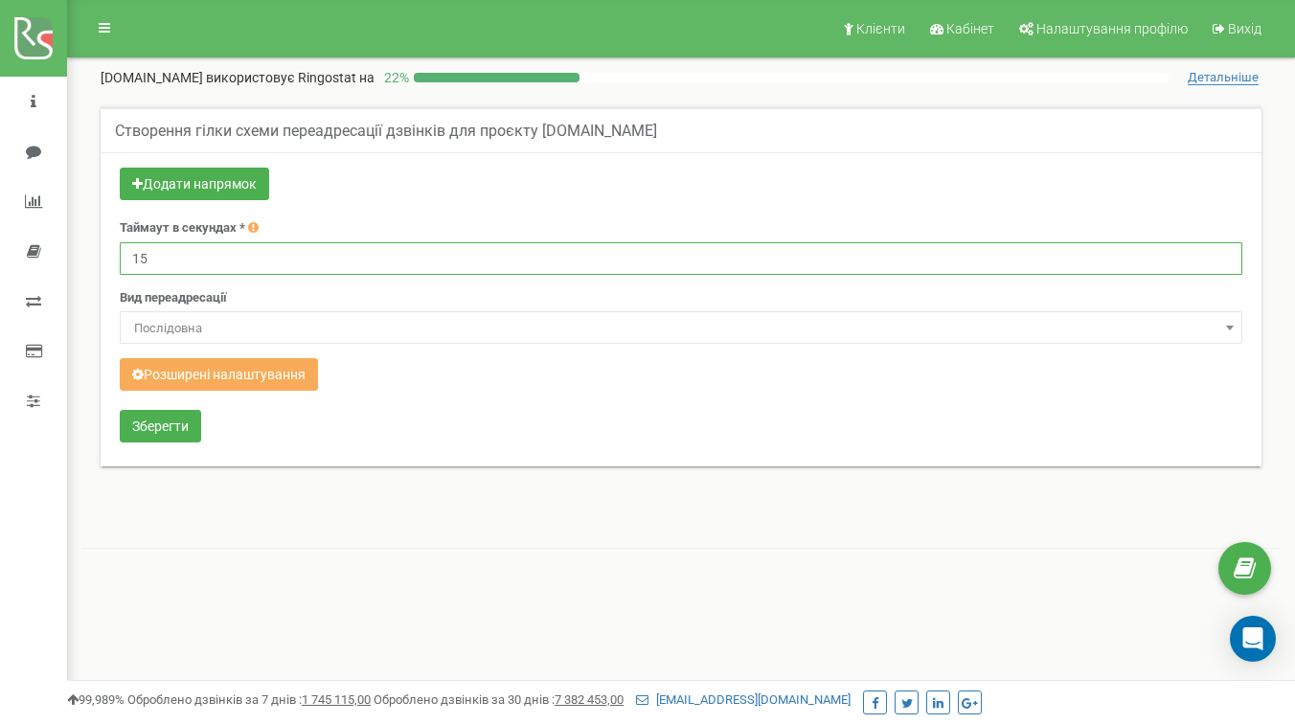
click at [248, 252] on input "15" at bounding box center [681, 258] width 1123 height 33
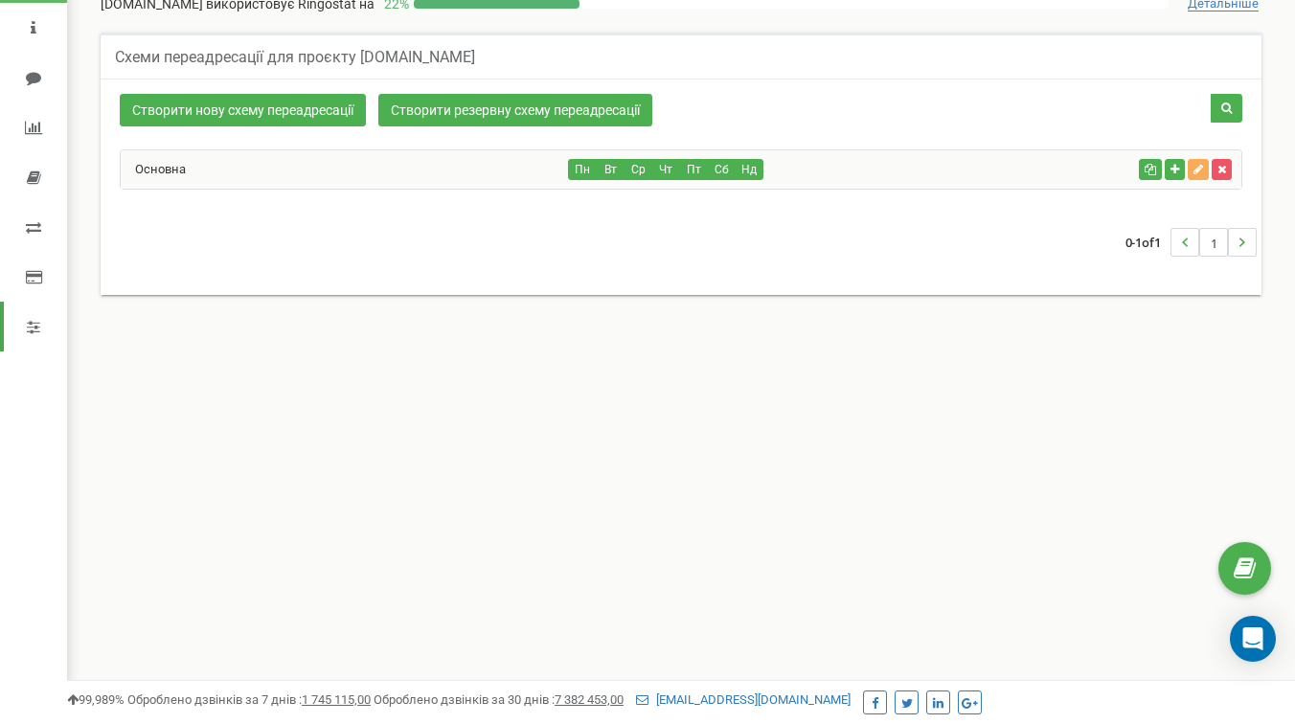
click at [991, 164] on div "Пн Вт Ср Чт Пт Сб Нд" at bounding box center [850, 169] width 562 height 21
click at [372, 158] on div "Основна" at bounding box center [345, 169] width 448 height 38
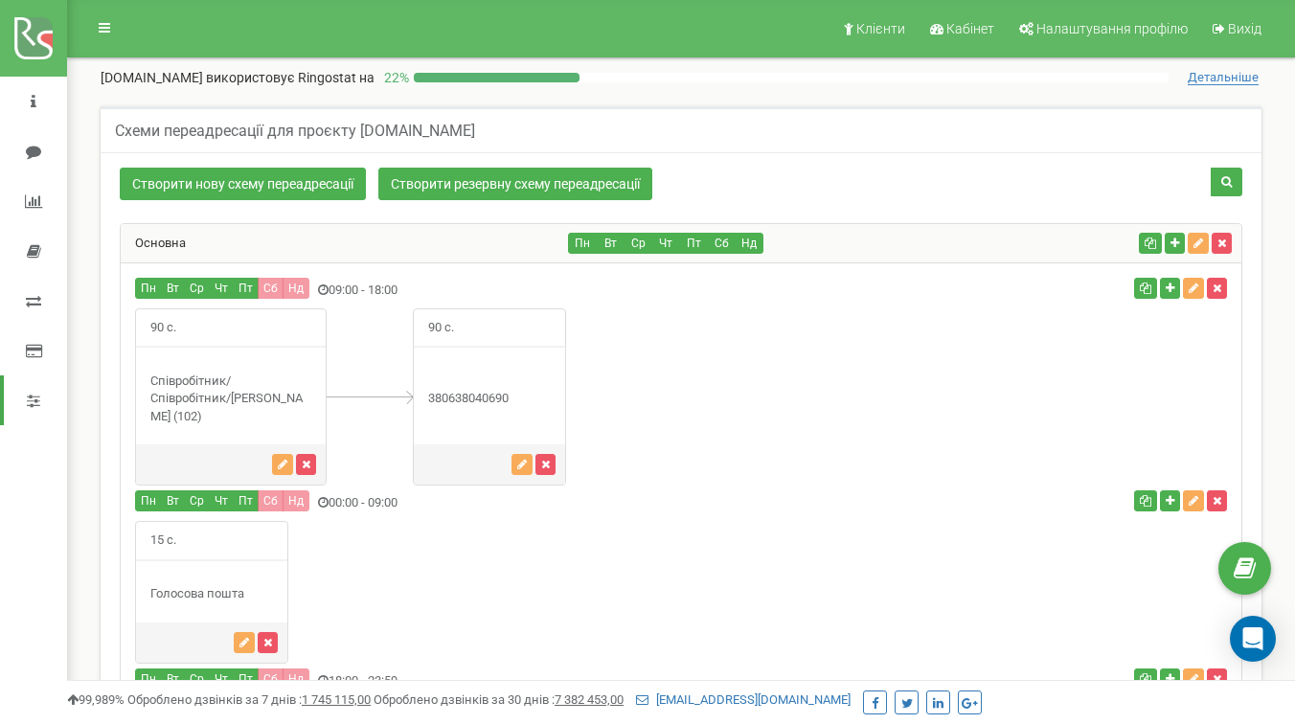
click at [199, 403] on div "Співробітник/" at bounding box center [231, 400] width 190 height 54
click at [834, 403] on div "90 с." at bounding box center [681, 397] width 1121 height 178
click at [1174, 240] on icon "button" at bounding box center [1175, 243] width 9 height 11
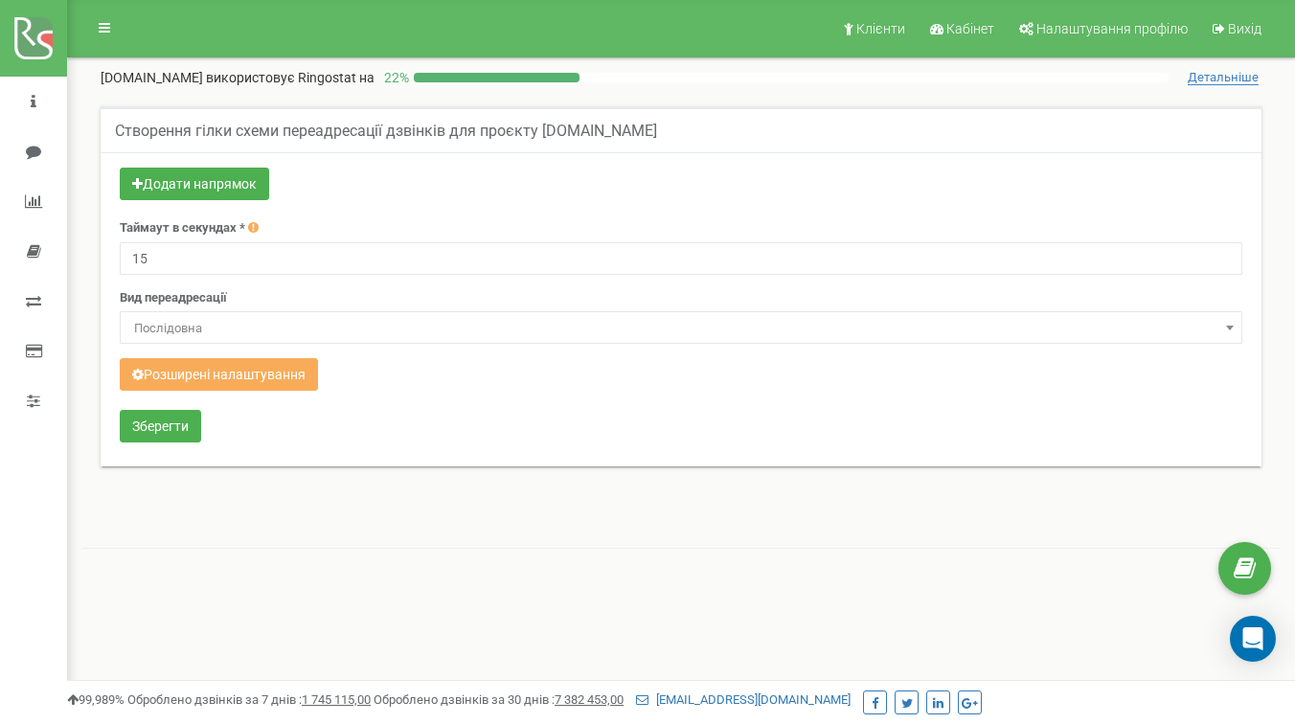
type input "1"
type input "30"
click at [236, 331] on span "Послідовна" at bounding box center [680, 328] width 1109 height 27
click at [199, 373] on button "Розширені налаштування" at bounding box center [219, 374] width 198 height 33
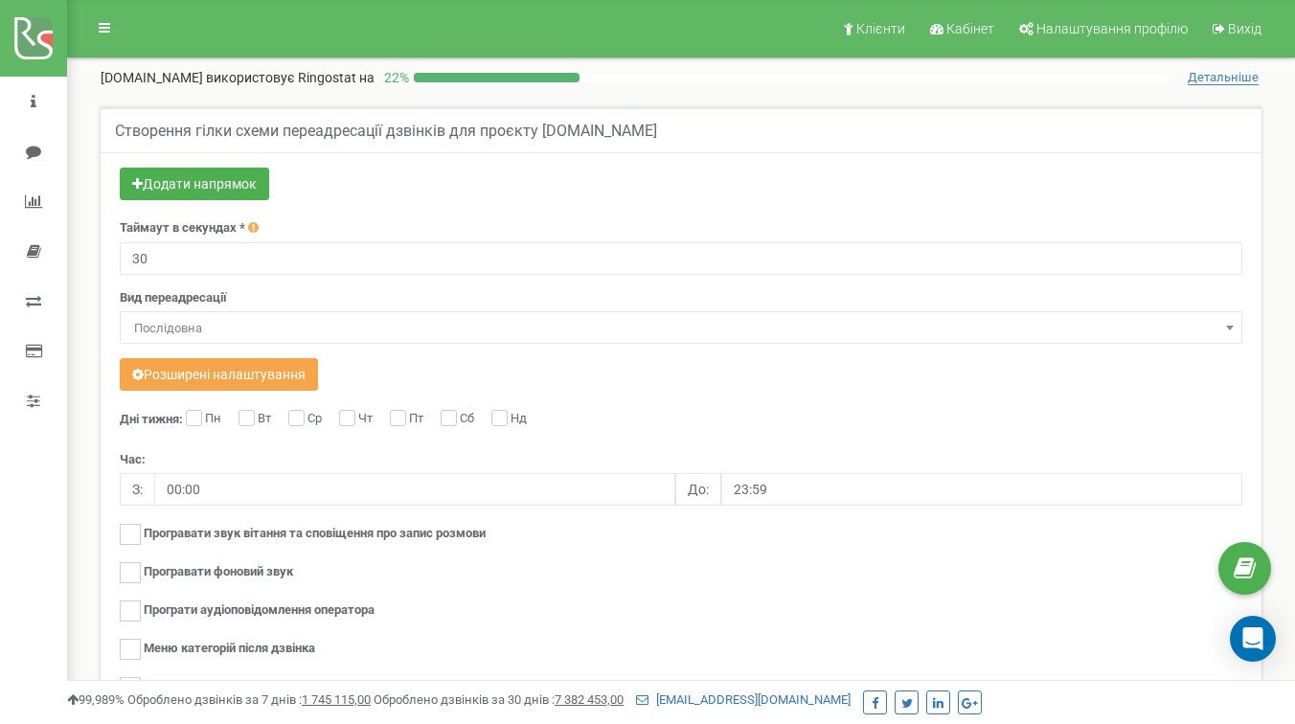
click at [204, 371] on button "Розширені налаштування" at bounding box center [219, 374] width 198 height 33
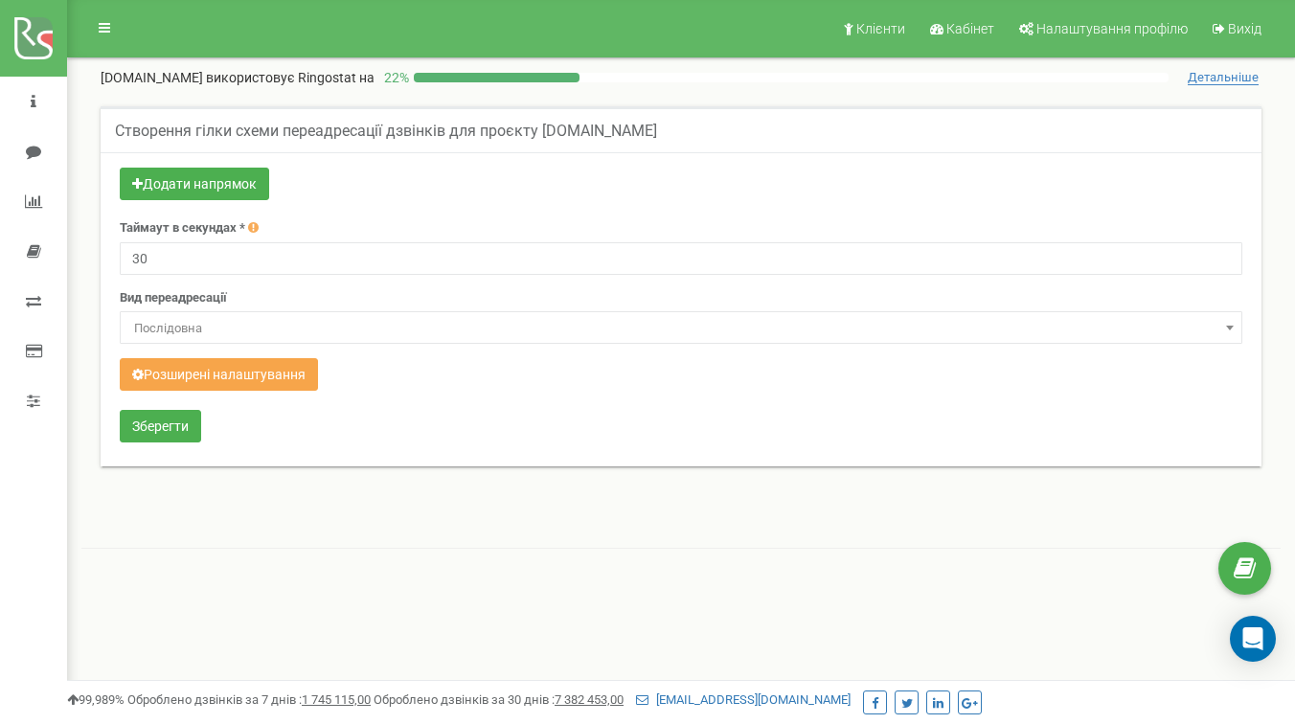
scroll to position [40, 0]
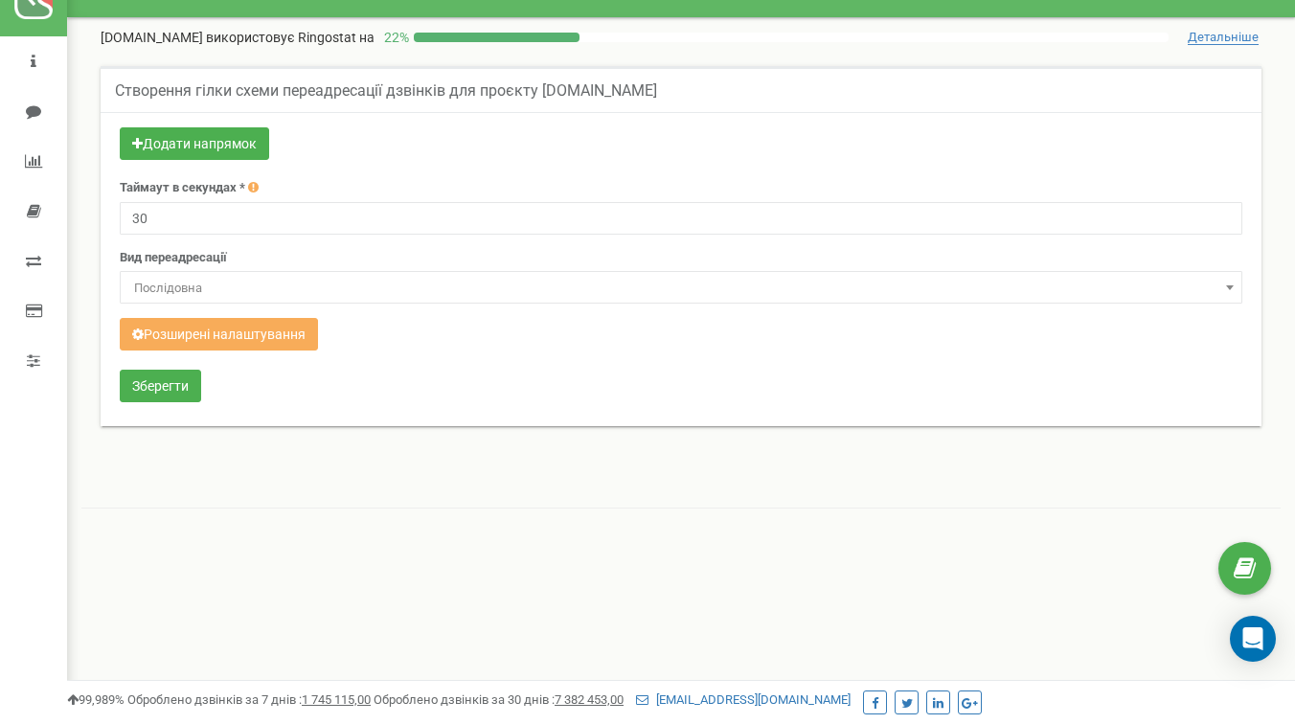
click at [482, 346] on div "Розширені налаштування" at bounding box center [681, 336] width 1123 height 37
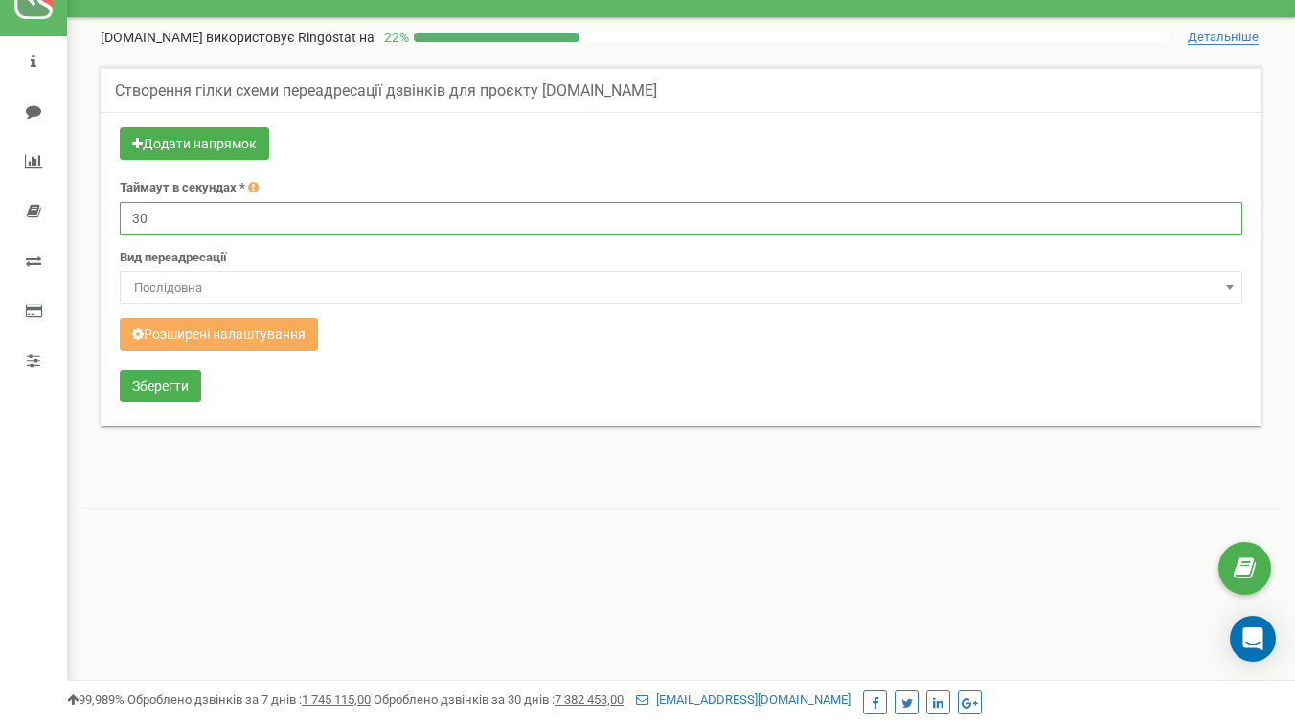
click at [175, 209] on input "30" at bounding box center [681, 218] width 1123 height 33
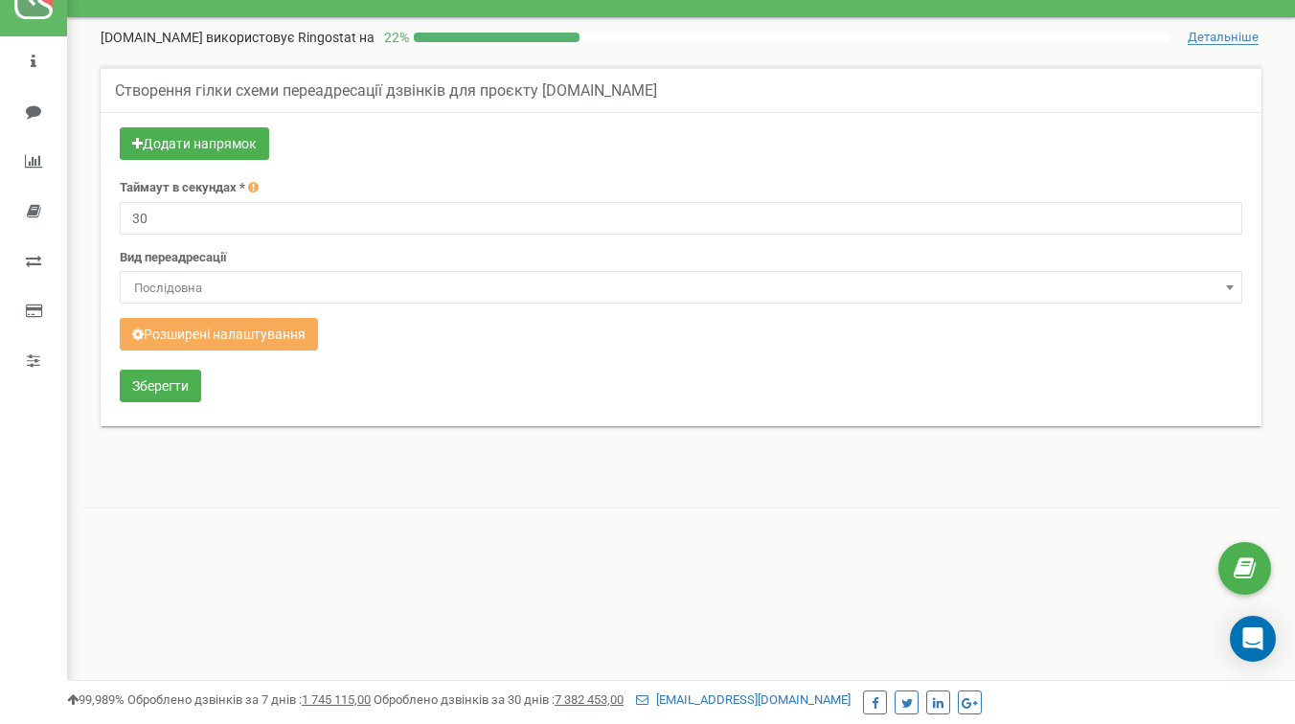
click at [377, 113] on div "Додати напрямок Таймаут в секундах * 30 Вид переадресації [PERSON_NAME] Розшире…" at bounding box center [681, 269] width 1161 height 314
click at [253, 137] on button "Додати напрямок" at bounding box center [194, 143] width 149 height 33
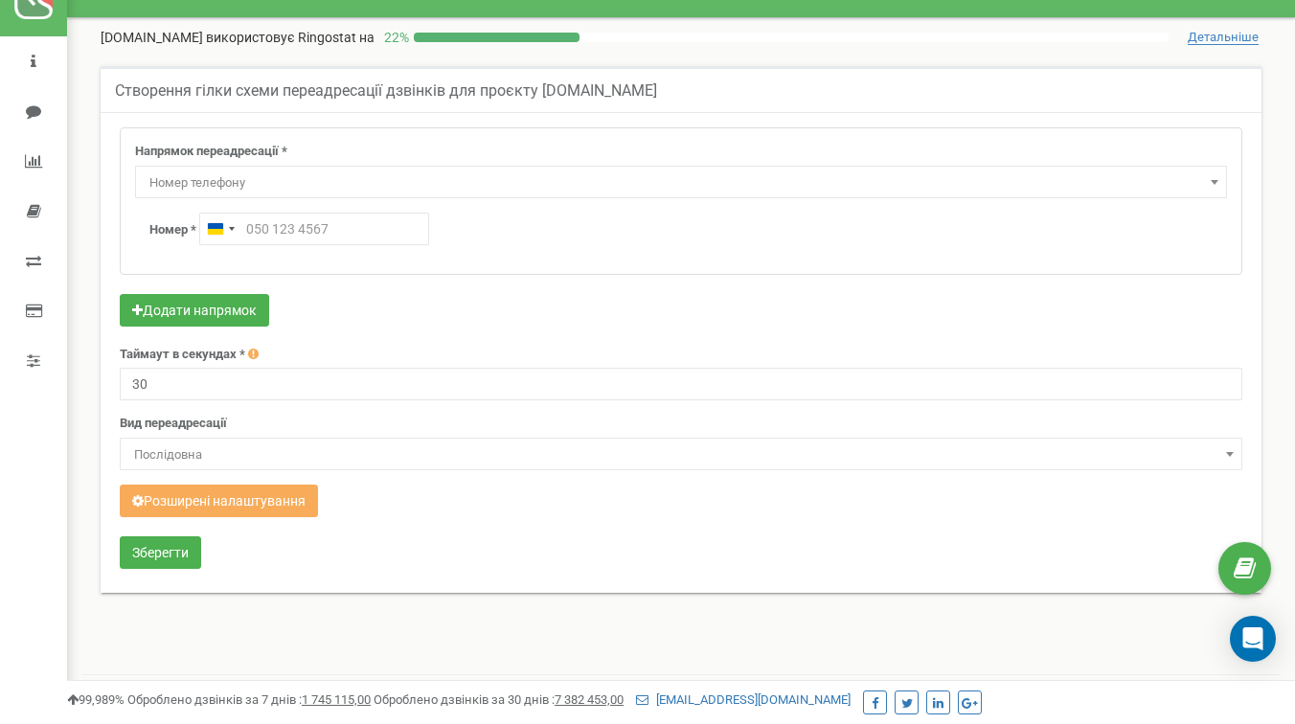
click at [345, 187] on span "Номер телефону" at bounding box center [681, 183] width 1079 height 27
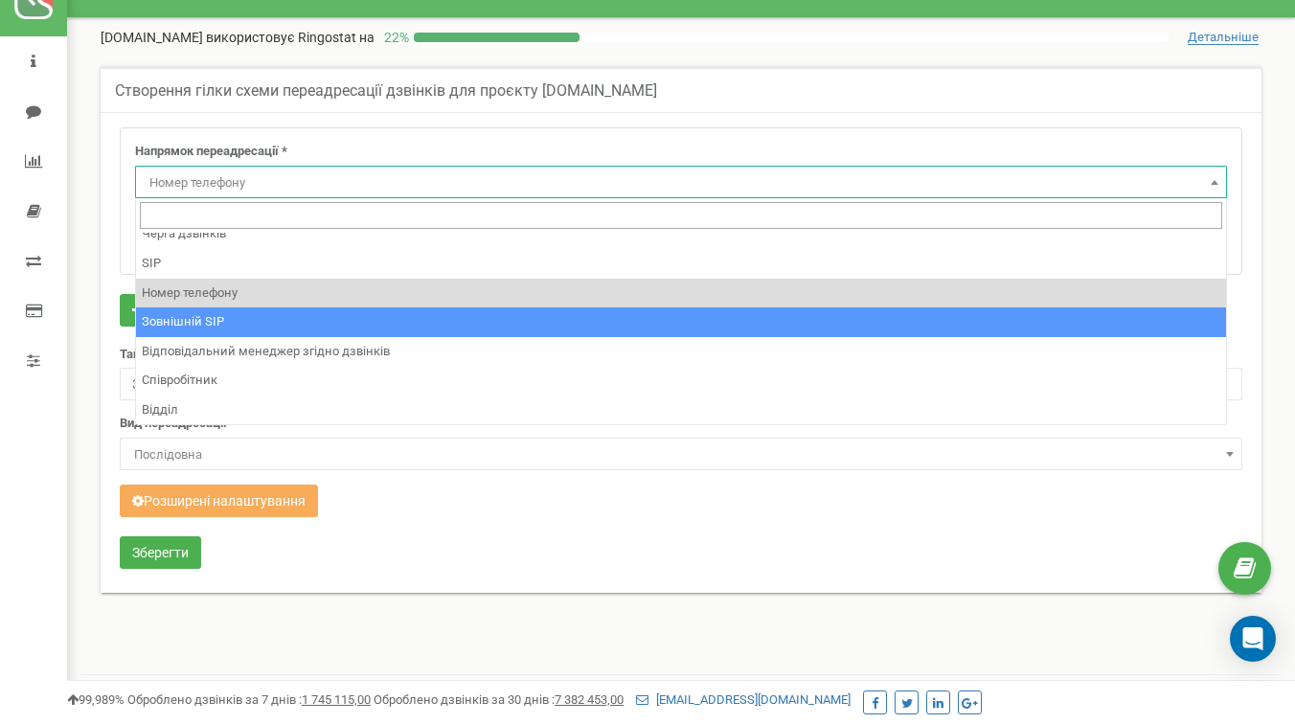
scroll to position [130, 0]
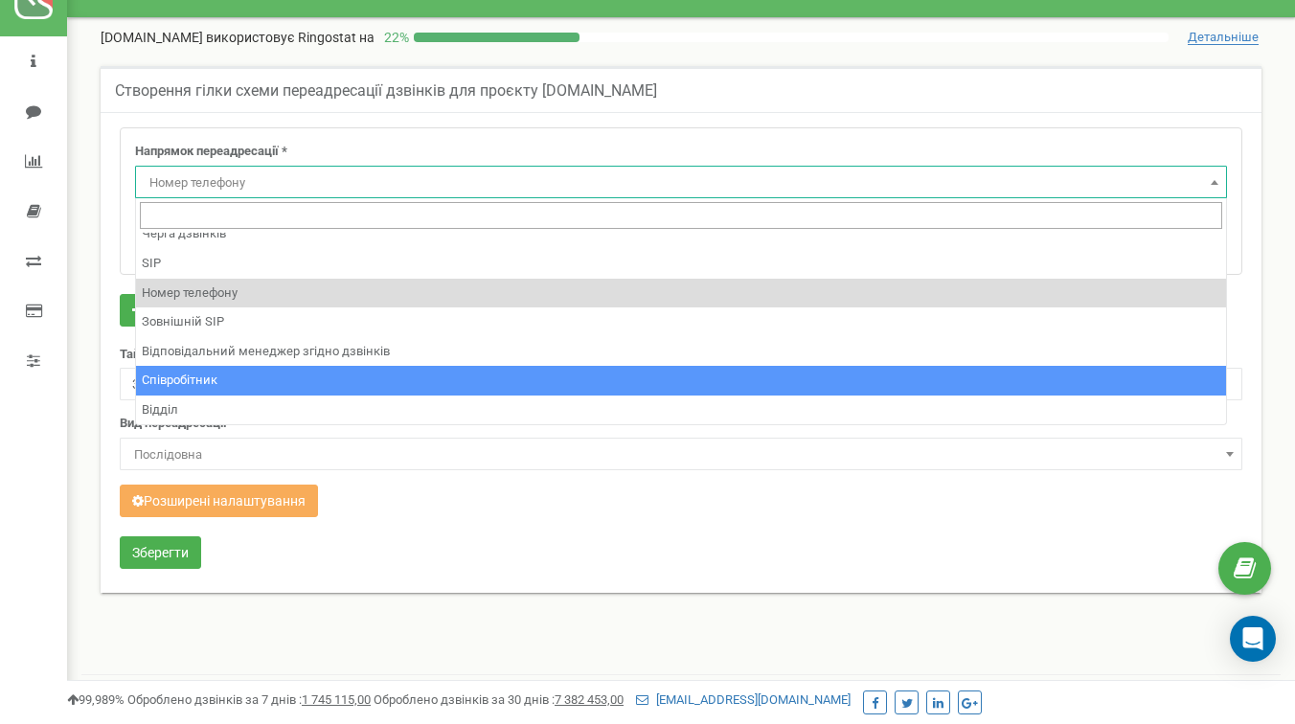
select select "Employee"
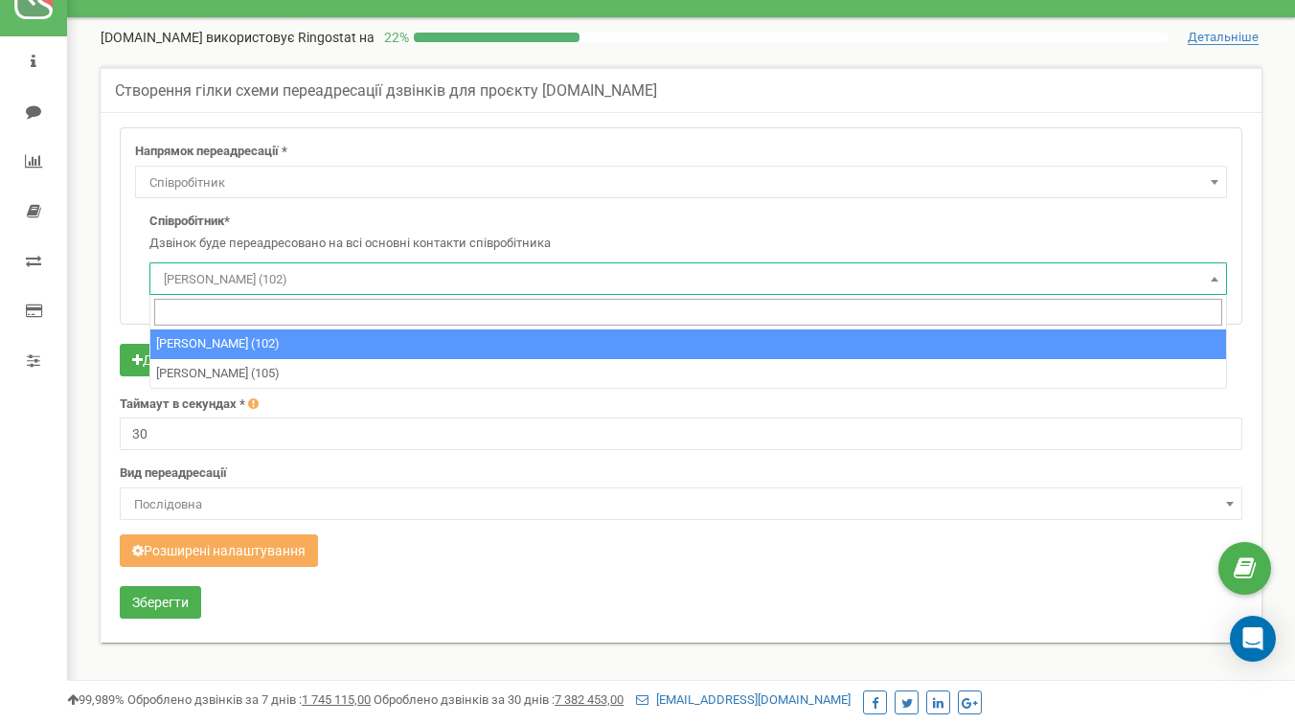
click at [273, 274] on span "[PERSON_NAME] (102)" at bounding box center [688, 279] width 1064 height 27
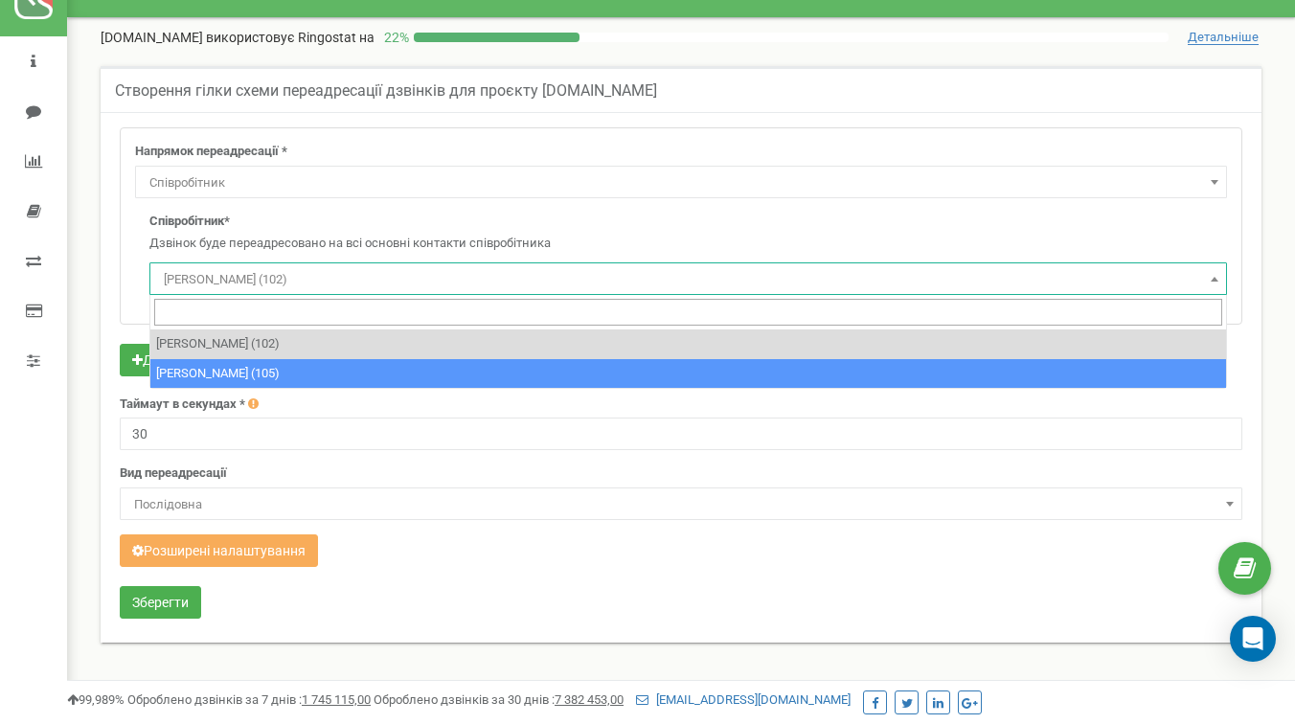
select select "495067"
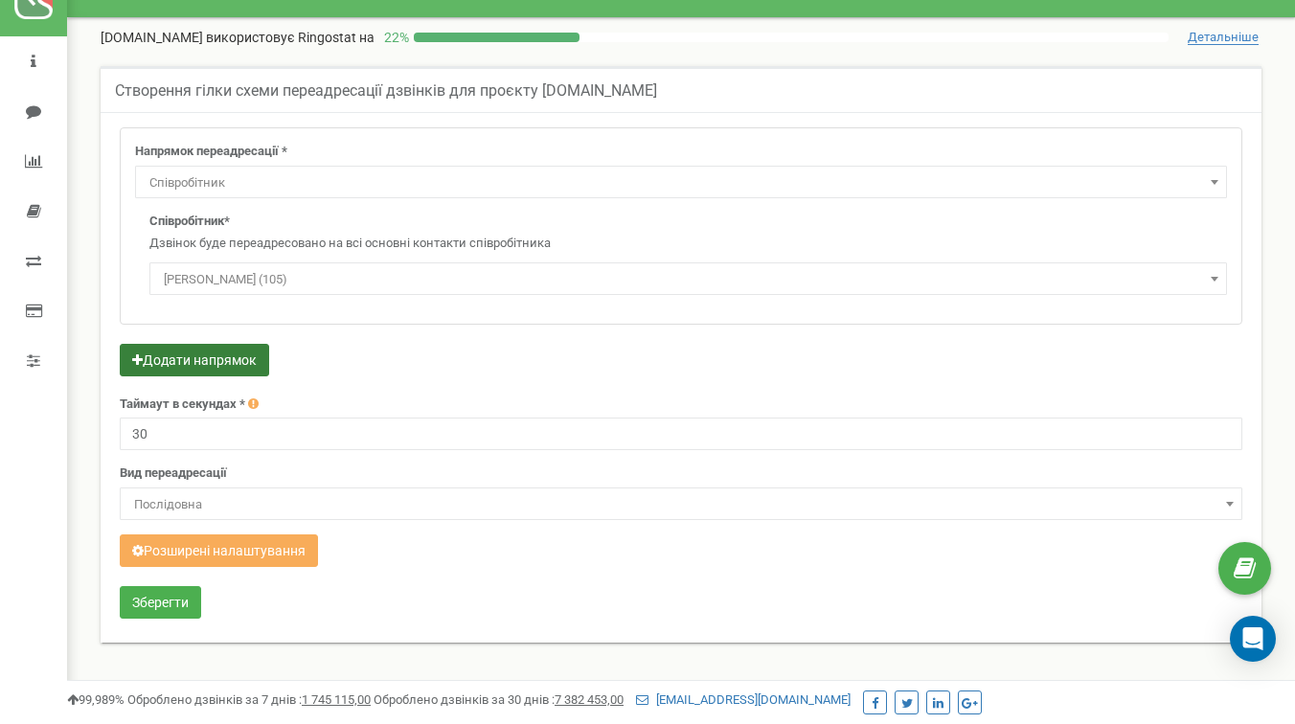
click at [244, 361] on button "Додати напрямок" at bounding box center [194, 360] width 149 height 33
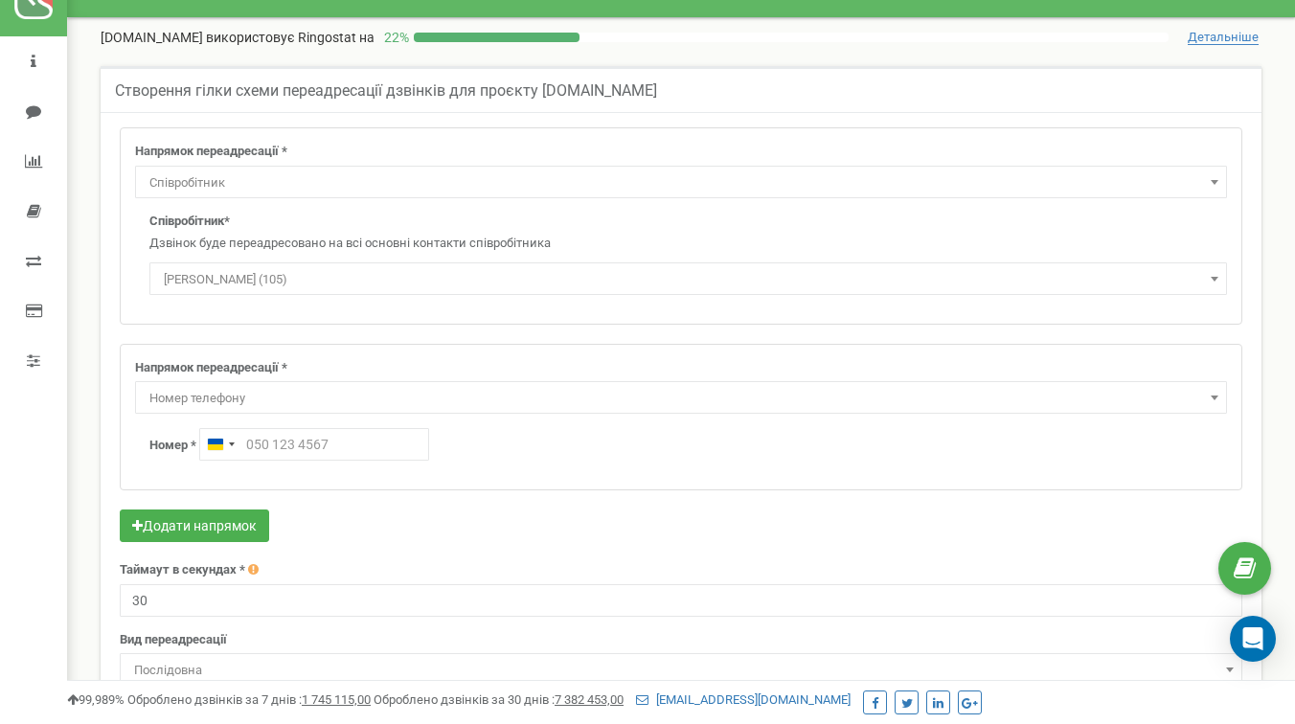
click at [265, 416] on div "Напрямок переадресації * Не використовувати Голосова пошта IVR Webhook номер пе…" at bounding box center [681, 418] width 1121 height 146
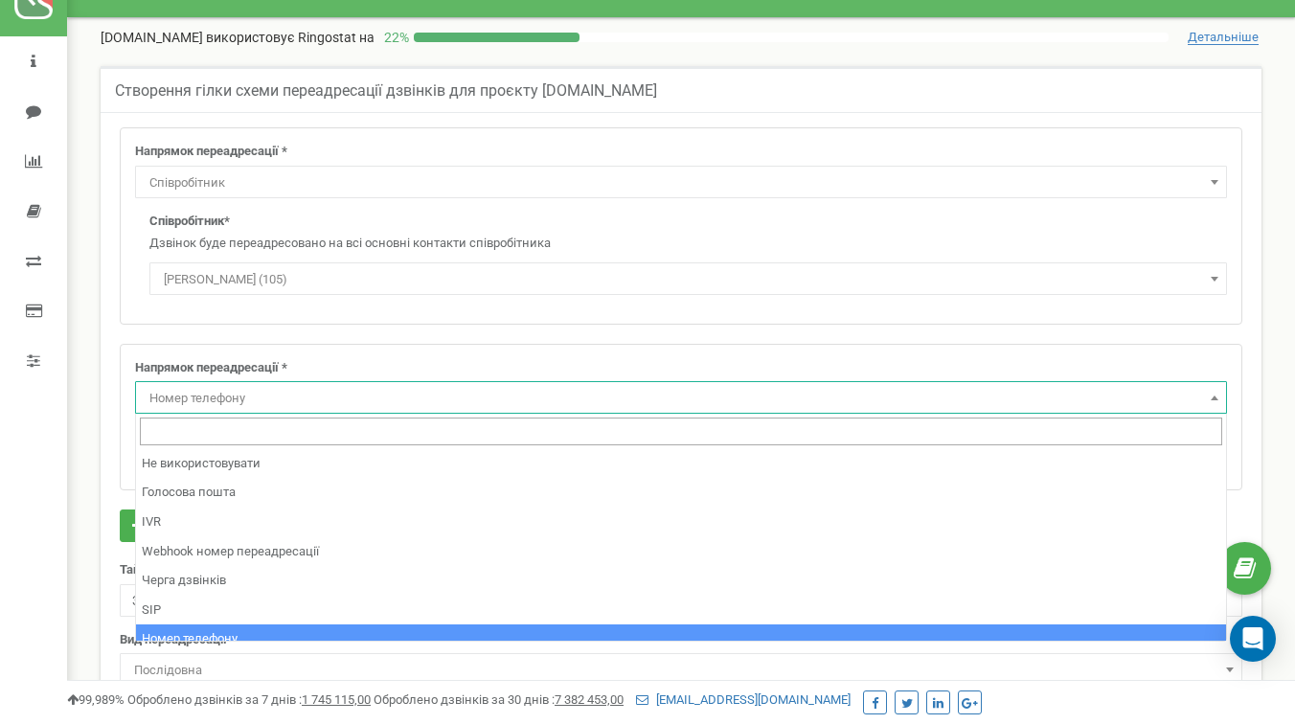
click at [263, 392] on span "Номер телефону" at bounding box center [681, 398] width 1079 height 27
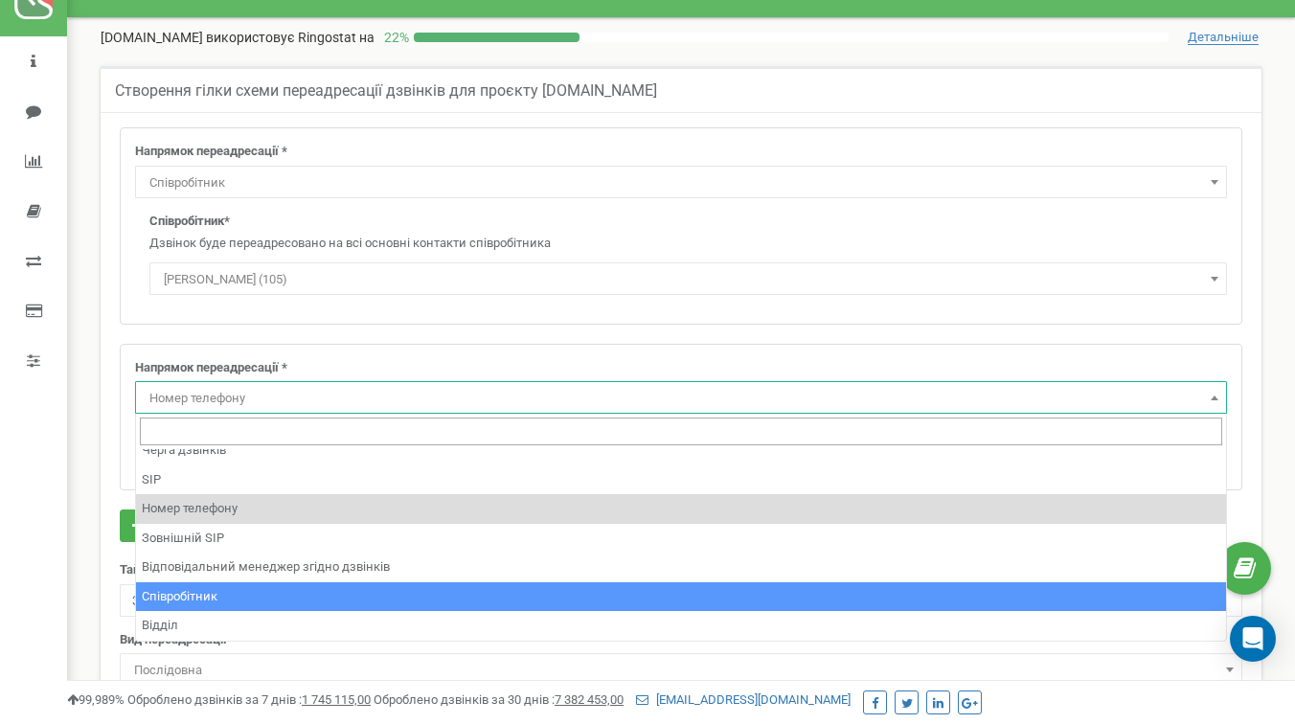
select select "Employee"
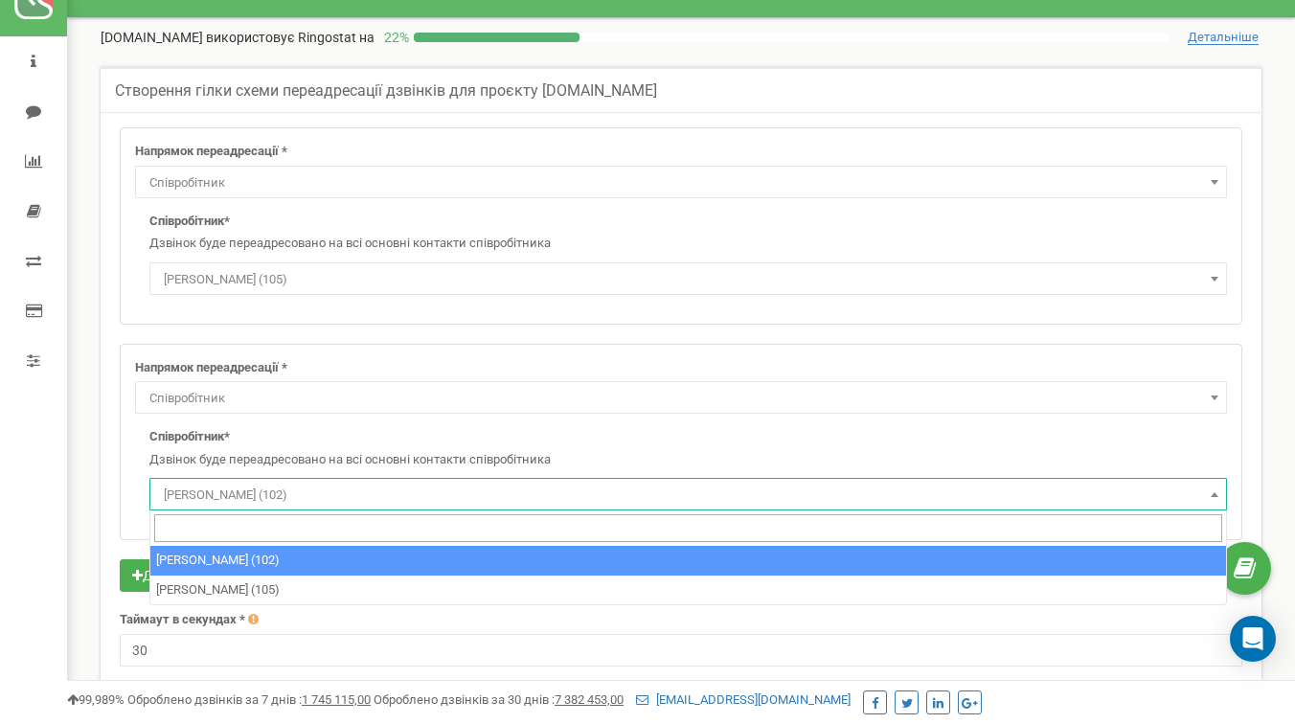
click at [263, 501] on span "[PERSON_NAME] (102)" at bounding box center [688, 495] width 1064 height 27
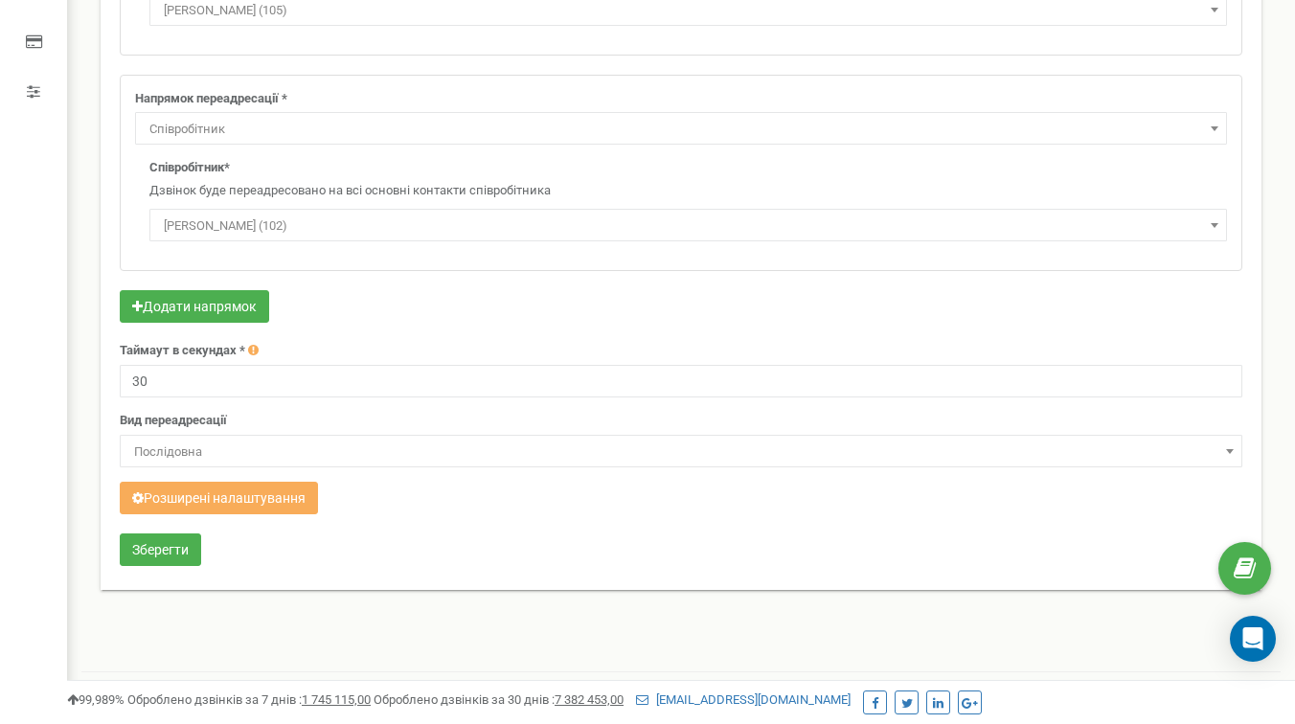
scroll to position [380, 0]
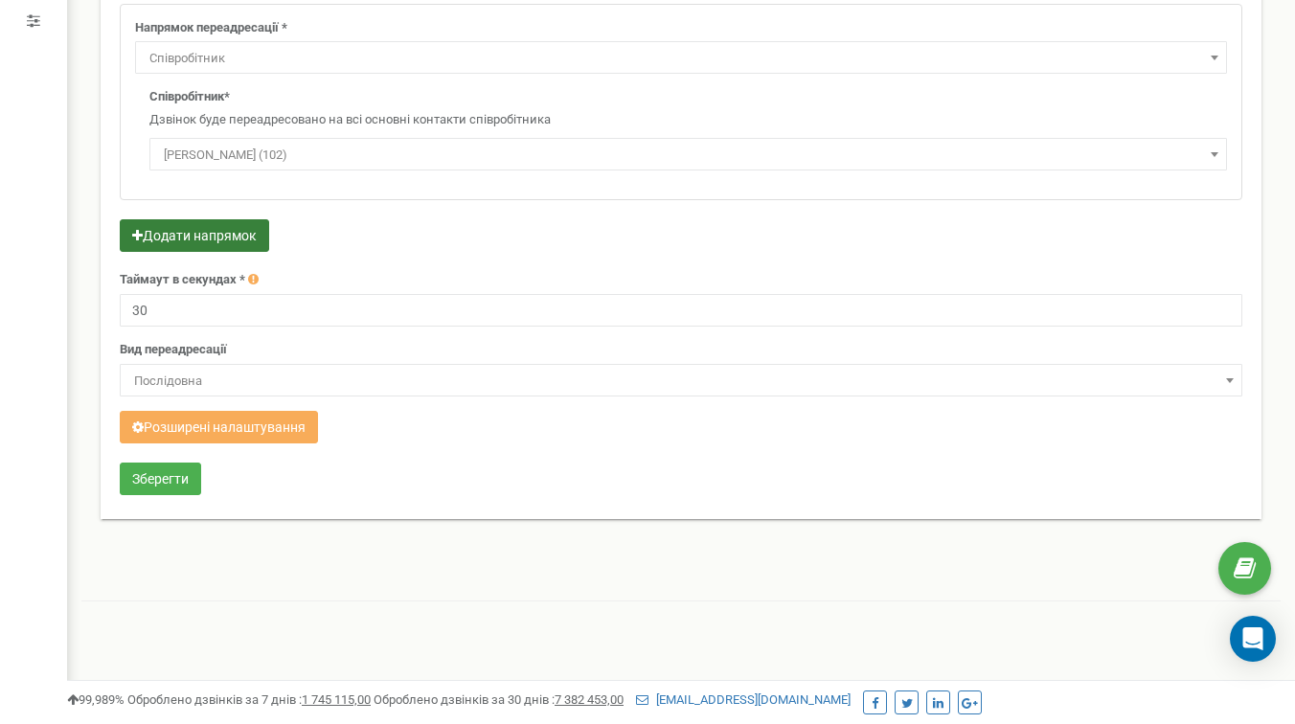
click at [201, 226] on button "Додати напрямок" at bounding box center [194, 235] width 149 height 33
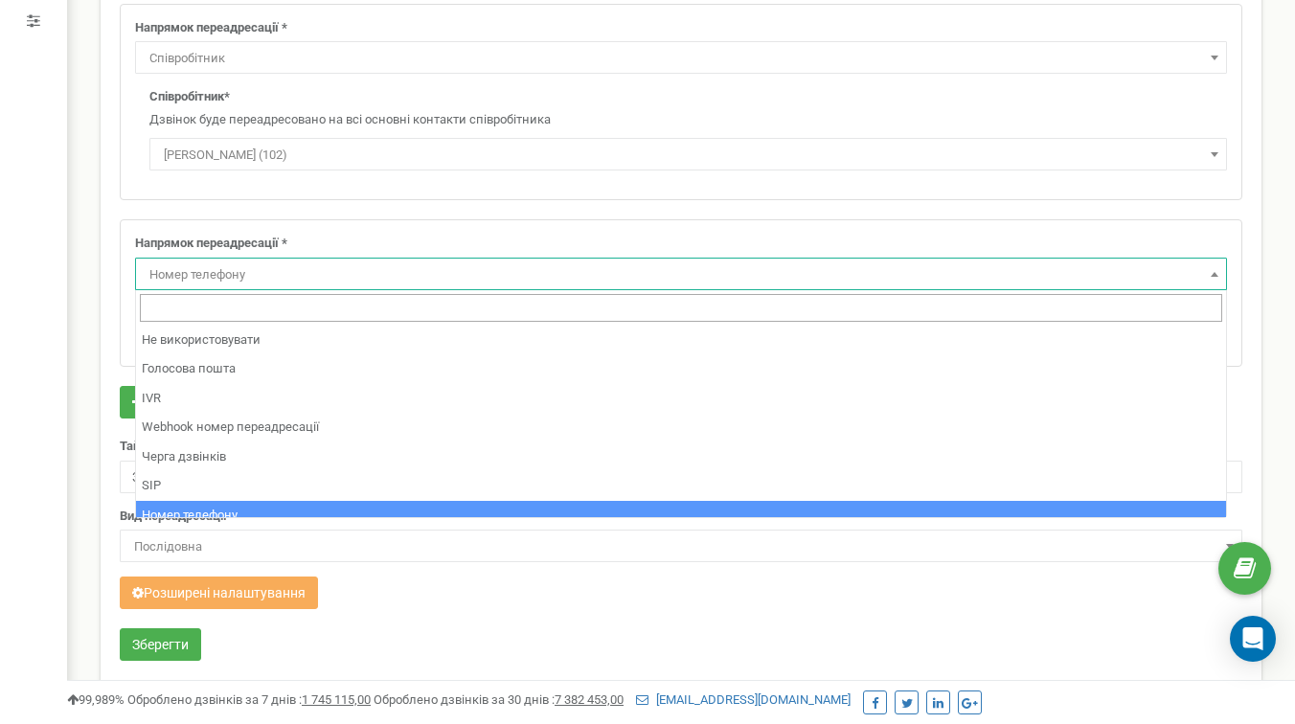
click at [217, 273] on span "Номер телефону" at bounding box center [681, 275] width 1079 height 27
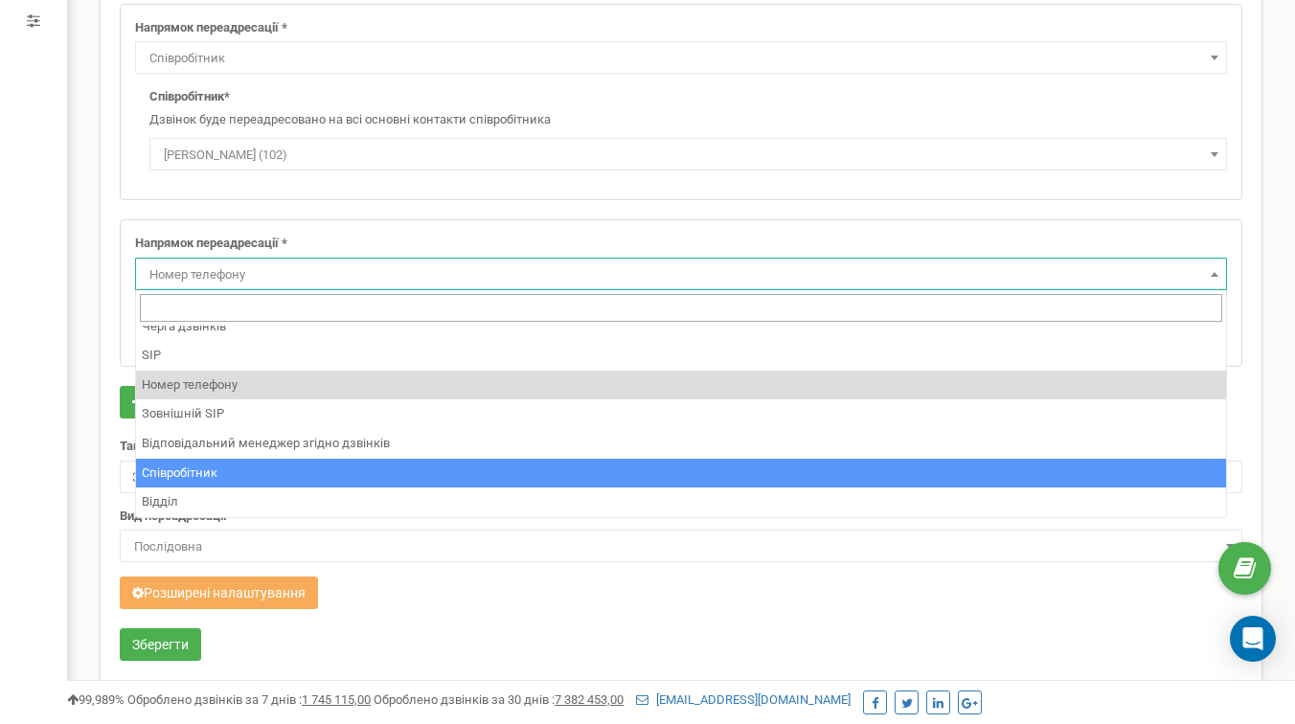
scroll to position [130, 0]
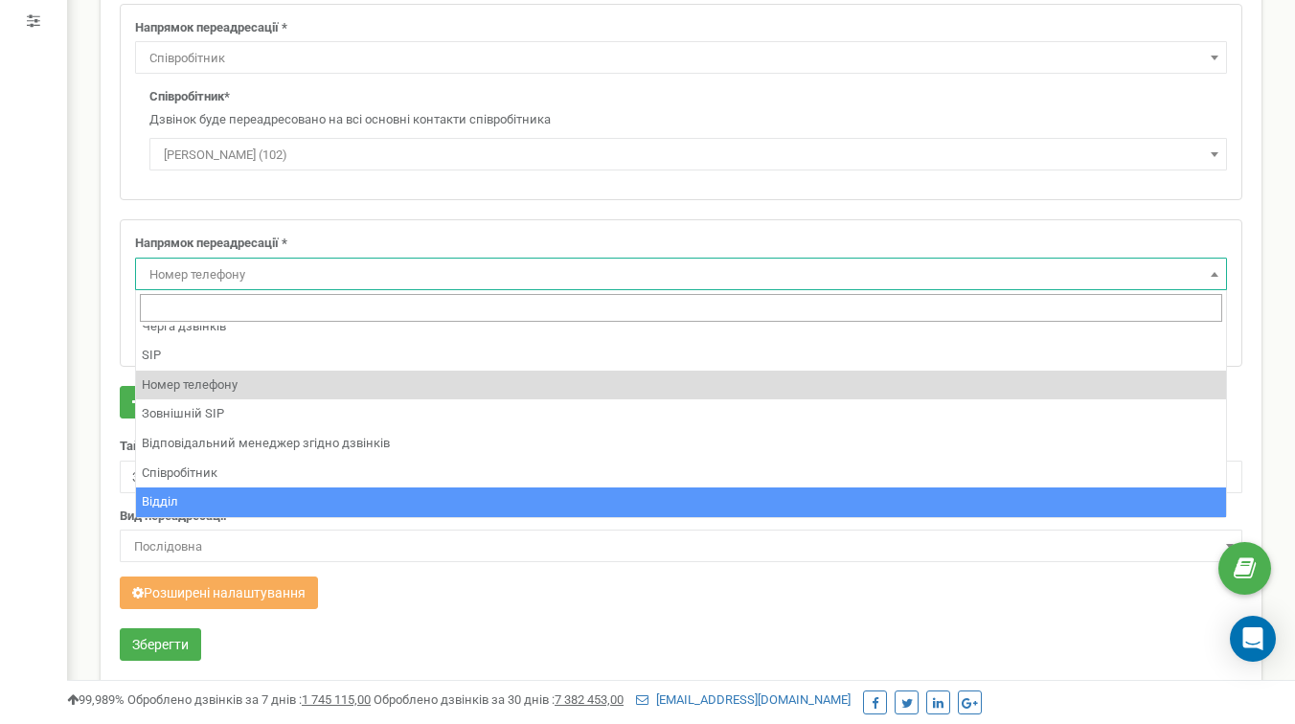
click at [377, 644] on div "Зберегти" at bounding box center [681, 646] width 1152 height 37
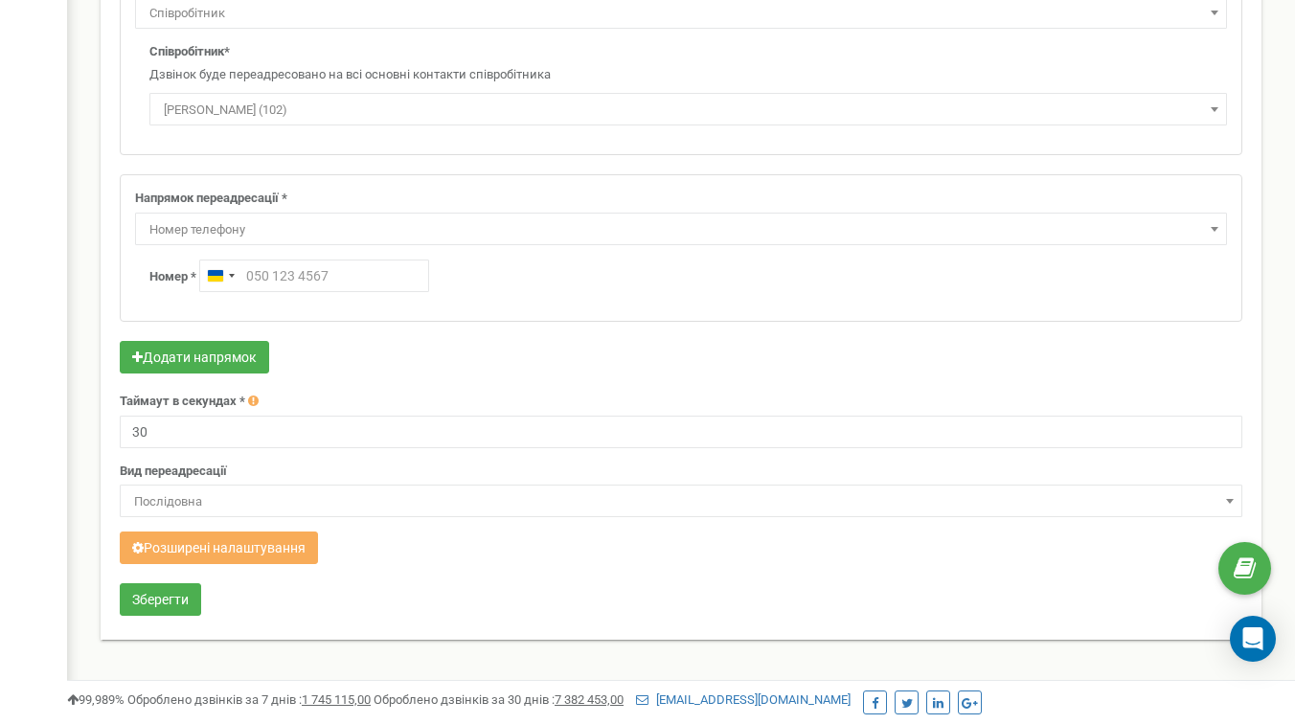
scroll to position [0, 0]
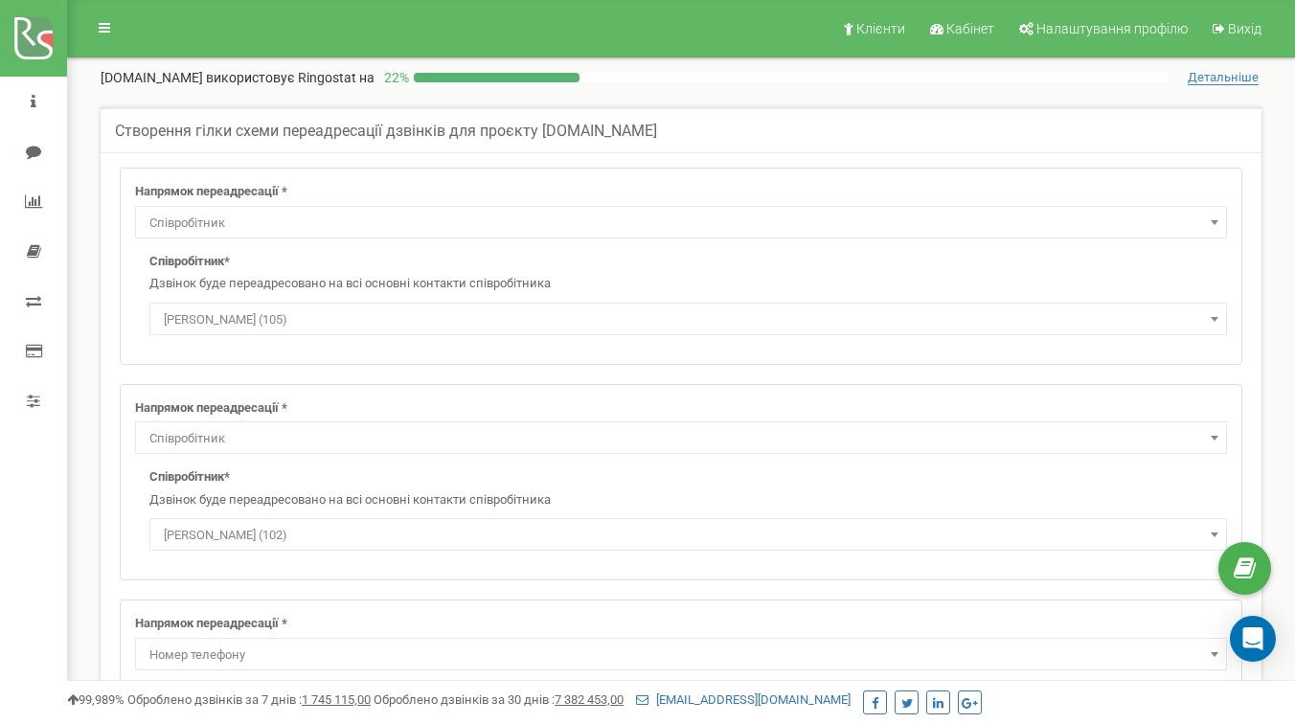
click at [188, 223] on span "Співробітник" at bounding box center [681, 223] width 1079 height 27
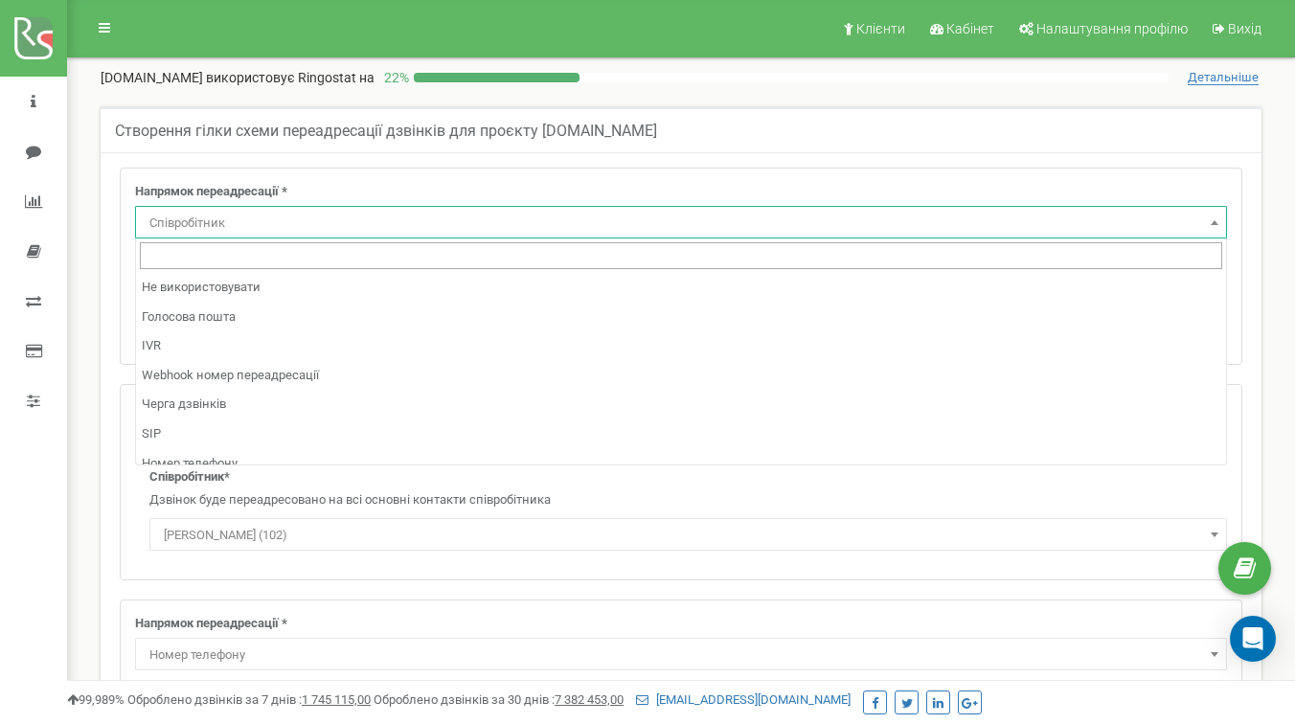
click at [188, 223] on span "Співробітник" at bounding box center [681, 223] width 1079 height 27
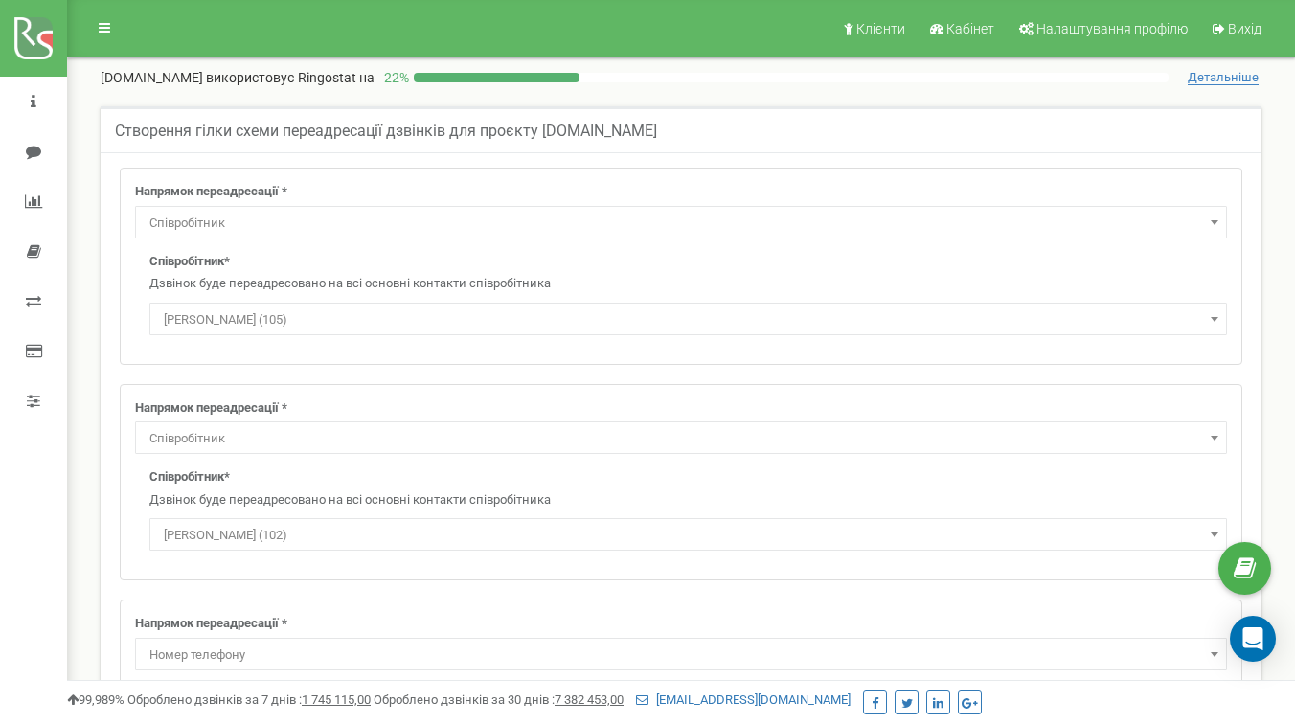
click at [238, 140] on div "Створення гілки схеми переадресації дзвінків для проєкту [DOMAIN_NAME]" at bounding box center [681, 129] width 1161 height 46
click at [238, 133] on h5 "Створення гілки схеми переадресації дзвінків для проєкту [DOMAIN_NAME]" at bounding box center [386, 131] width 542 height 17
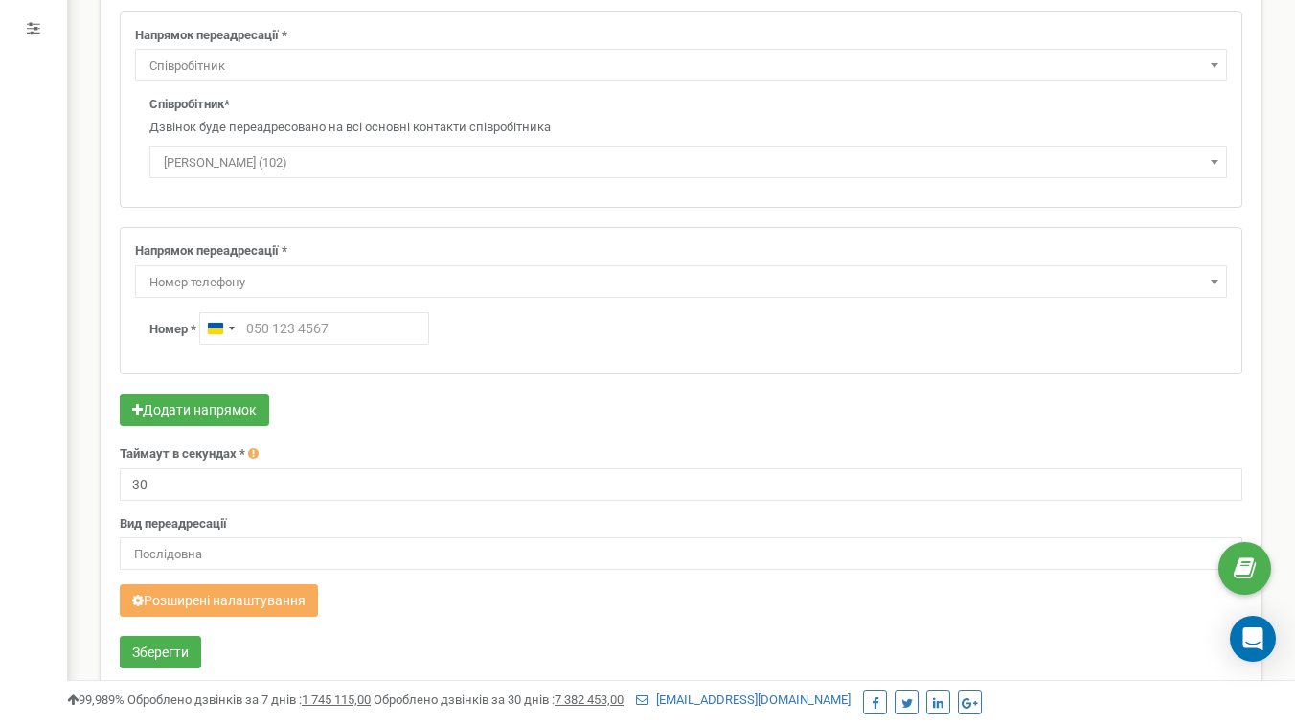
scroll to position [425, 0]
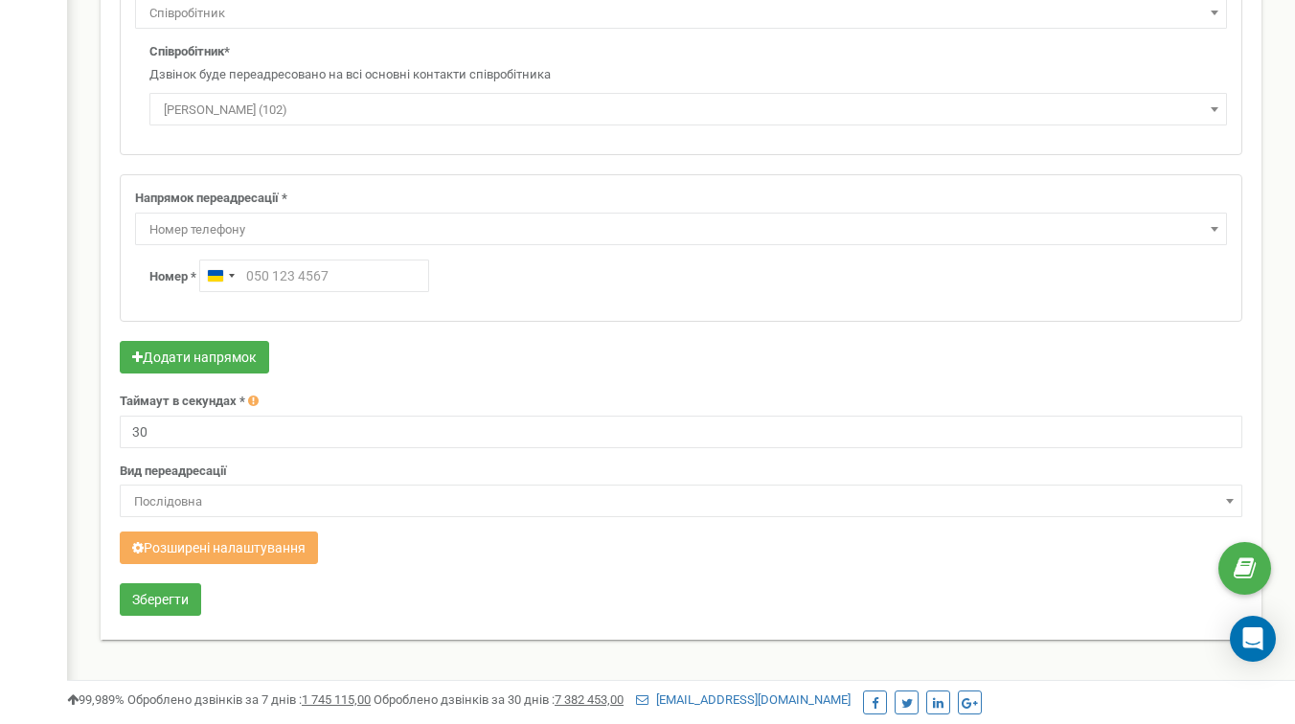
click at [200, 227] on span "Номер телефону" at bounding box center [681, 230] width 1079 height 27
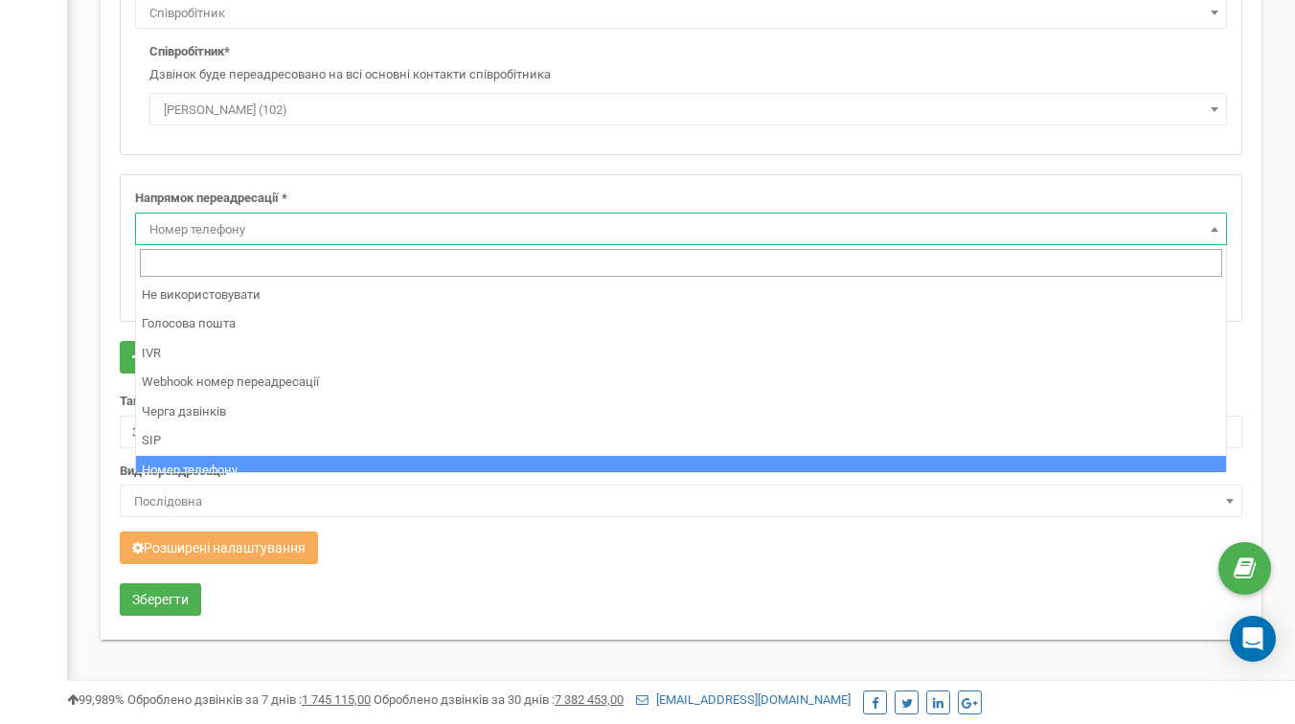
scroll to position [130, 0]
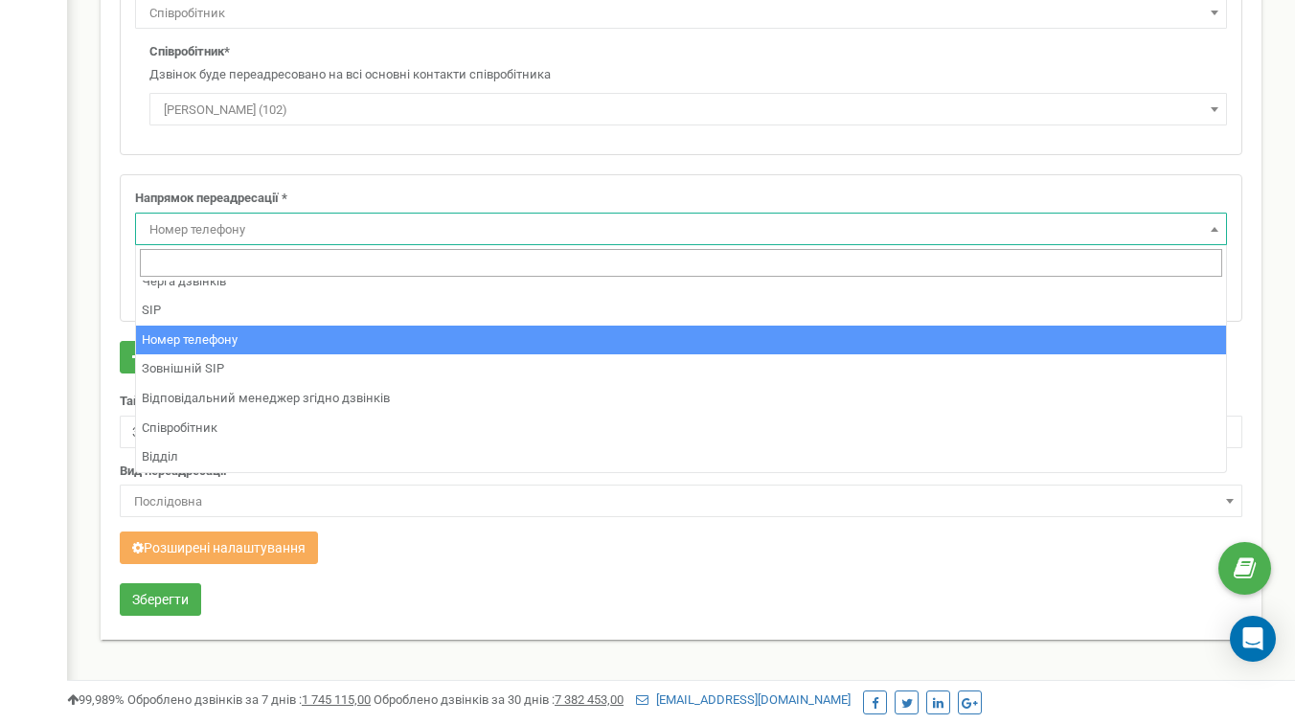
click at [198, 227] on span "Номер телефону" at bounding box center [681, 230] width 1079 height 27
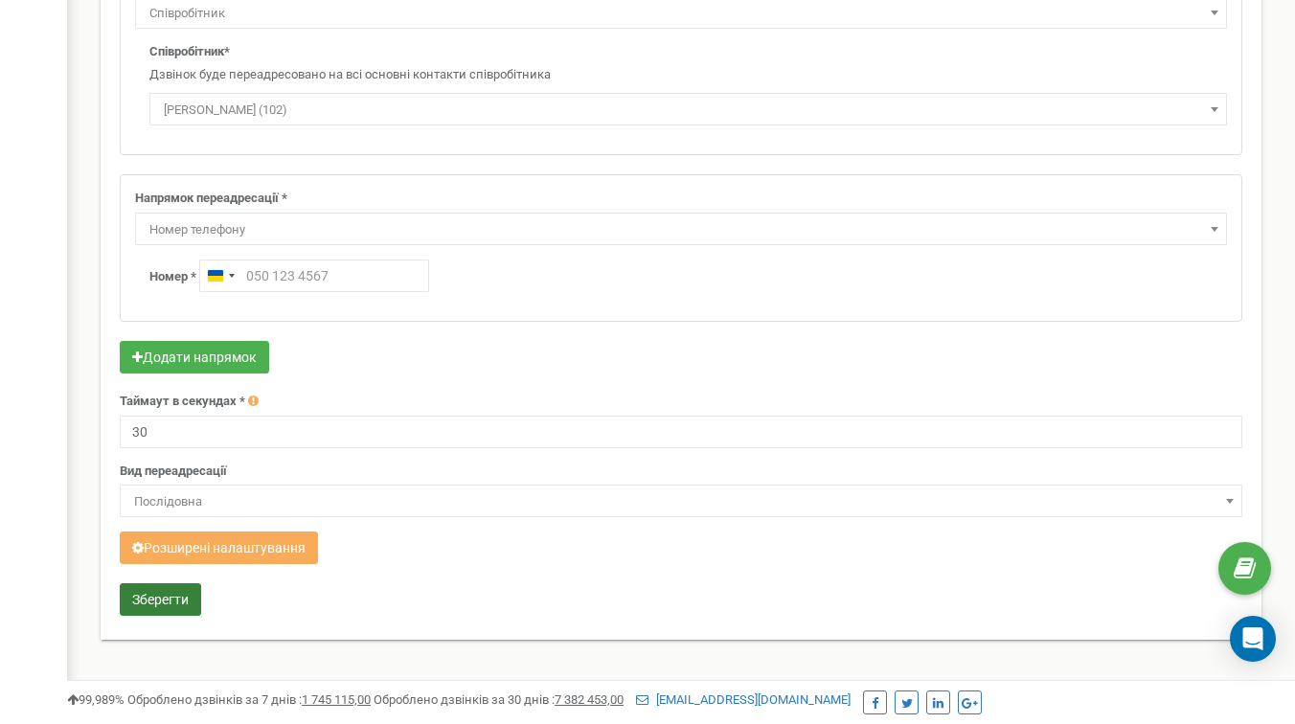
click at [182, 601] on button "Зберегти" at bounding box center [160, 599] width 81 height 33
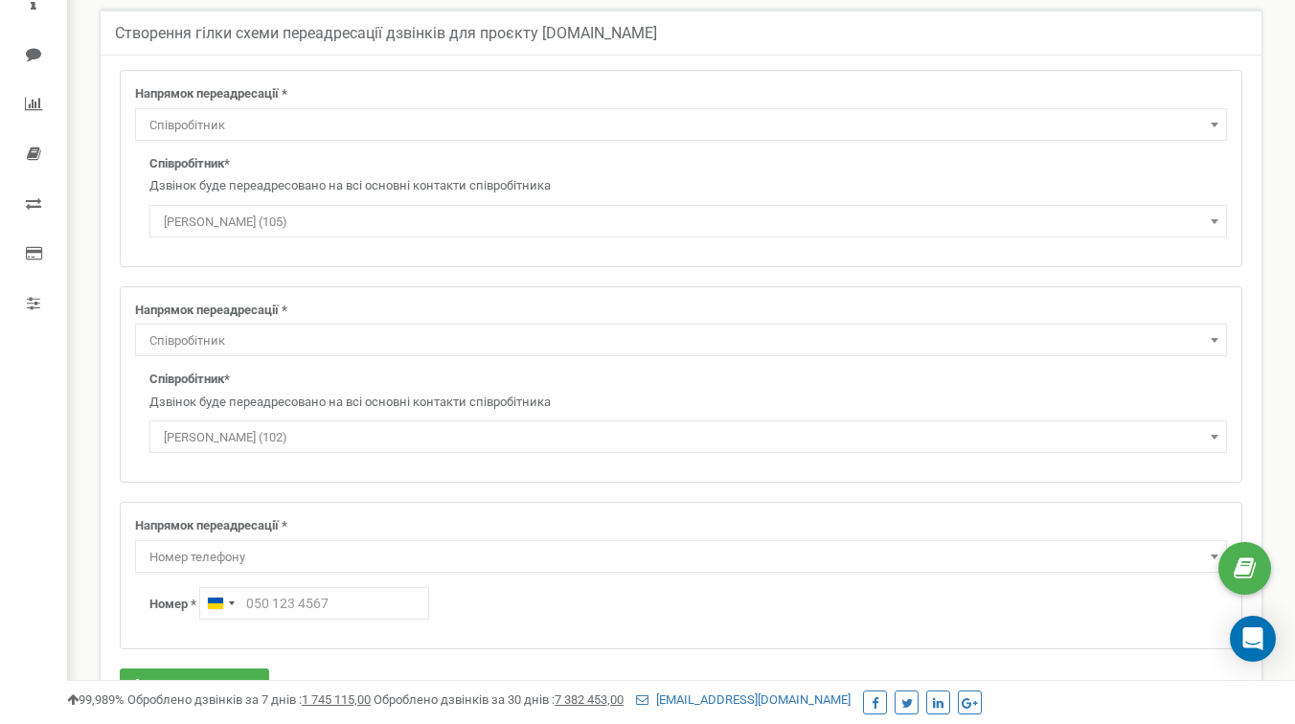
scroll to position [0, 0]
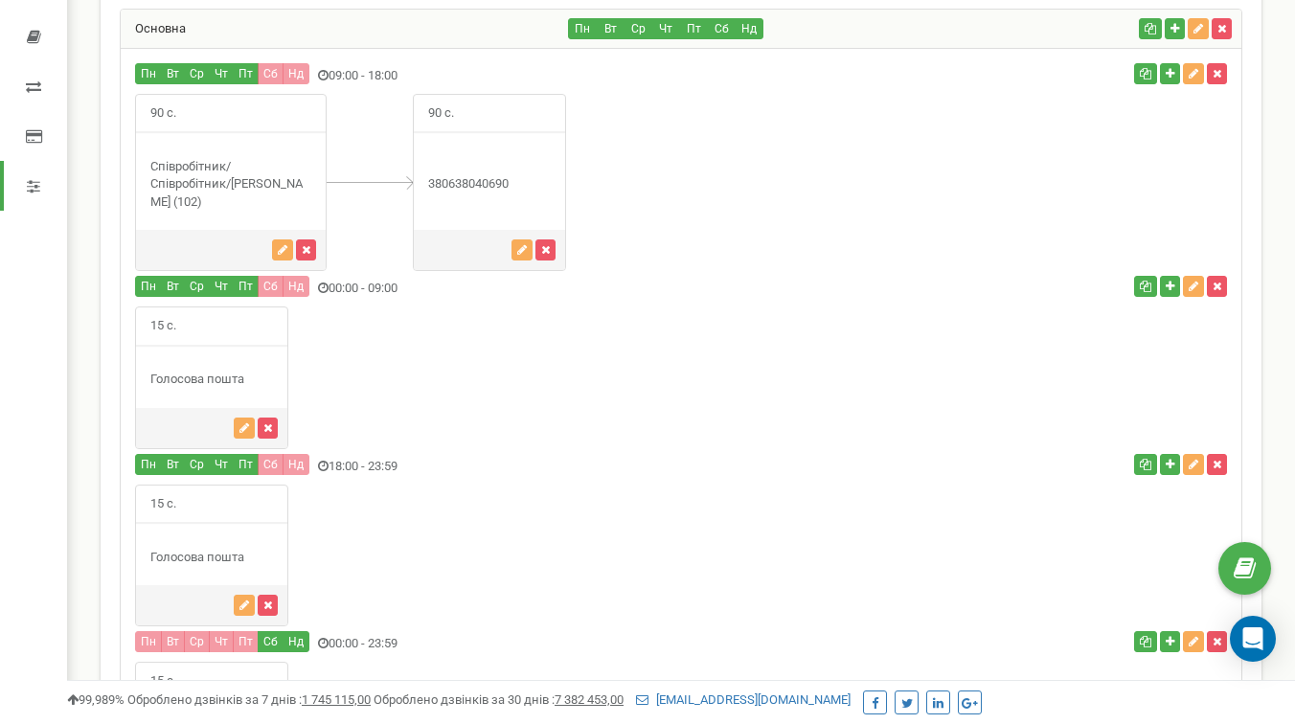
scroll to position [678, 0]
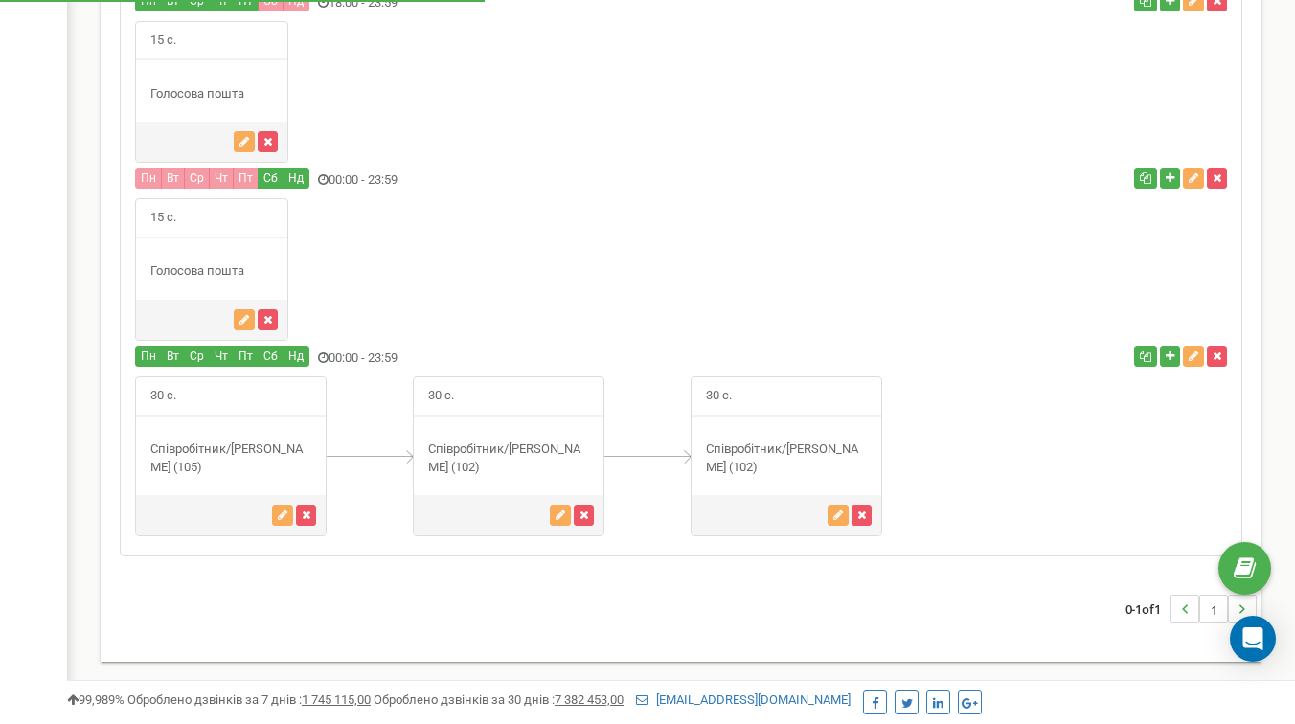
drag, startPoint x: 211, startPoint y: 407, endPoint x: 217, endPoint y: 280, distance: 127.6
click at [217, 280] on div "Пн Вт" at bounding box center [681, 70] width 1121 height 972
click at [816, 358] on div "Пн Вт Ср" at bounding box center [494, 359] width 747 height 26
click at [163, 438] on div "30 с." at bounding box center [231, 457] width 192 height 160
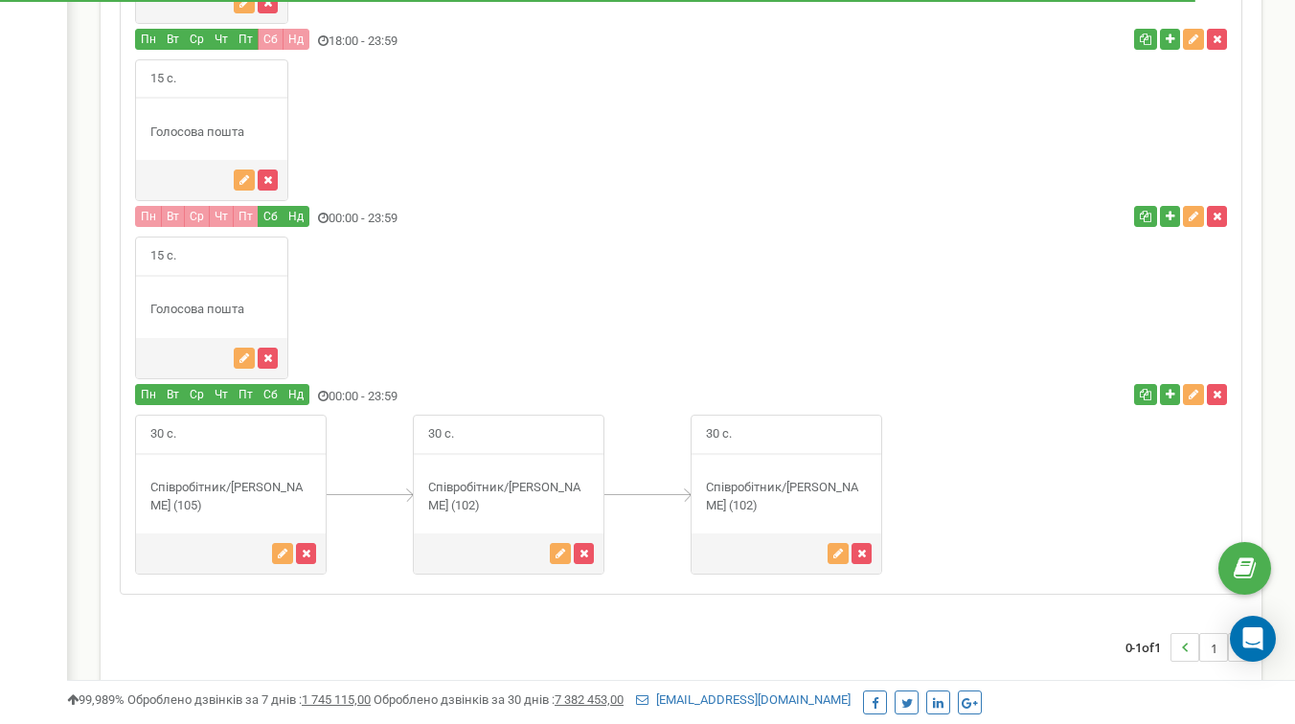
scroll to position [623, 0]
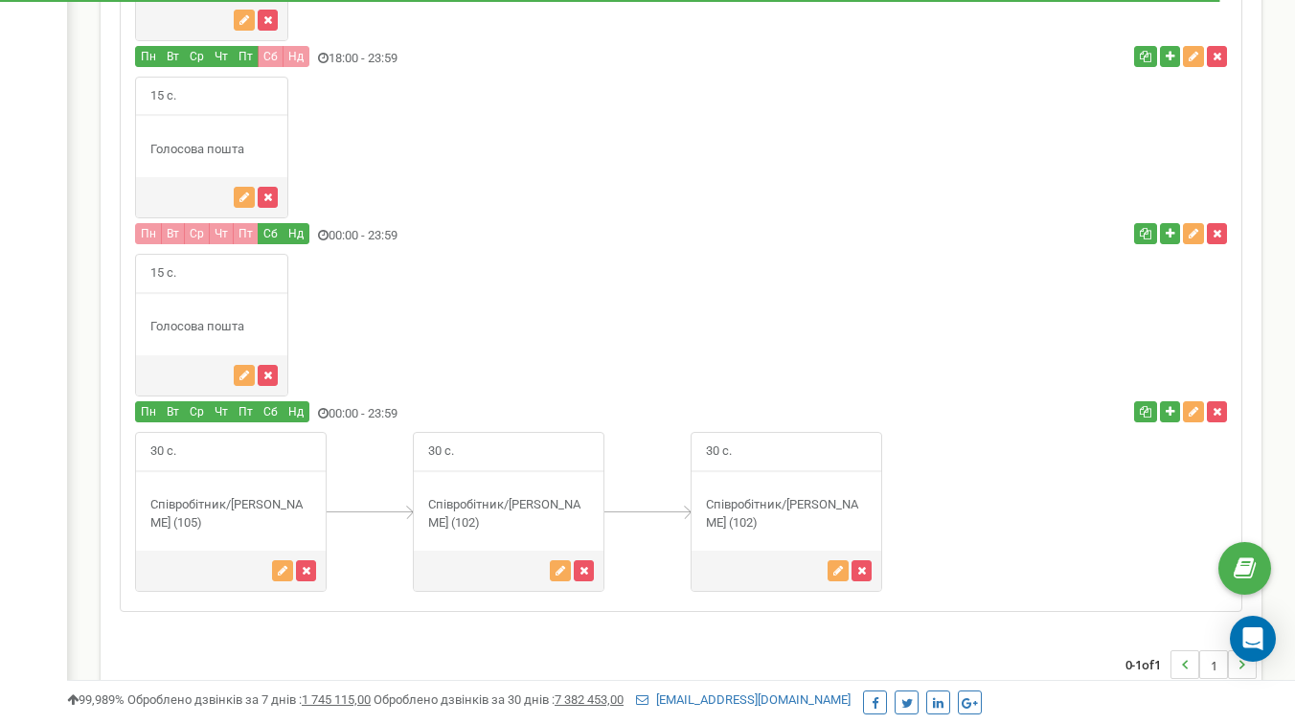
drag, startPoint x: 242, startPoint y: 472, endPoint x: 249, endPoint y: 484, distance: 13.3
click at [248, 483] on div "30 с." at bounding box center [231, 512] width 192 height 160
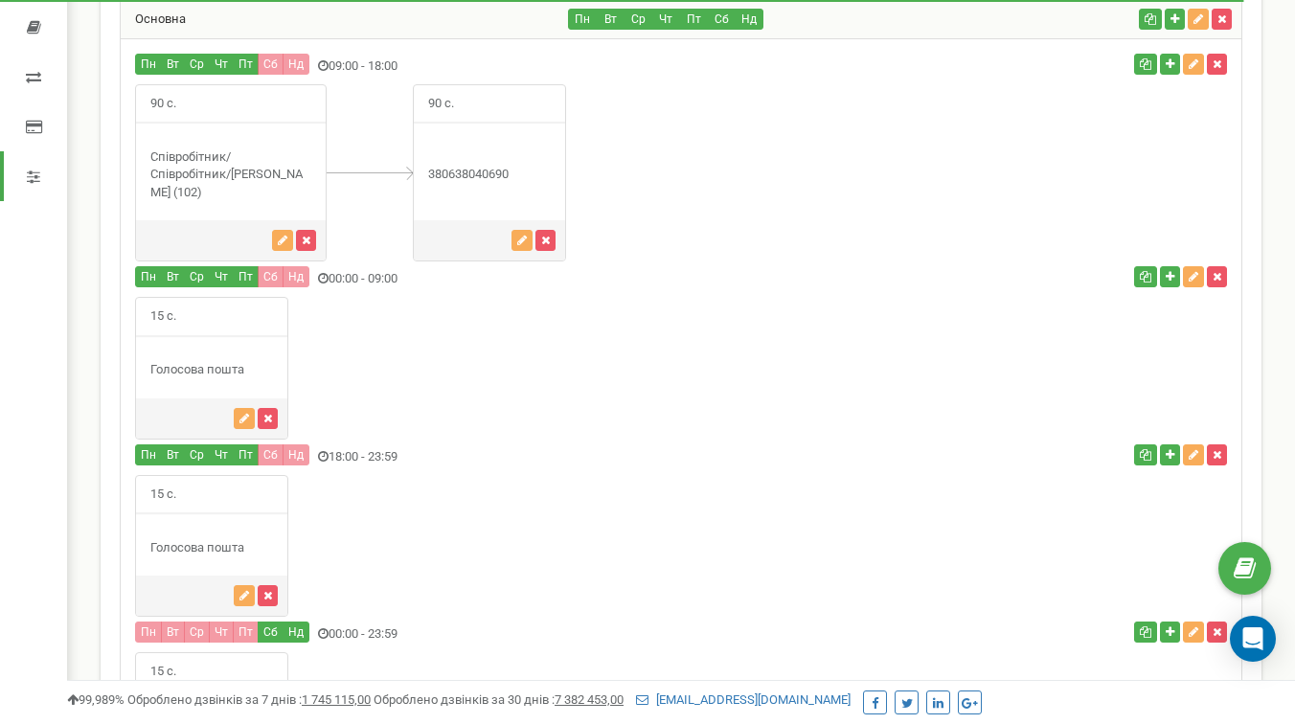
scroll to position [0, 0]
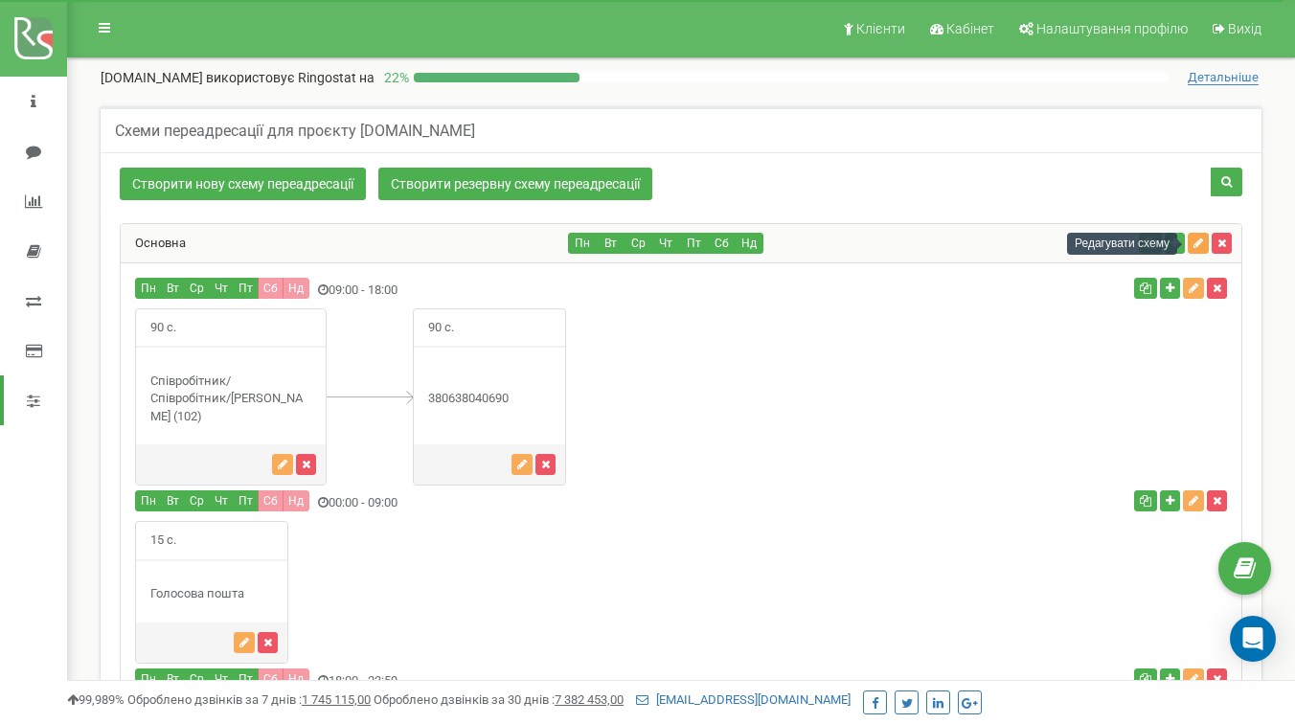
click at [1199, 243] on icon "button" at bounding box center [1199, 243] width 10 height 11
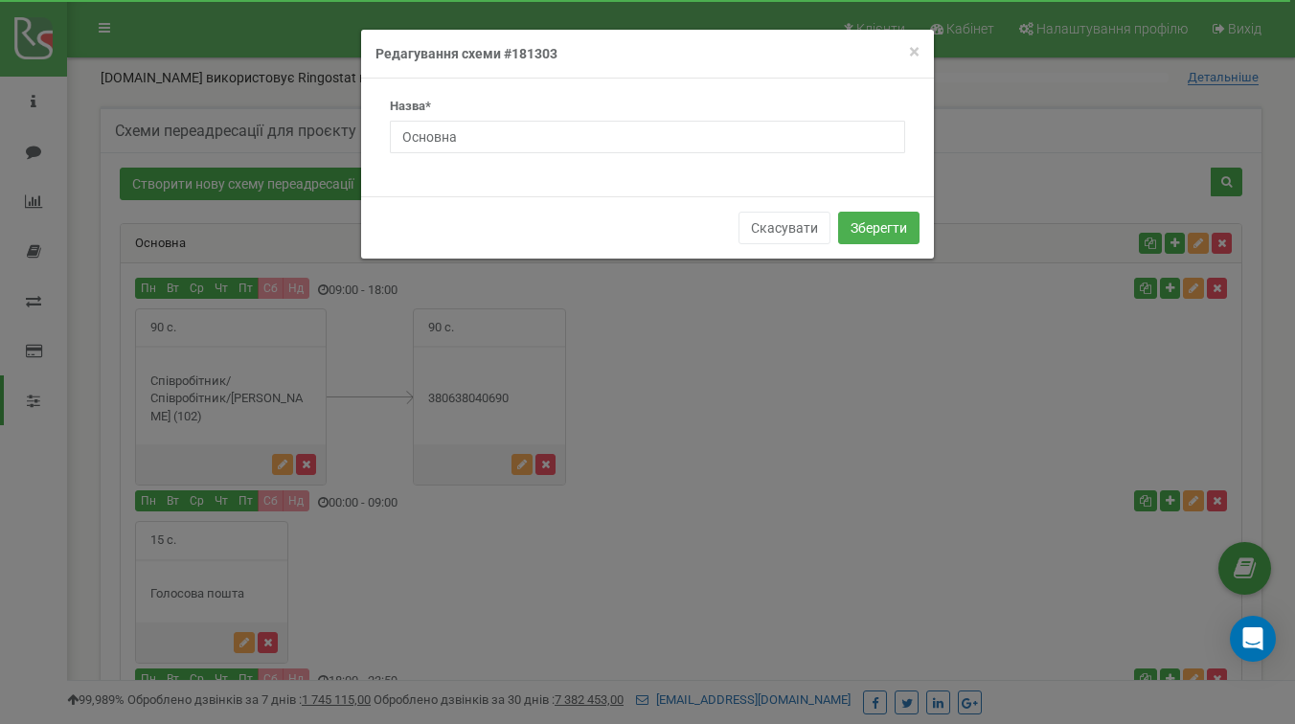
click at [681, 118] on div "Назва* Основна" at bounding box center [647, 126] width 515 height 56
click at [681, 130] on input "Основна" at bounding box center [647, 137] width 515 height 33
click at [918, 52] on span "×" at bounding box center [914, 51] width 11 height 23
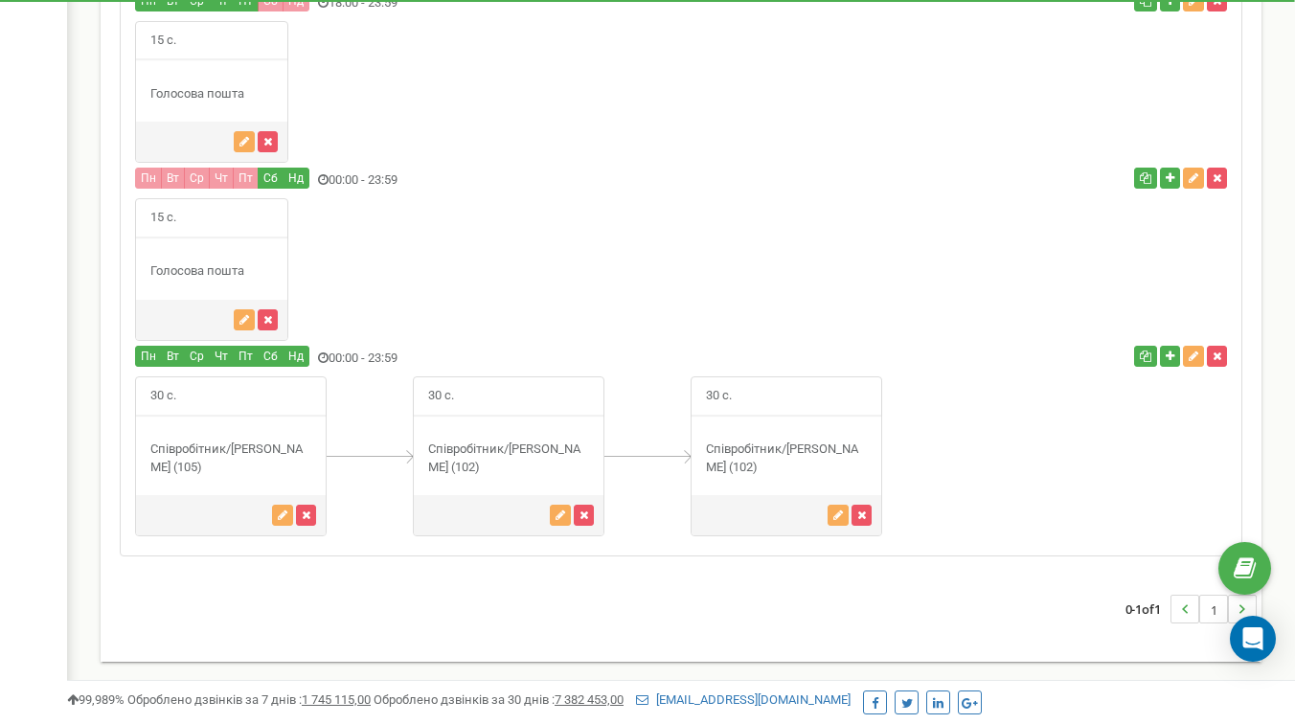
scroll to position [426, 0]
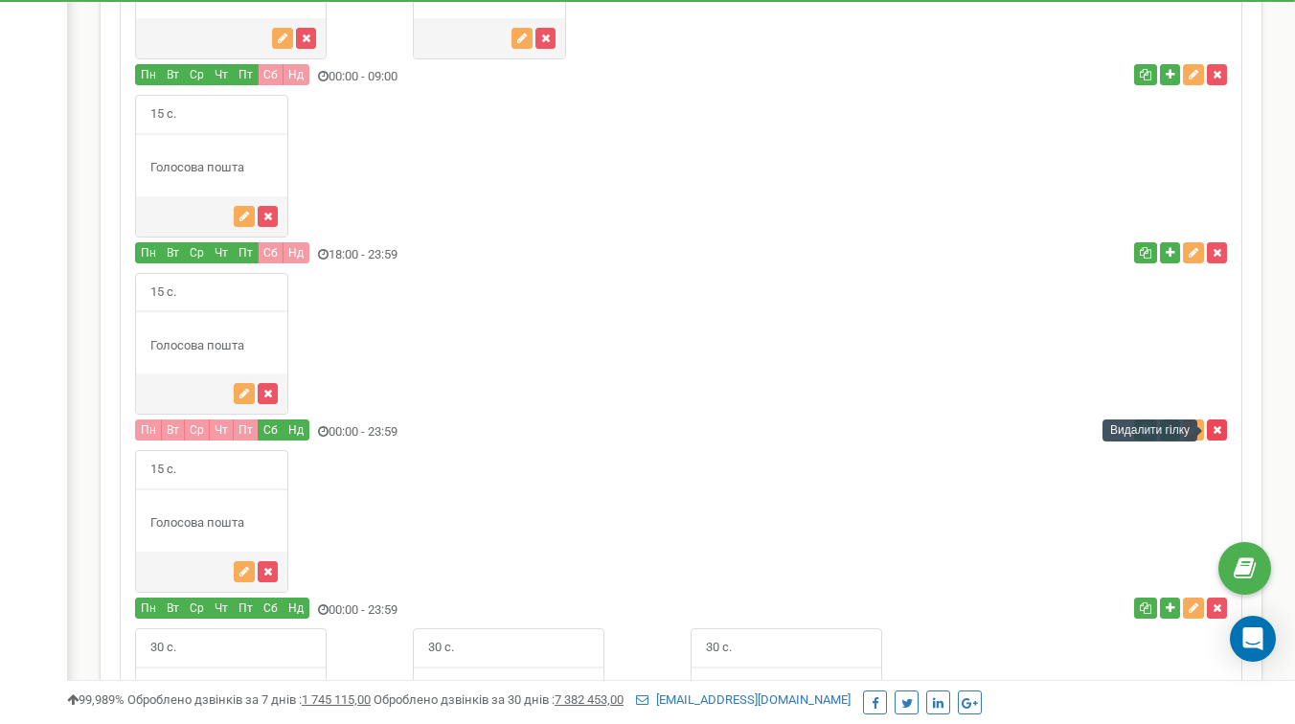
click at [1221, 434] on icon "button" at bounding box center [1217, 429] width 9 height 11
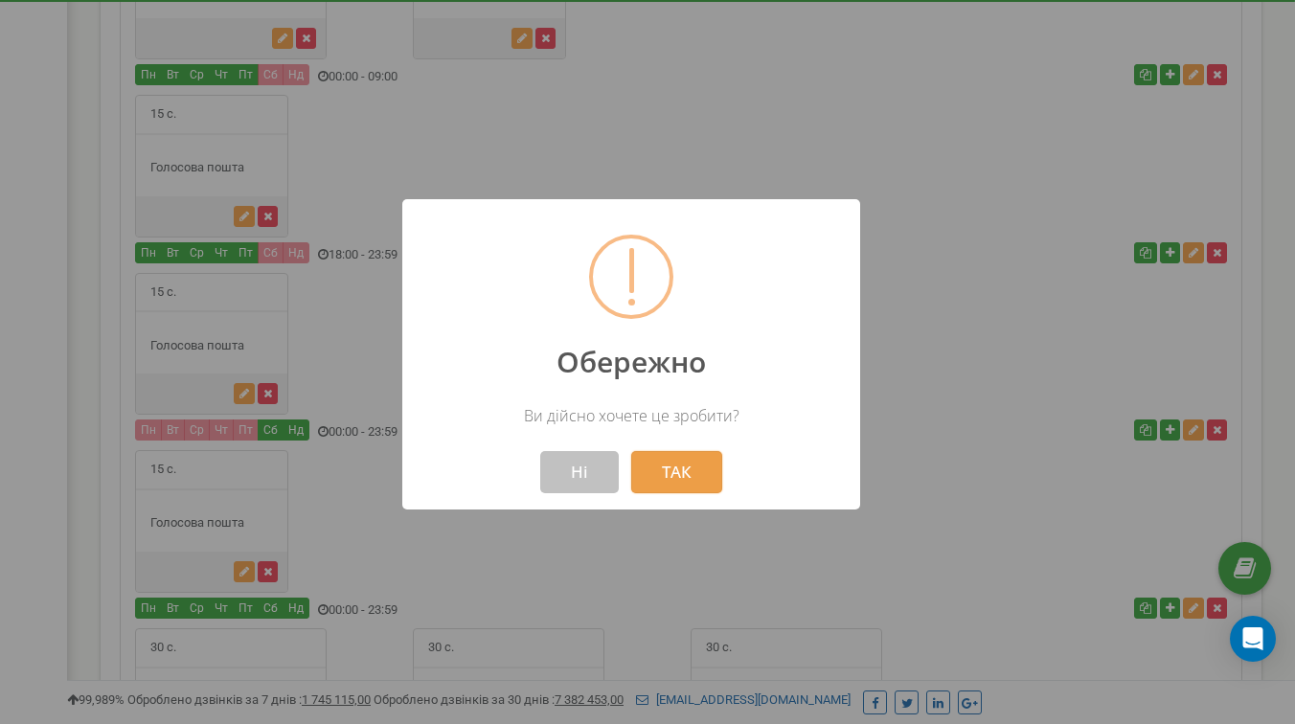
click at [667, 475] on button "ТАК" at bounding box center [676, 472] width 91 height 42
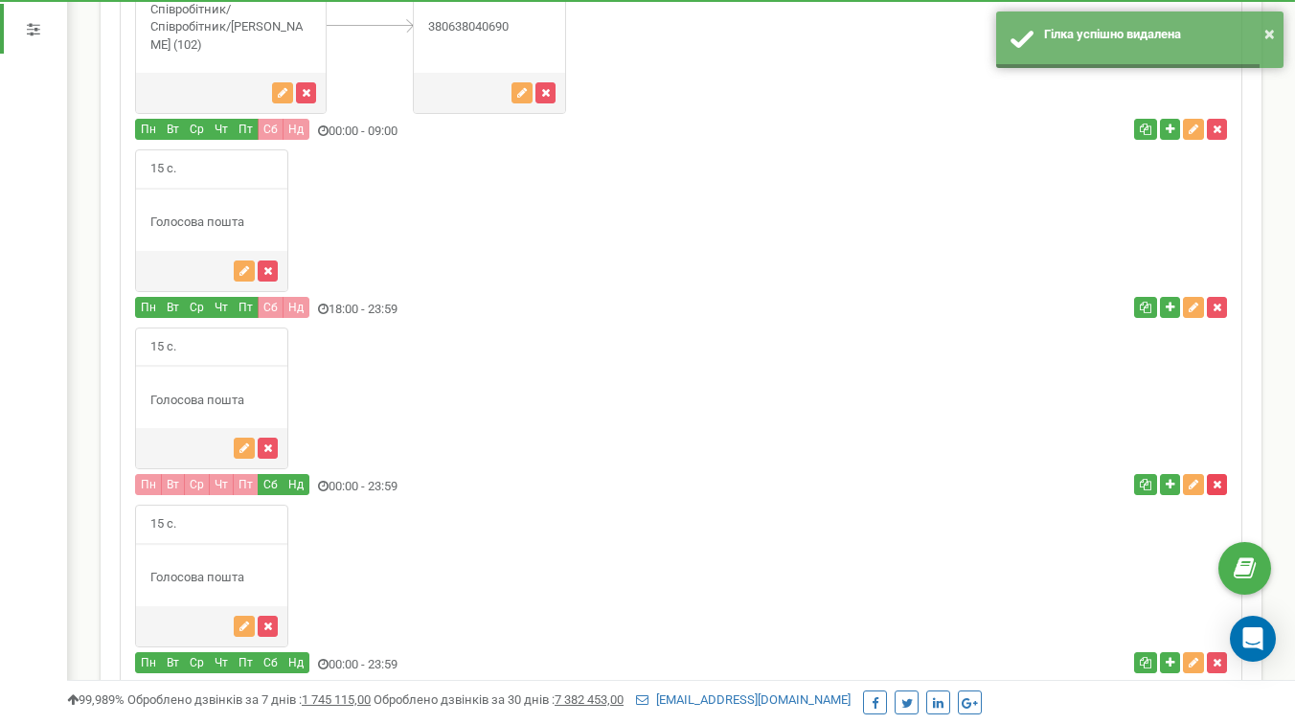
scroll to position [371, 0]
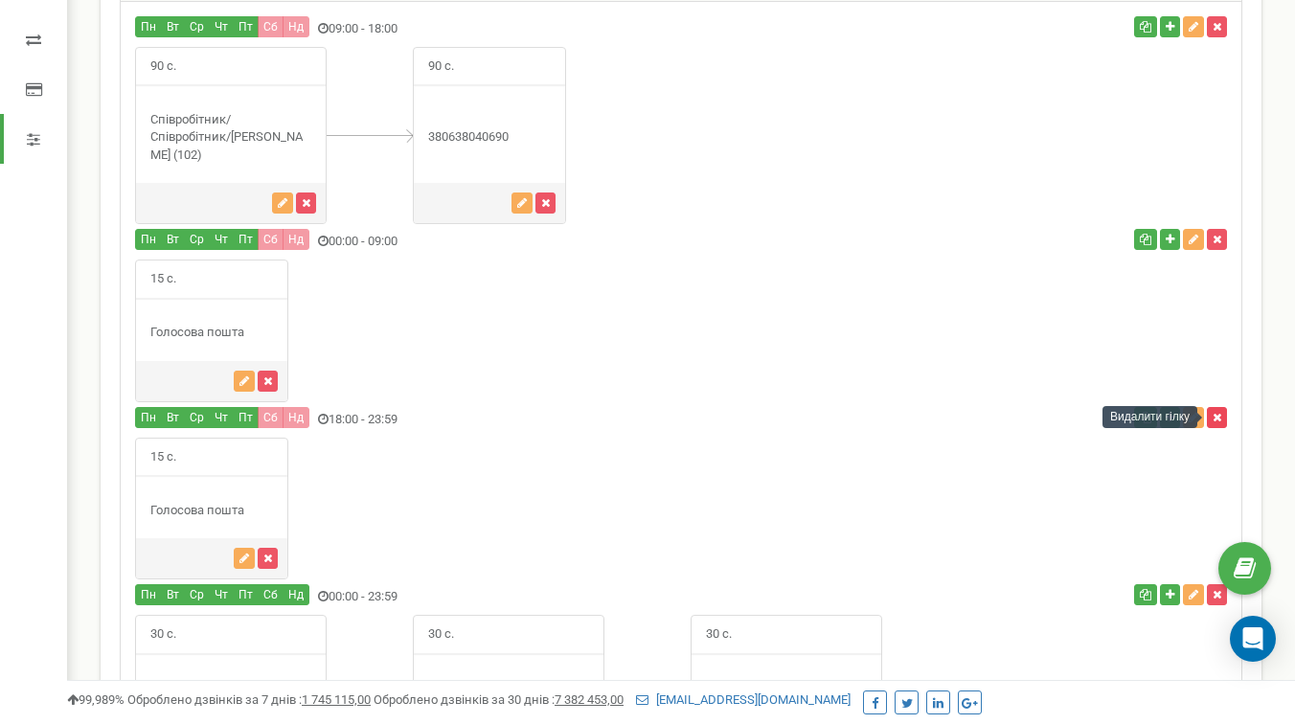
click at [1222, 420] on button "button" at bounding box center [1217, 417] width 20 height 21
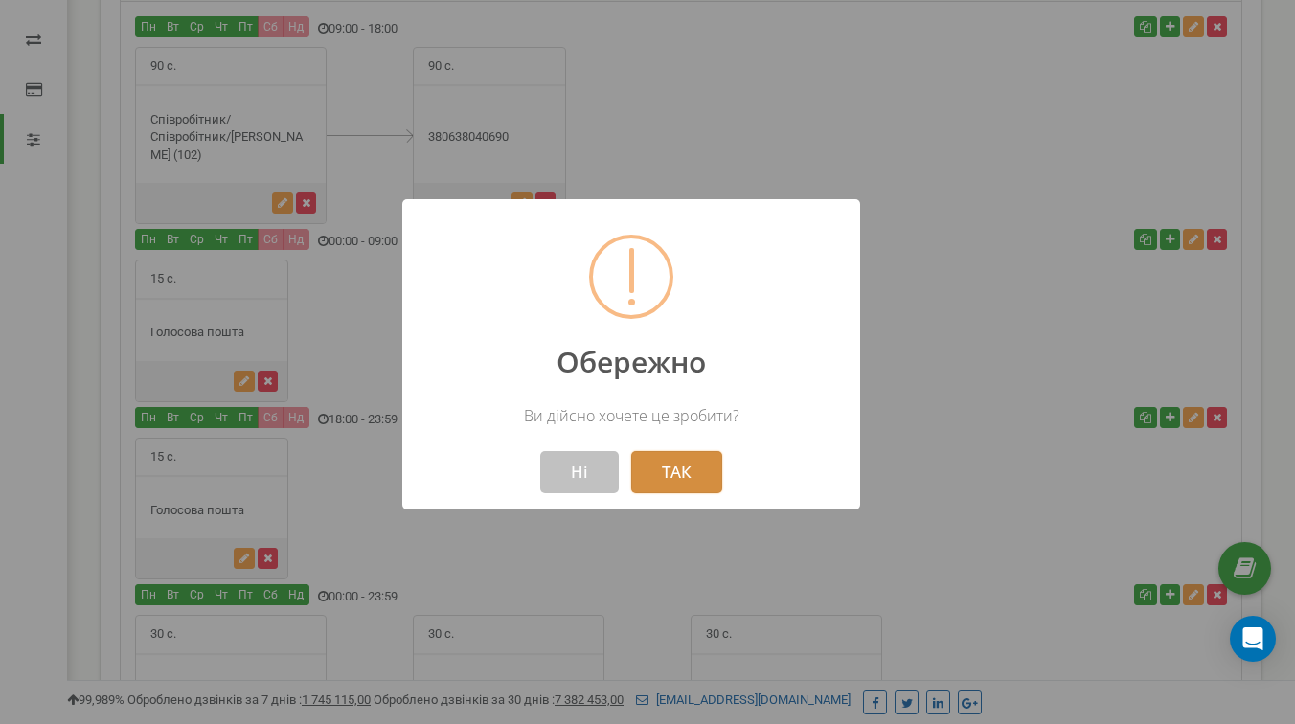
click at [678, 471] on button "ТАК" at bounding box center [676, 472] width 91 height 42
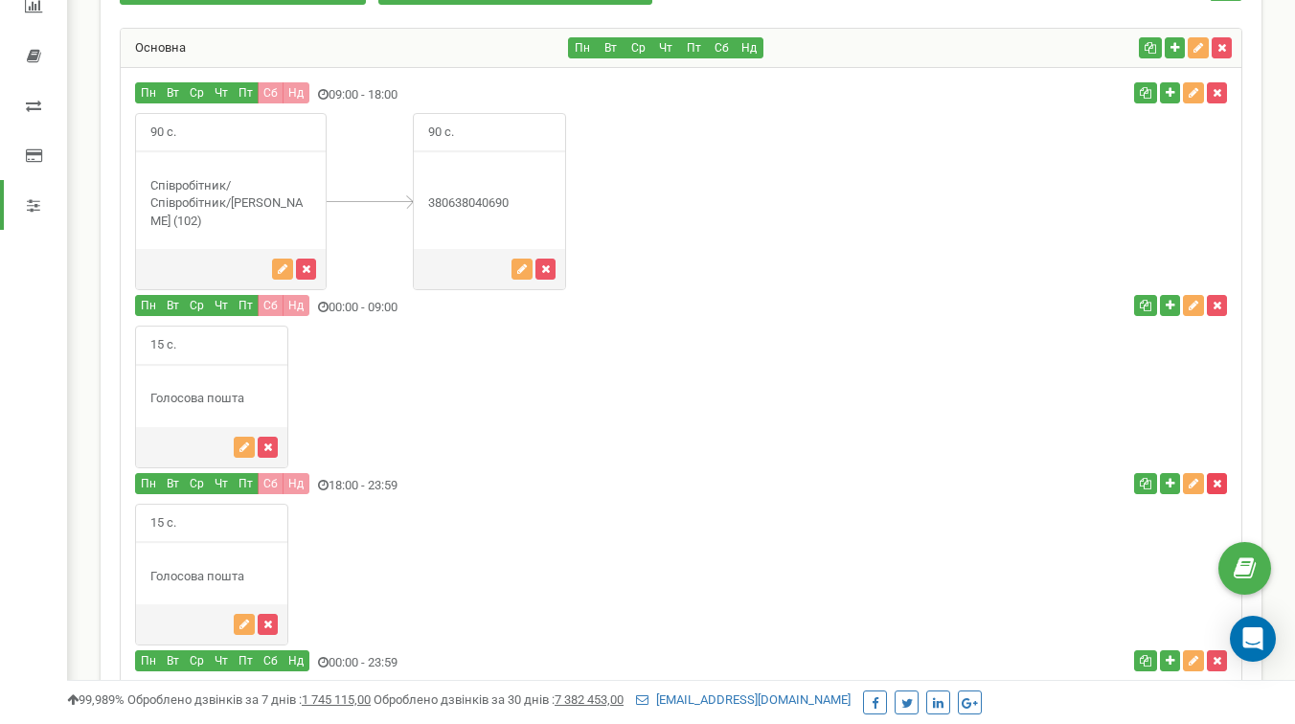
scroll to position [194, 0]
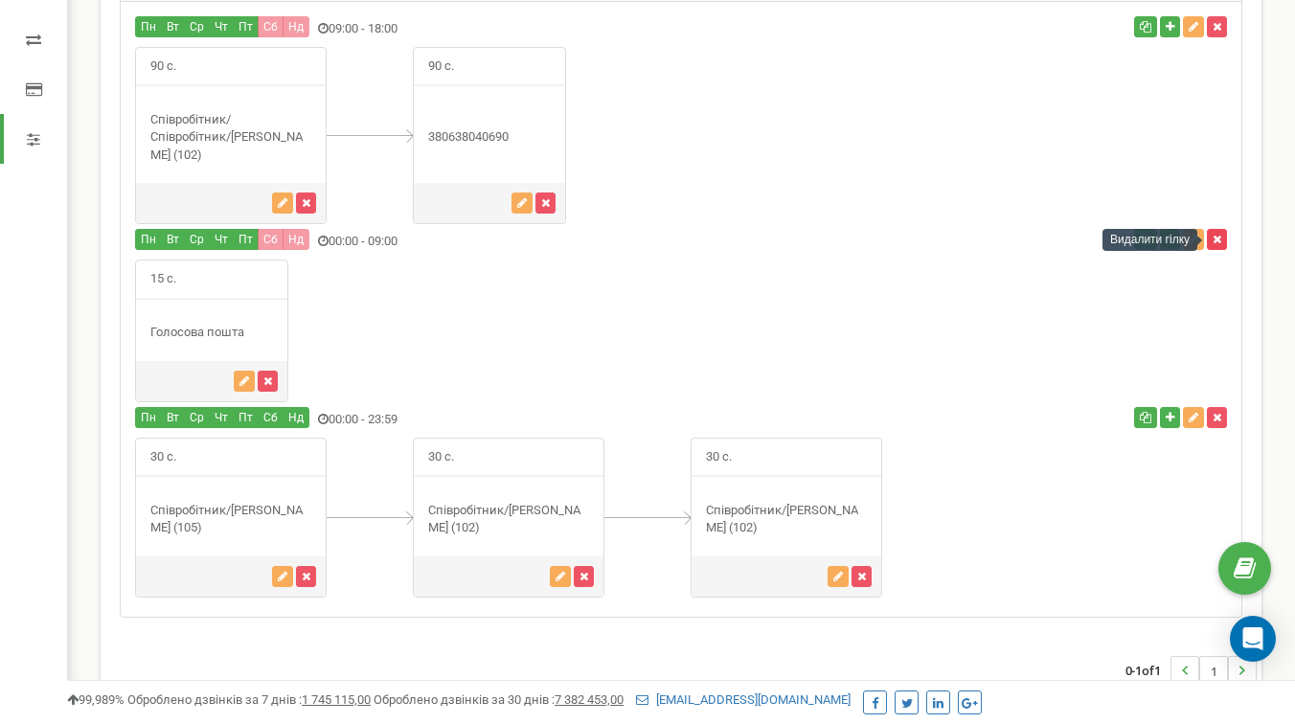
click at [1223, 241] on button "button" at bounding box center [1217, 239] width 20 height 21
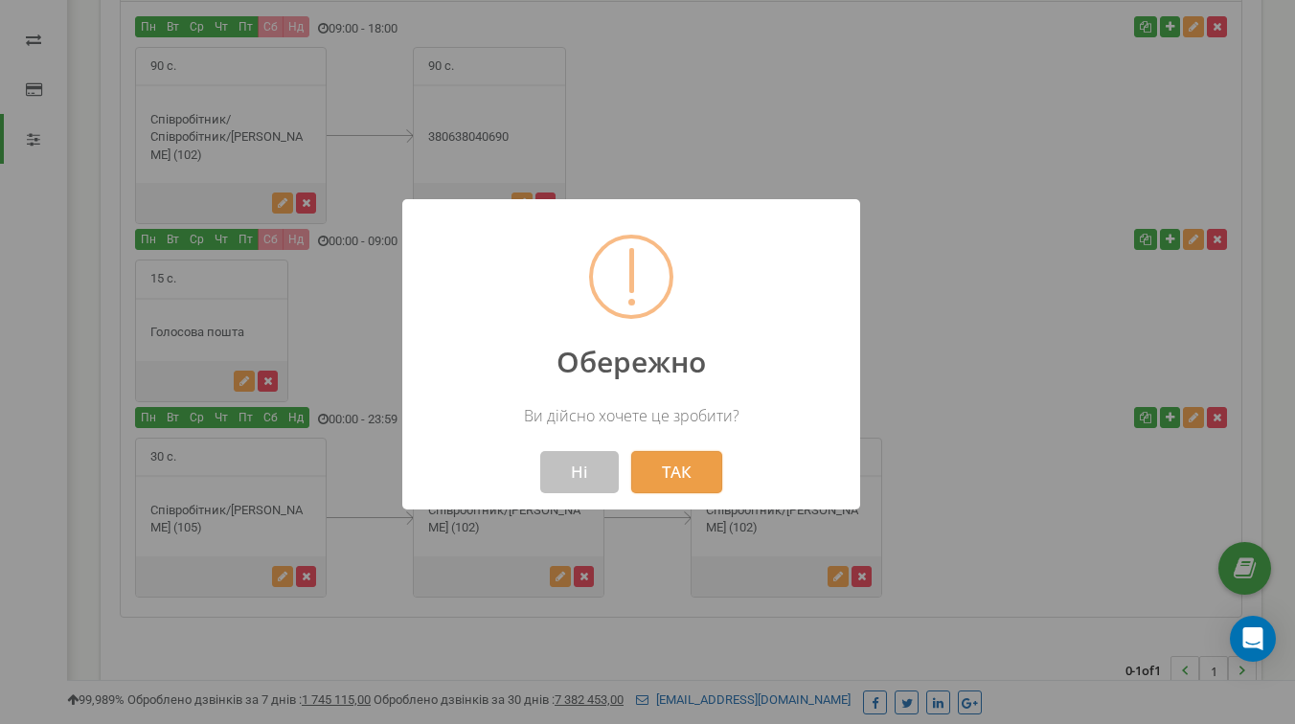
click at [662, 453] on button "ТАК" at bounding box center [676, 472] width 91 height 42
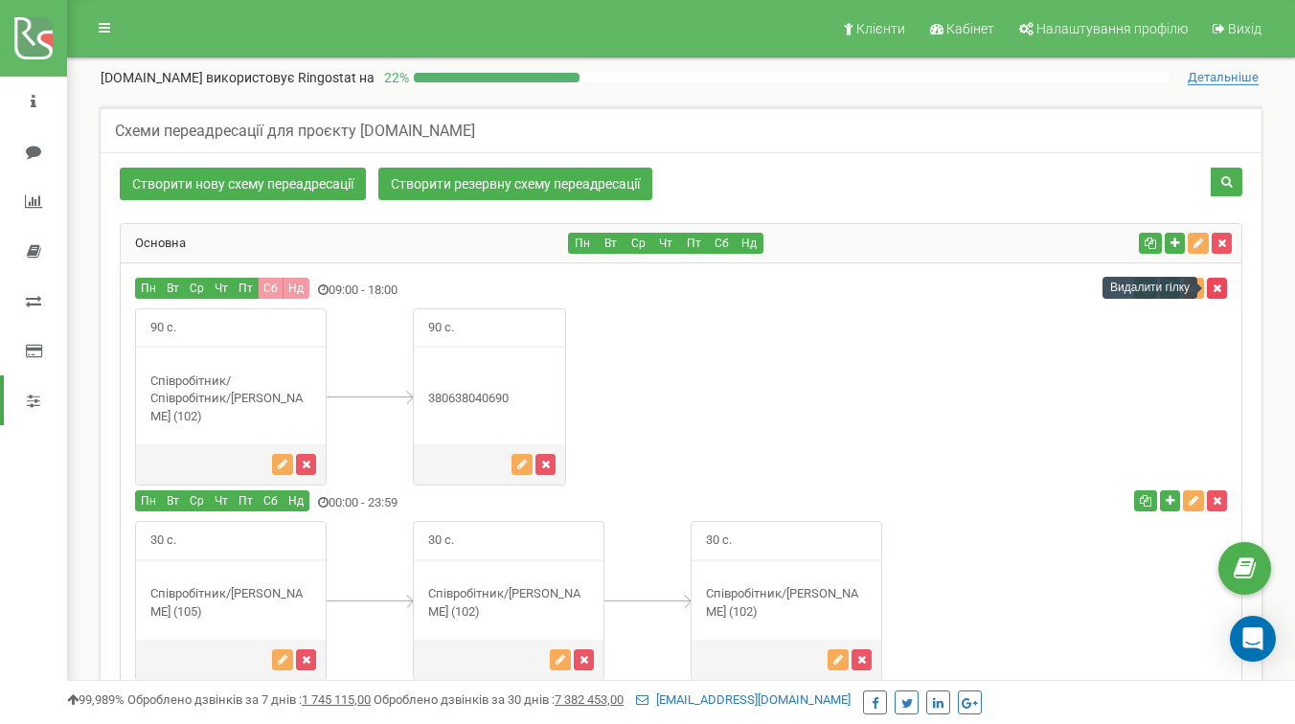
click at [1224, 284] on button "button" at bounding box center [1217, 288] width 20 height 21
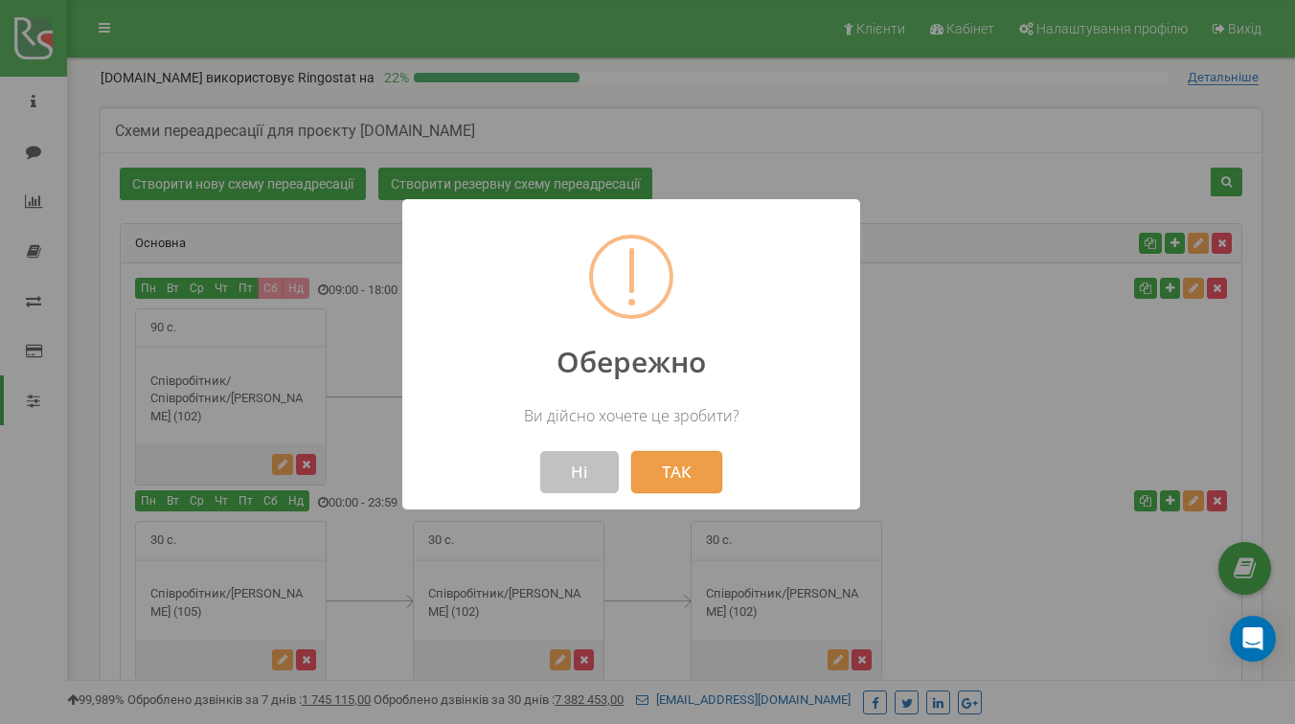
click at [674, 471] on button "ТАК" at bounding box center [676, 472] width 91 height 42
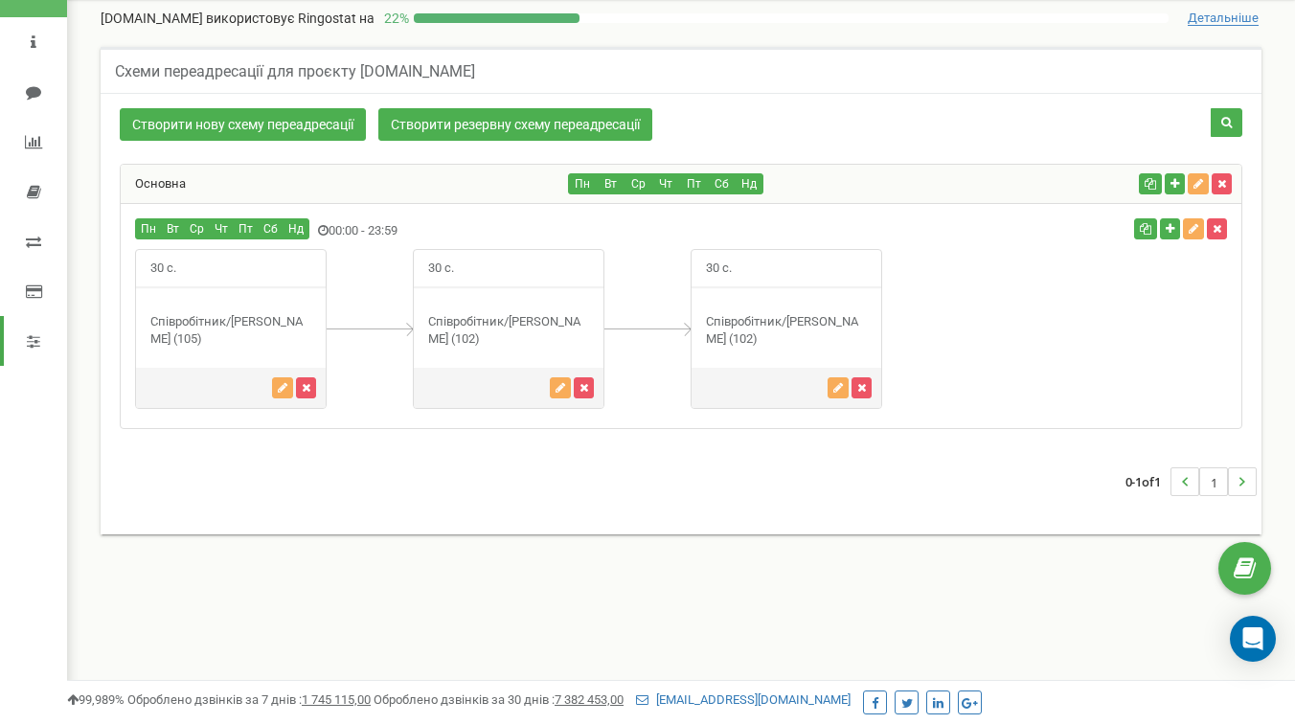
scroll to position [43, 0]
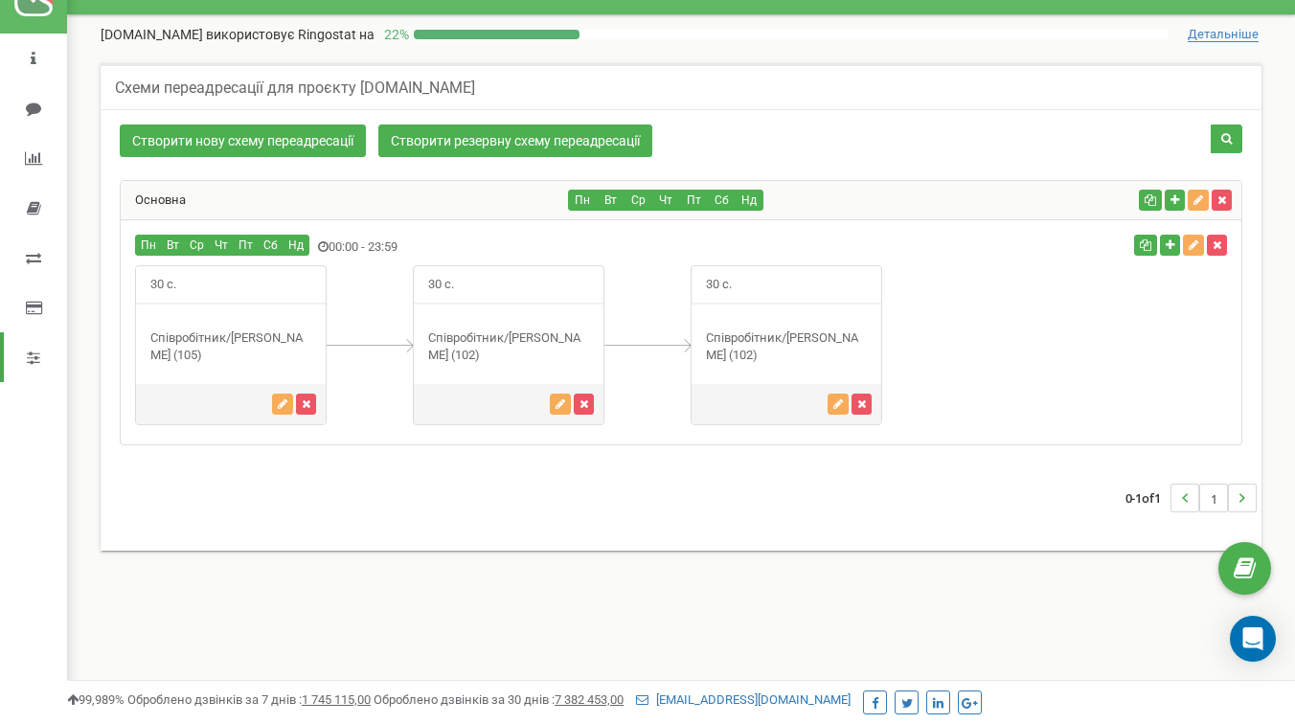
click at [211, 345] on div "Співробітник/[PERSON_NAME] (105)" at bounding box center [231, 347] width 190 height 35
click at [777, 337] on div "Співробітник/[PERSON_NAME] (102)" at bounding box center [787, 347] width 190 height 35
click at [864, 402] on icon "button" at bounding box center [861, 404] width 9 height 11
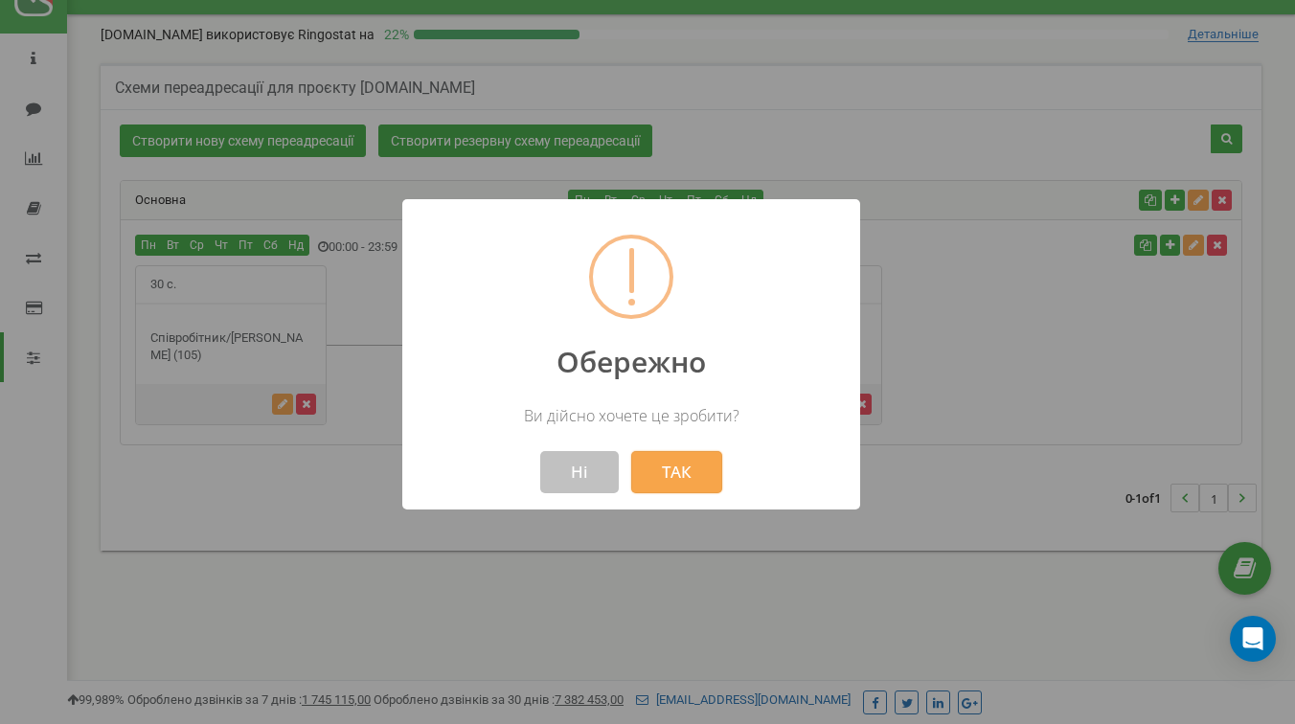
click at [642, 472] on button "ТАК" at bounding box center [676, 472] width 91 height 42
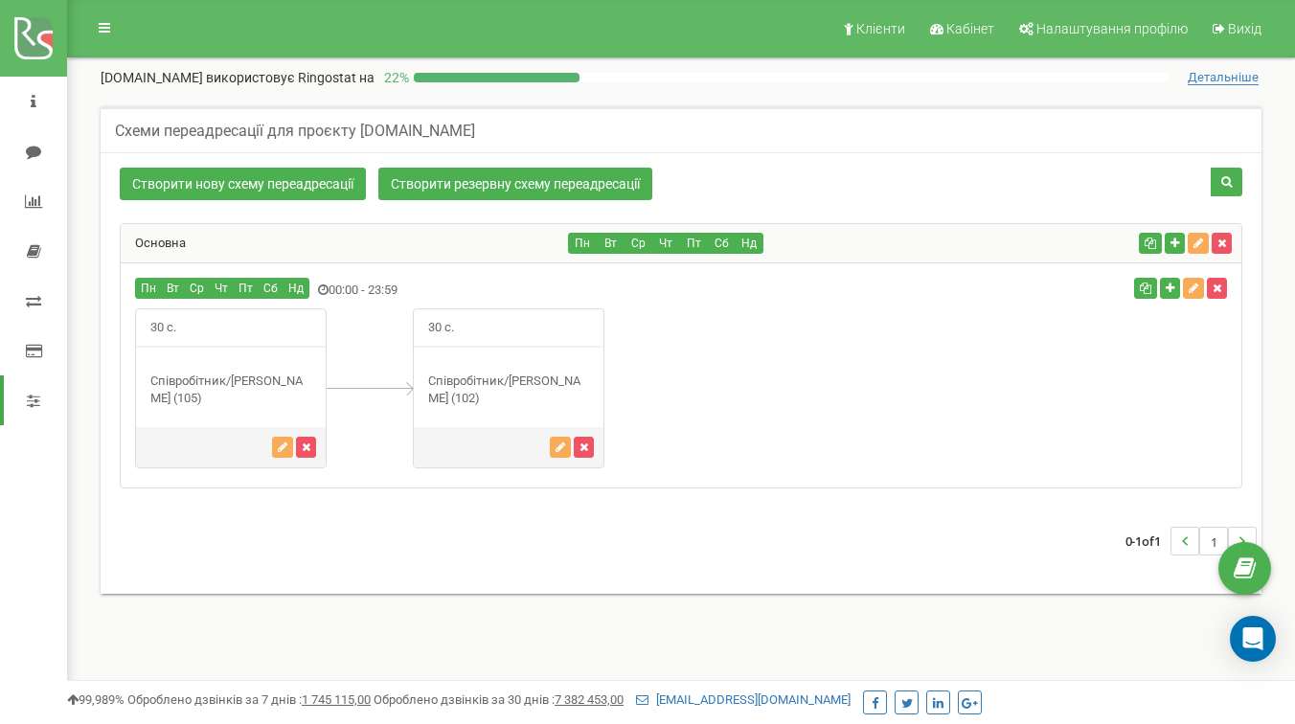
click at [692, 559] on div "0-1 of 1 1" at bounding box center [681, 541] width 1152 height 67
click at [667, 592] on div "Створити нову схему переадресації Створити резервну схему переадресації Пн Вт С…" at bounding box center [681, 373] width 1161 height 442
click at [784, 131] on div "Схеми переадресації для проєкту [DOMAIN_NAME]" at bounding box center [681, 129] width 1161 height 46
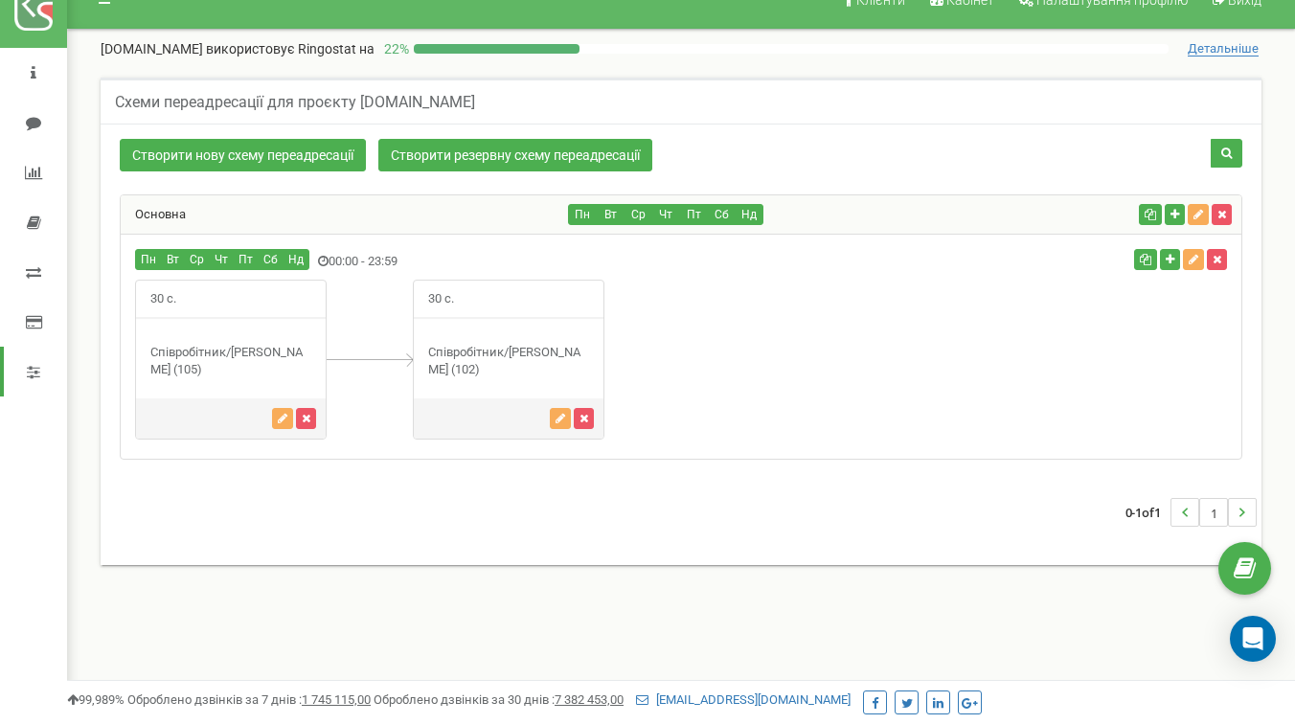
scroll to position [27, 0]
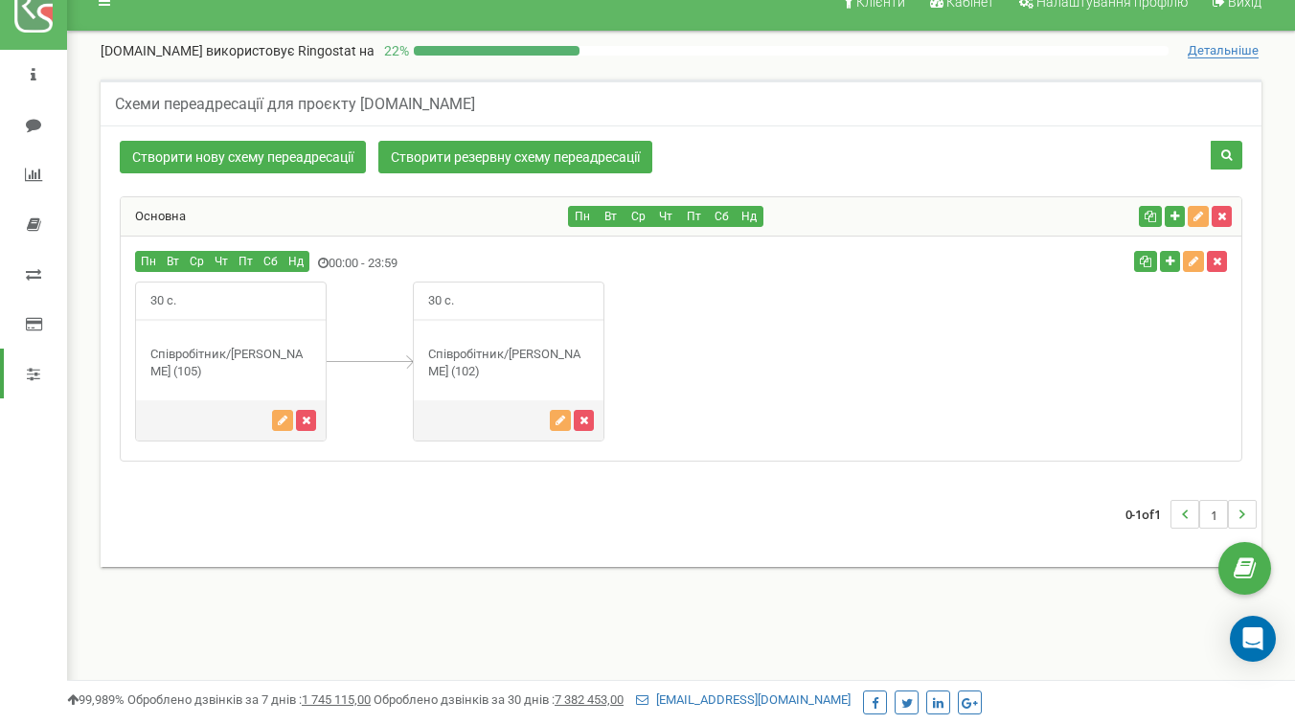
click at [907, 290] on div "30 с." at bounding box center [681, 362] width 1121 height 160
click at [469, 346] on div "Співробітник/Коваленко Сергій Віталійович (102)" at bounding box center [509, 363] width 190 height 35
click at [223, 371] on div "Співробітник/Дмитро Крайник (105)" at bounding box center [231, 363] width 190 height 35
click at [214, 356] on div "Співробітник/Дмитро Крайник (105)" at bounding box center [231, 363] width 190 height 35
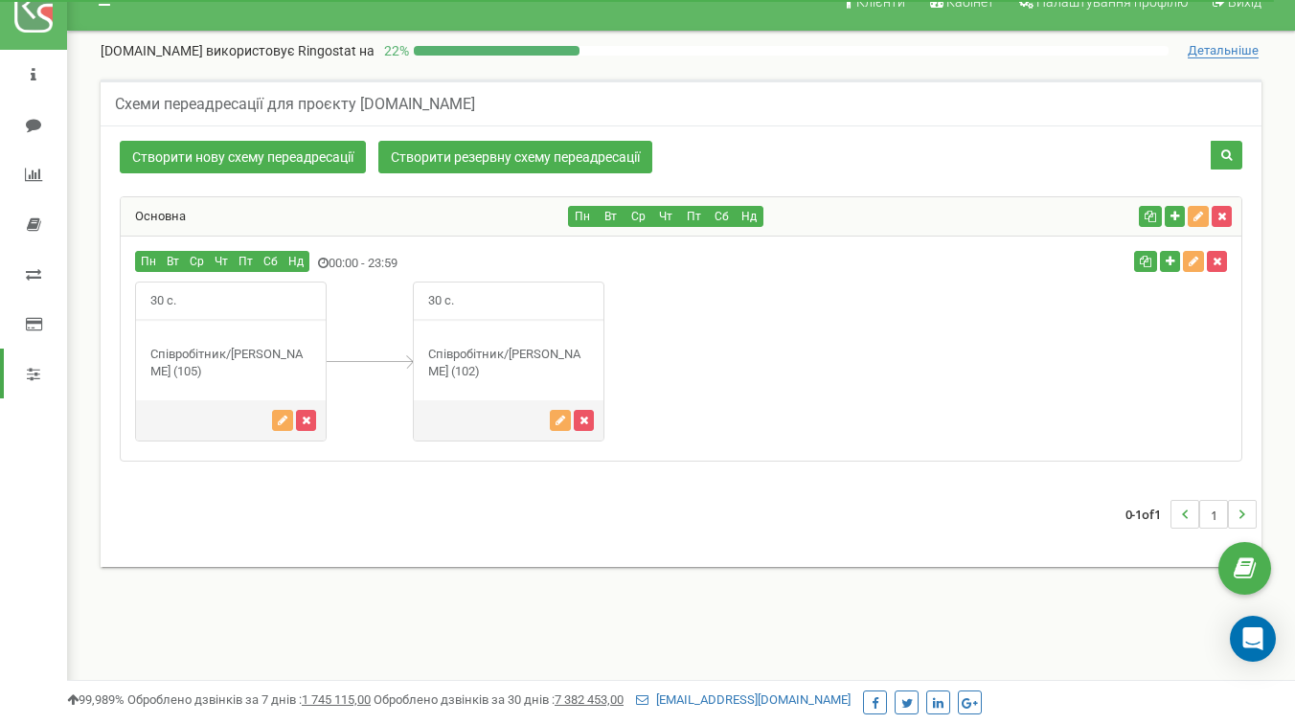
click at [214, 356] on div "Співробітник/Дмитро Крайник (105)" at bounding box center [231, 363] width 190 height 35
click at [879, 334] on div "30 с." at bounding box center [681, 362] width 1121 height 160
click at [515, 221] on div "Основна" at bounding box center [345, 216] width 448 height 38
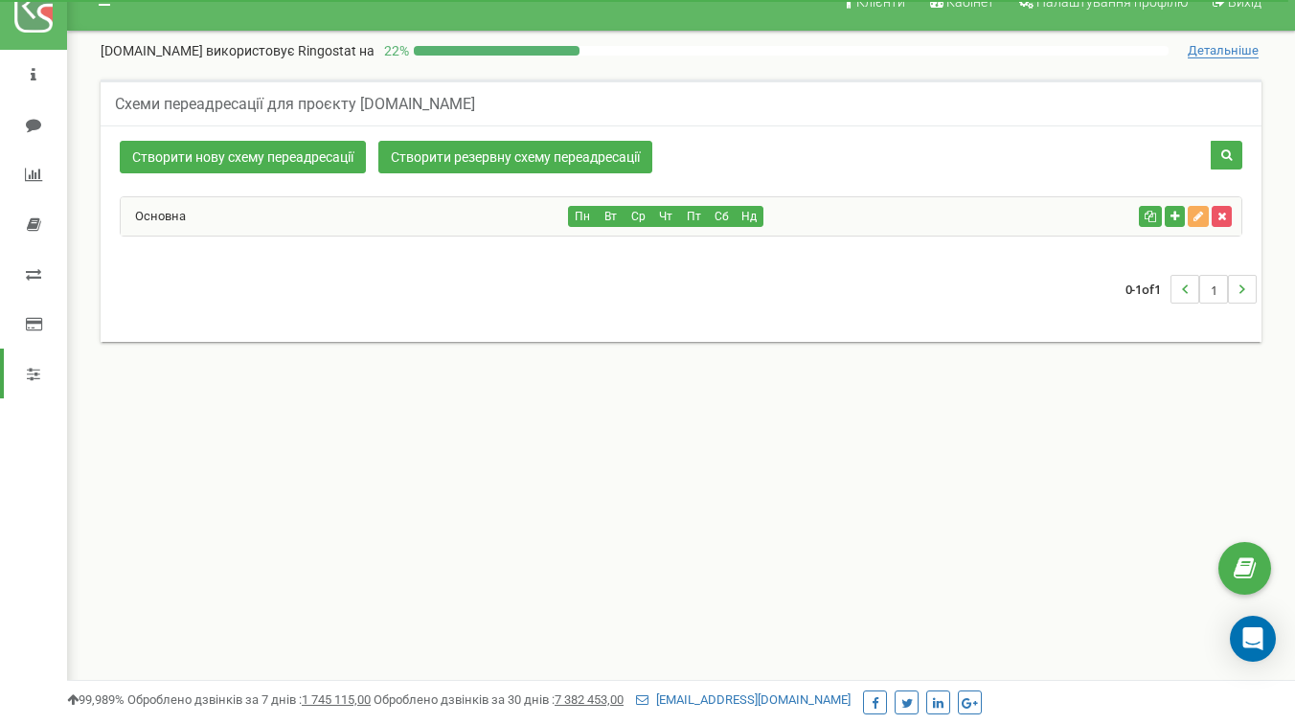
scroll to position [0, 0]
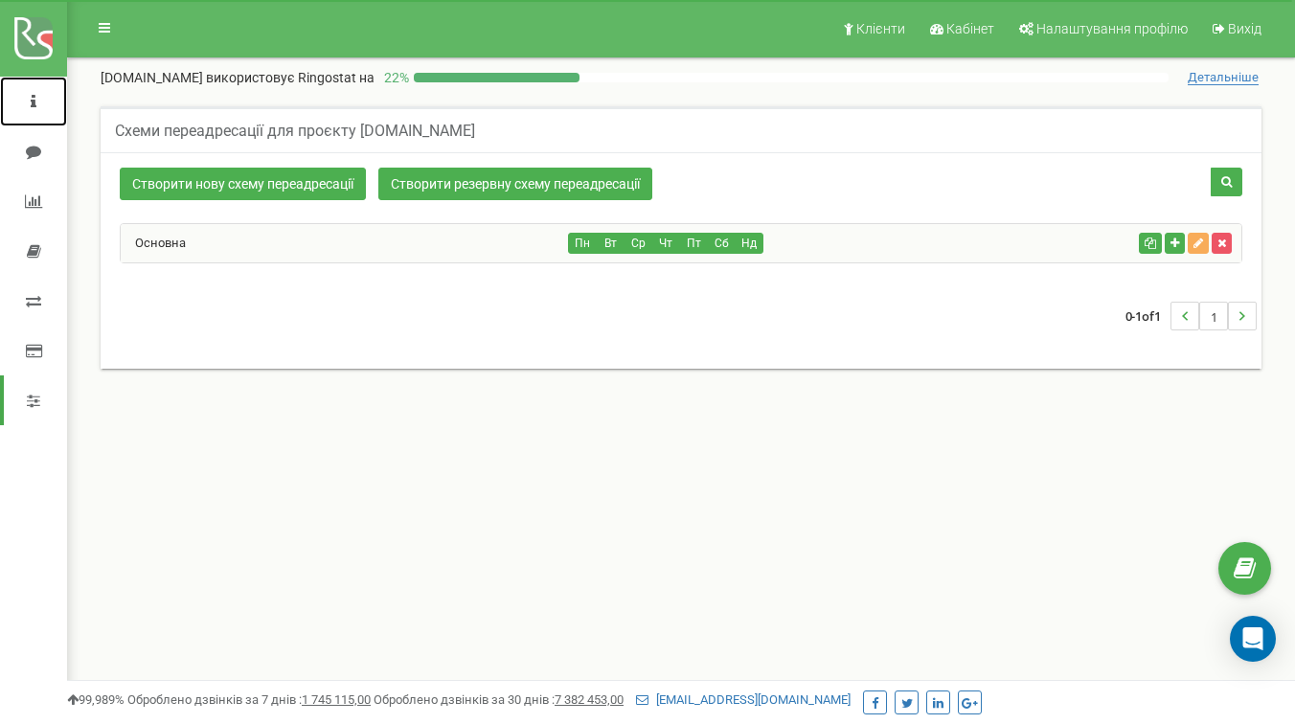
click at [34, 100] on icon at bounding box center [34, 101] width 6 height 15
